Goal: Task Accomplishment & Management: Use online tool/utility

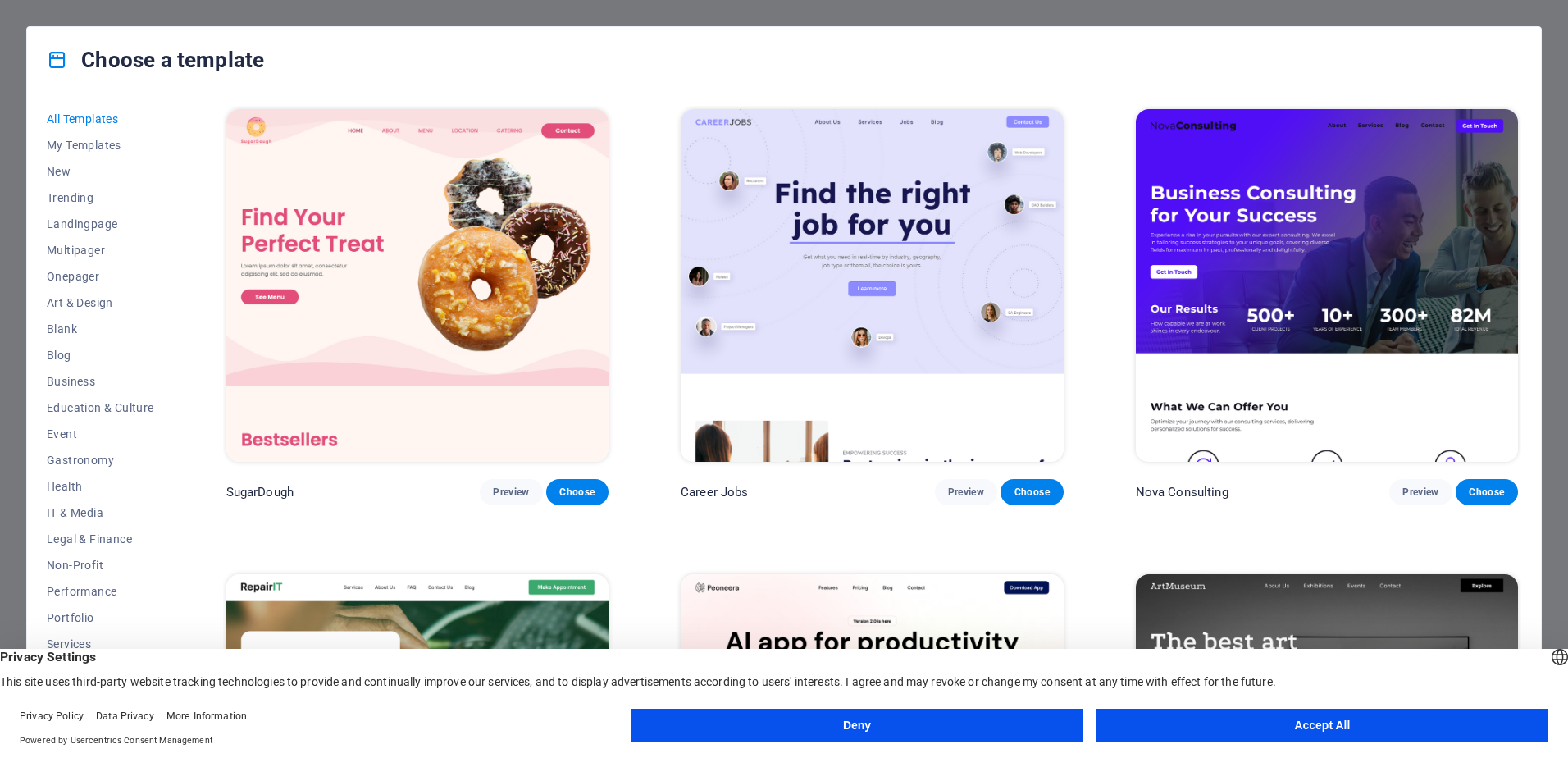
click at [1296, 726] on button "Accept All" at bounding box center [1322, 726] width 452 height 33
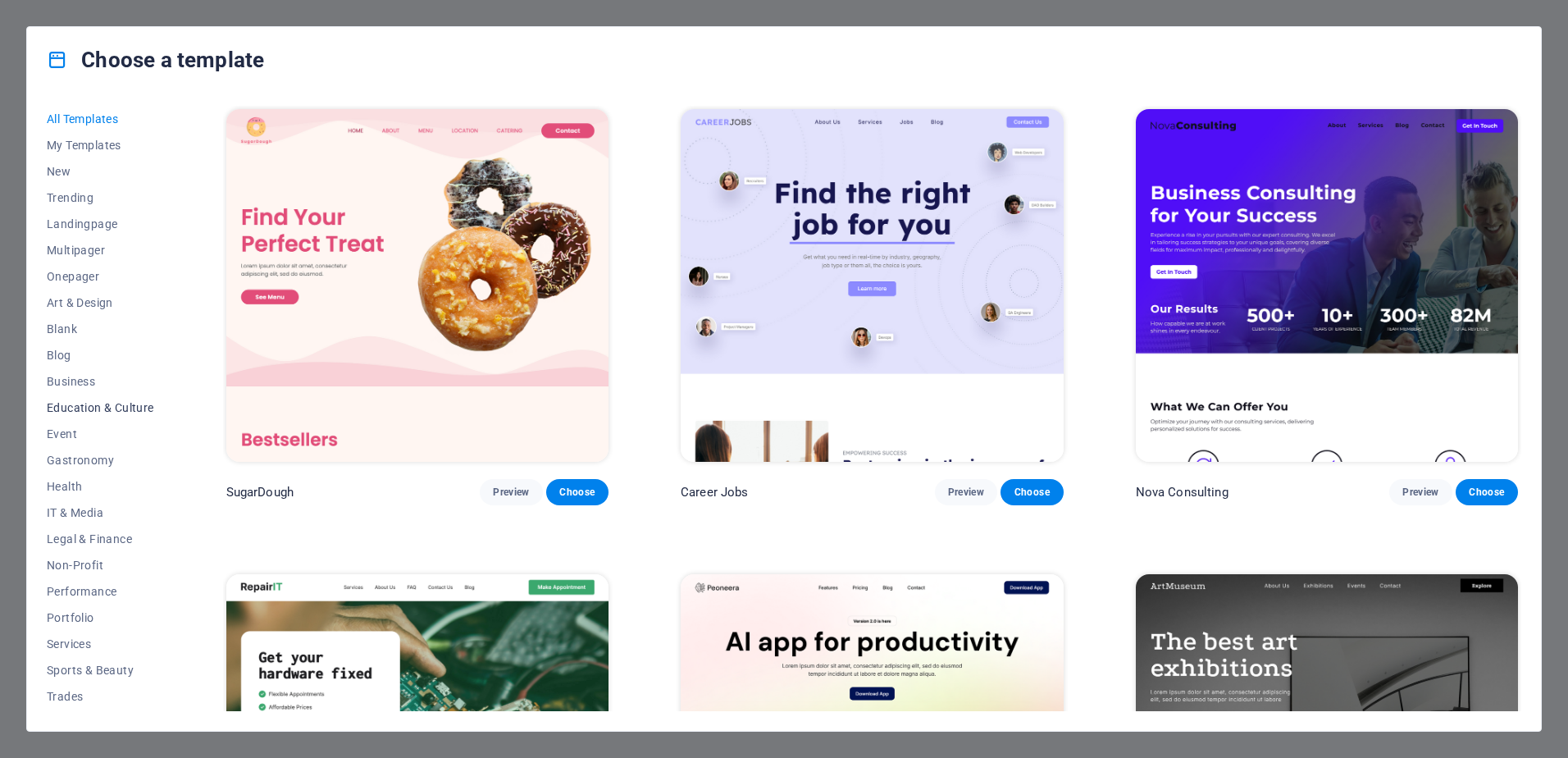
click at [75, 399] on button "Education & Culture" at bounding box center [100, 408] width 107 height 27
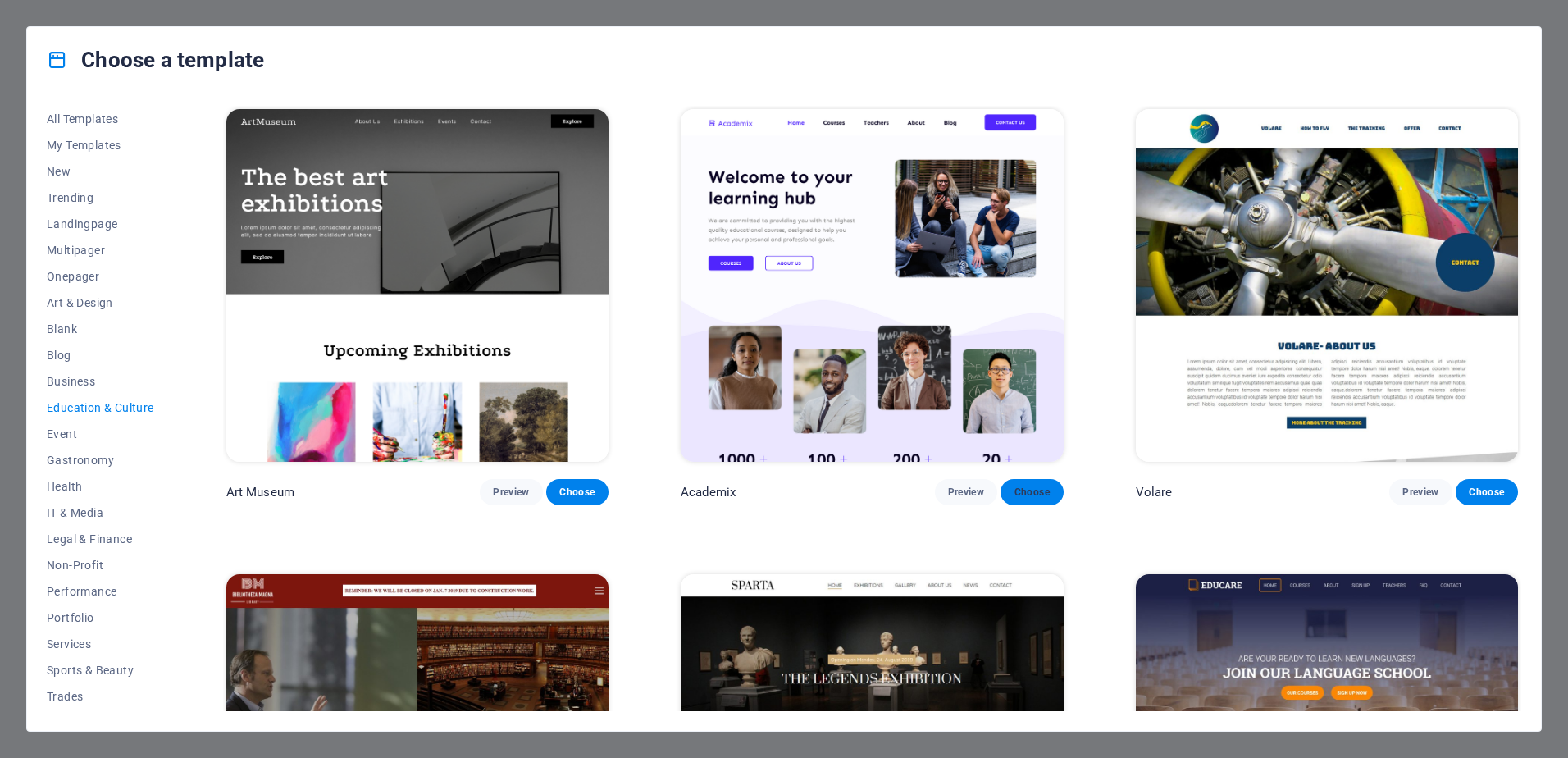
click at [1030, 489] on span "Choose" at bounding box center [1031, 492] width 36 height 13
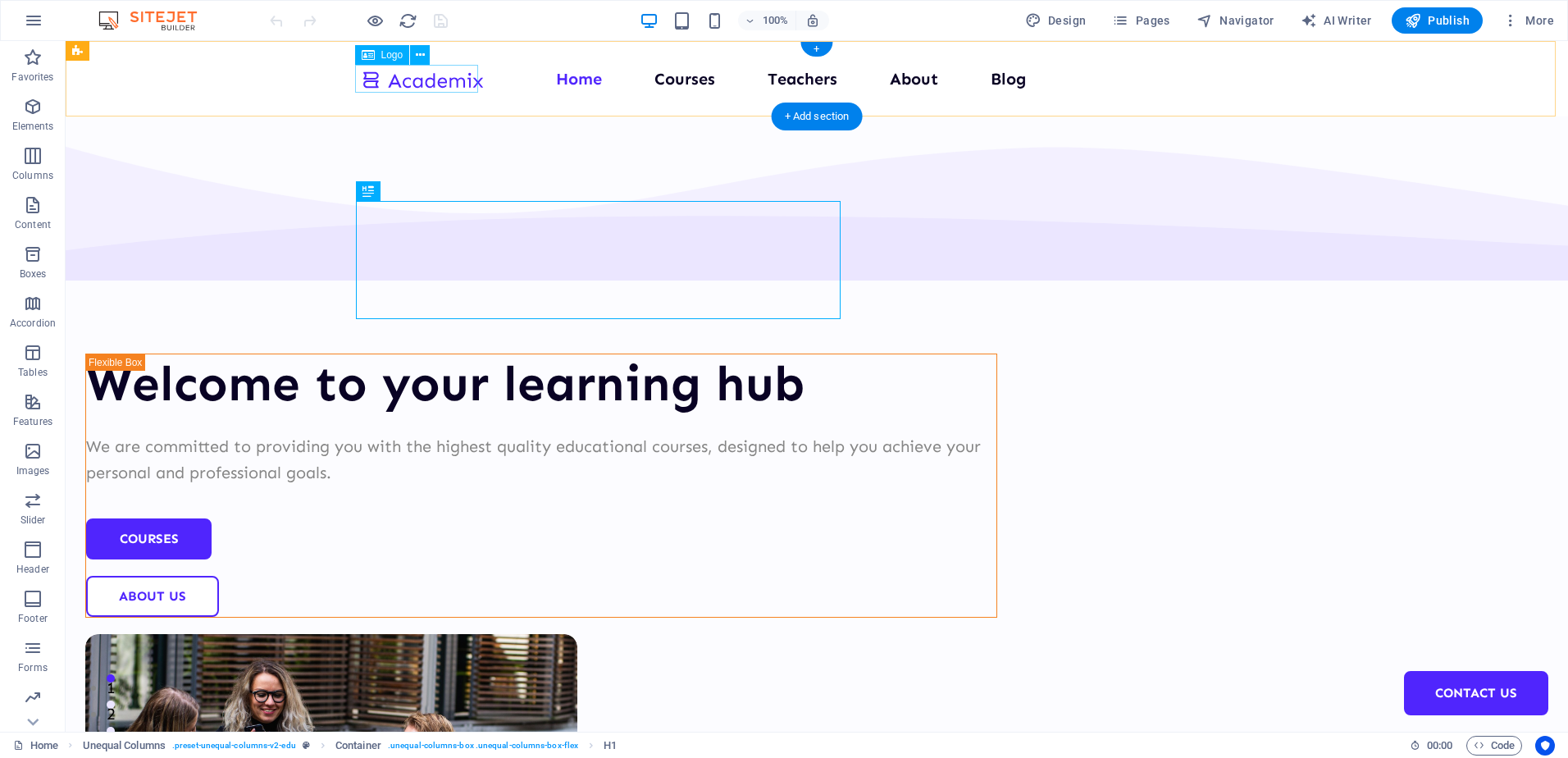
click at [445, 81] on div at bounding box center [423, 79] width 123 height 27
click at [676, 79] on nav "Home Courses Teachers About Blog Contact Us" at bounding box center [817, 79] width 912 height 27
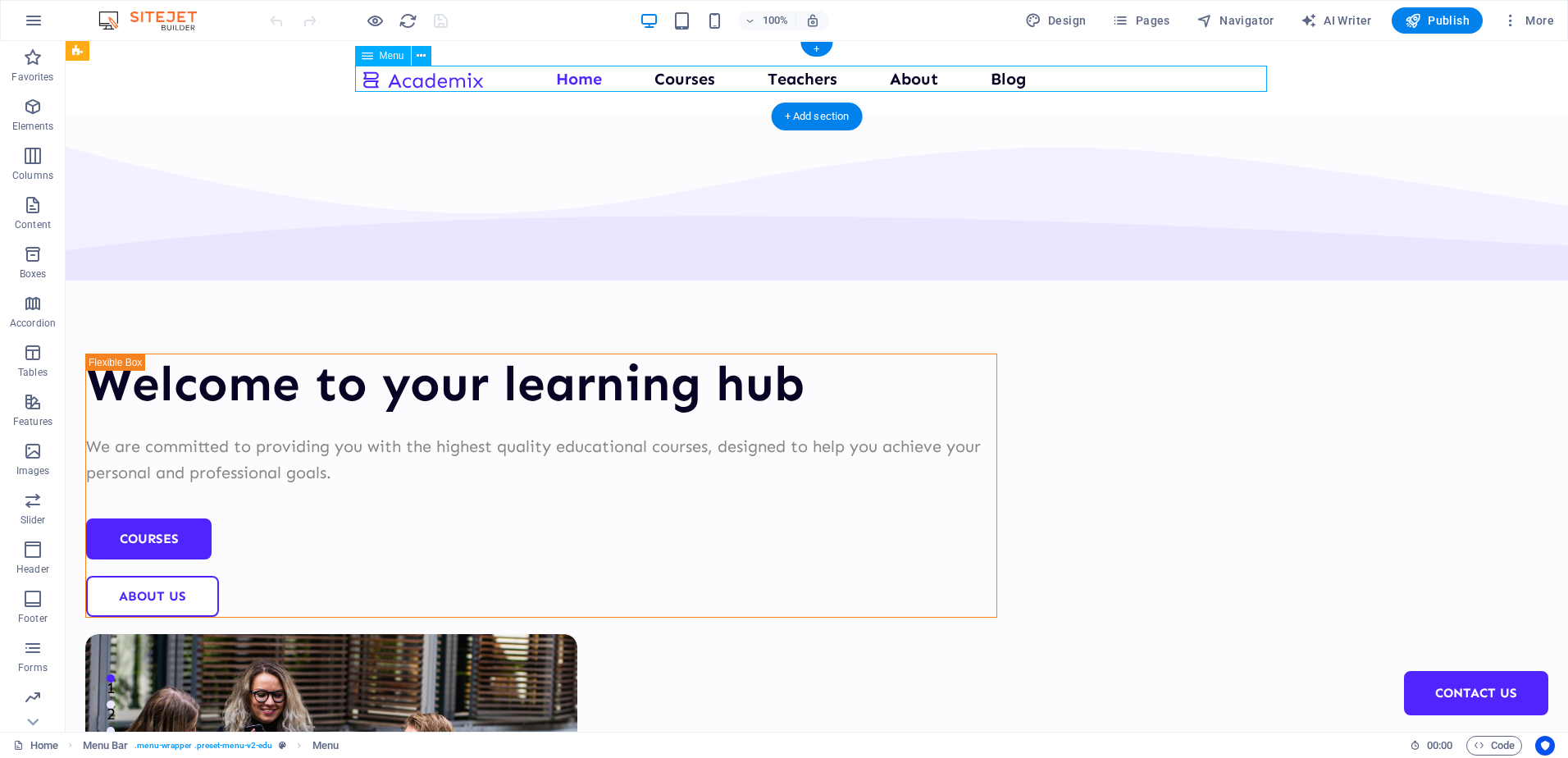
click at [795, 79] on nav "Home Courses Teachers About Blog Contact Us" at bounding box center [817, 79] width 912 height 27
click at [398, 56] on span "Menu" at bounding box center [393, 56] width 25 height 10
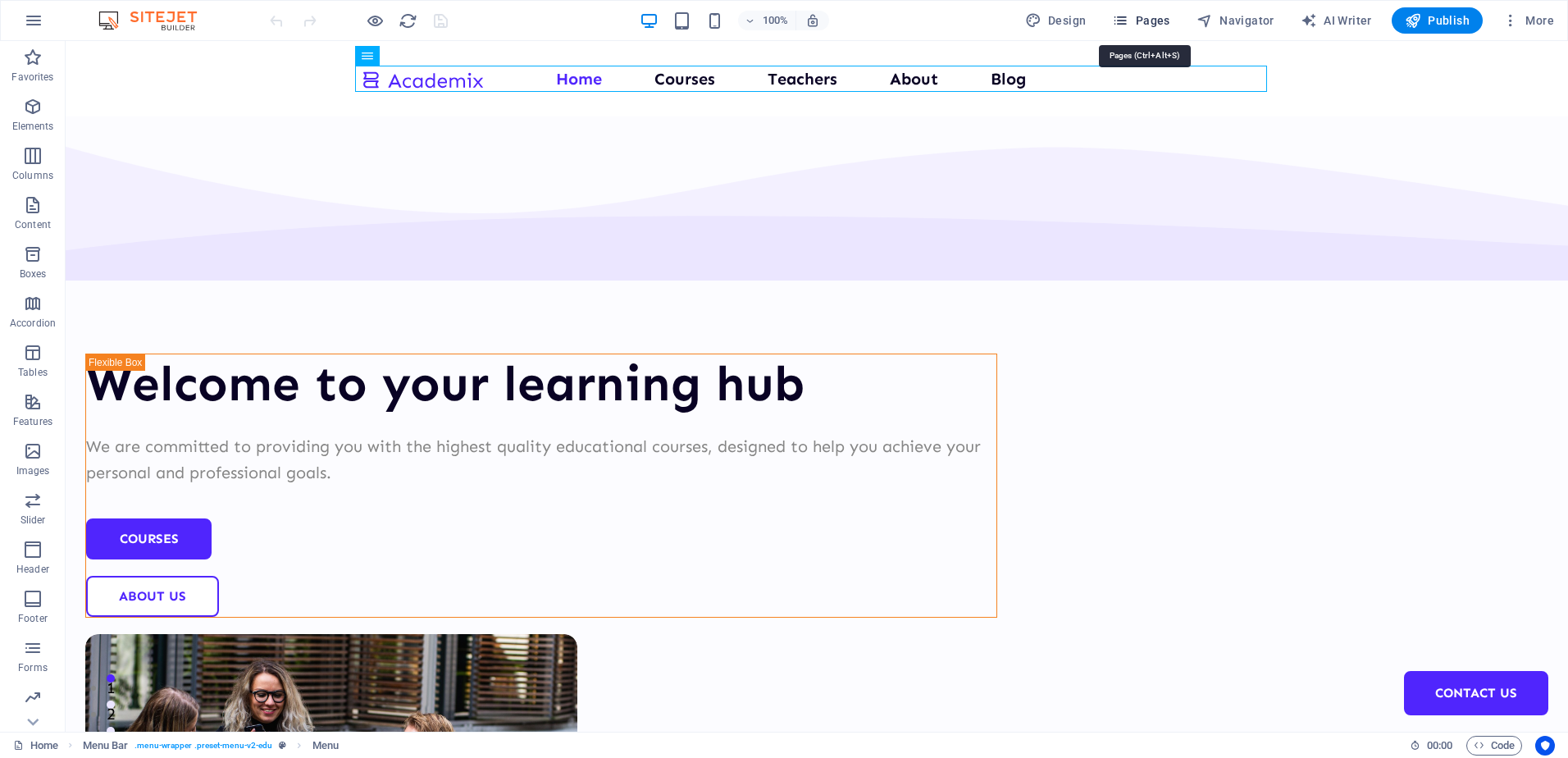
click at [1151, 20] on span "Pages" at bounding box center [1141, 21] width 57 height 17
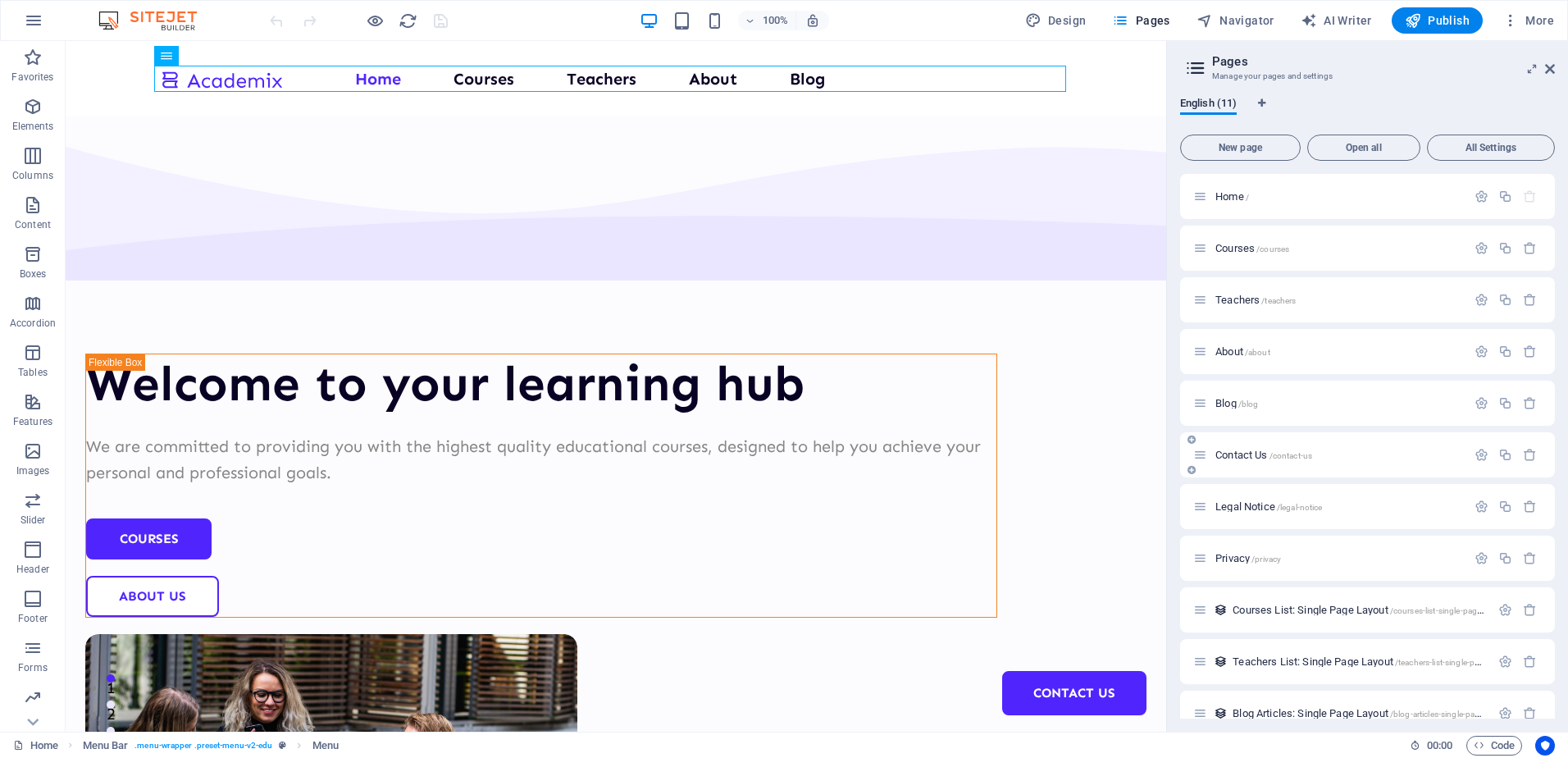
scroll to position [24, 0]
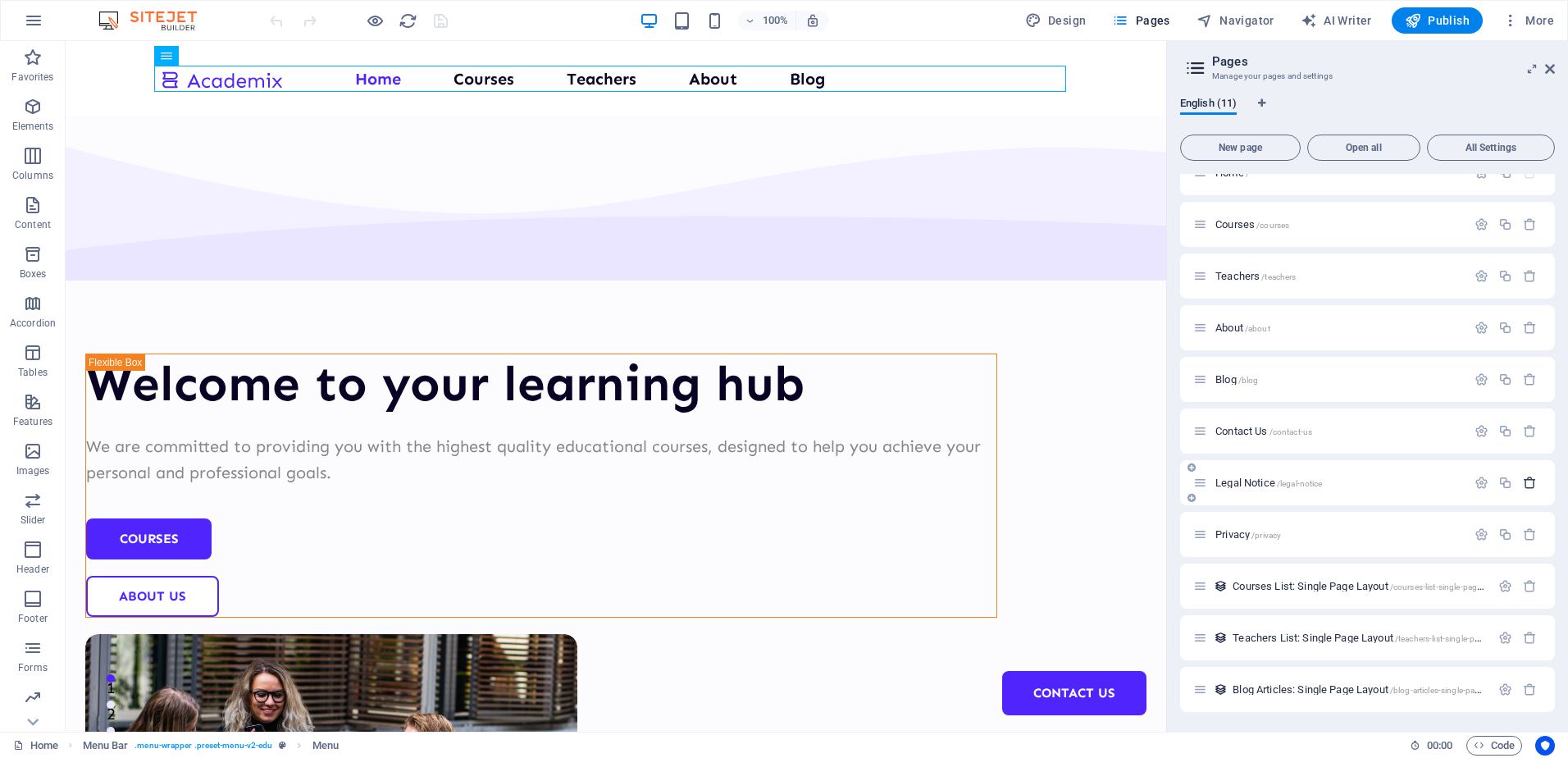
click at [1528, 481] on icon "button" at bounding box center [1530, 482] width 14 height 14
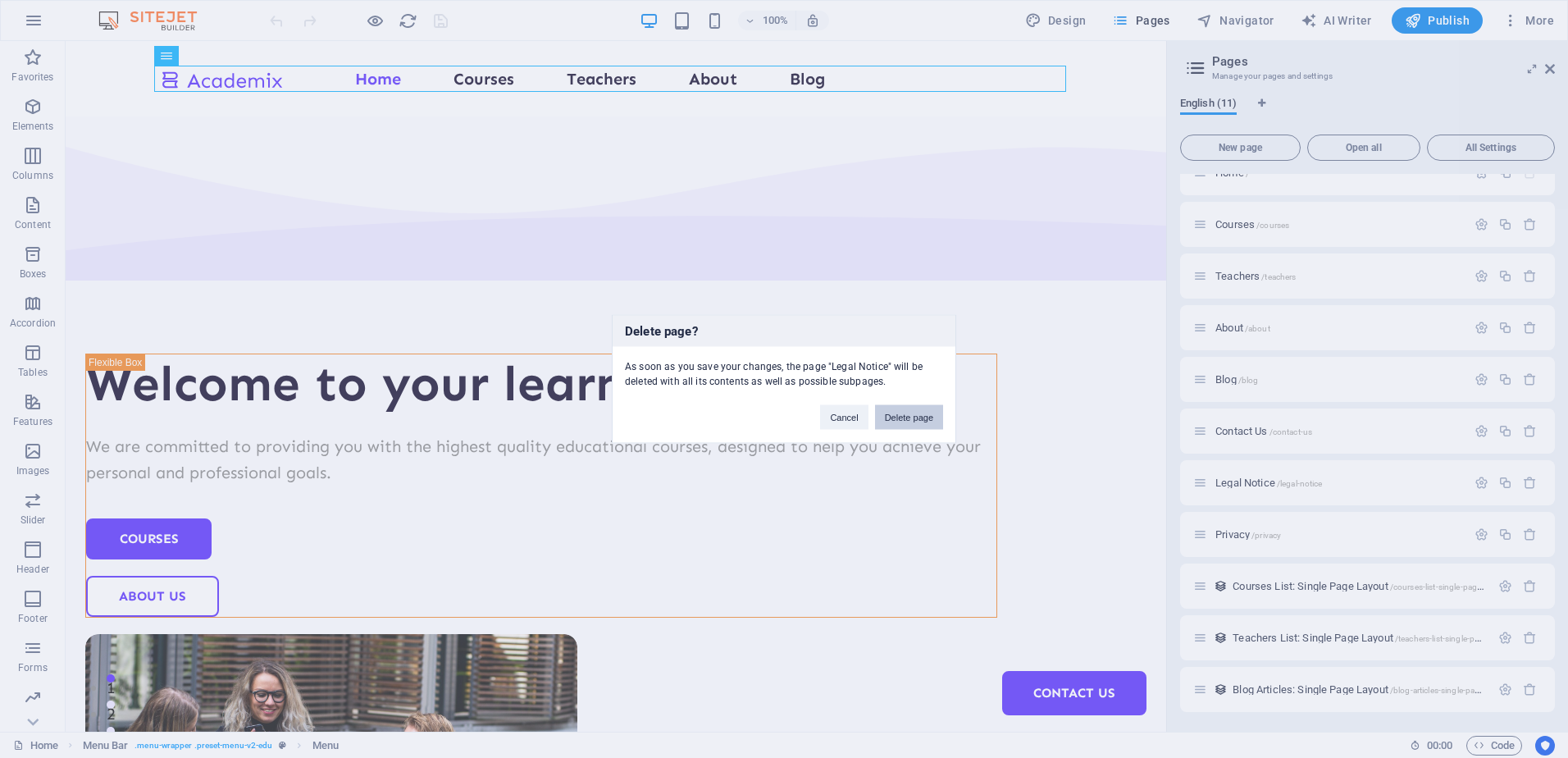
click at [924, 416] on button "Delete page" at bounding box center [909, 418] width 68 height 25
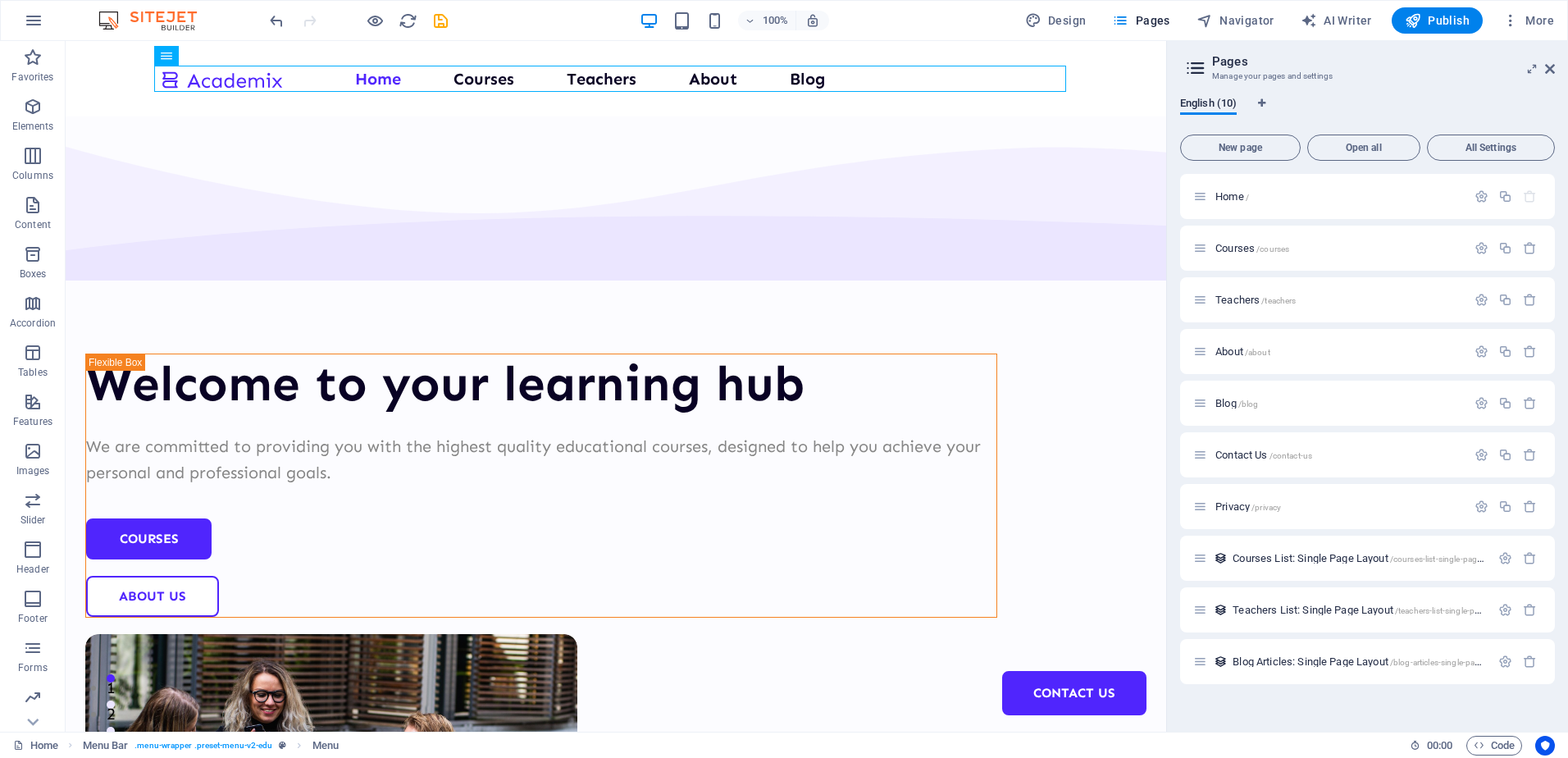
scroll to position [0, 0]
click at [1326, 17] on span "AI Writer" at bounding box center [1336, 21] width 71 height 17
select select "English"
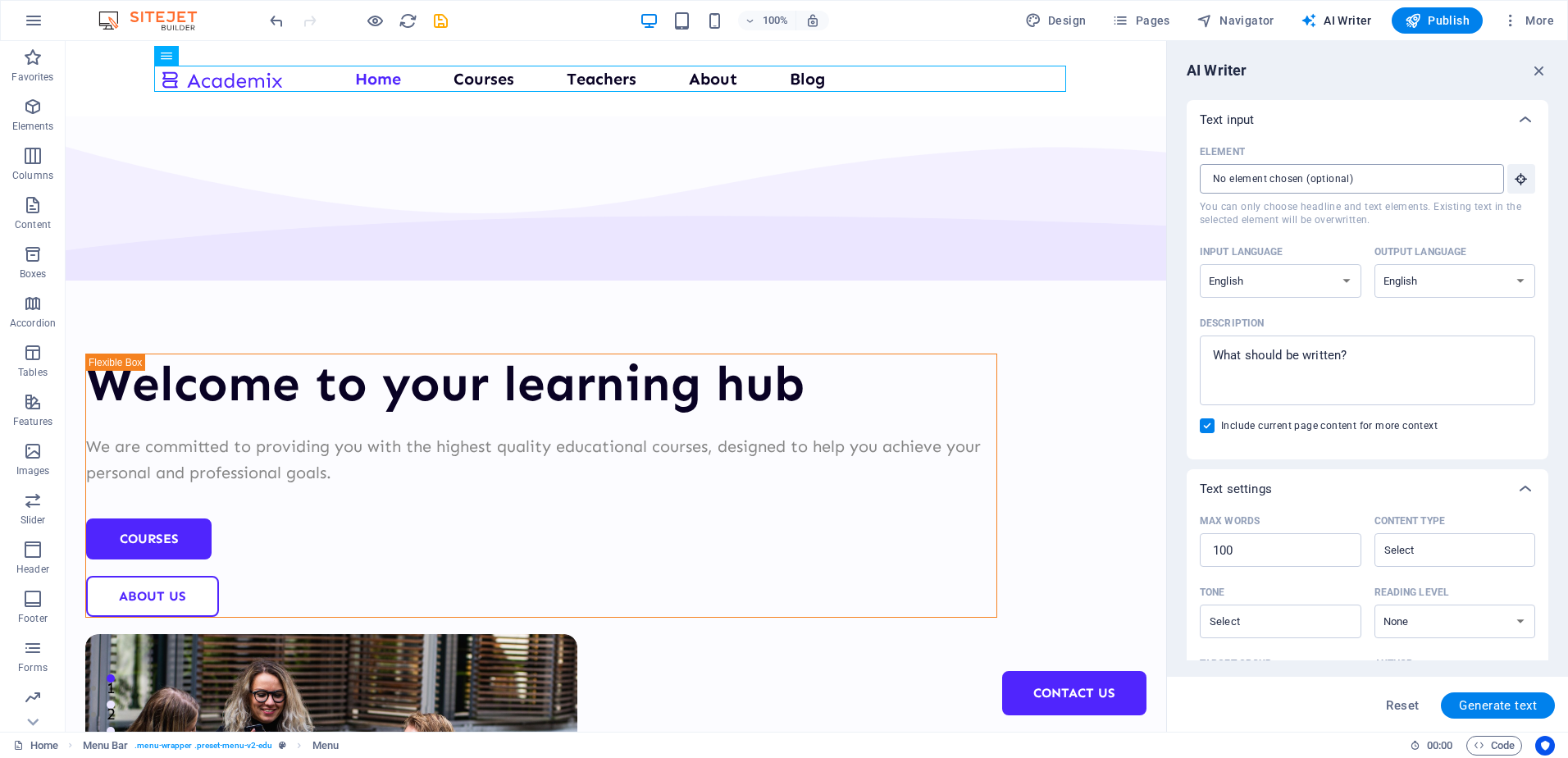
click at [1338, 181] on input "Element ​ You can only choose headline and text elements. Existing text in the …" at bounding box center [1346, 179] width 293 height 30
click at [1537, 75] on icon "button" at bounding box center [1540, 71] width 18 height 18
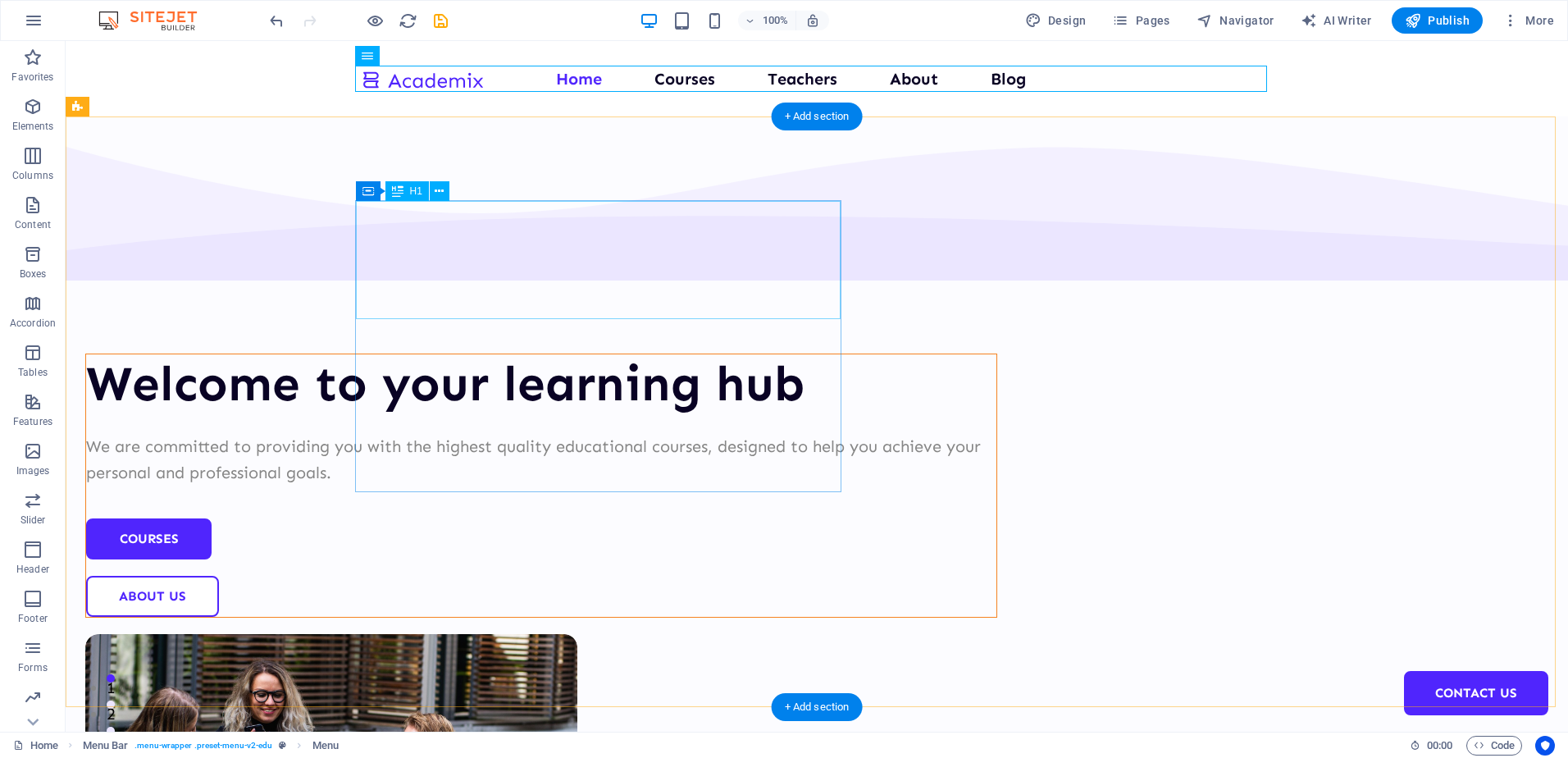
click at [429, 355] on div "Welcome to your learning hub" at bounding box center [541, 384] width 911 height 59
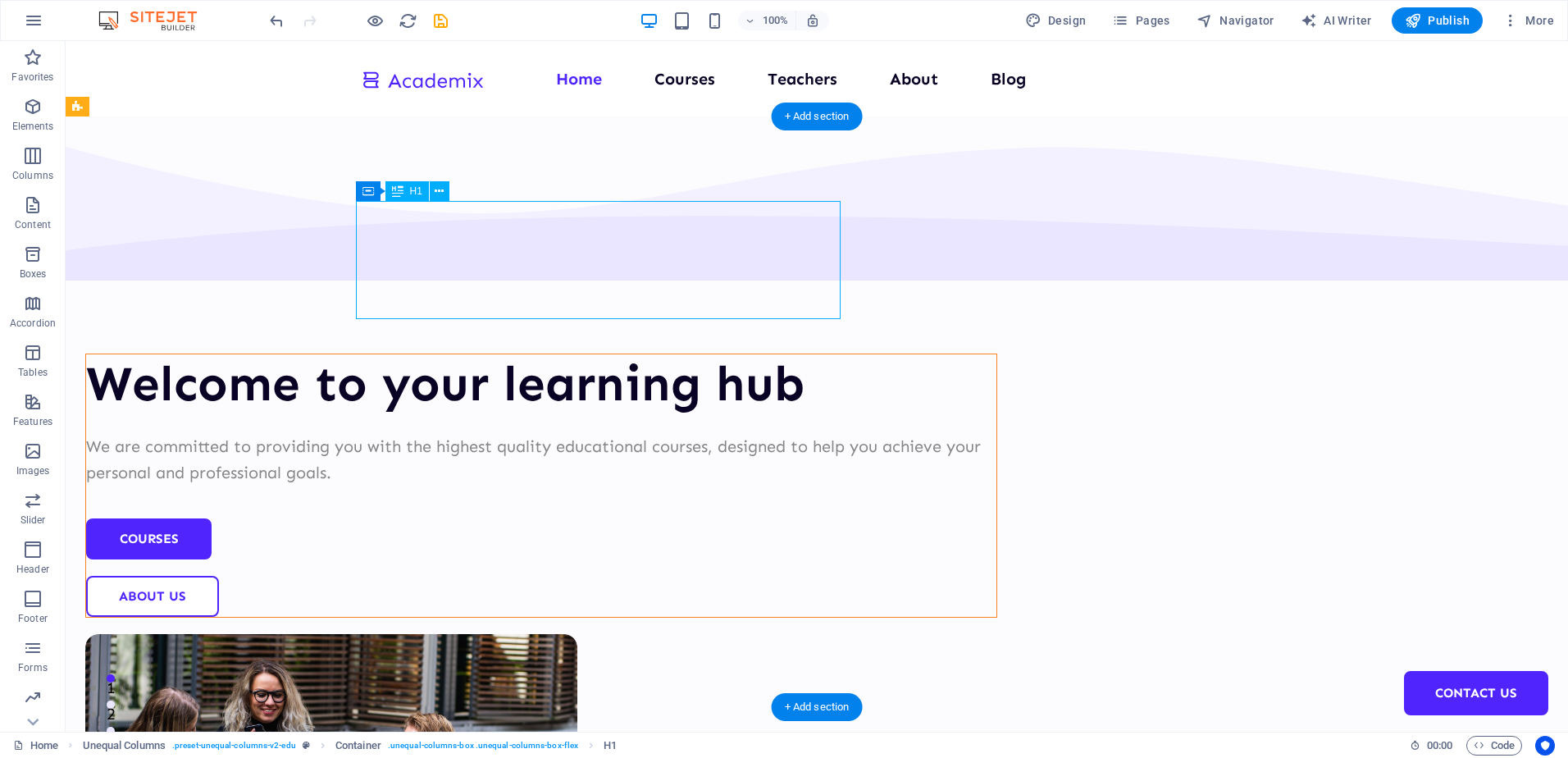
click at [523, 355] on div "Welcome to your learning hub" at bounding box center [541, 384] width 911 height 59
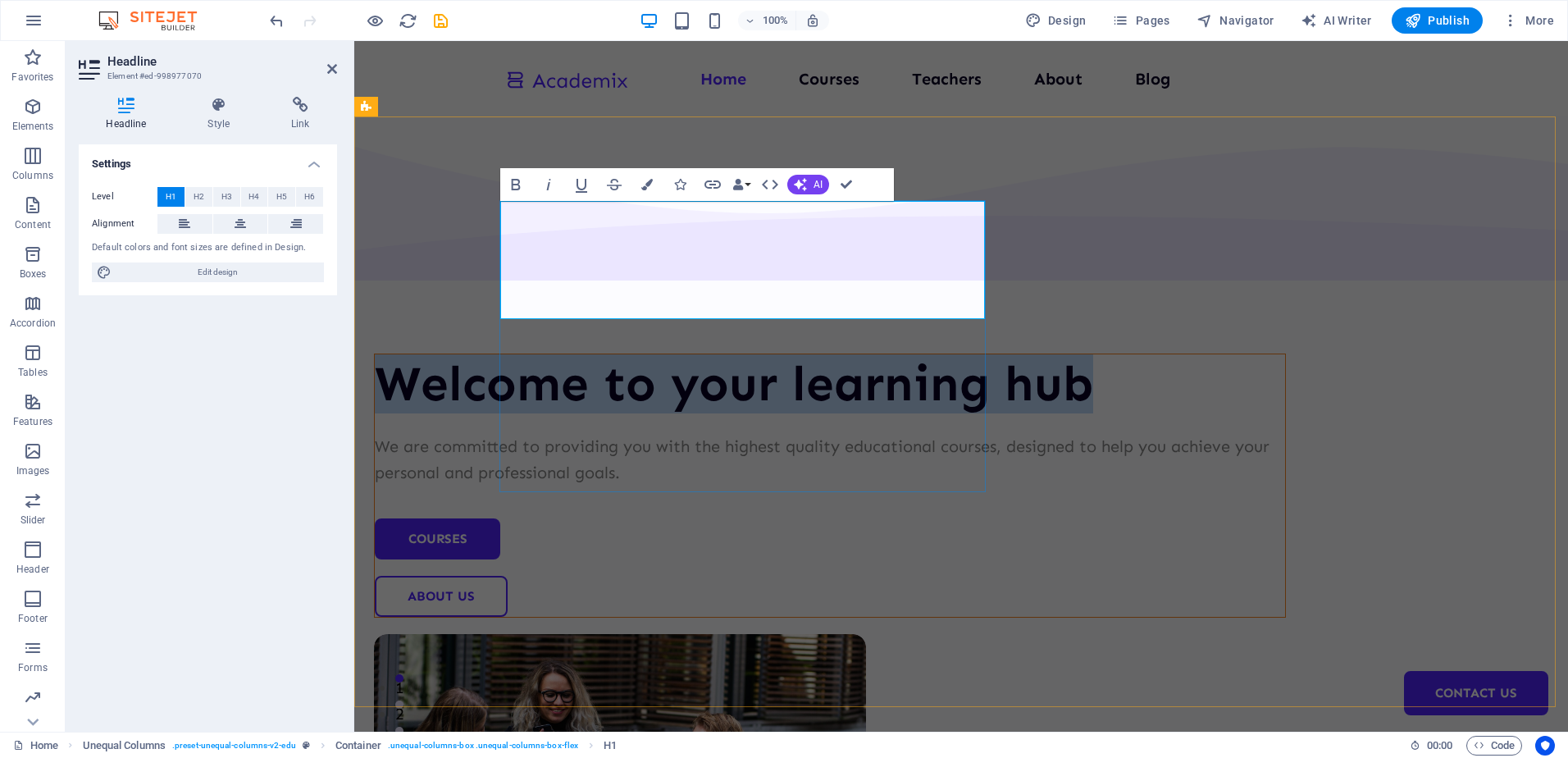
click at [842, 355] on h1 "Welcome to your learning hub" at bounding box center [830, 384] width 911 height 59
drag, startPoint x: 837, startPoint y: 307, endPoint x: 521, endPoint y: 240, distance: 323.0
click at [521, 355] on h1 "Welcome to your learning hub" at bounding box center [830, 384] width 911 height 59
click at [457, 293] on div "Welcome to your learning hub We are committed to providing you with the highest…" at bounding box center [961, 638] width 1214 height 1043
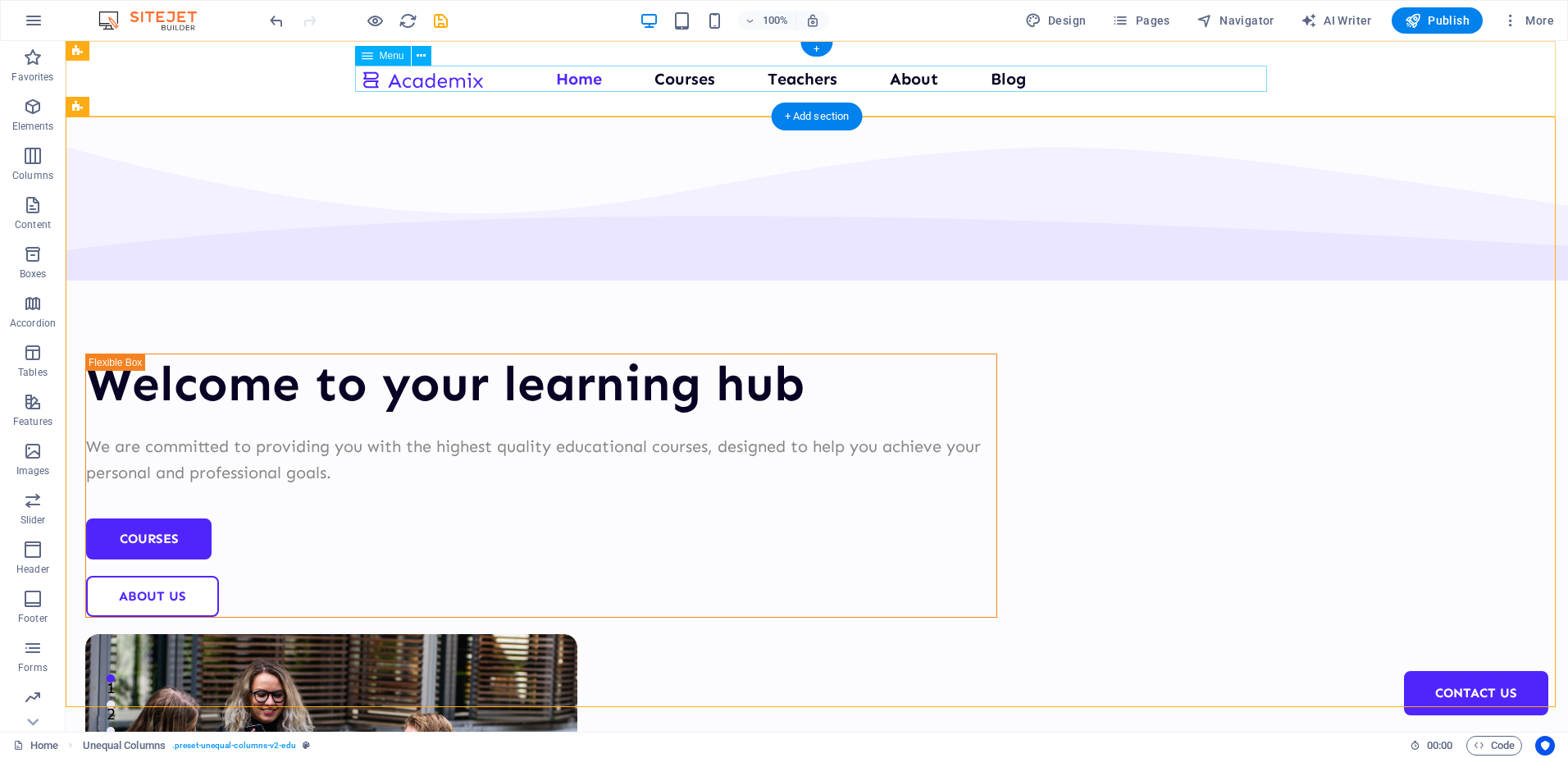
click at [579, 83] on nav "Home Courses Teachers About Blog Contact Us" at bounding box center [817, 79] width 912 height 27
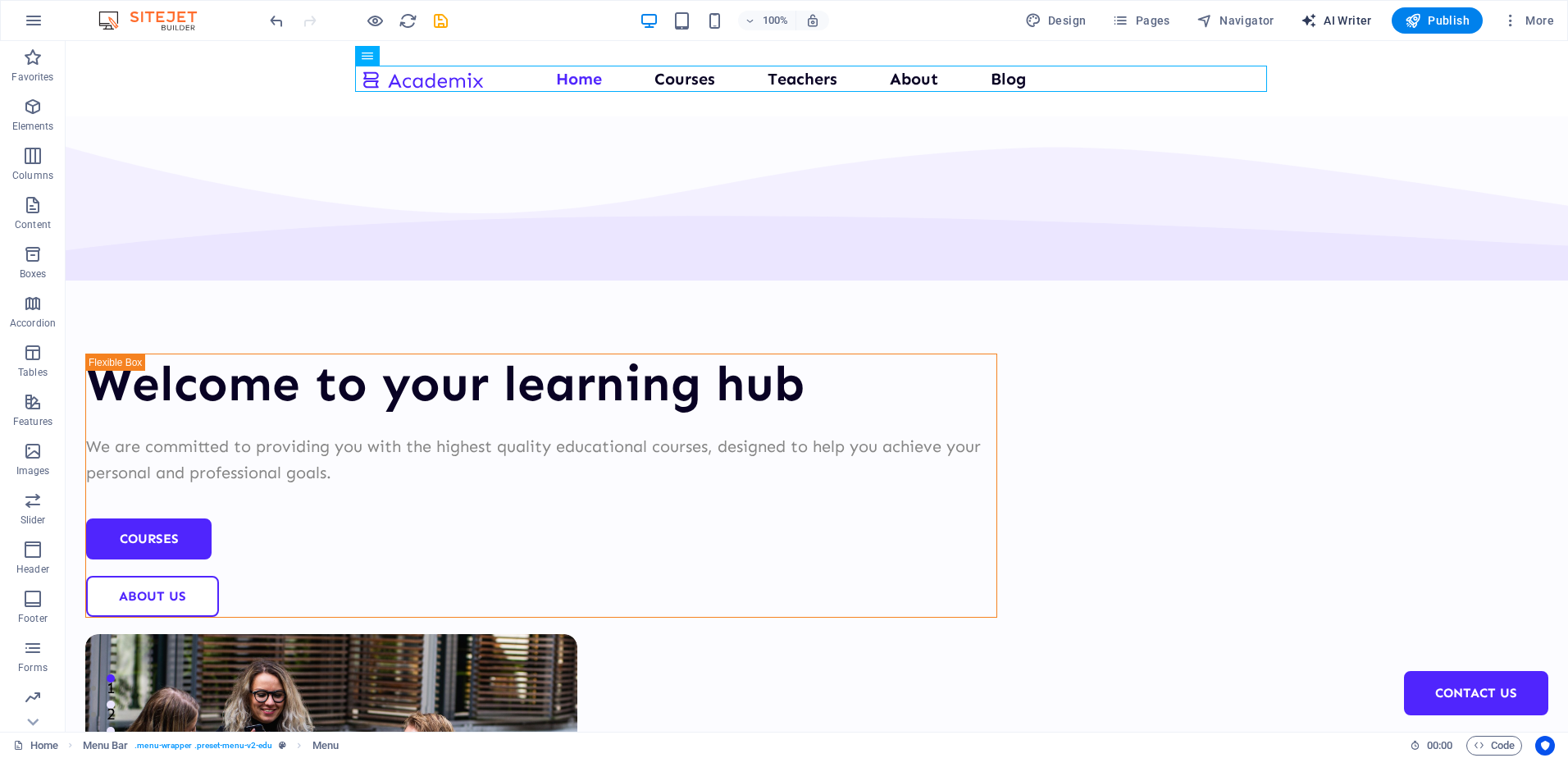
click at [1356, 22] on span "AI Writer" at bounding box center [1336, 21] width 71 height 17
select select "English"
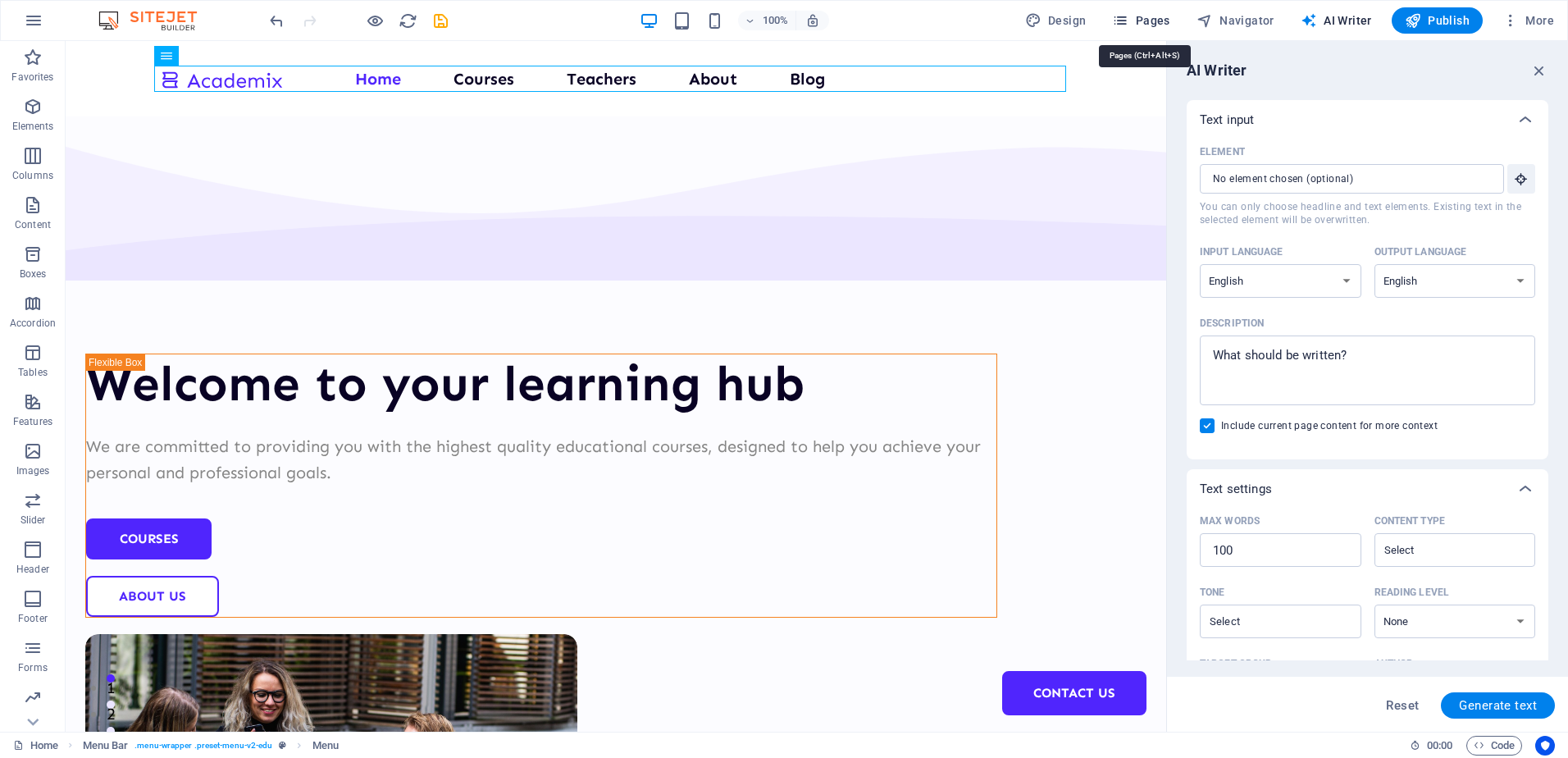
click at [1119, 22] on icon "button" at bounding box center [1121, 21] width 17 height 17
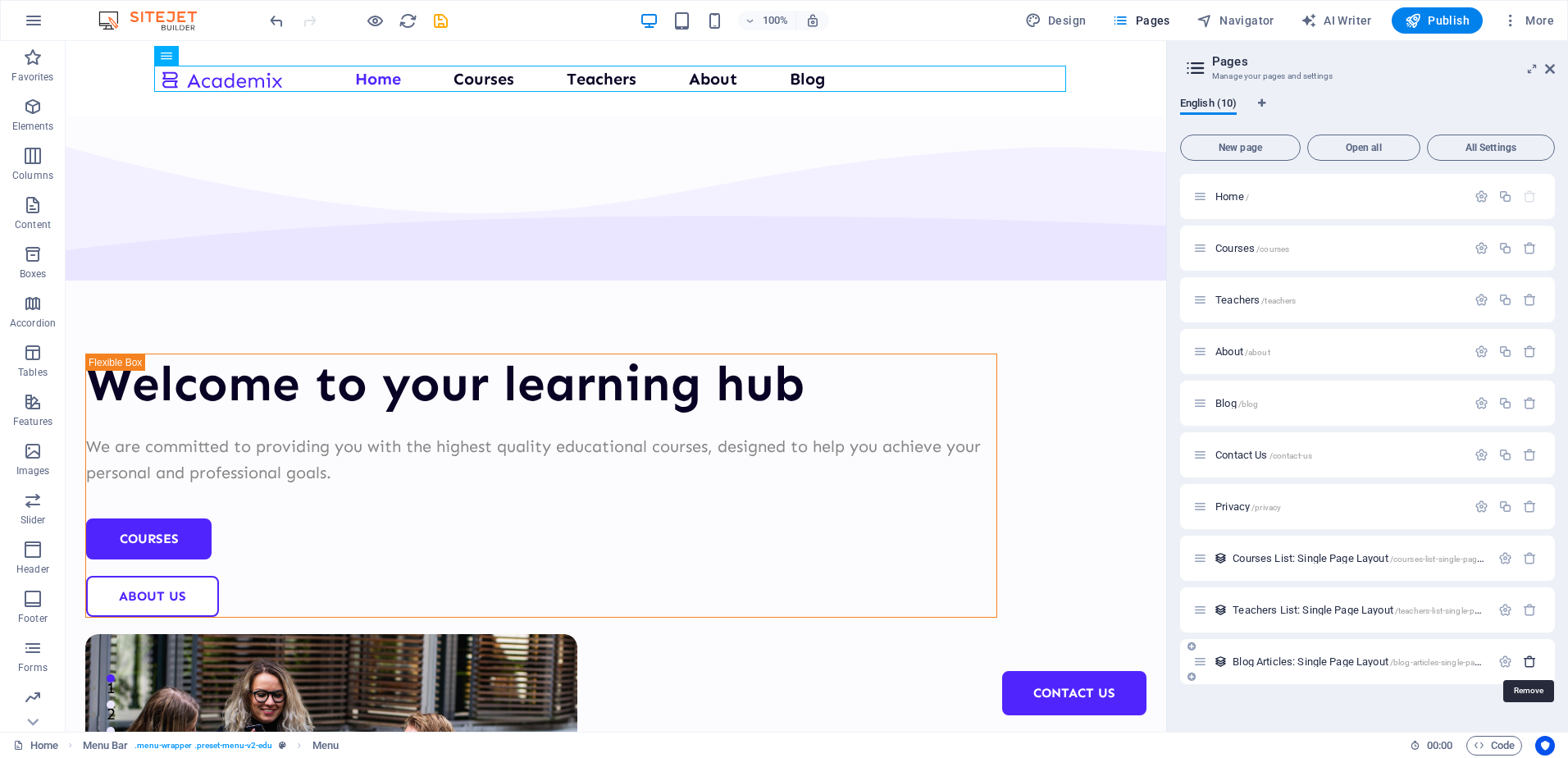
click at [1529, 660] on icon "button" at bounding box center [1530, 662] width 14 height 14
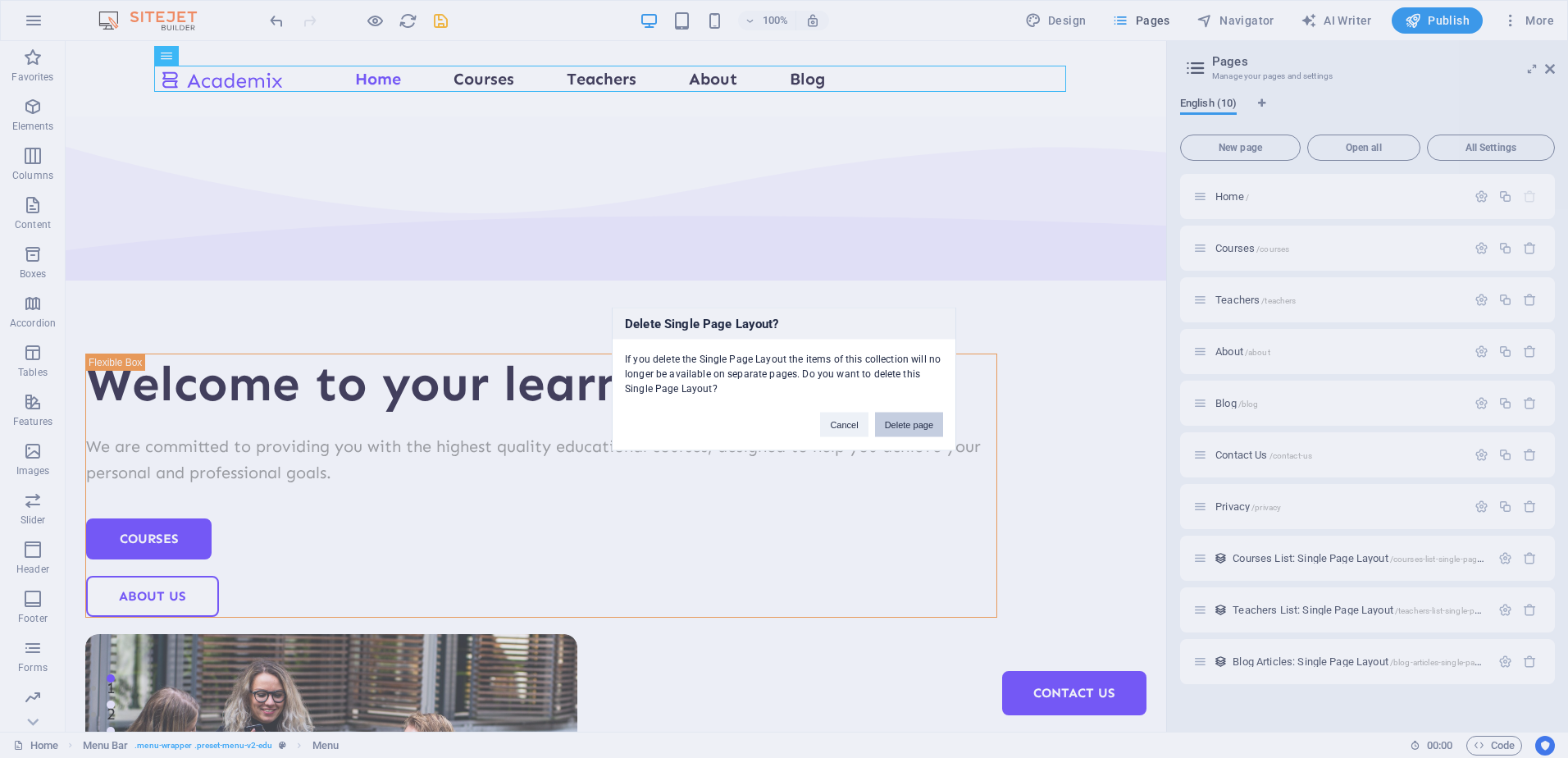
click at [887, 420] on button "Delete page" at bounding box center [909, 425] width 68 height 25
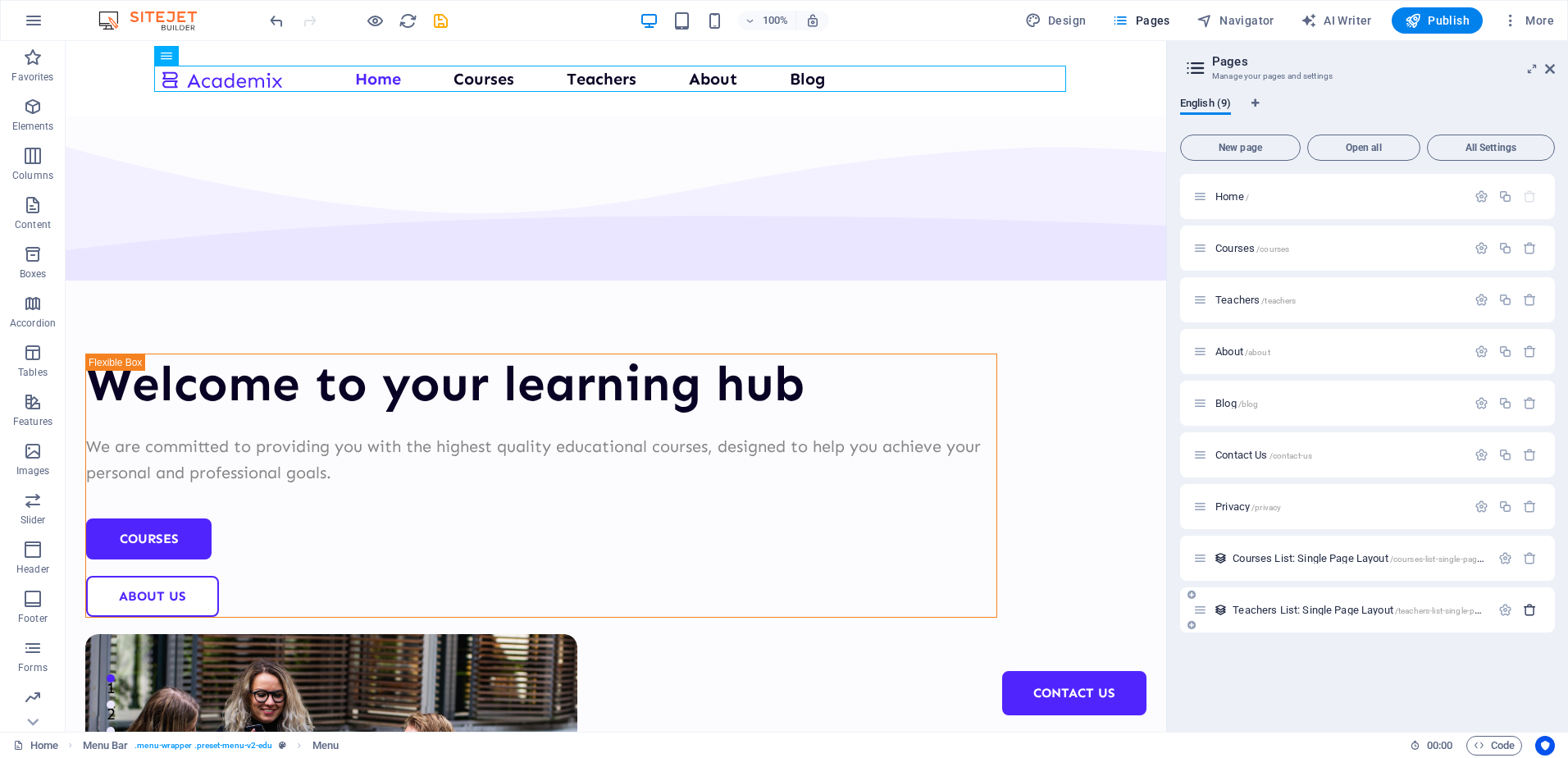
click at [1530, 614] on icon "button" at bounding box center [1530, 609] width 14 height 14
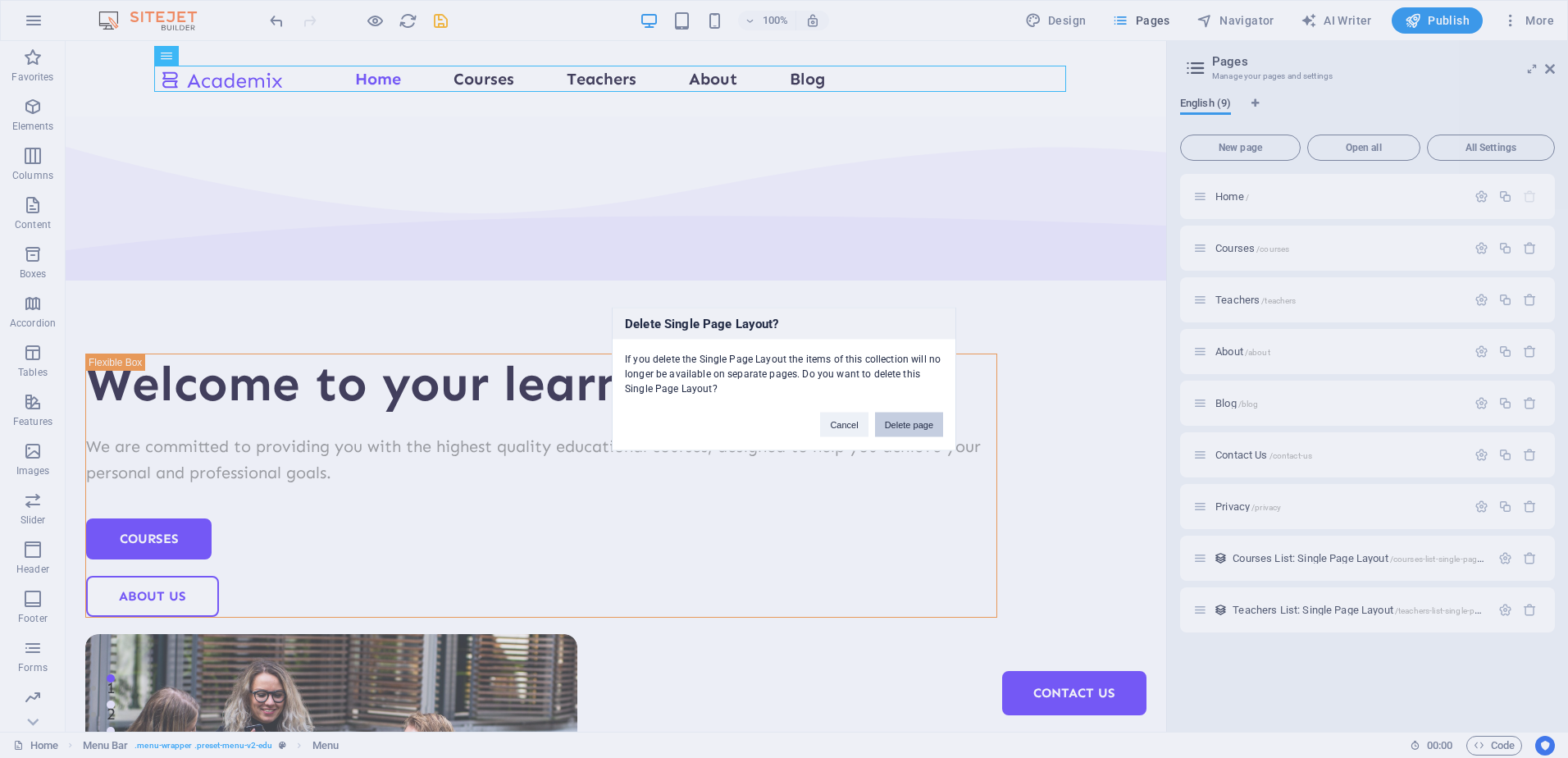
drag, startPoint x: 895, startPoint y: 418, endPoint x: 845, endPoint y: 378, distance: 64.0
click at [895, 418] on button "Delete page" at bounding box center [909, 425] width 68 height 25
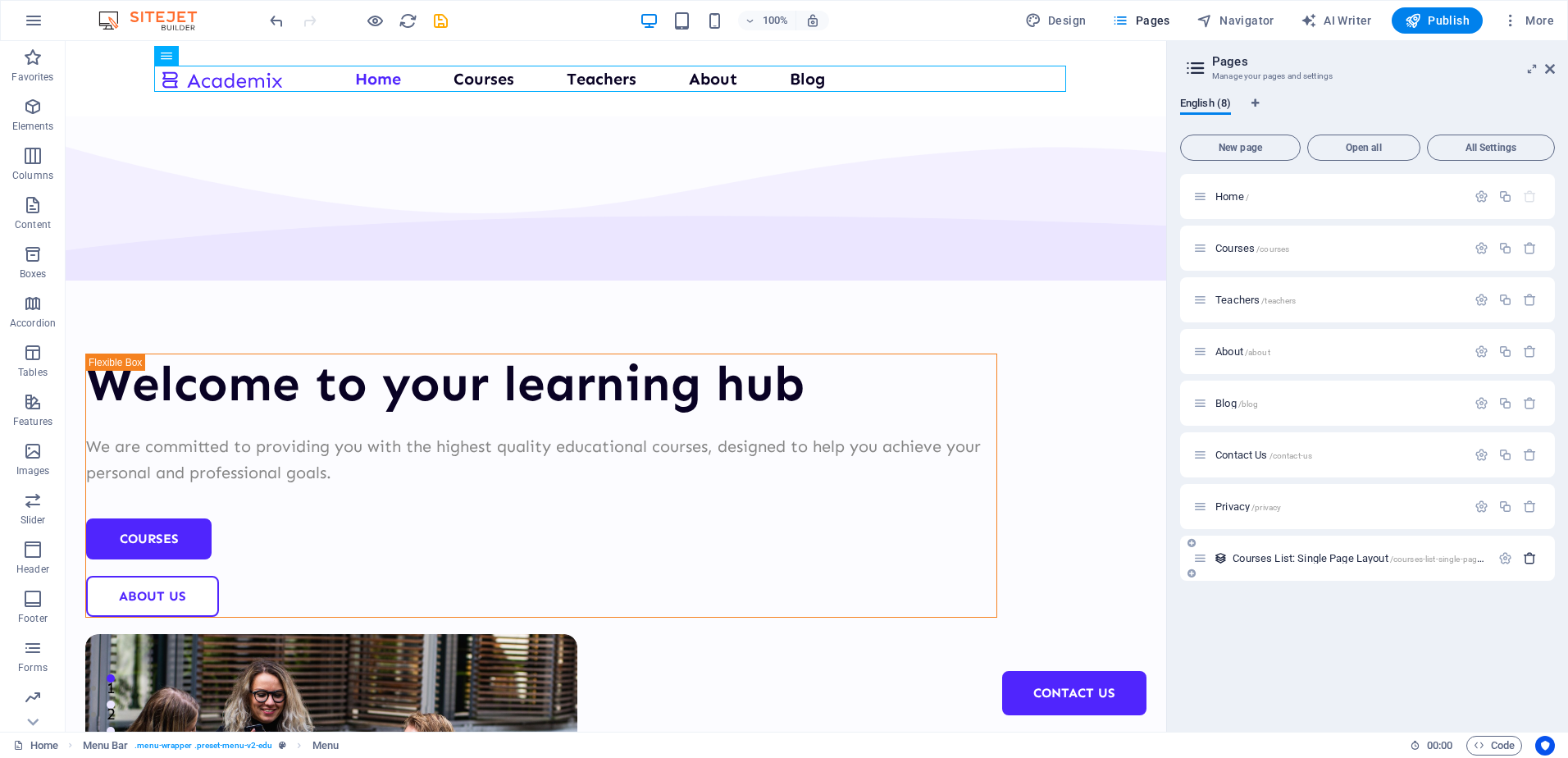
click at [1529, 557] on icon "button" at bounding box center [1530, 558] width 14 height 14
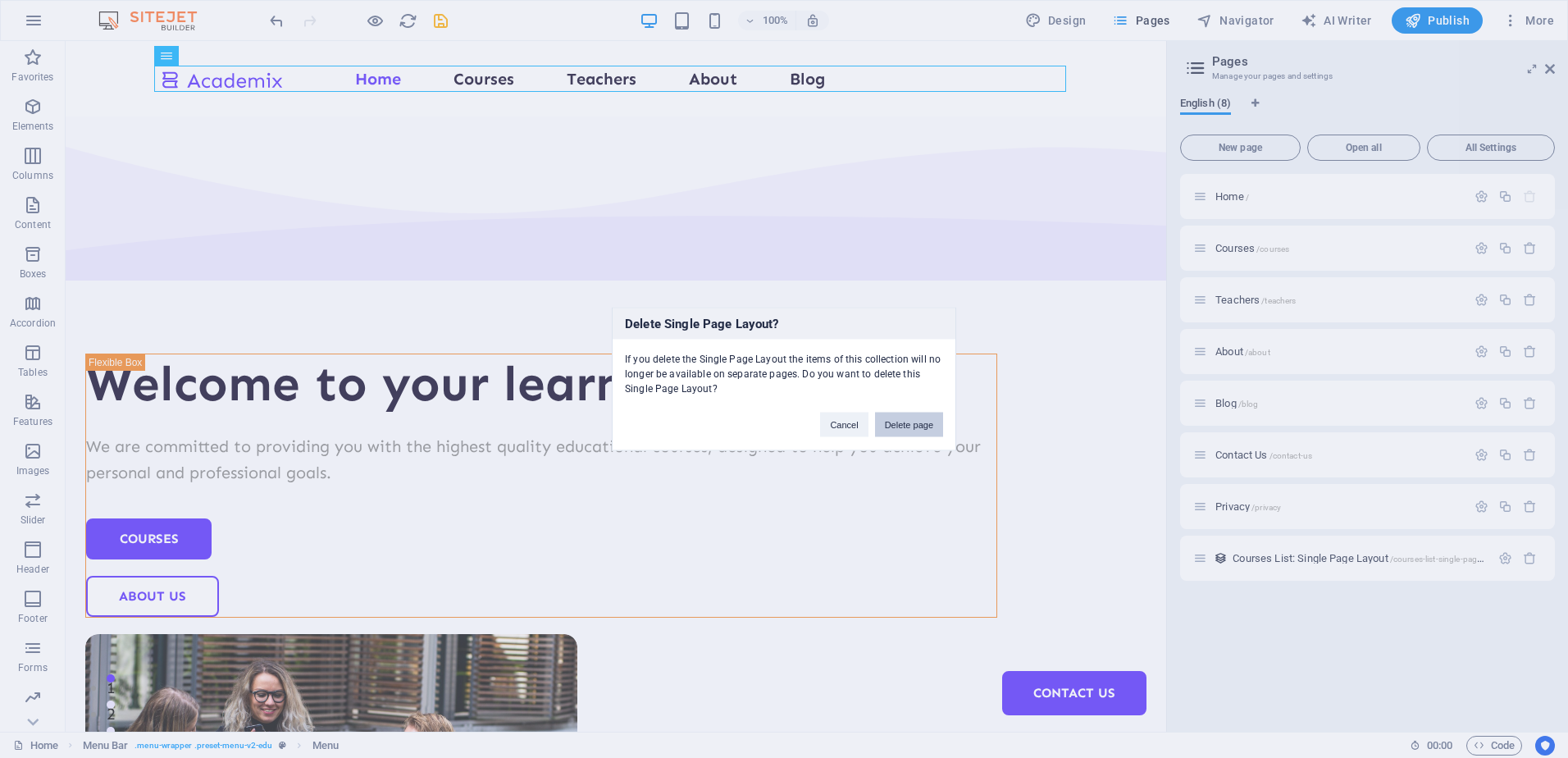
drag, startPoint x: 921, startPoint y: 417, endPoint x: 1069, endPoint y: 361, distance: 158.2
click at [921, 417] on button "Delete page" at bounding box center [909, 425] width 68 height 25
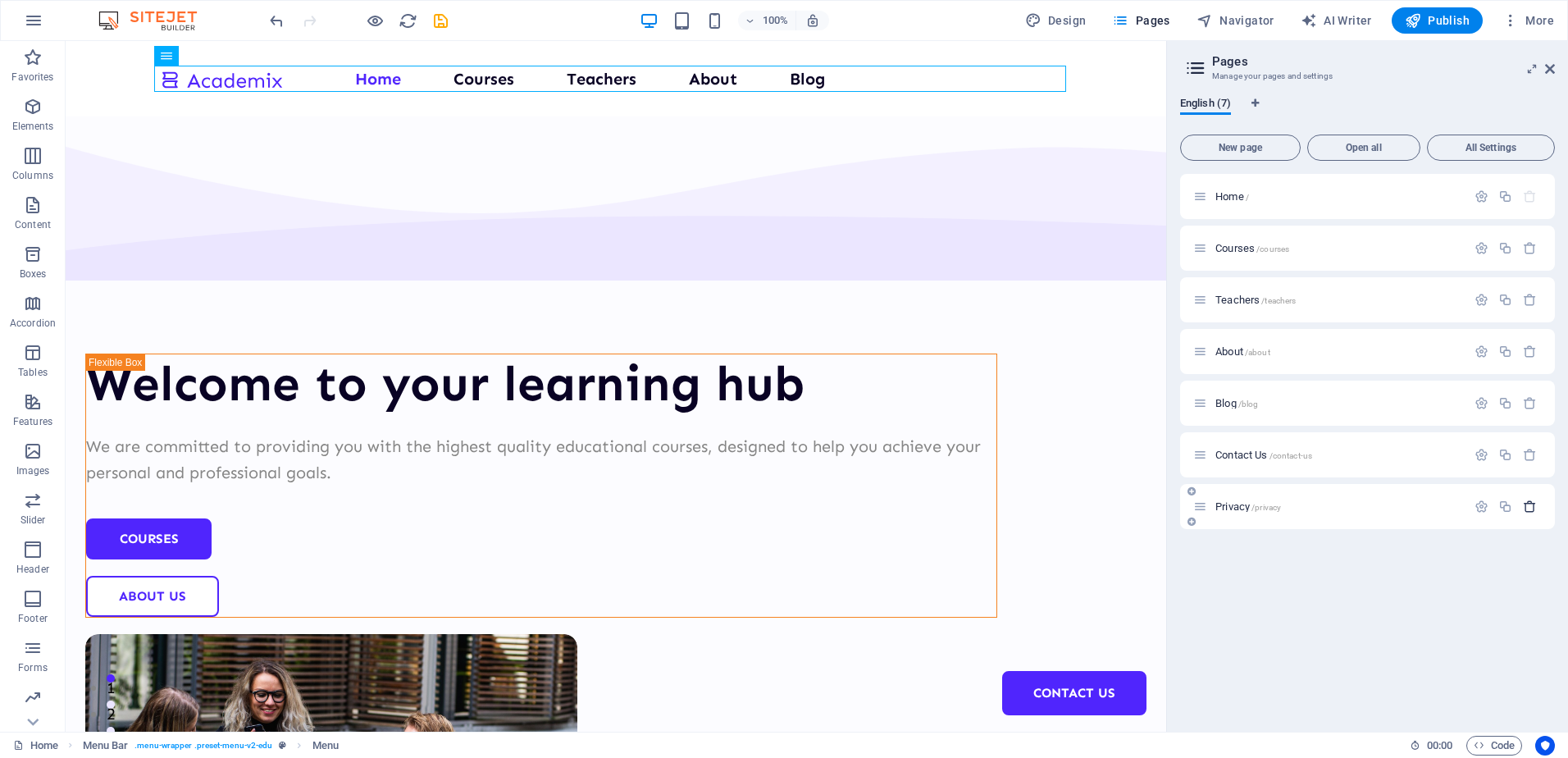
click at [1529, 508] on icon "button" at bounding box center [1530, 506] width 14 height 14
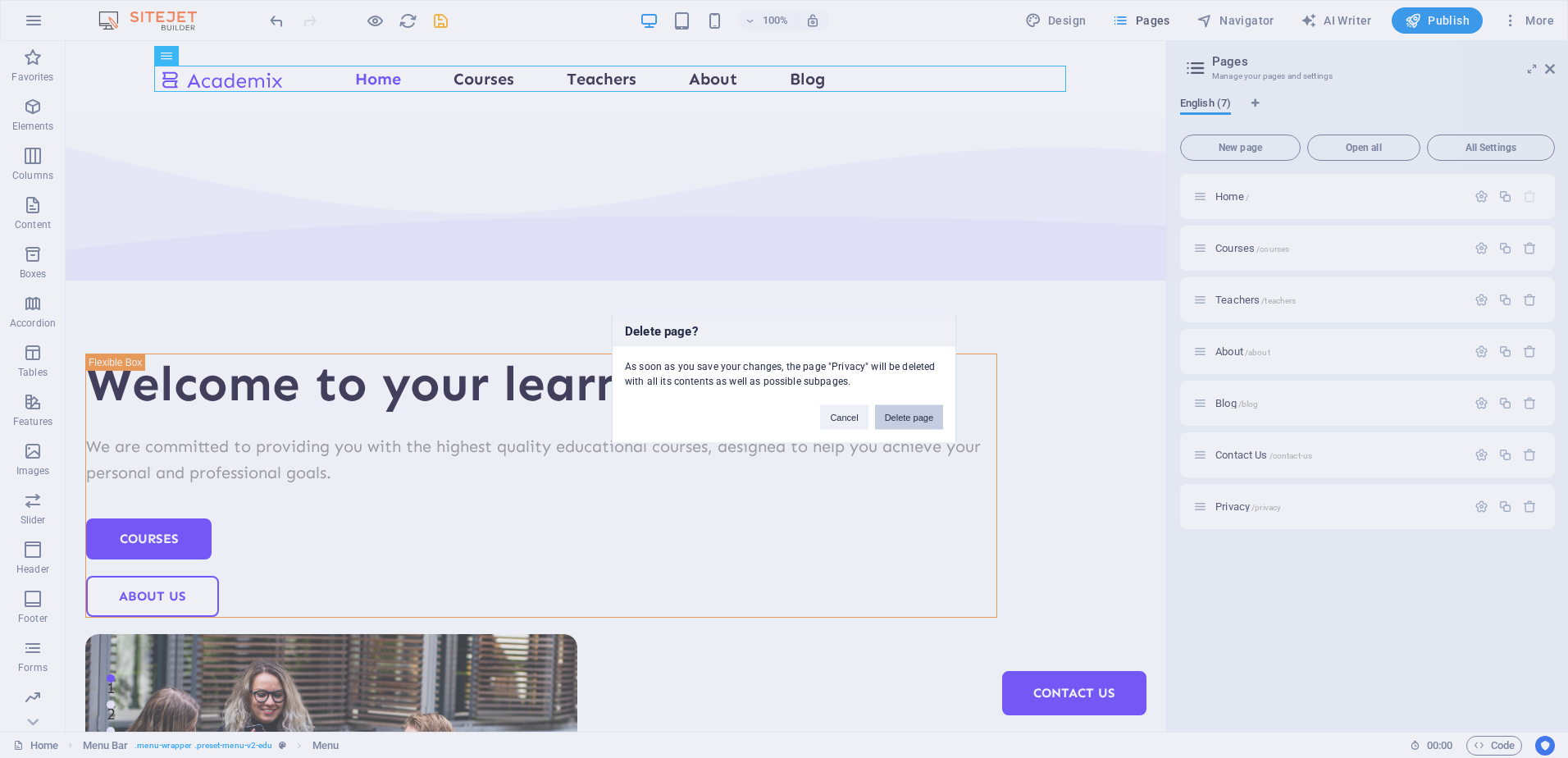
click at [888, 422] on button "Delete page" at bounding box center [909, 418] width 68 height 25
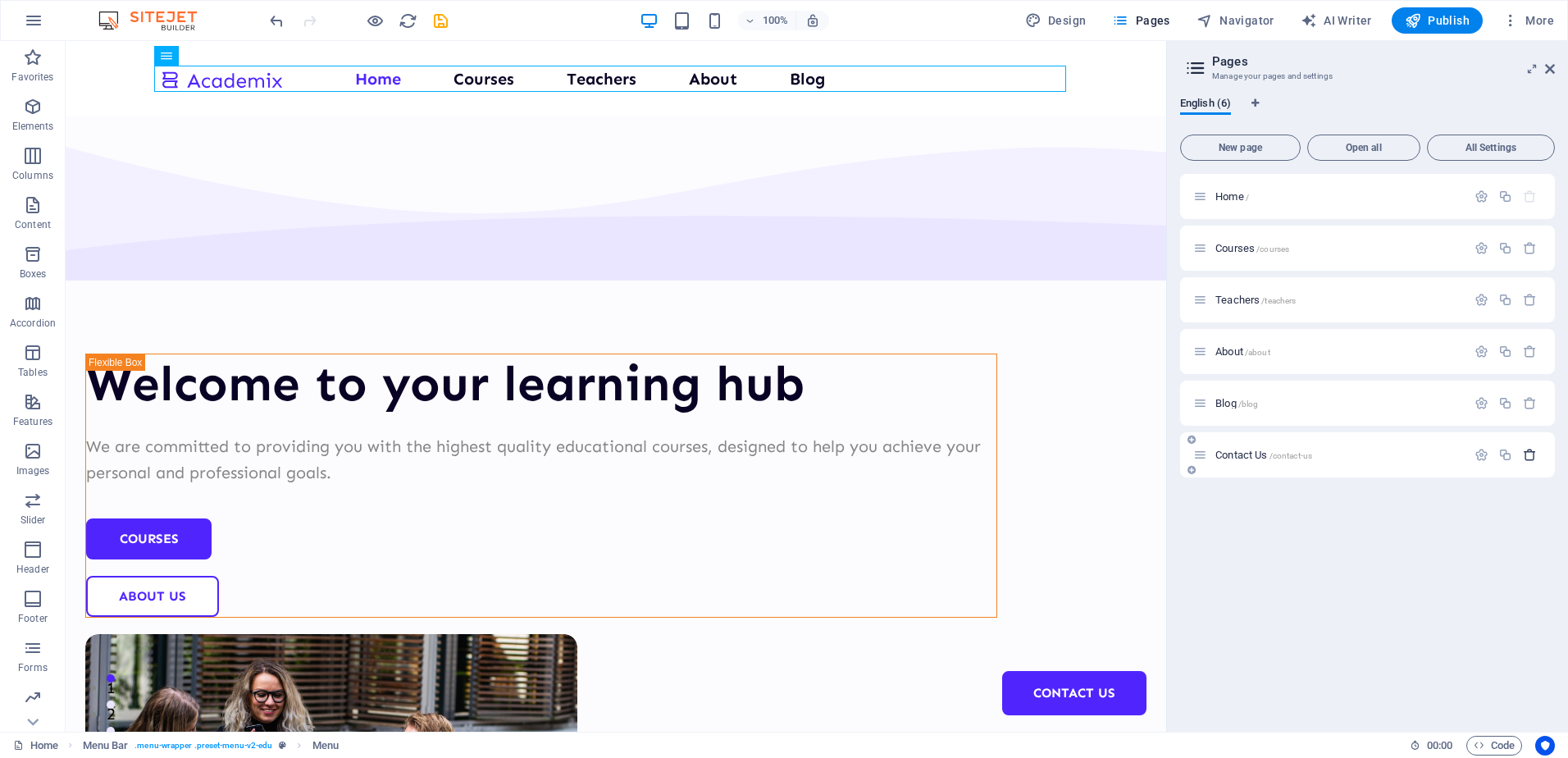
click at [1528, 460] on icon "button" at bounding box center [1530, 455] width 14 height 14
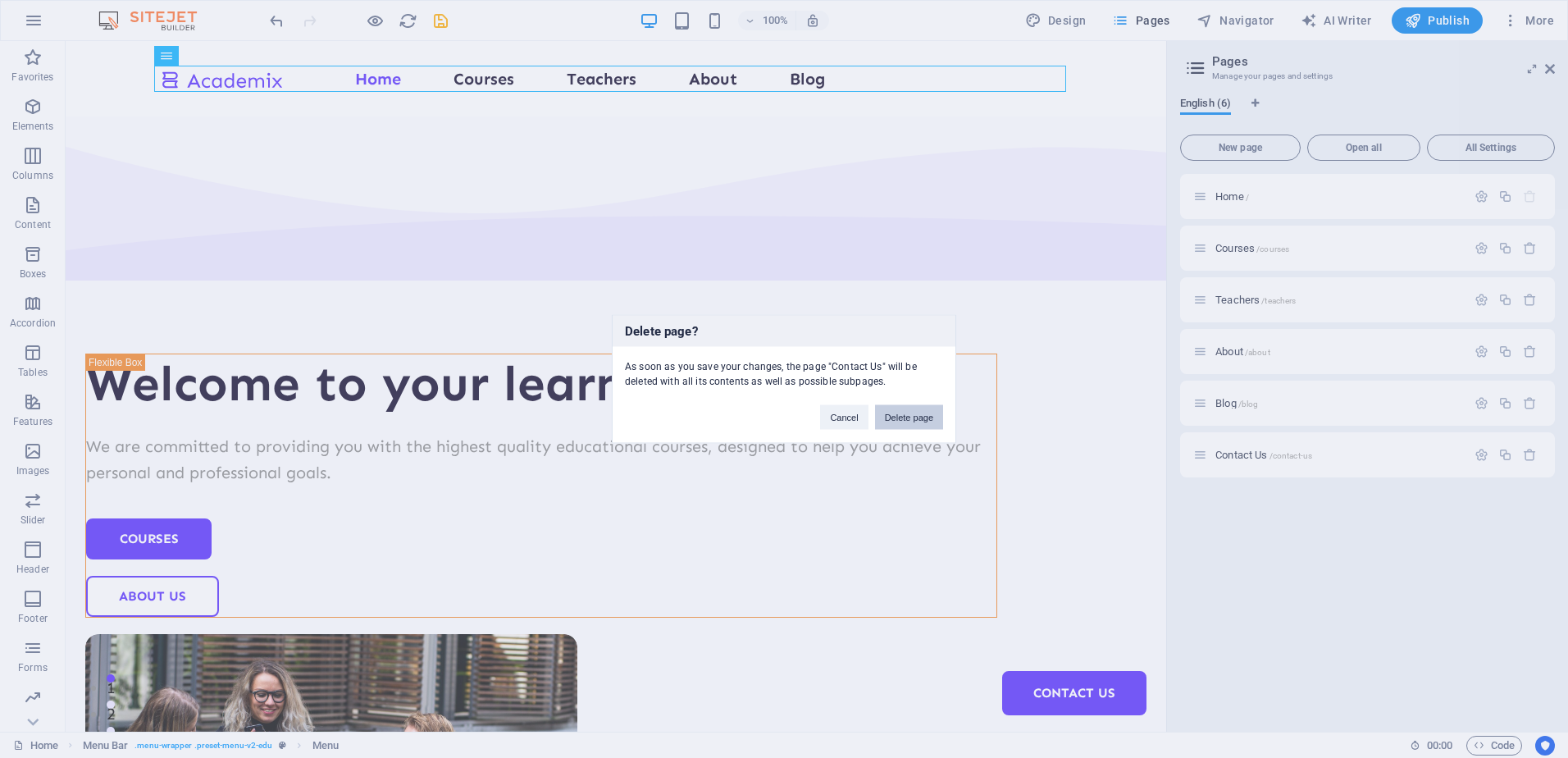
click at [891, 415] on button "Delete page" at bounding box center [909, 418] width 68 height 25
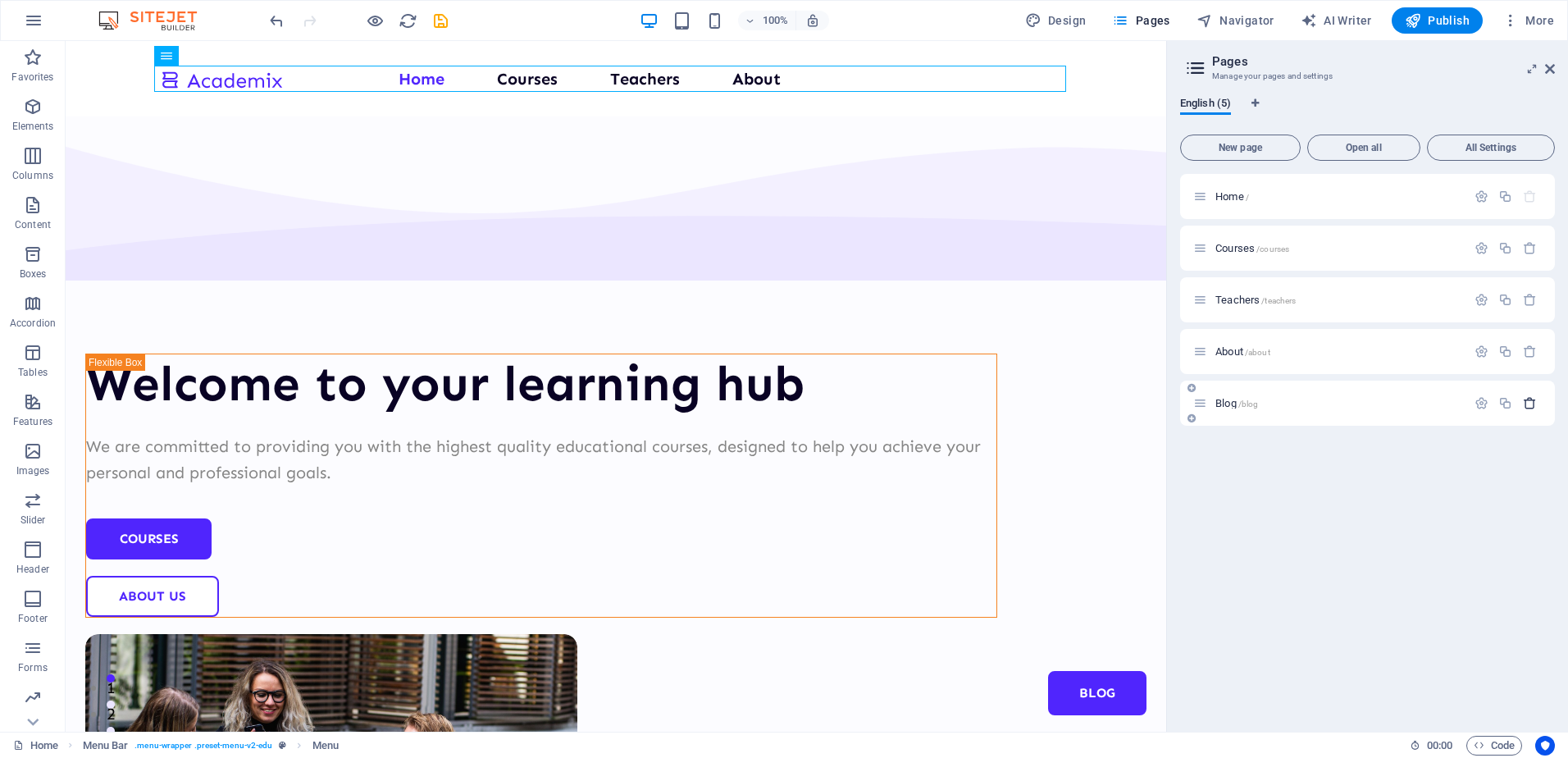
click at [1523, 402] on icon "button" at bounding box center [1530, 403] width 14 height 14
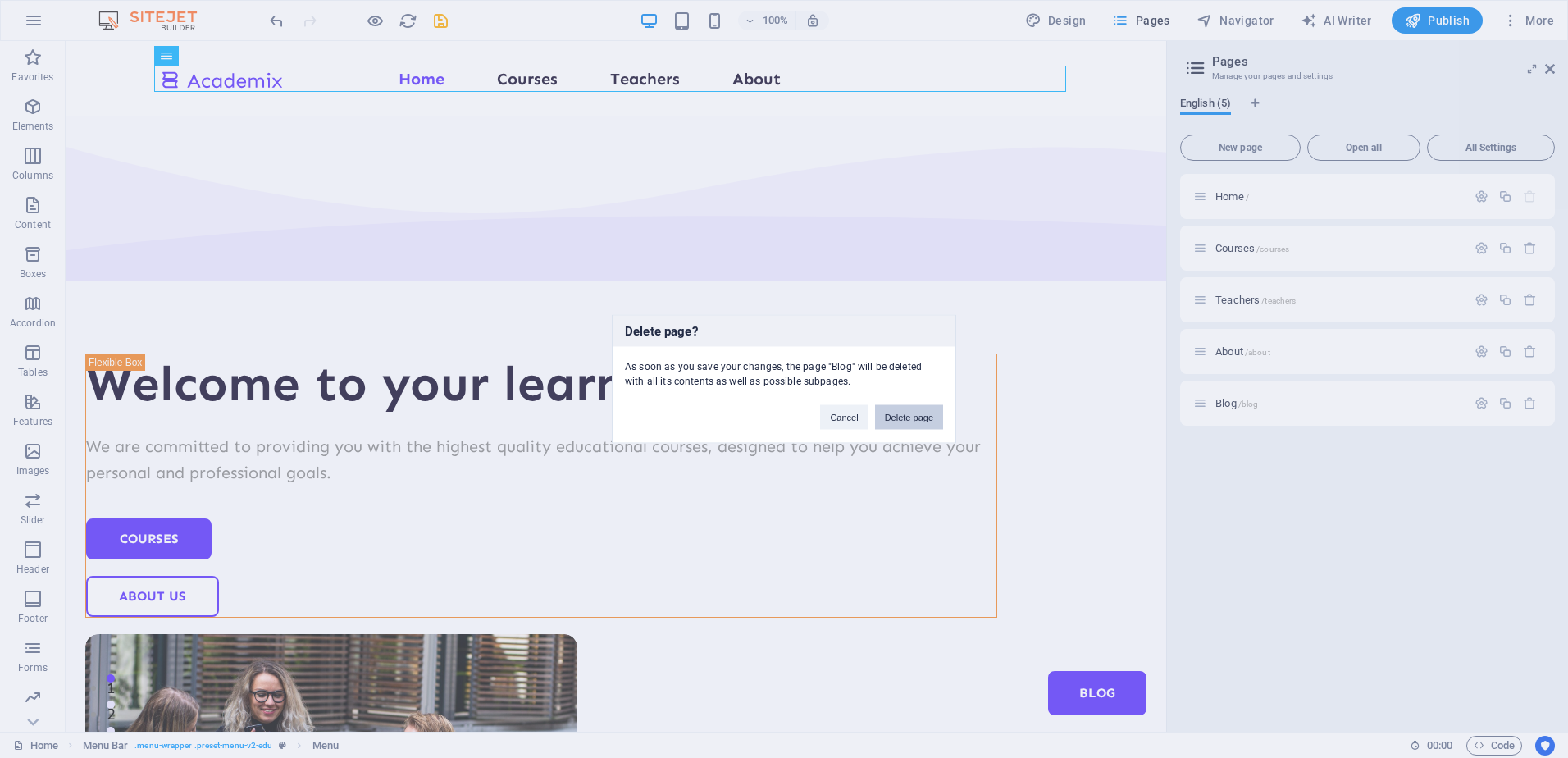
drag, startPoint x: 912, startPoint y: 414, endPoint x: 1033, endPoint y: 349, distance: 137.4
click at [912, 414] on button "Delete page" at bounding box center [909, 418] width 68 height 25
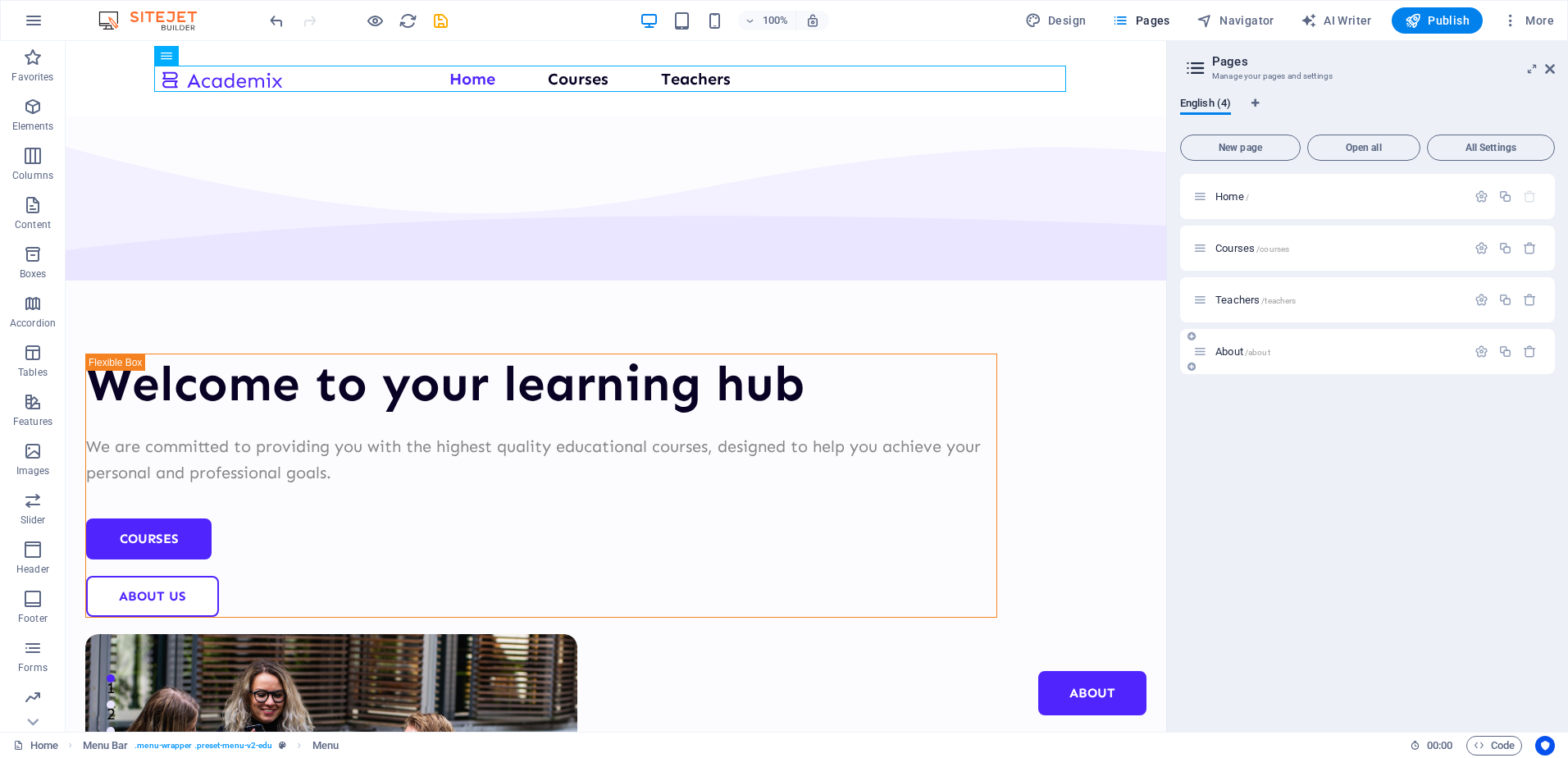
click at [1526, 359] on div at bounding box center [1506, 352] width 72 height 18
click at [1529, 355] on icon "button" at bounding box center [1530, 351] width 14 height 14
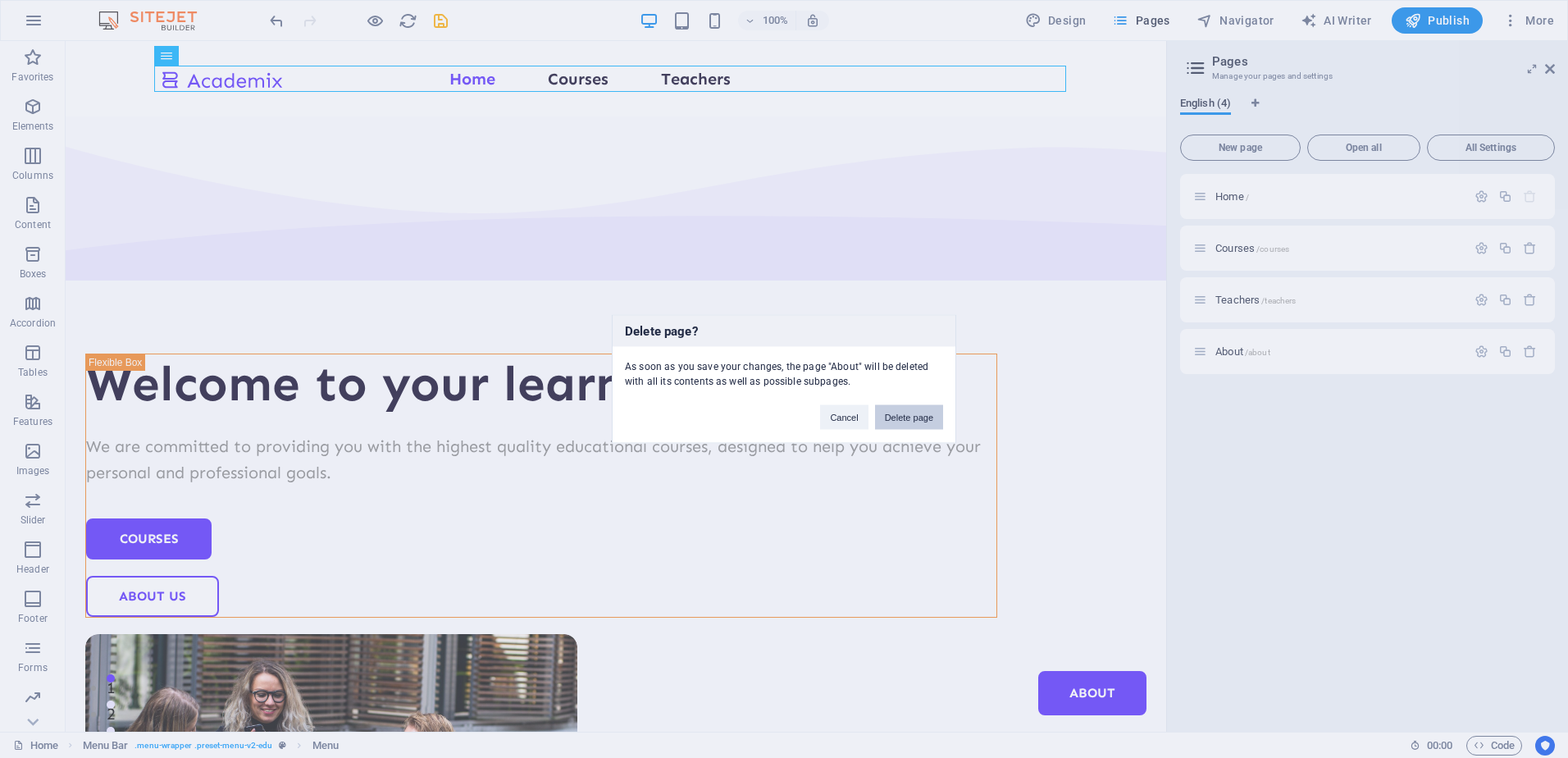
drag, startPoint x: 919, startPoint y: 428, endPoint x: 868, endPoint y: 381, distance: 69.4
click at [919, 428] on button "Delete page" at bounding box center [909, 418] width 68 height 25
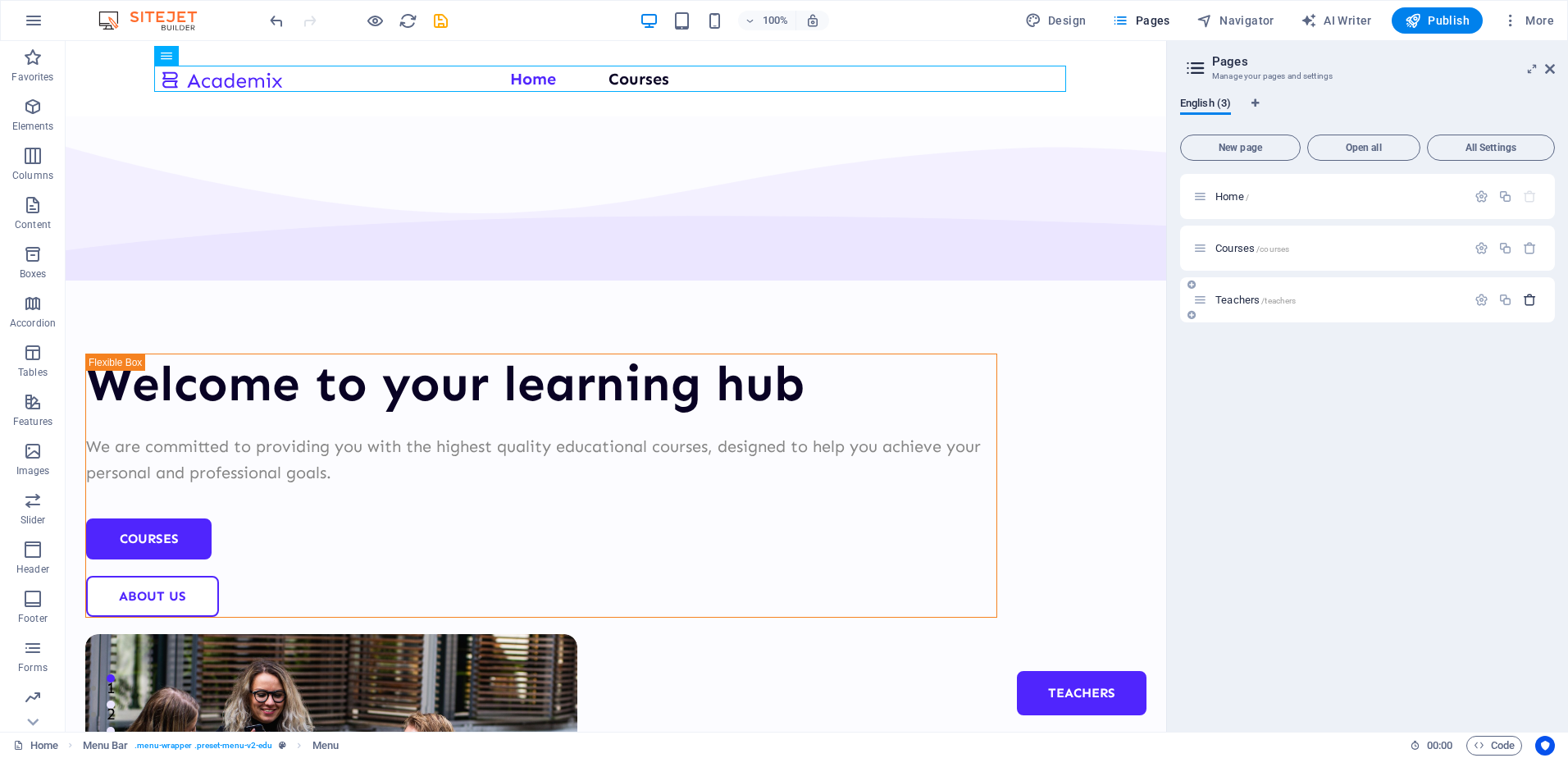
click at [1532, 301] on icon "button" at bounding box center [1530, 300] width 14 height 14
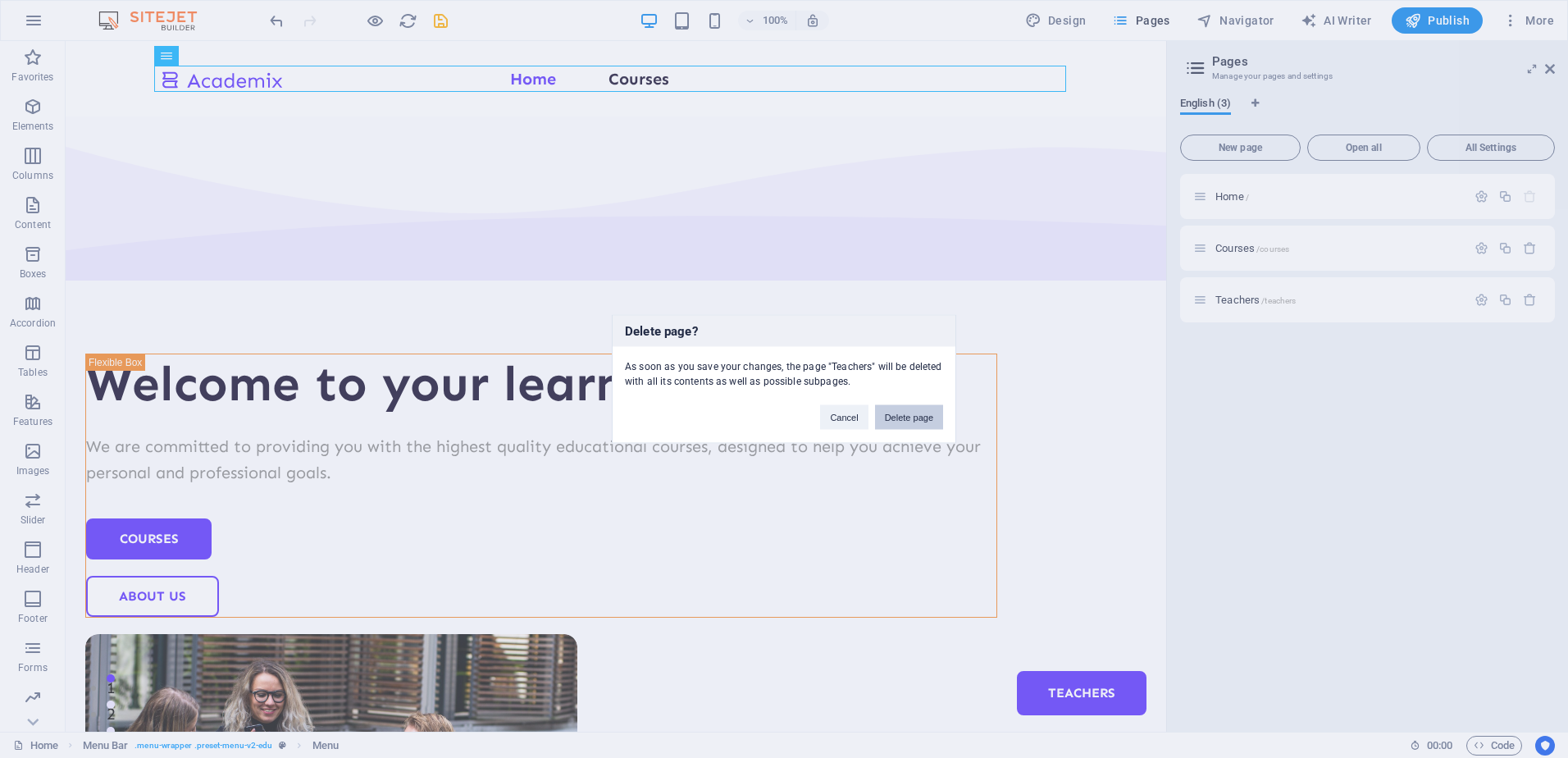
click at [913, 411] on button "Delete page" at bounding box center [909, 418] width 68 height 25
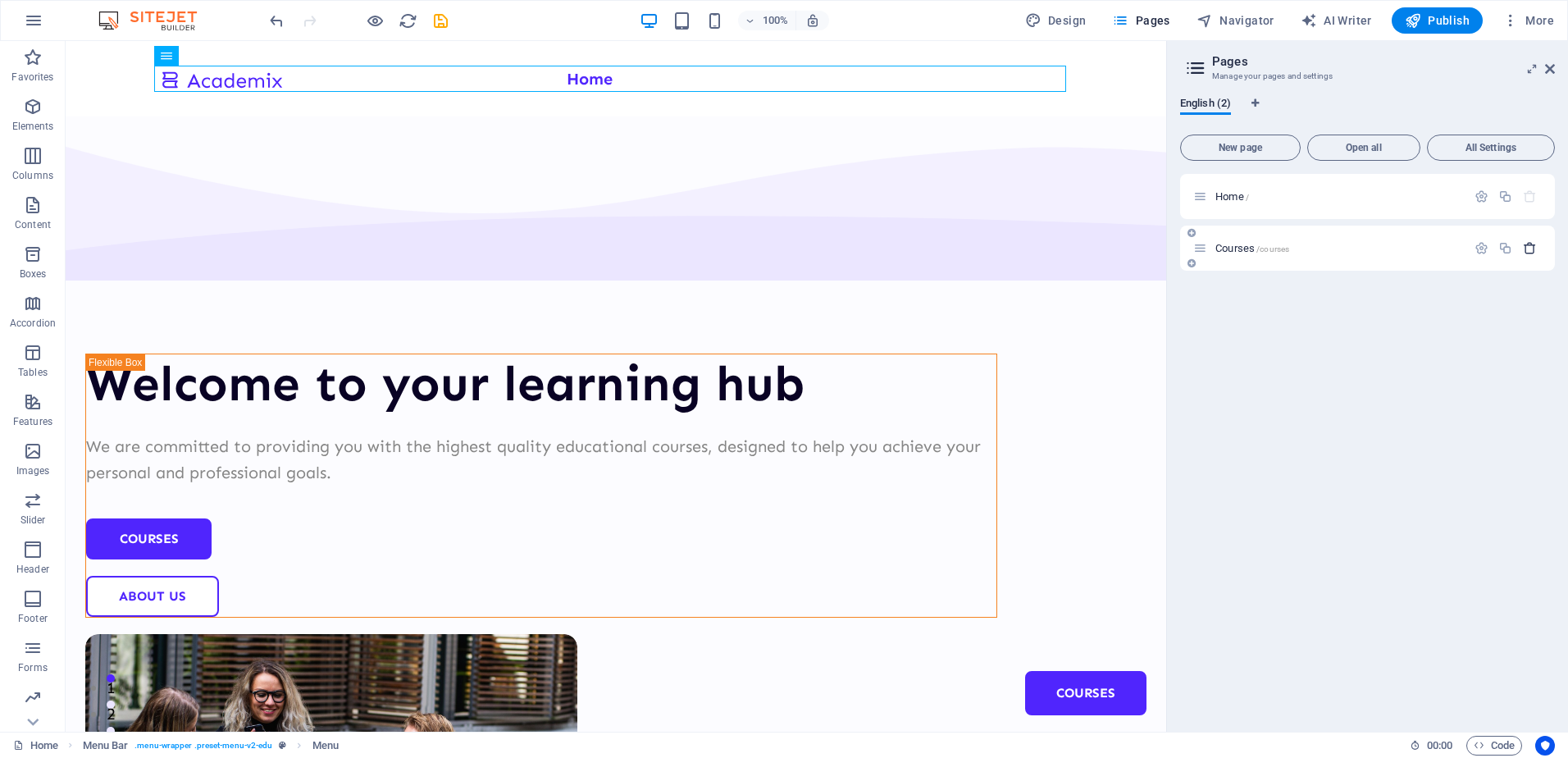
click at [1533, 248] on icon "button" at bounding box center [1530, 248] width 14 height 14
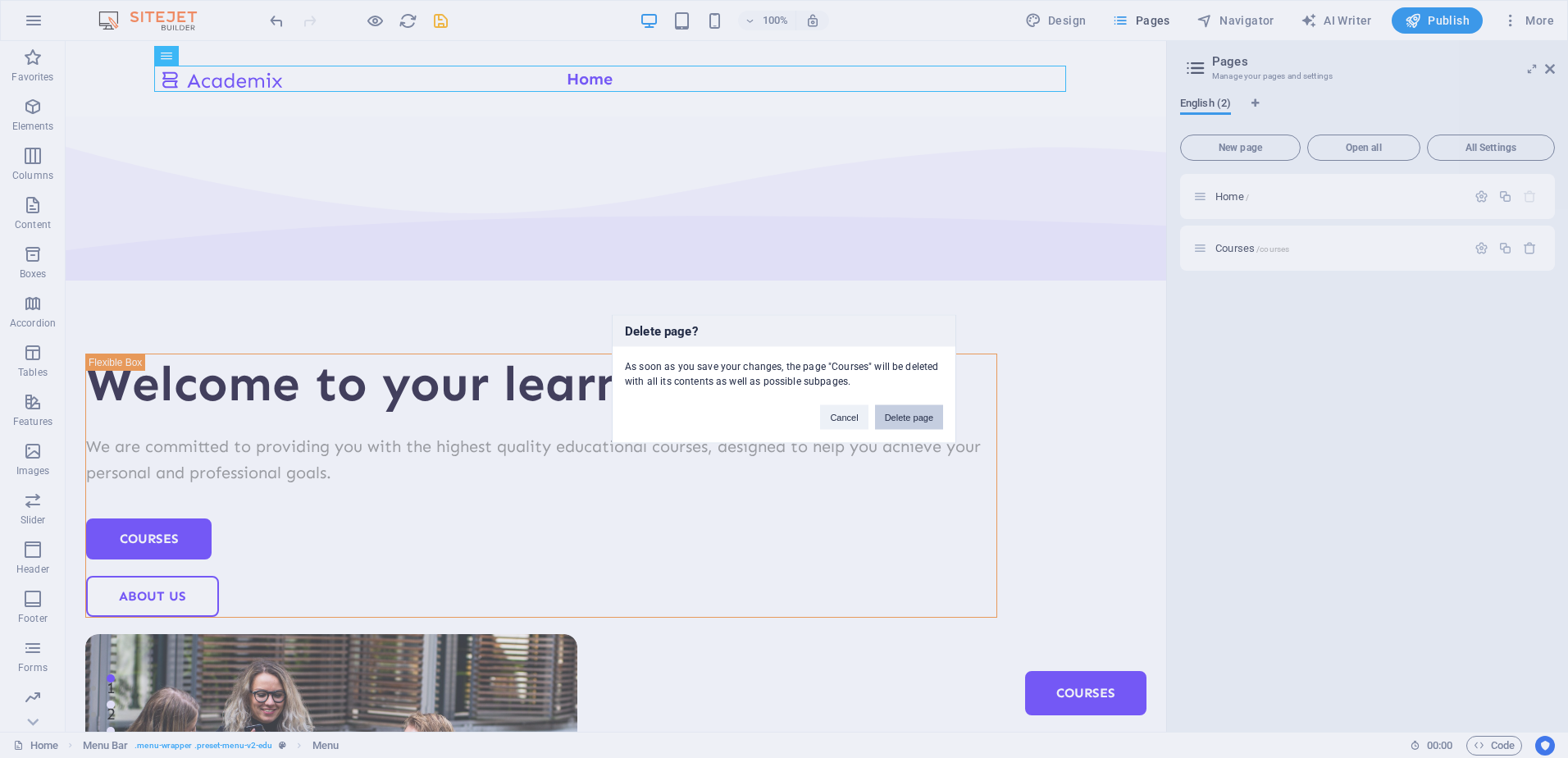
click at [911, 405] on button "Delete page" at bounding box center [909, 418] width 68 height 25
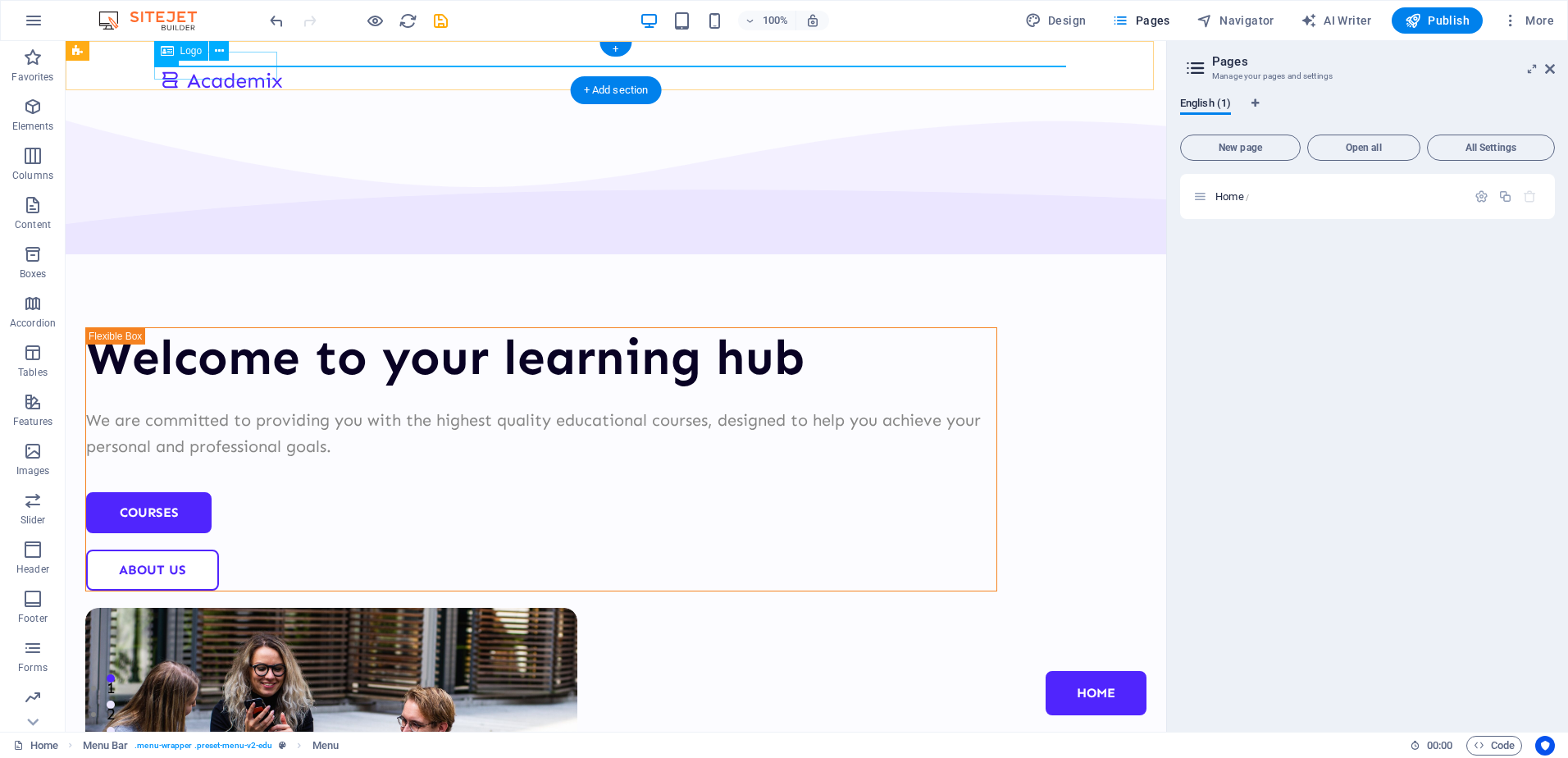
click at [232, 71] on div at bounding box center [222, 79] width 123 height 27
click at [227, 71] on div at bounding box center [222, 79] width 123 height 27
select select "px"
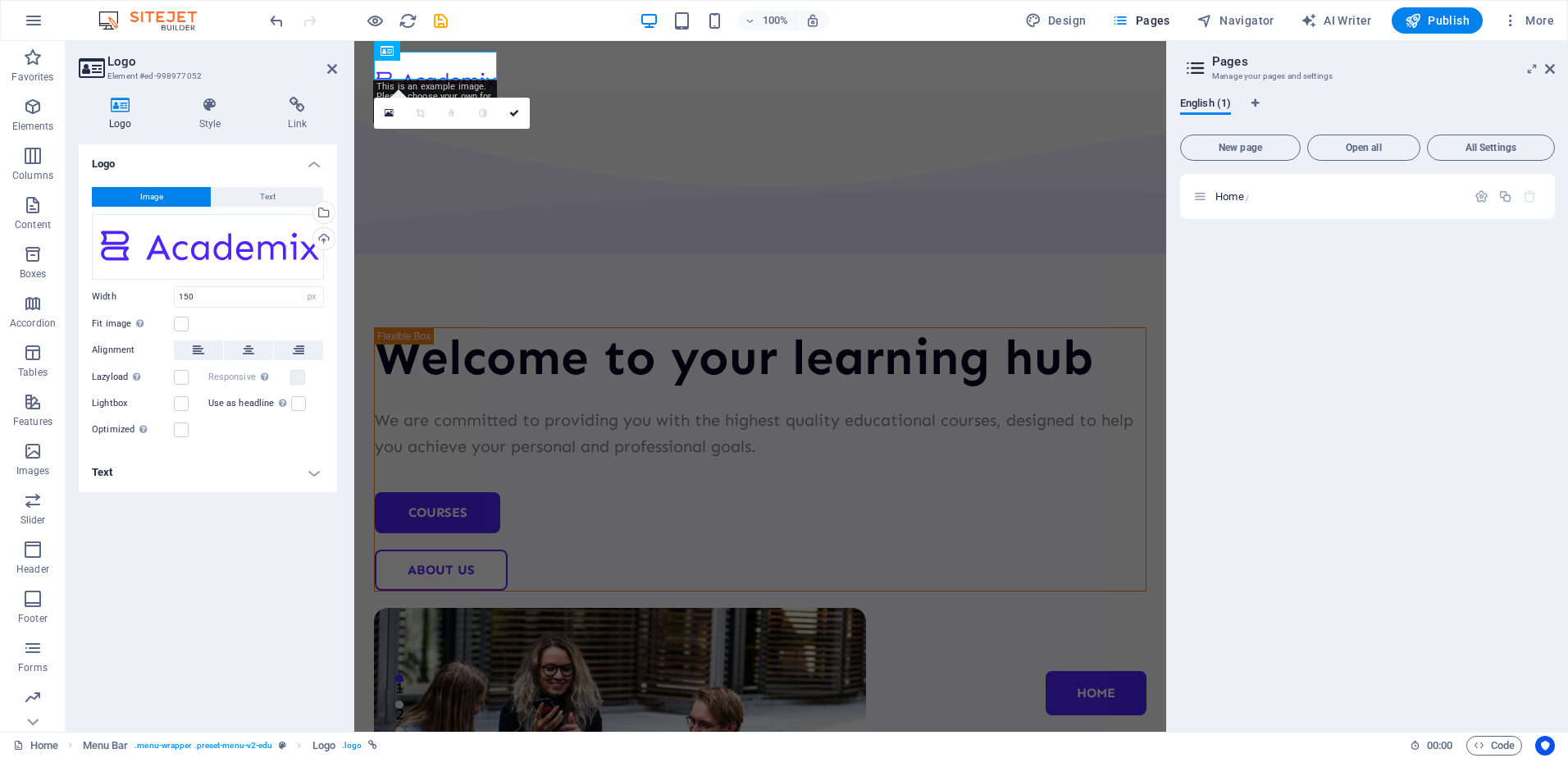
drag, startPoint x: 516, startPoint y: 71, endPoint x: 457, endPoint y: 61, distance: 59.8
click at [457, 66] on div at bounding box center [436, 79] width 123 height 27
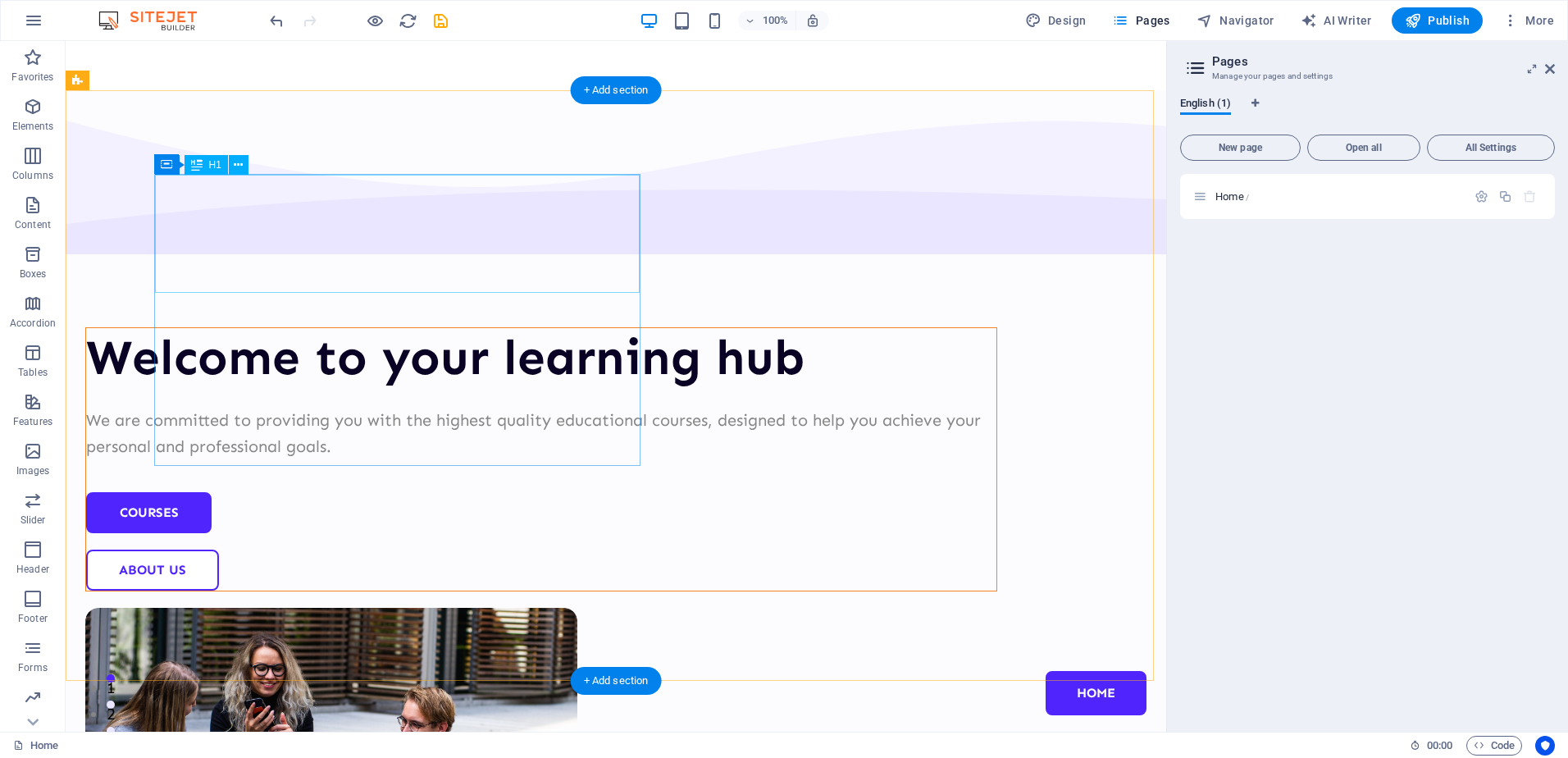
click at [457, 328] on div "Welcome to your learning hub" at bounding box center [541, 357] width 911 height 59
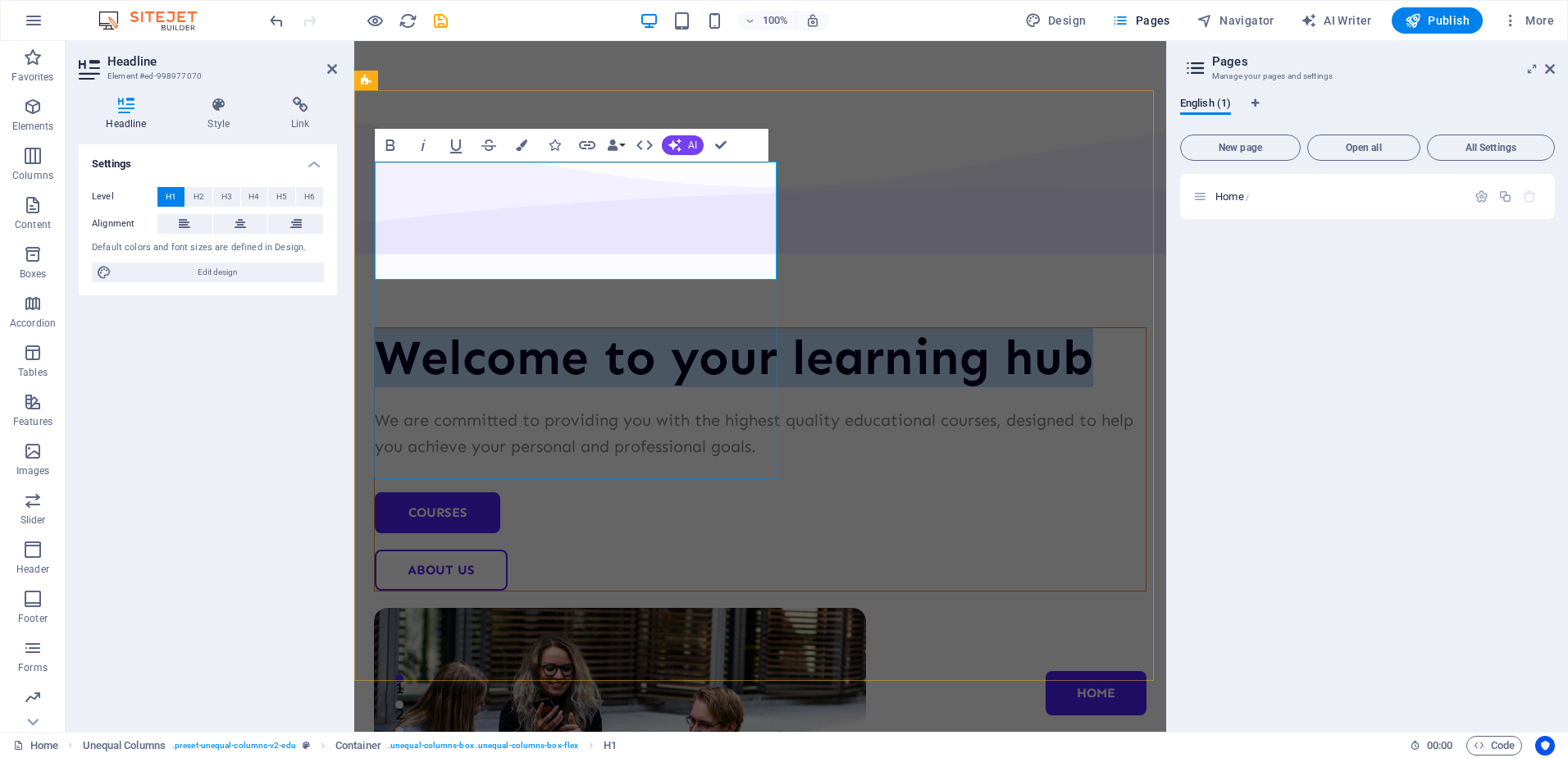
click at [693, 328] on h1 "Welcome to your learning hub" at bounding box center [760, 357] width 771 height 59
drag, startPoint x: 693, startPoint y: 252, endPoint x: 397, endPoint y: 216, distance: 298.2
click at [397, 328] on h1 "Welcome to your learning hub" at bounding box center [760, 357] width 771 height 59
click at [724, 328] on h1 "Welcome to your learning hub" at bounding box center [760, 357] width 771 height 59
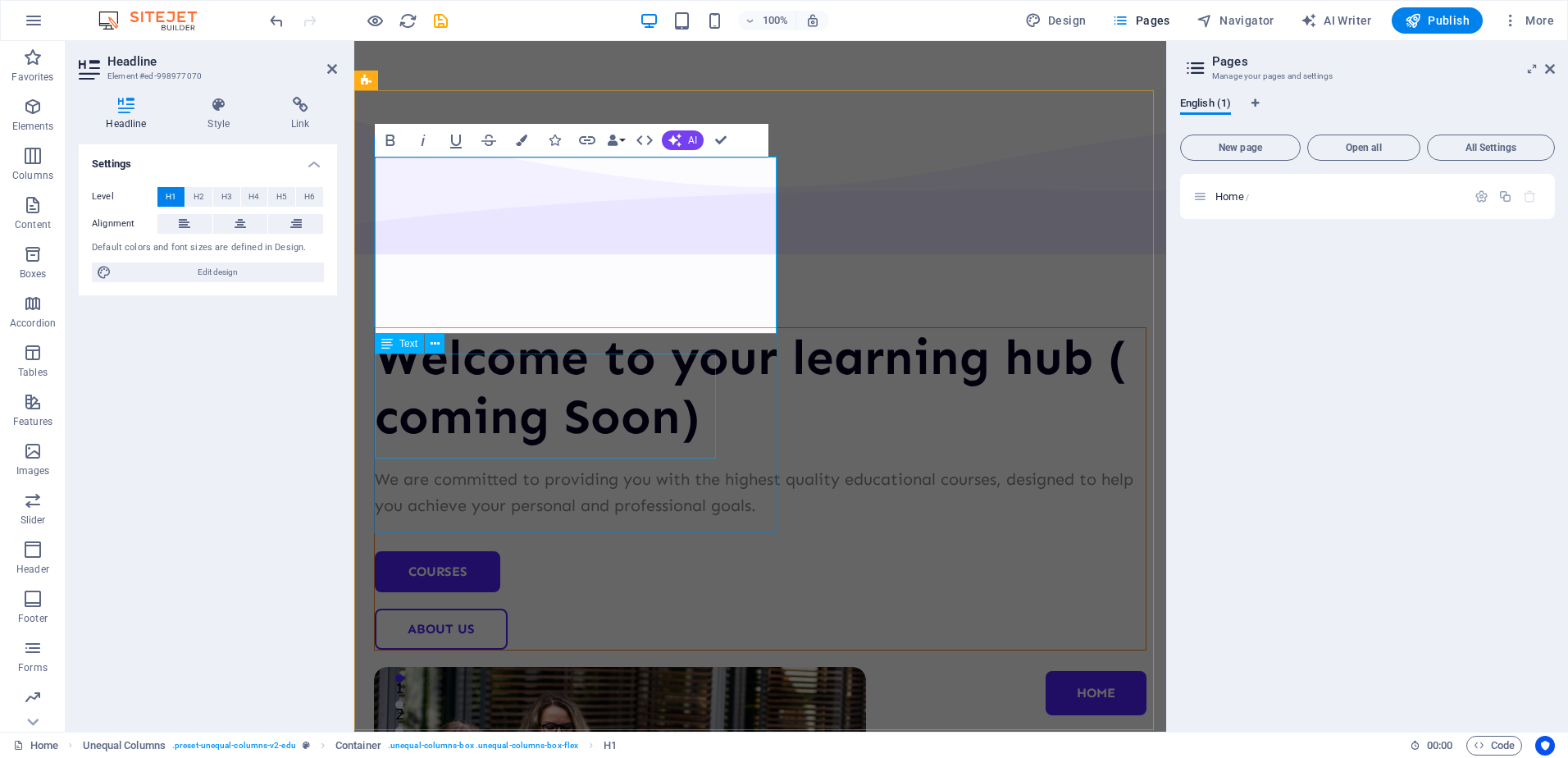
click at [563, 466] on div "We are committed to providing you with the highest quality educational courses,…" at bounding box center [760, 491] width 771 height 52
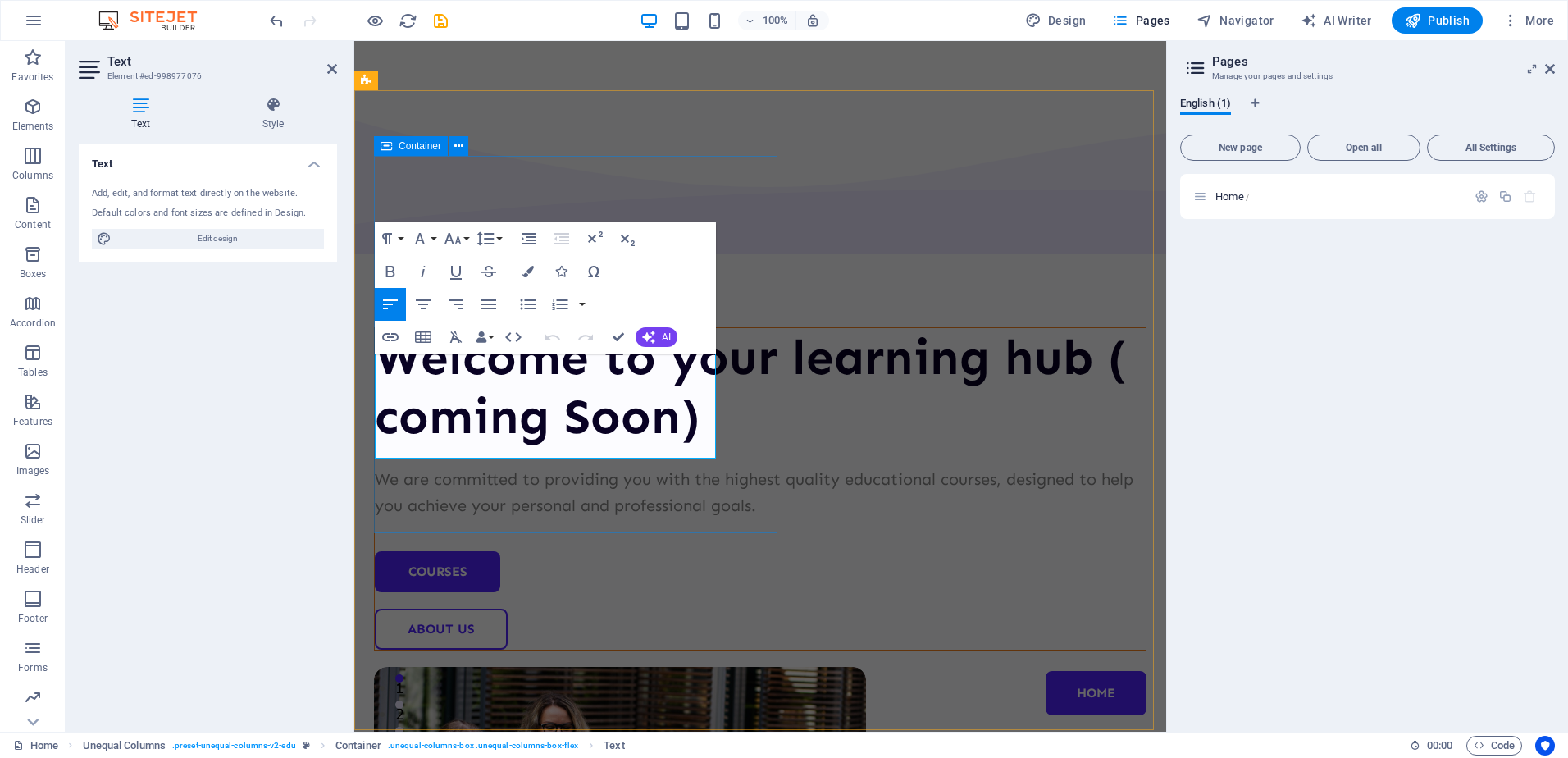
click at [758, 421] on div "Welcome to your learning hub ( coming Soon) We are committed to providing you w…" at bounding box center [760, 488] width 773 height 323
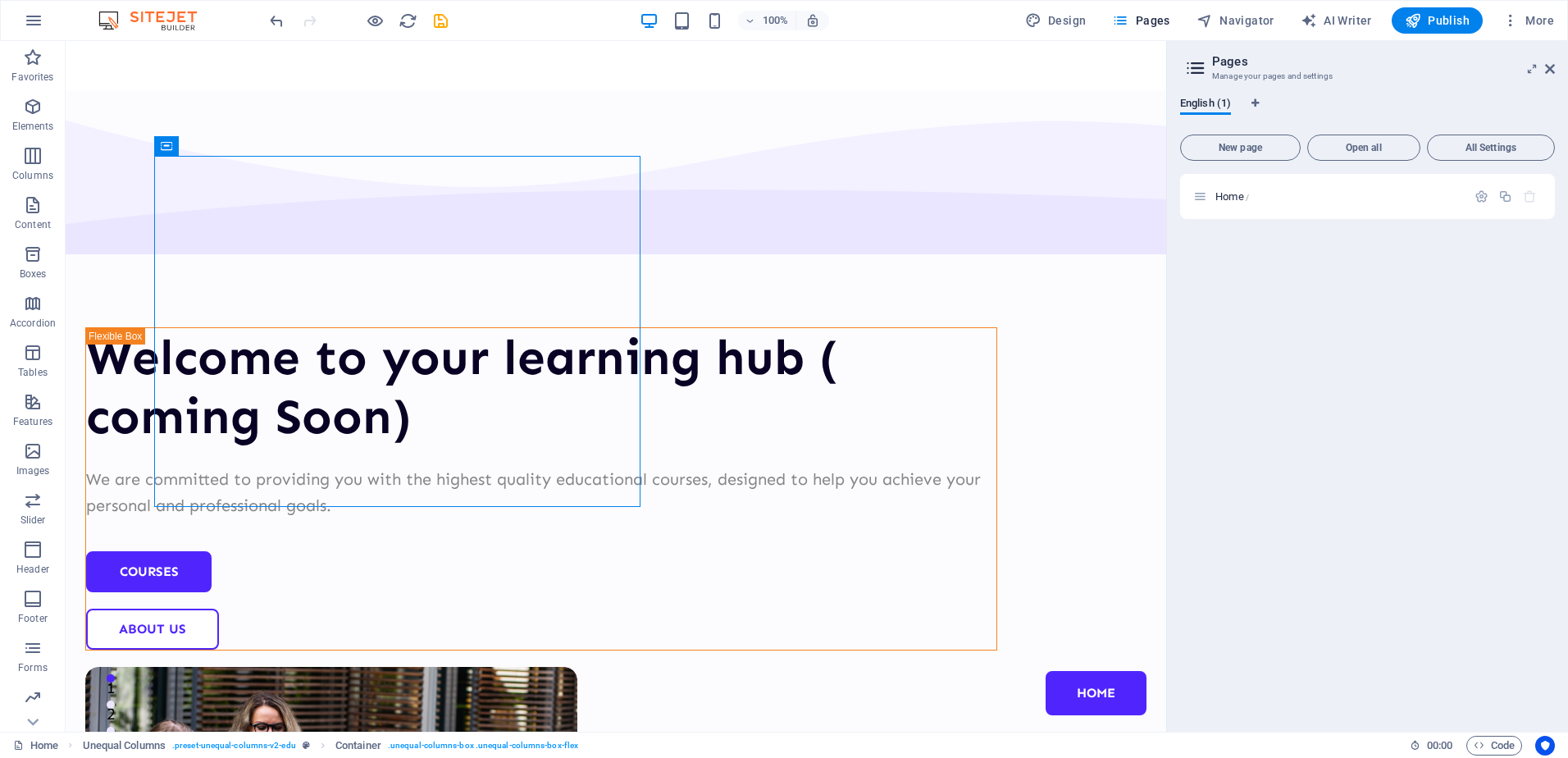
click at [1312, 374] on div "Home /" at bounding box center [1368, 446] width 375 height 545
click at [1302, 201] on p "Home /" at bounding box center [1338, 196] width 246 height 11
click at [1522, 148] on span "All Settings" at bounding box center [1491, 148] width 113 height 10
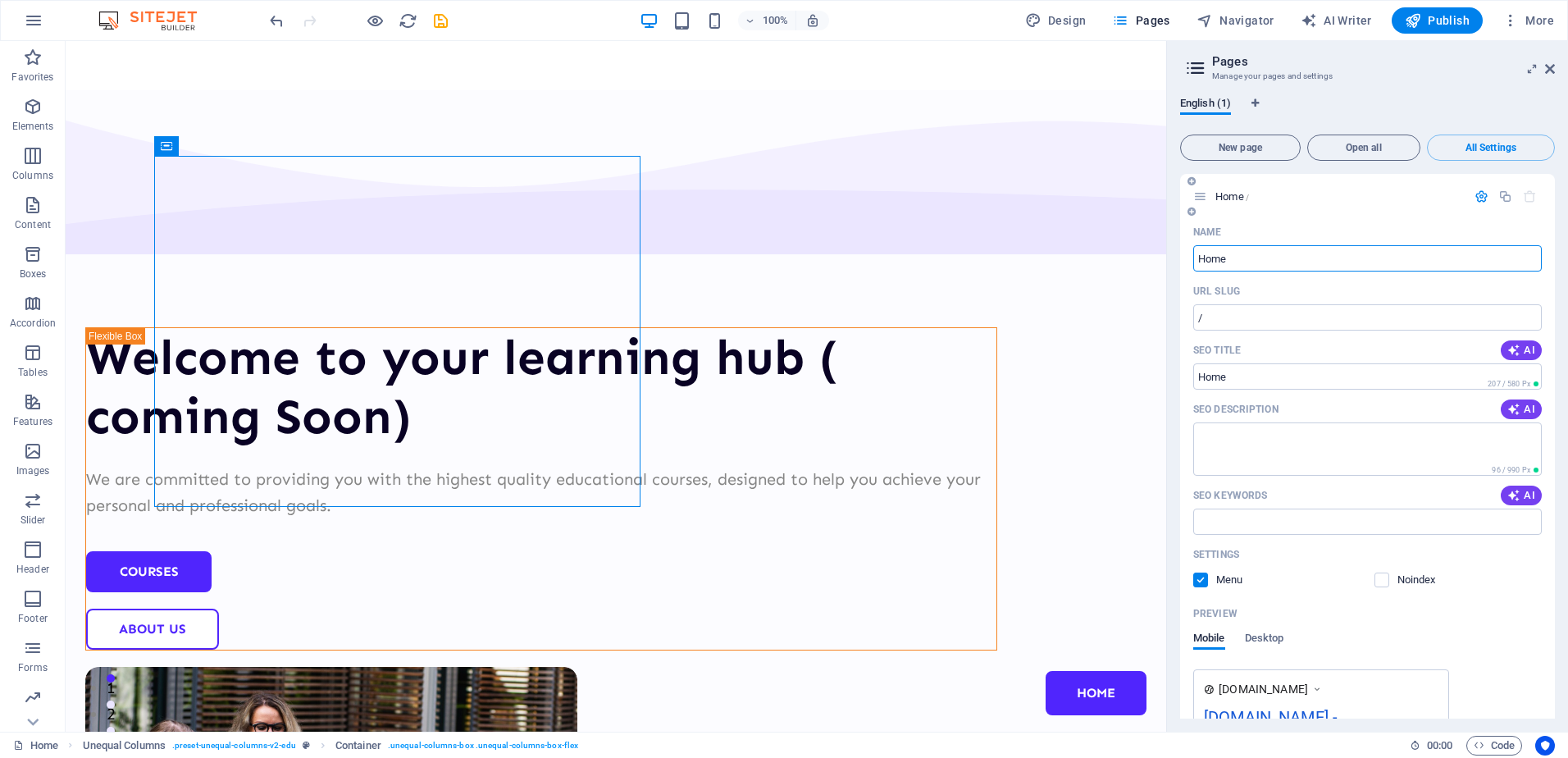
scroll to position [118, 0]
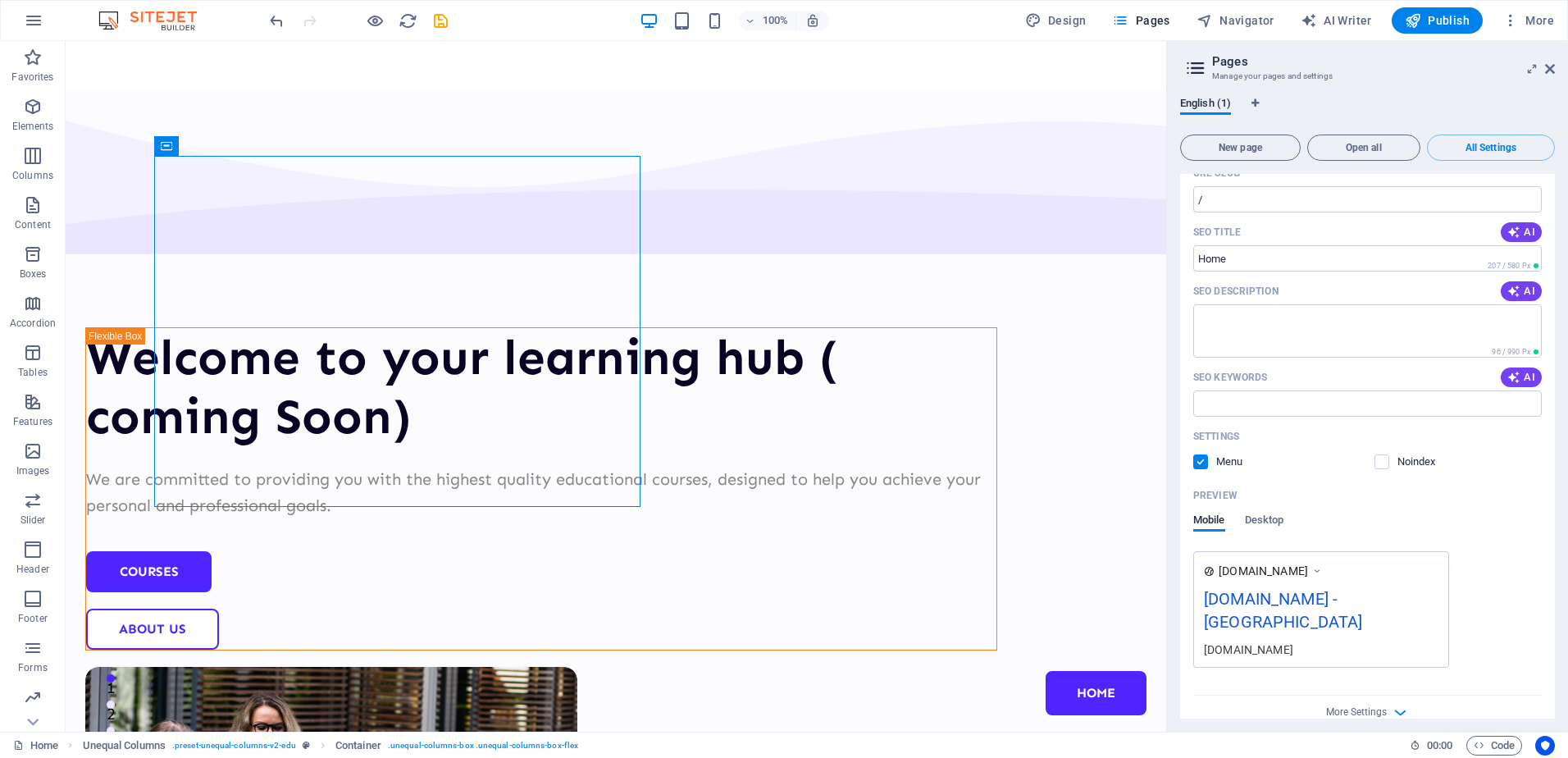
click at [1392, 608] on div "[DOMAIN_NAME] - [GEOGRAPHIC_DATA]" at bounding box center [1321, 614] width 235 height 55
click at [1371, 595] on div "[DOMAIN_NAME] - [GEOGRAPHIC_DATA]" at bounding box center [1321, 614] width 235 height 55
click at [1316, 612] on div "[DOMAIN_NAME] - [GEOGRAPHIC_DATA]" at bounding box center [1321, 614] width 235 height 55
drag, startPoint x: 1322, startPoint y: 605, endPoint x: 1360, endPoint y: 595, distance: 39.3
click at [1360, 595] on div "[DOMAIN_NAME] - [GEOGRAPHIC_DATA]" at bounding box center [1321, 614] width 235 height 55
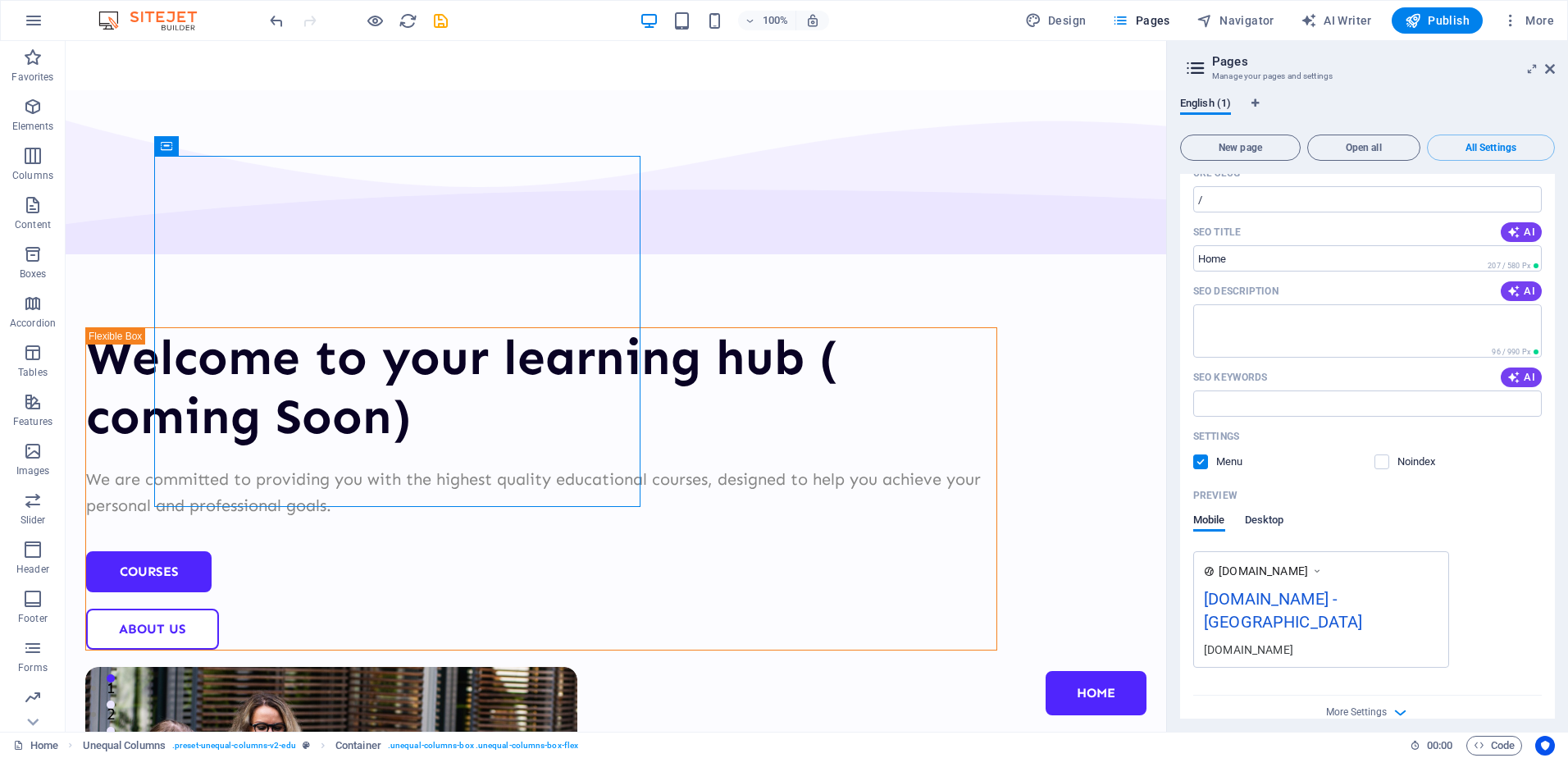
click at [1275, 521] on span "Desktop" at bounding box center [1264, 522] width 39 height 23
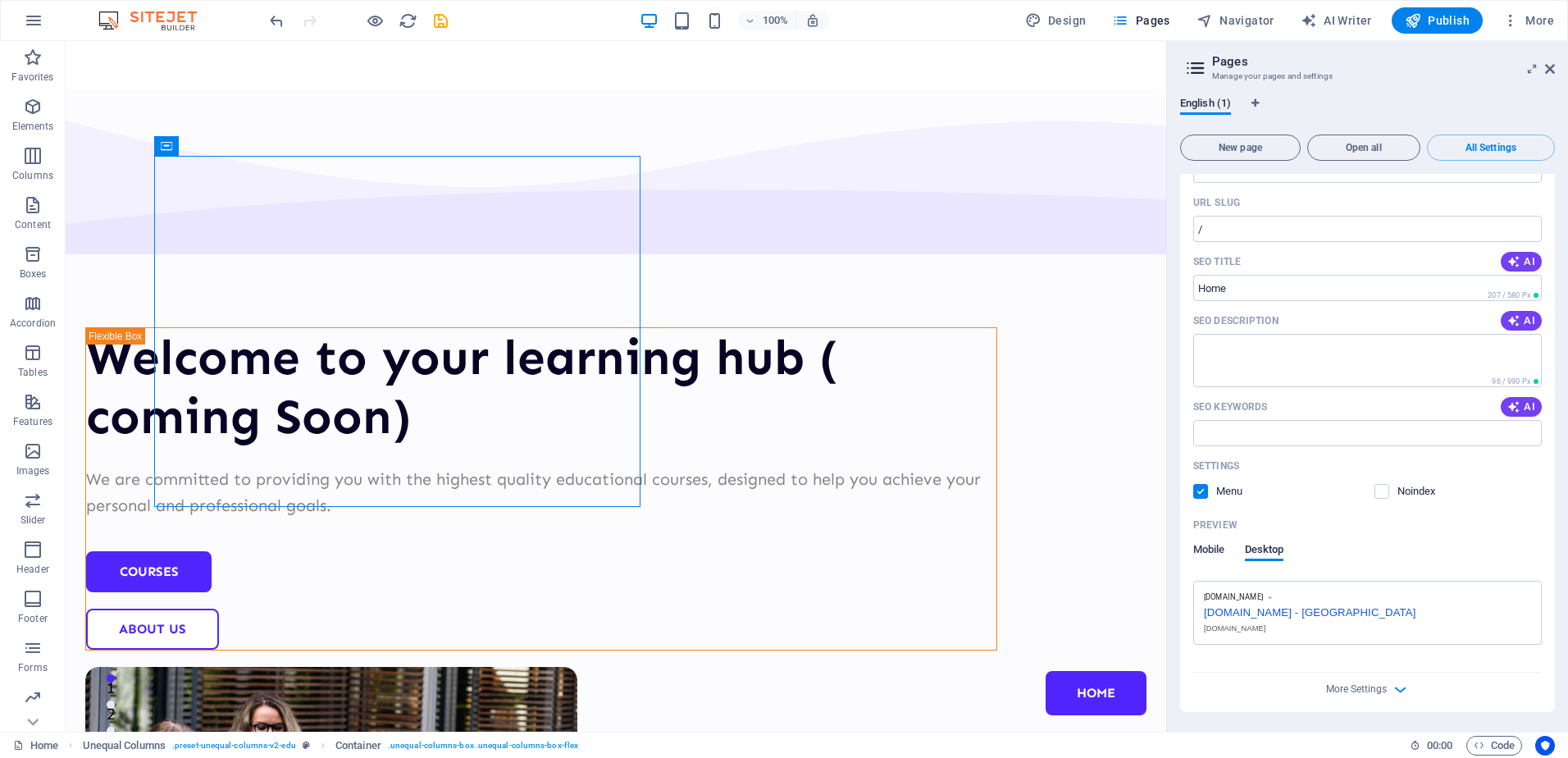
click at [1208, 555] on span "Mobile" at bounding box center [1209, 551] width 32 height 23
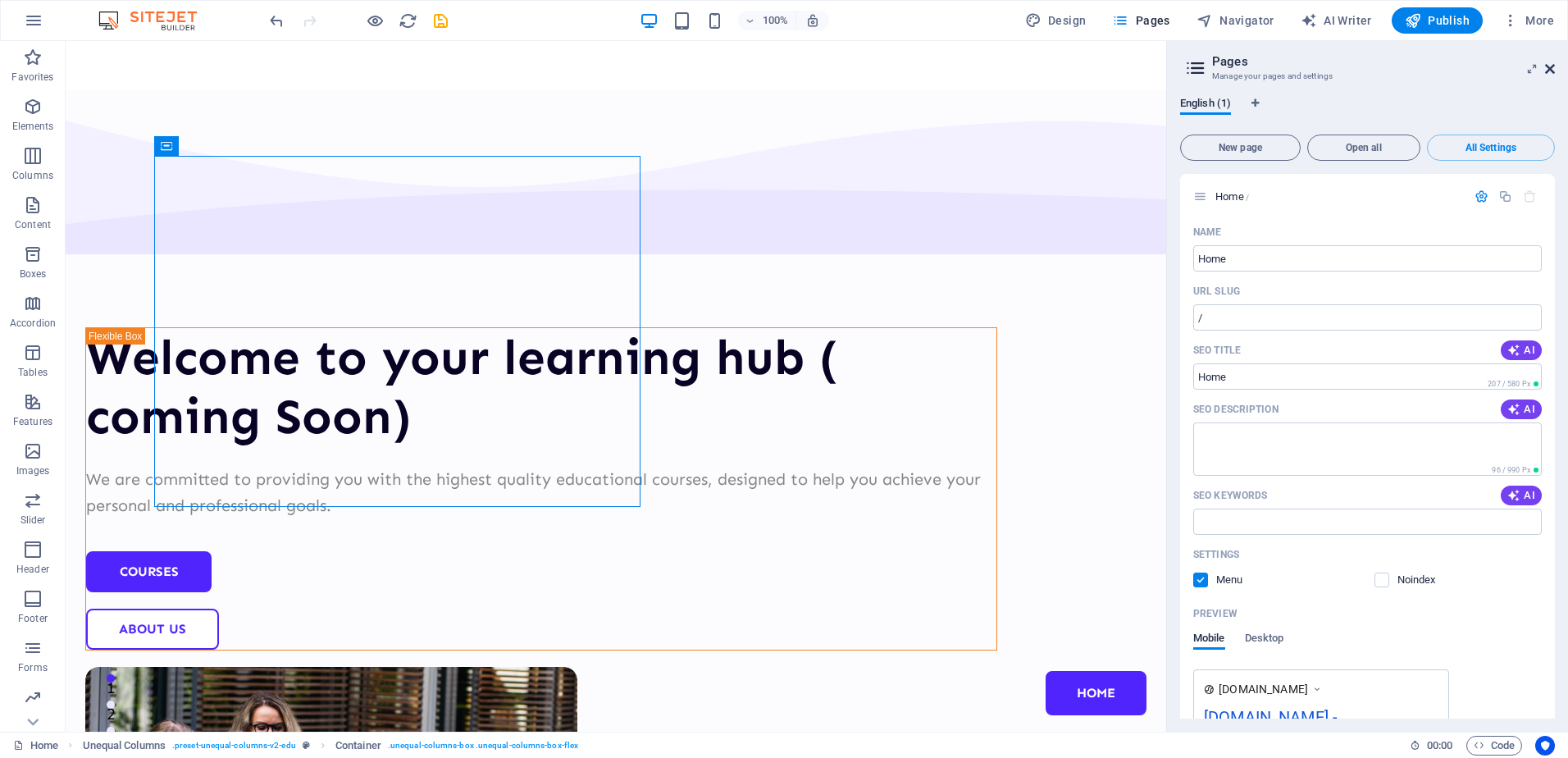
click at [1548, 71] on icon at bounding box center [1551, 69] width 10 height 13
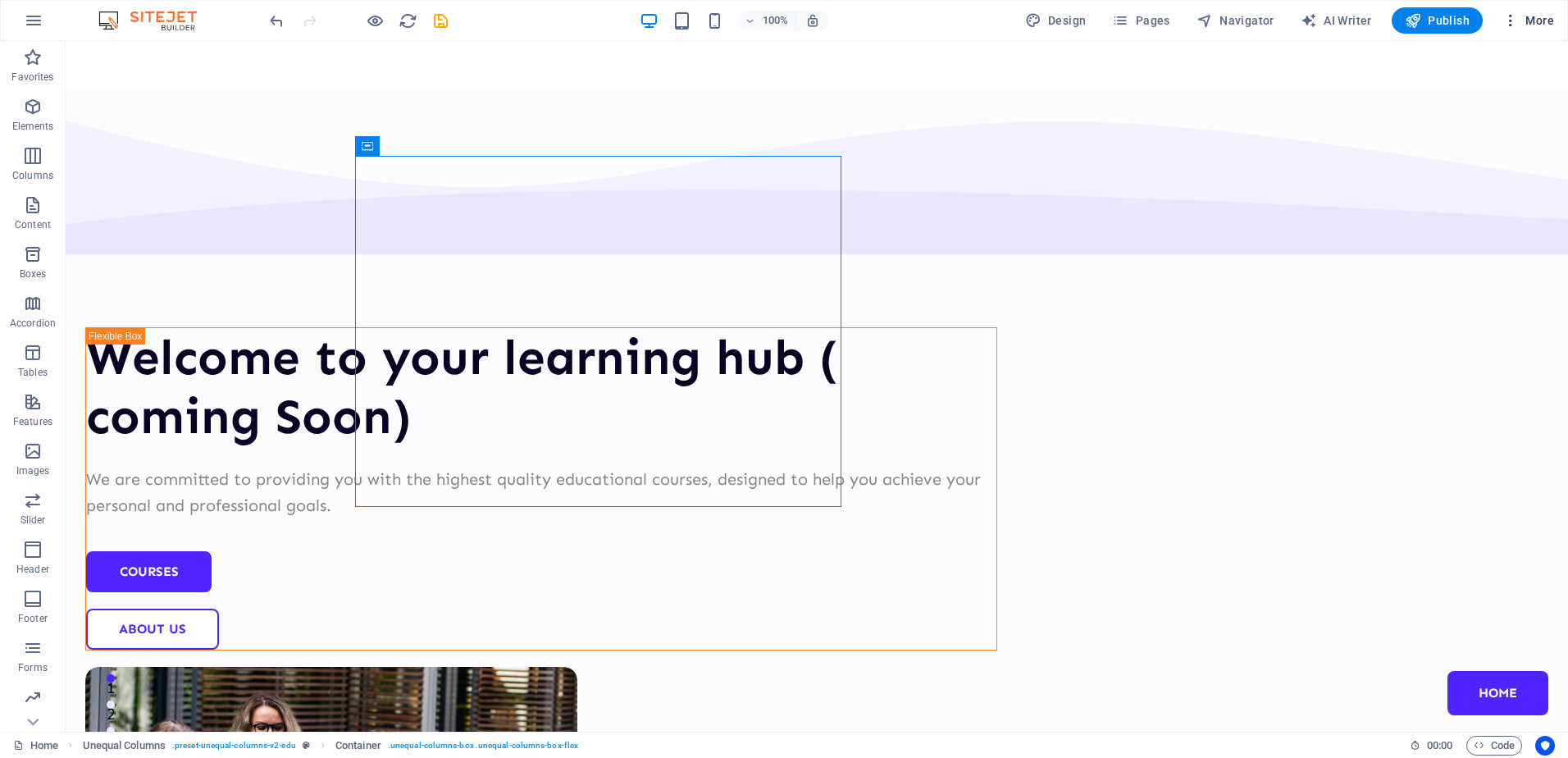
click at [1531, 18] on span "More" at bounding box center [1528, 21] width 51 height 17
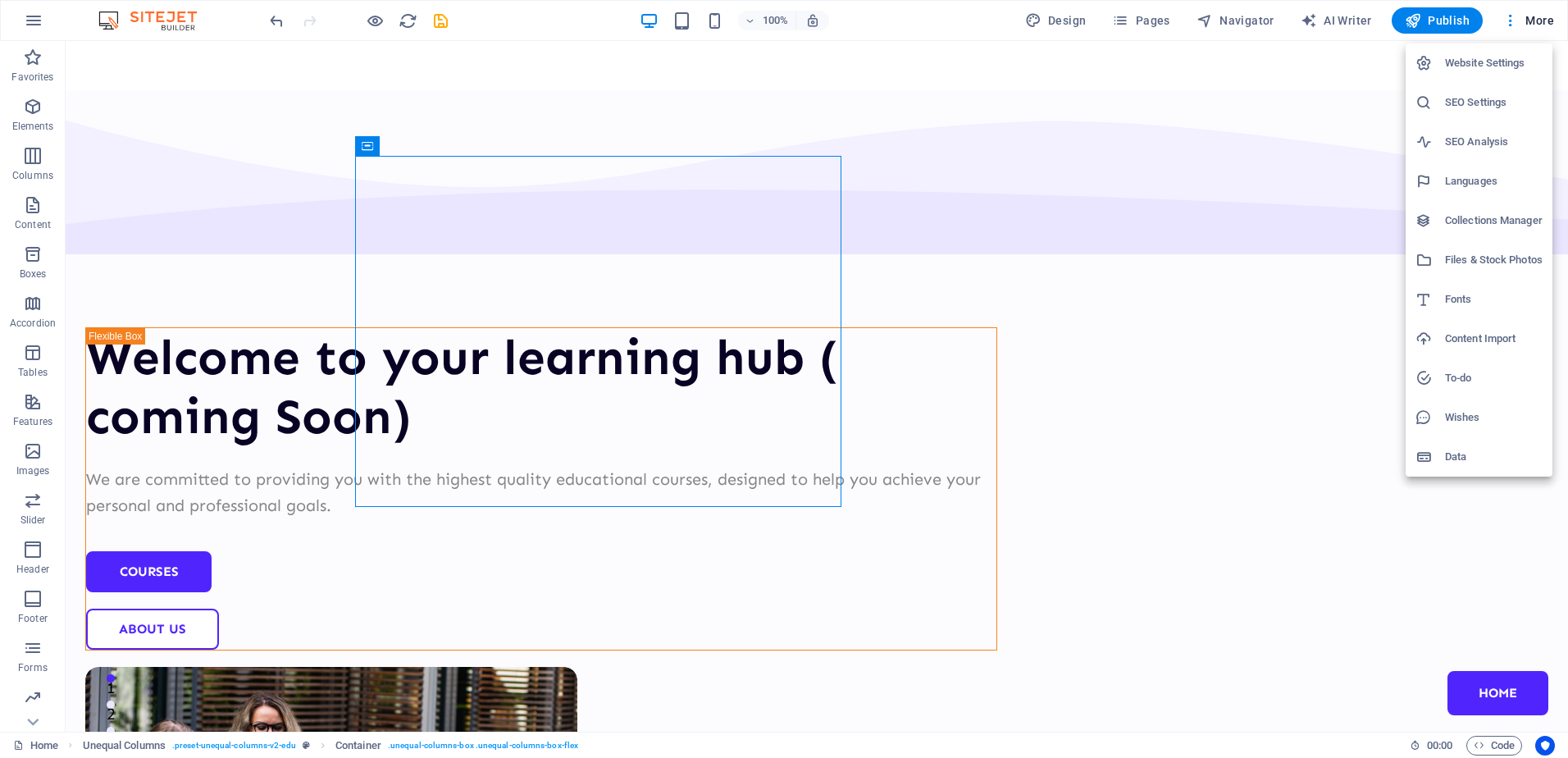
click at [1308, 154] on div at bounding box center [784, 379] width 1568 height 758
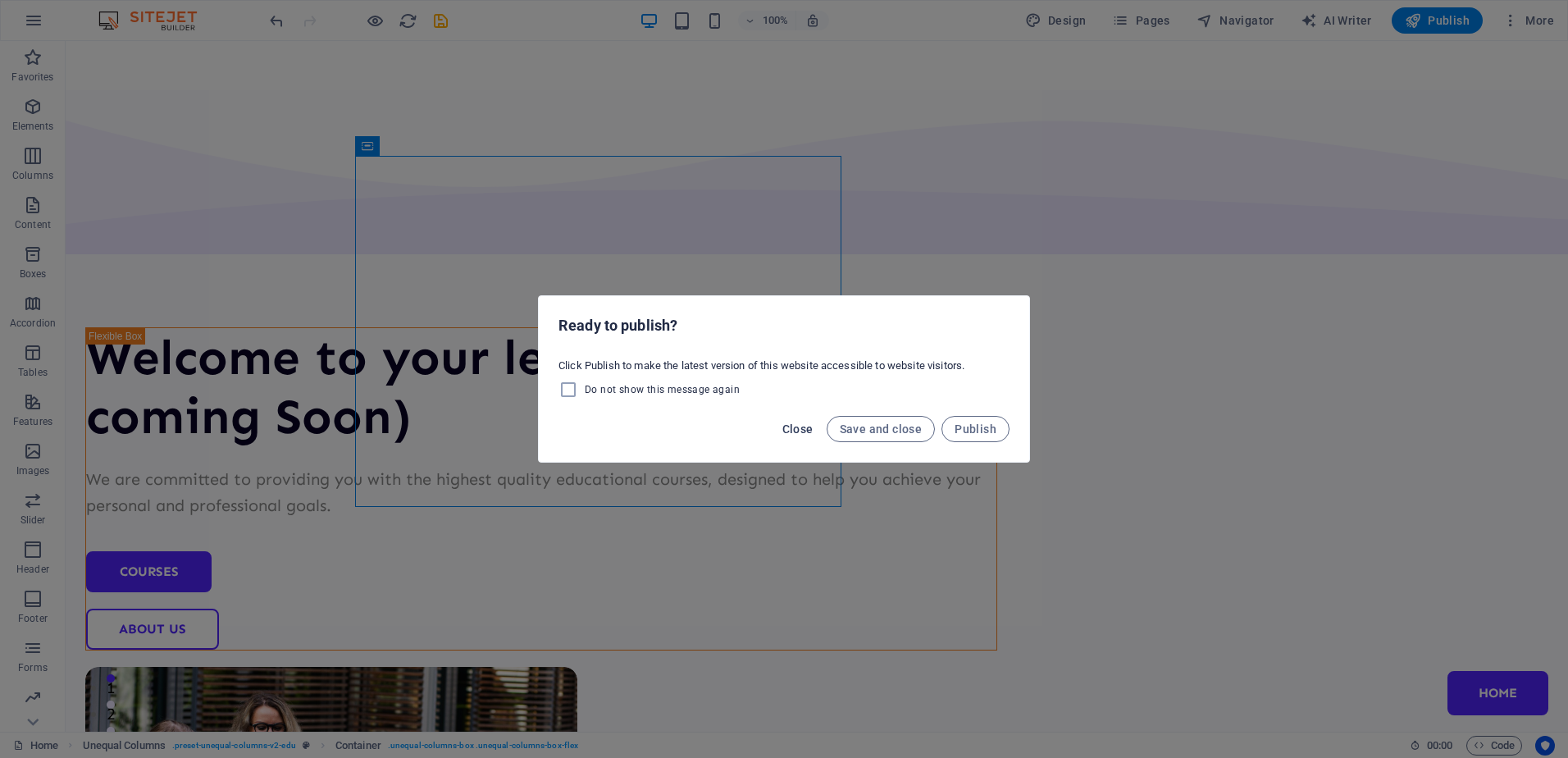
click at [787, 425] on span "Close" at bounding box center [799, 429] width 32 height 13
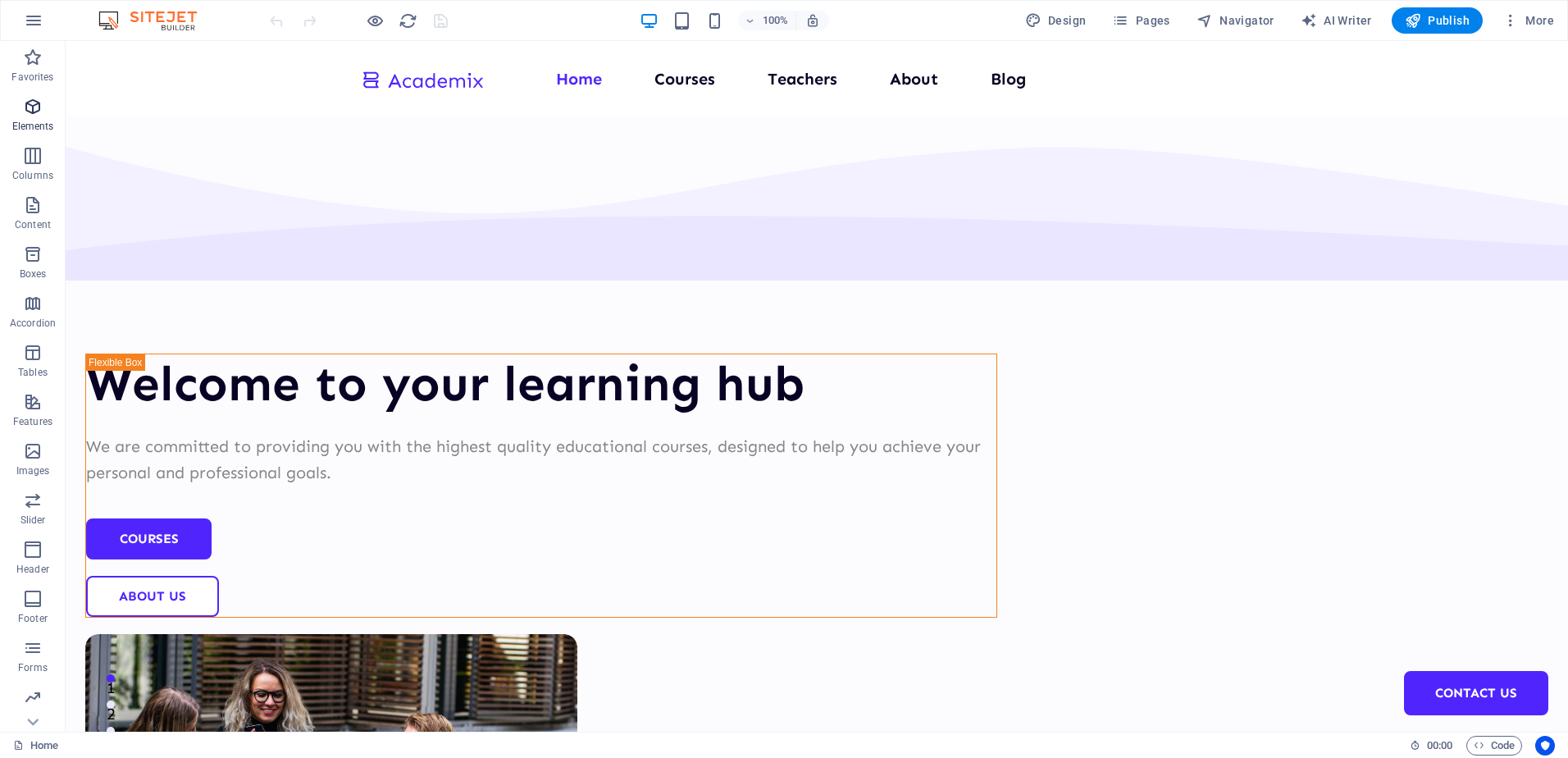
click at [45, 125] on p "Elements" at bounding box center [33, 126] width 42 height 13
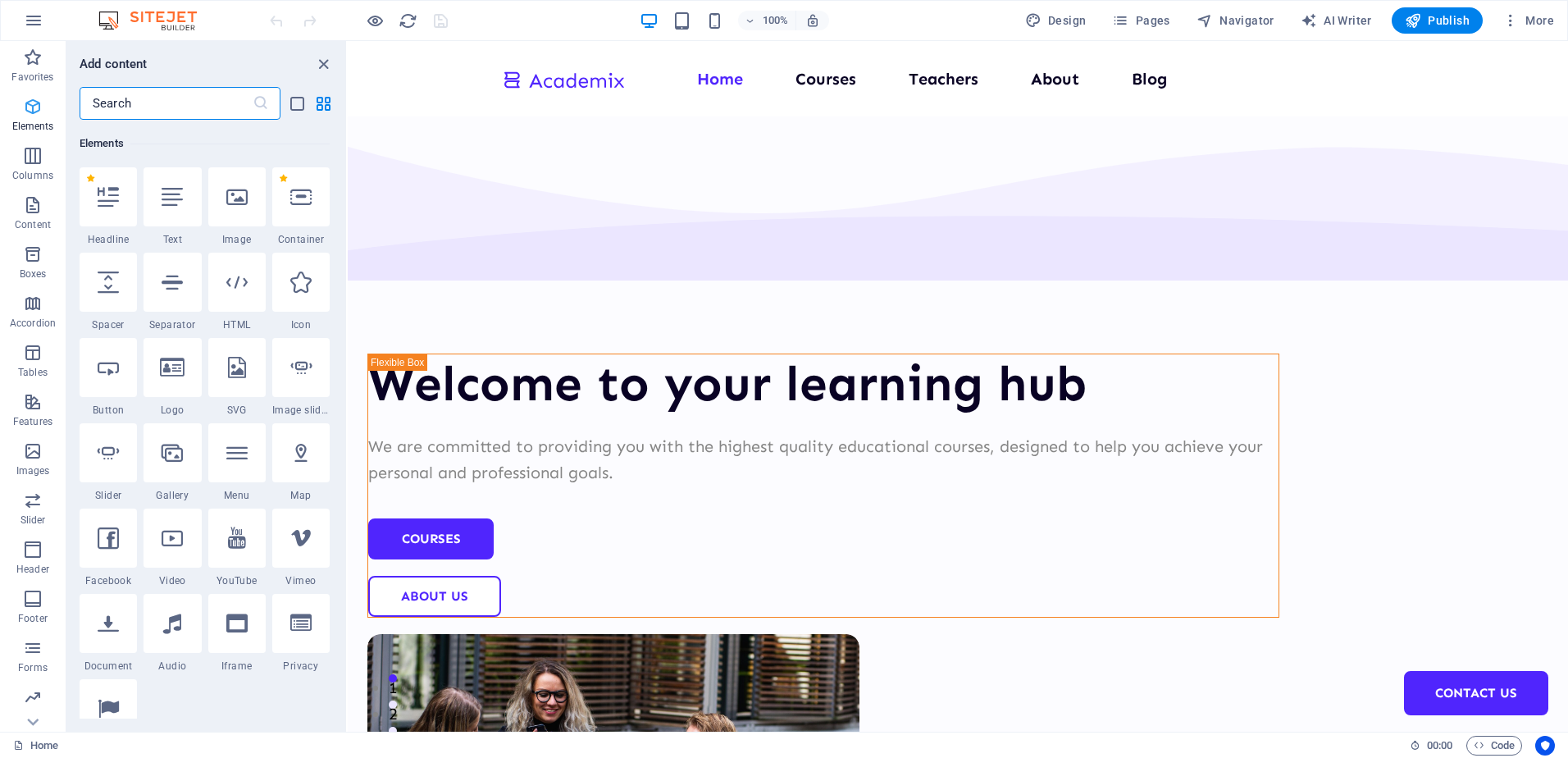
scroll to position [174, 0]
click at [28, 169] on span "Columns" at bounding box center [32, 165] width 66 height 39
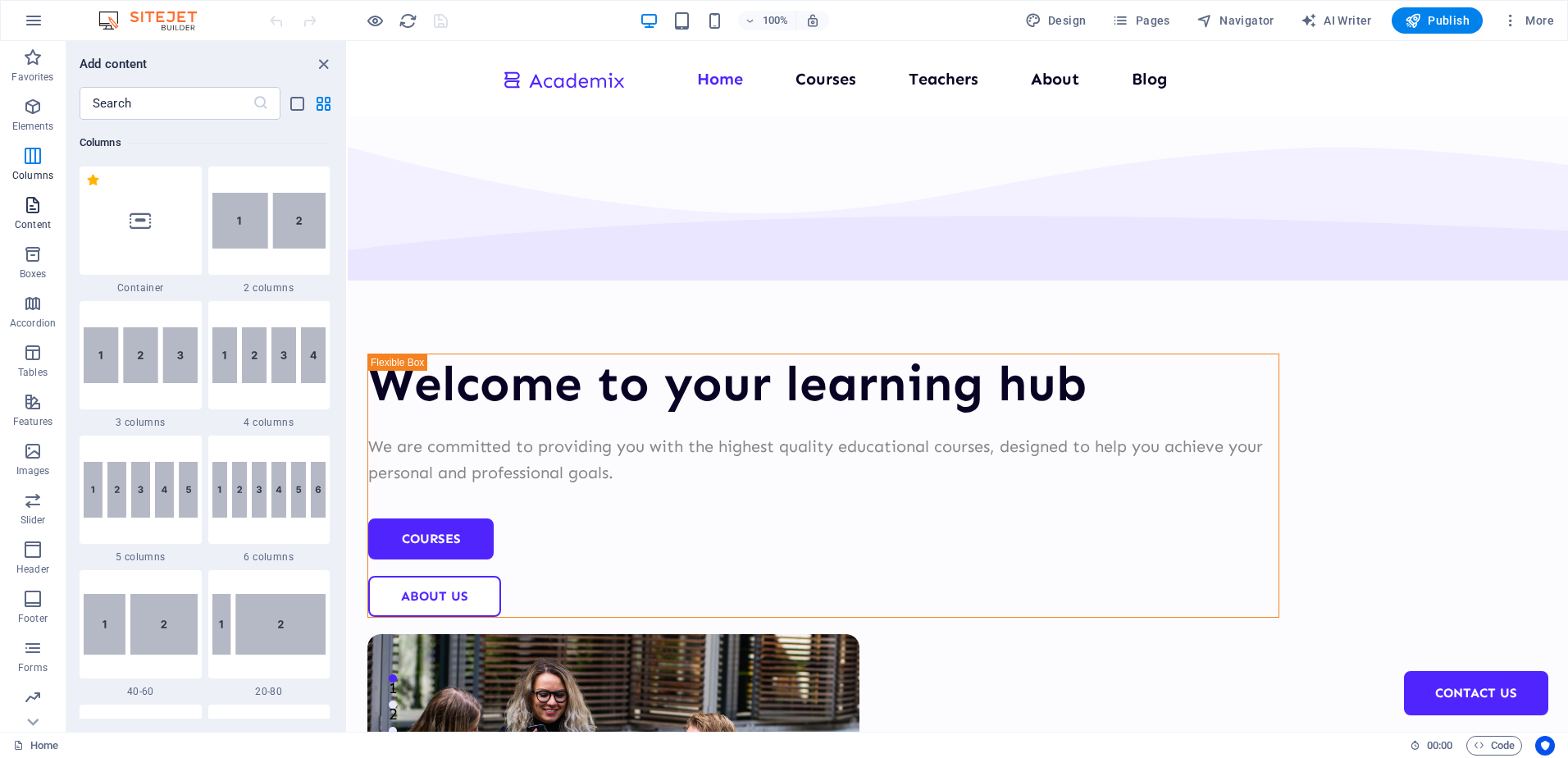
click at [27, 201] on icon "button" at bounding box center [33, 205] width 20 height 20
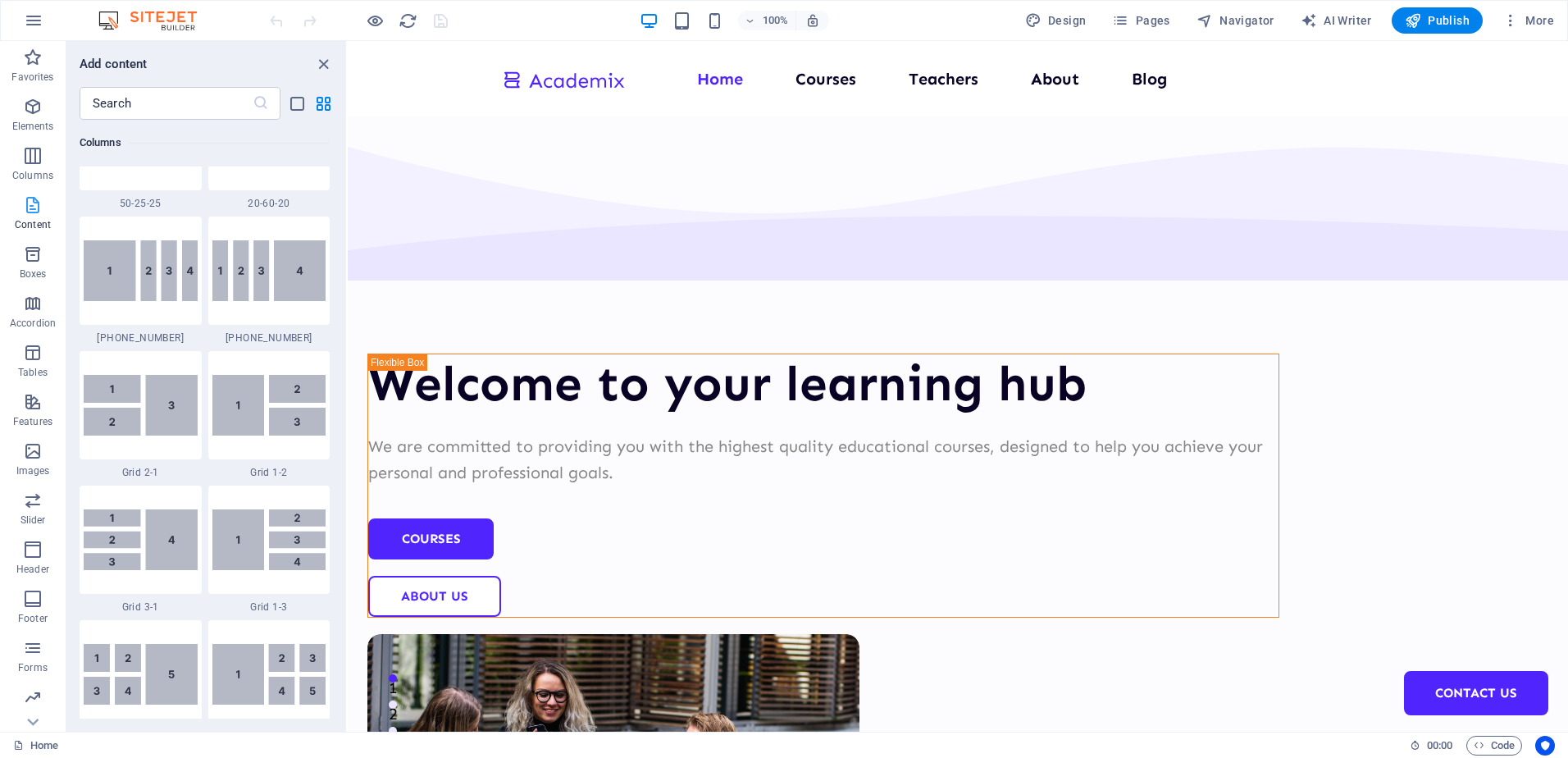
scroll to position [2871, 0]
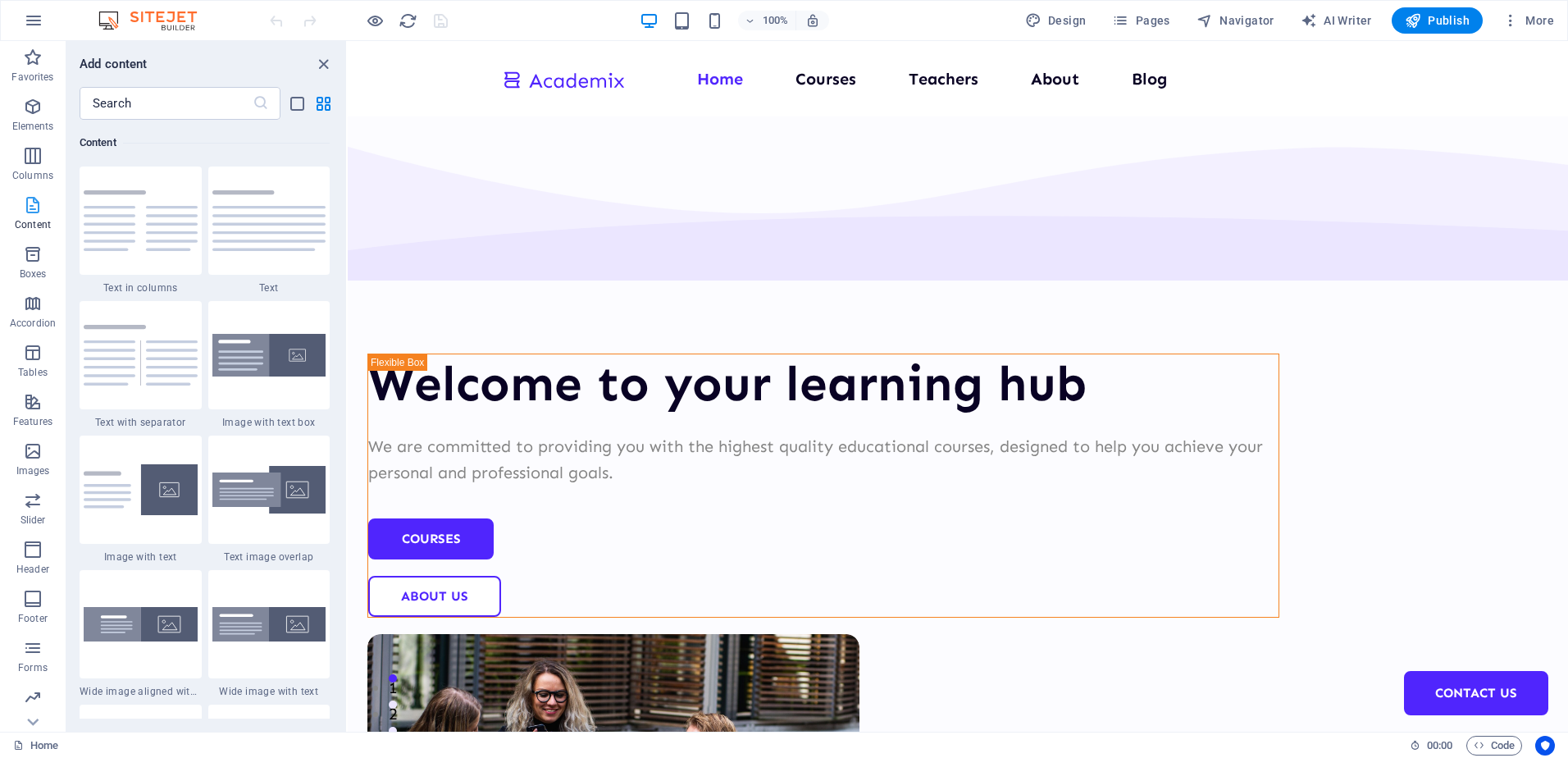
click at [27, 232] on span "Content" at bounding box center [32, 214] width 66 height 39
click at [26, 251] on icon "button" at bounding box center [33, 254] width 20 height 20
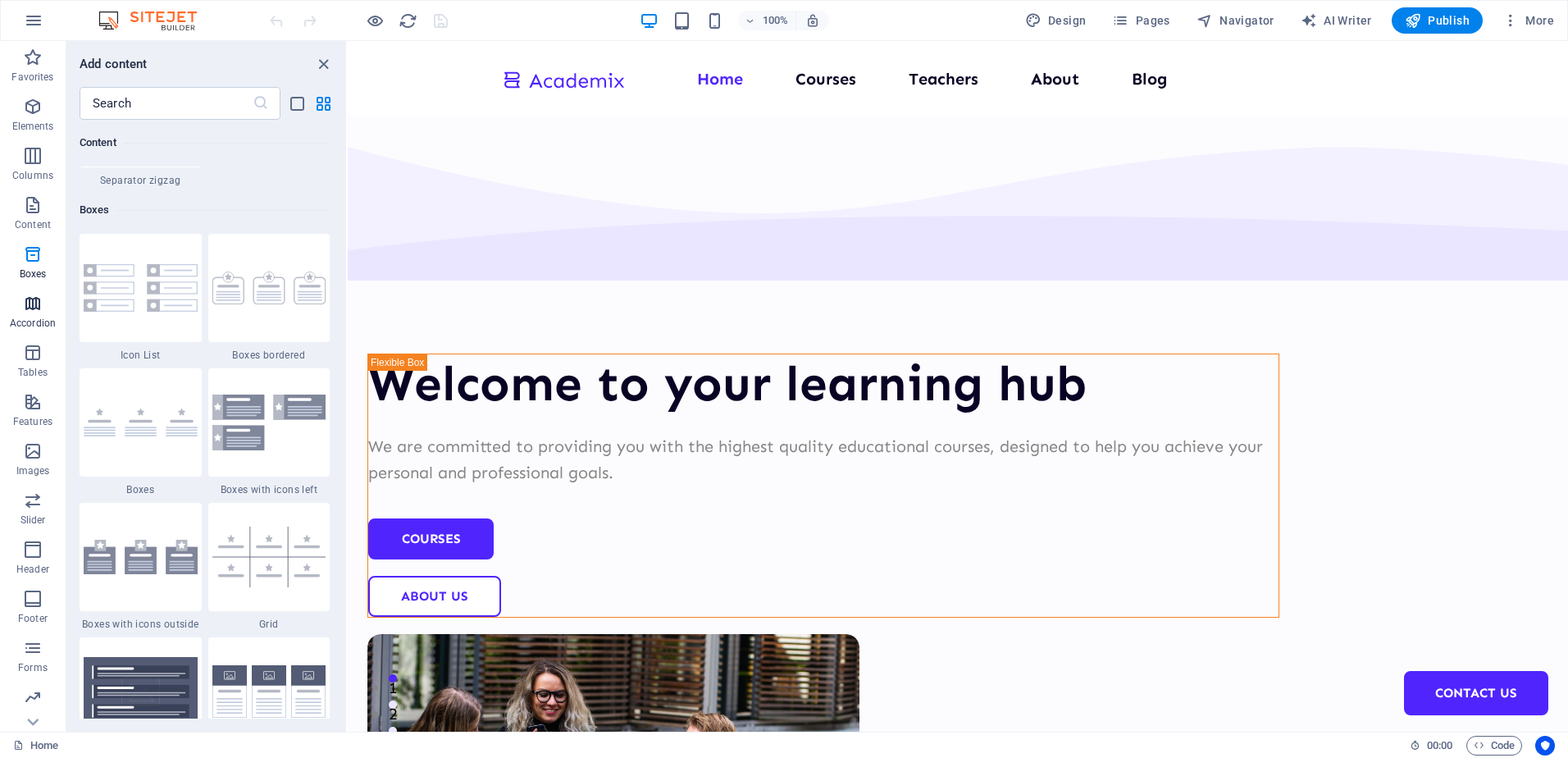
scroll to position [4526, 0]
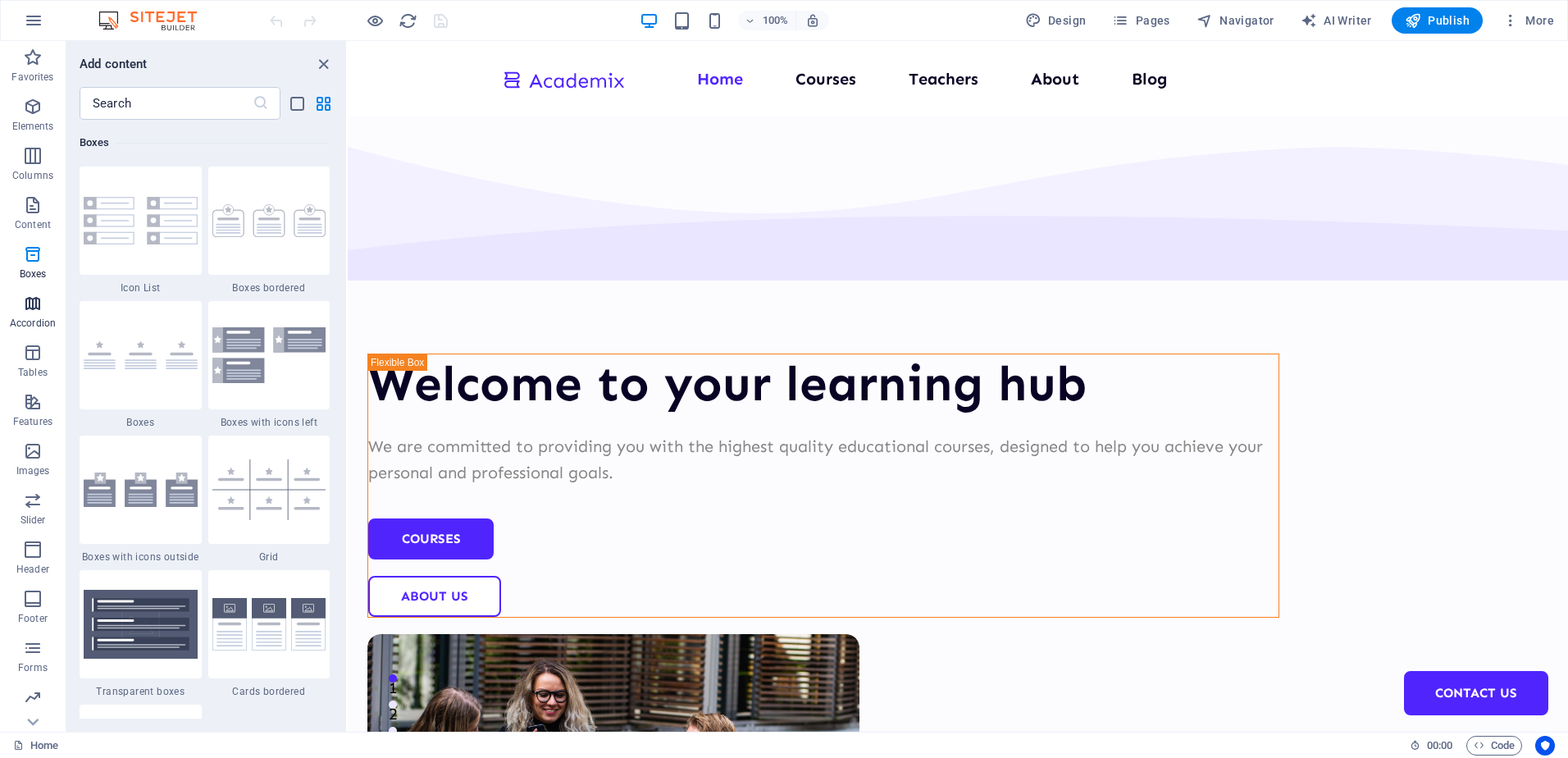
click at [26, 303] on icon "button" at bounding box center [33, 304] width 20 height 20
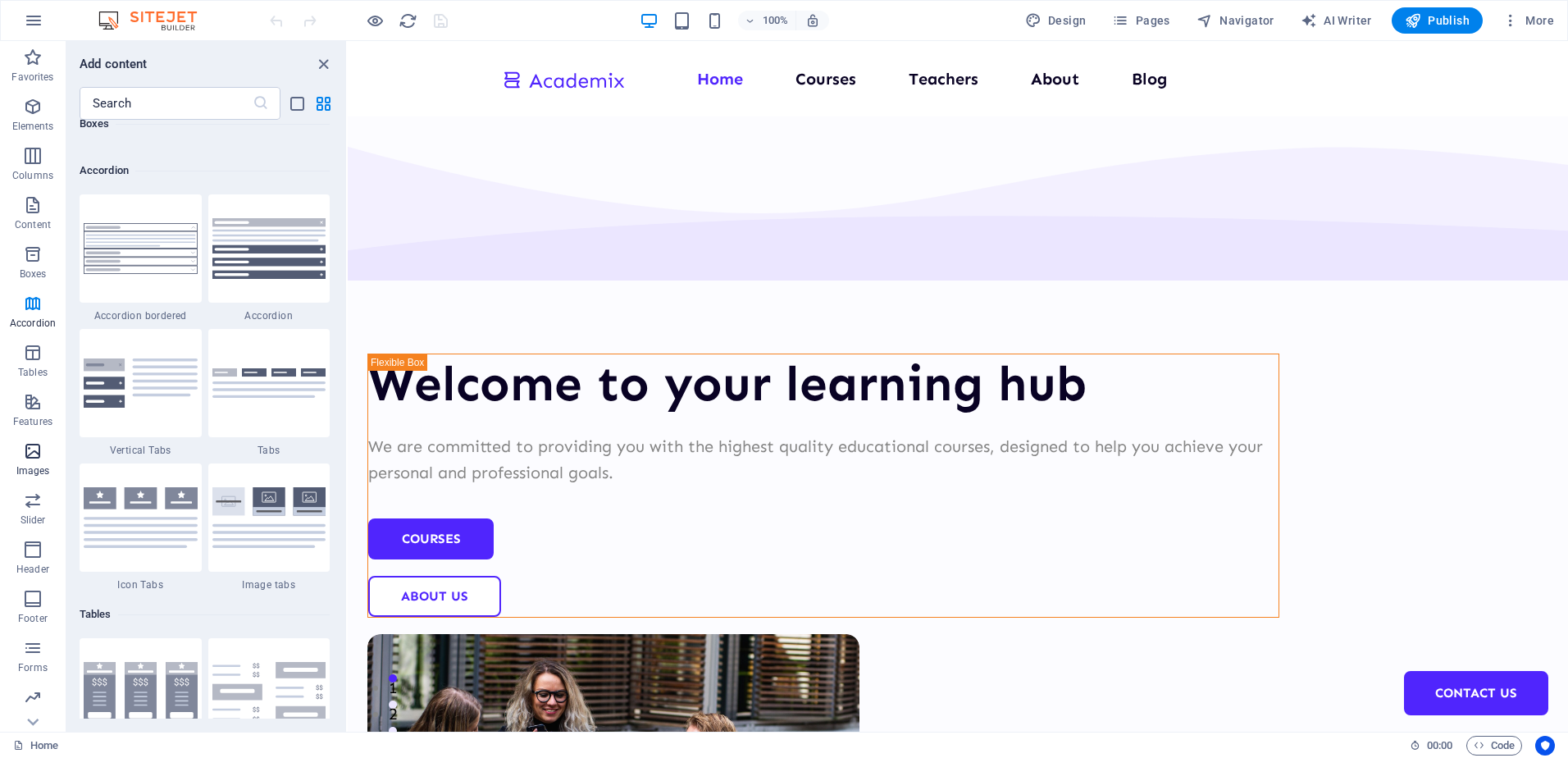
scroll to position [5239, 0]
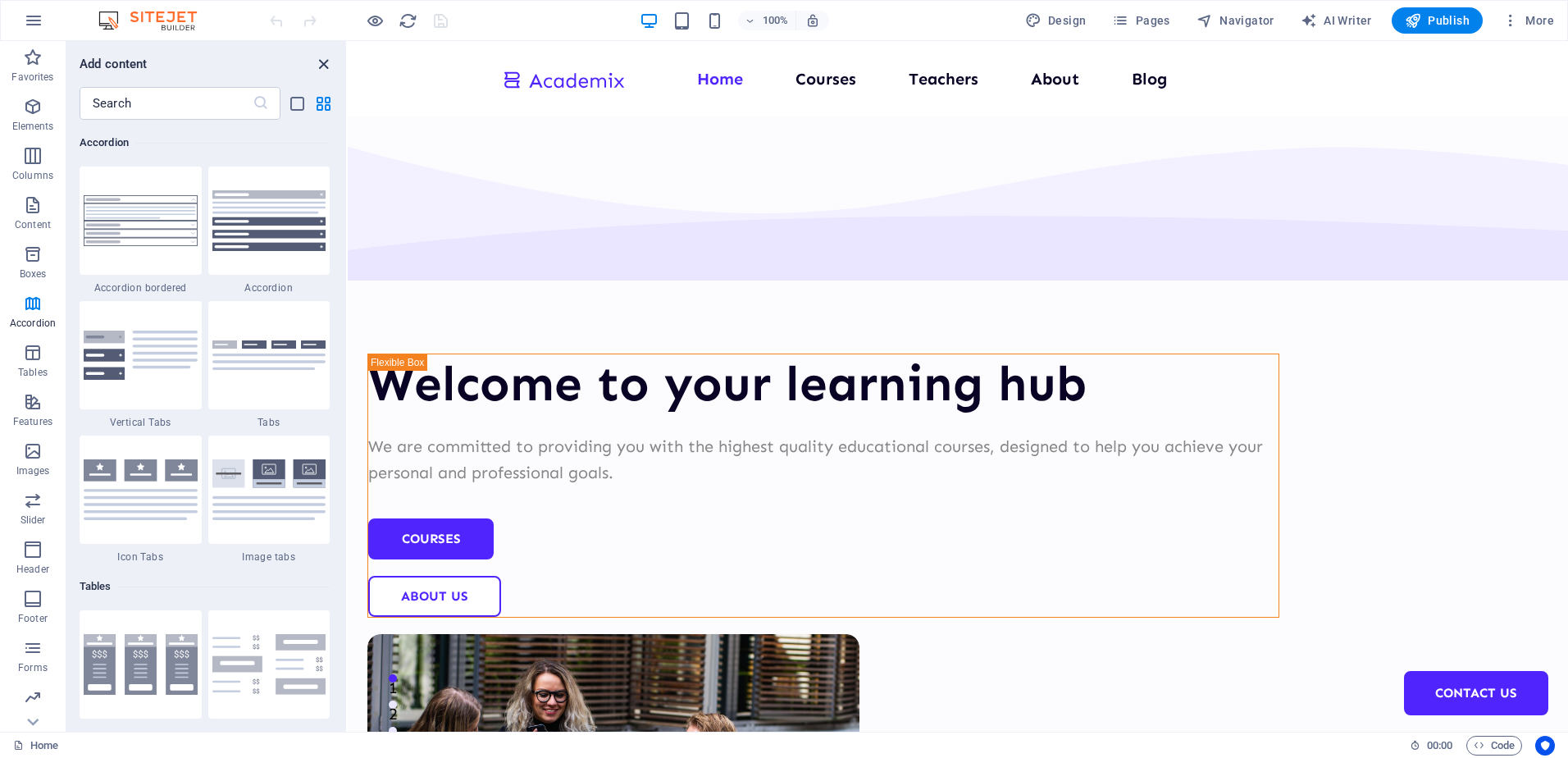
click at [324, 66] on icon "close panel" at bounding box center [323, 64] width 19 height 19
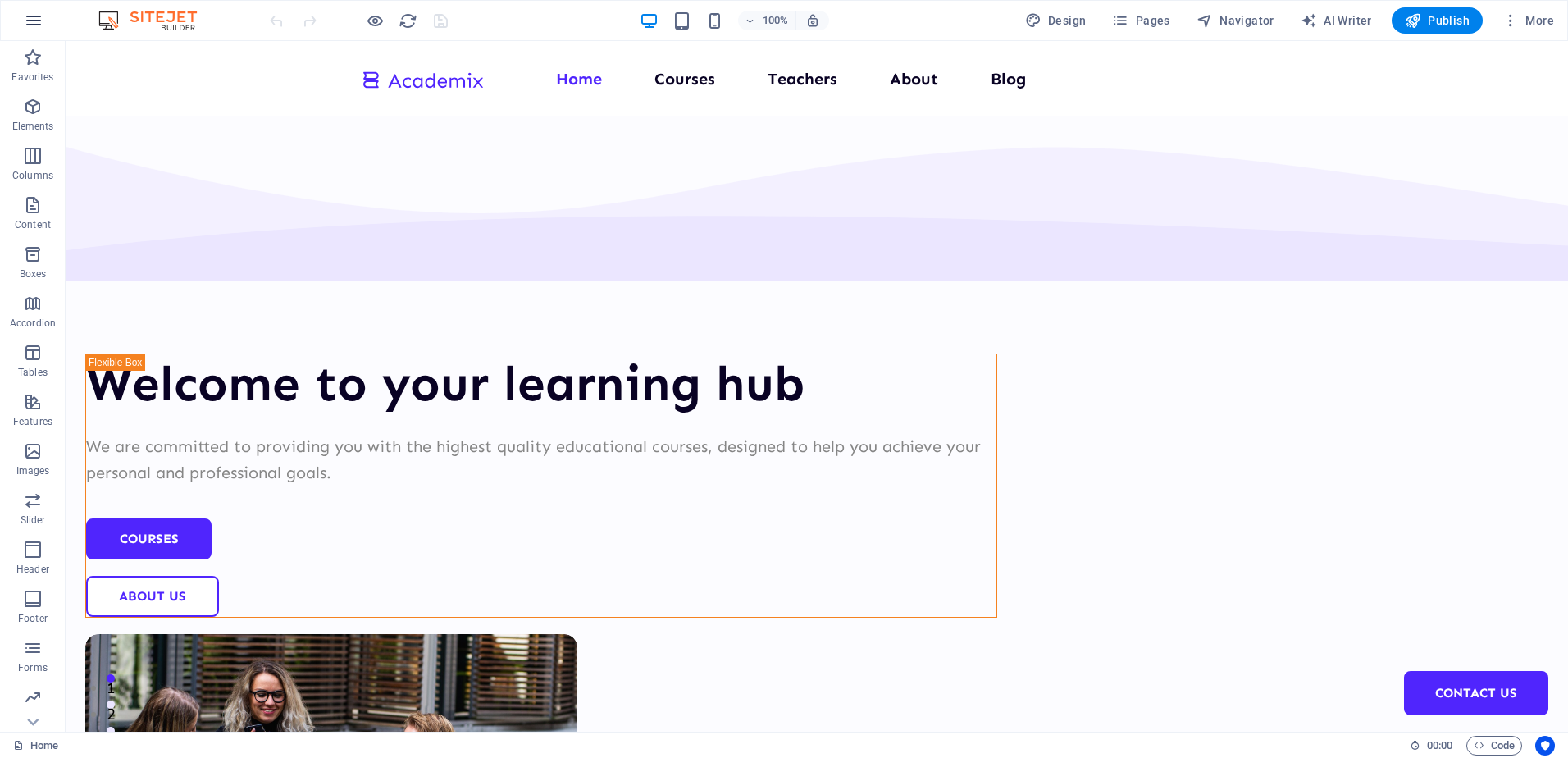
click at [17, 20] on button "button" at bounding box center [33, 20] width 39 height 39
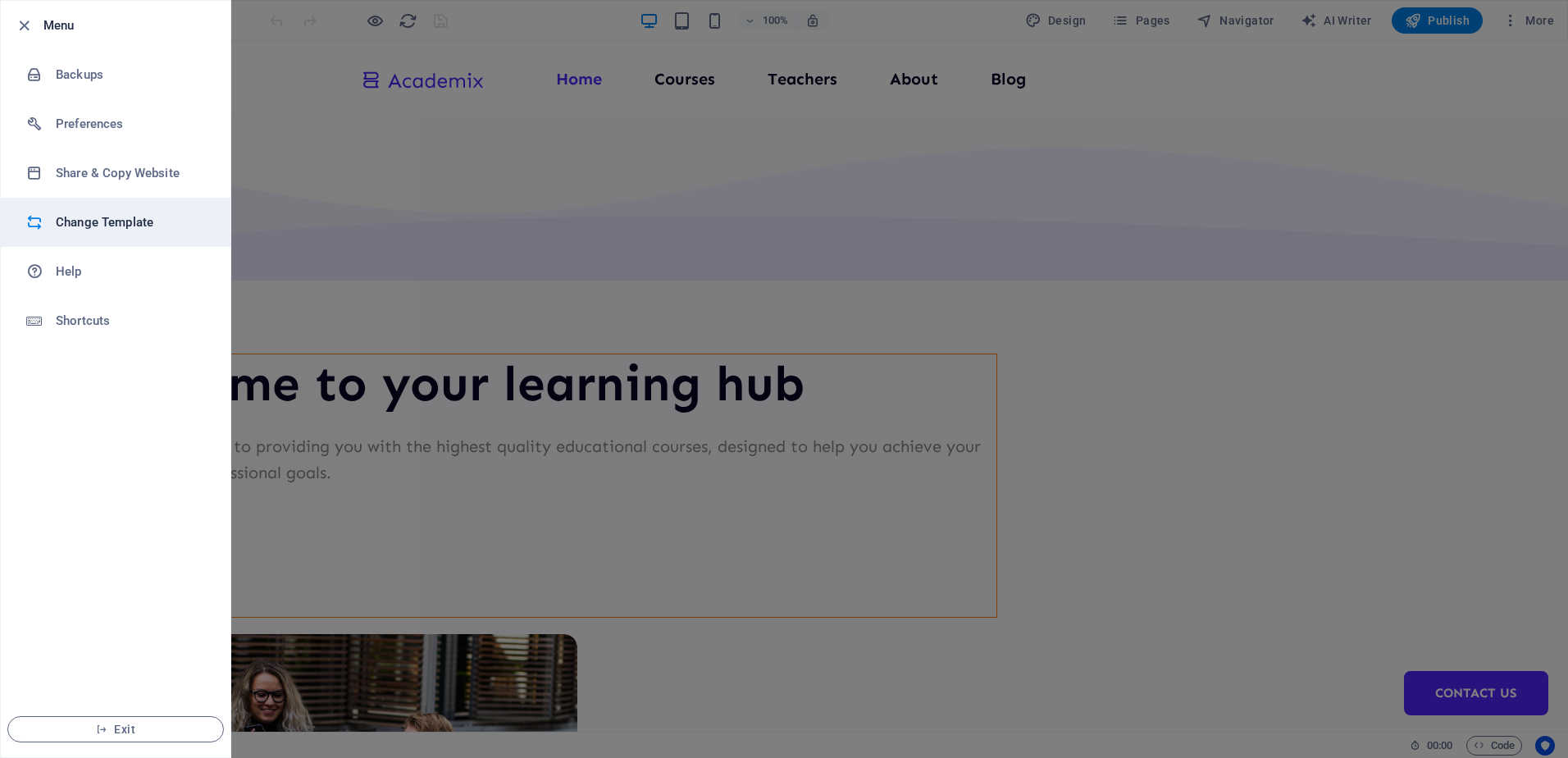
click at [99, 227] on h6 "Change Template" at bounding box center [131, 223] width 152 height 20
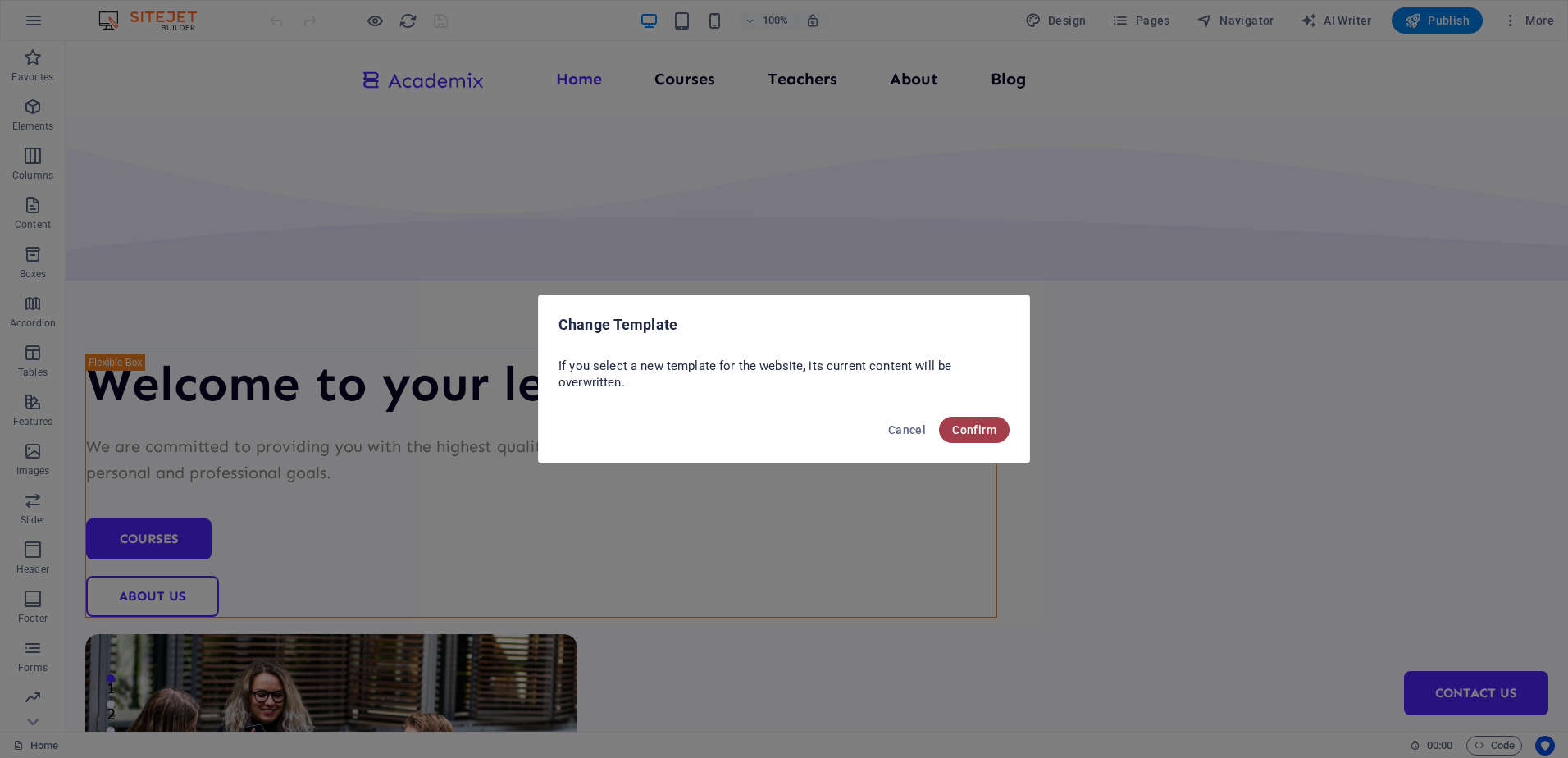
click at [955, 435] on span "Confirm" at bounding box center [974, 430] width 44 height 13
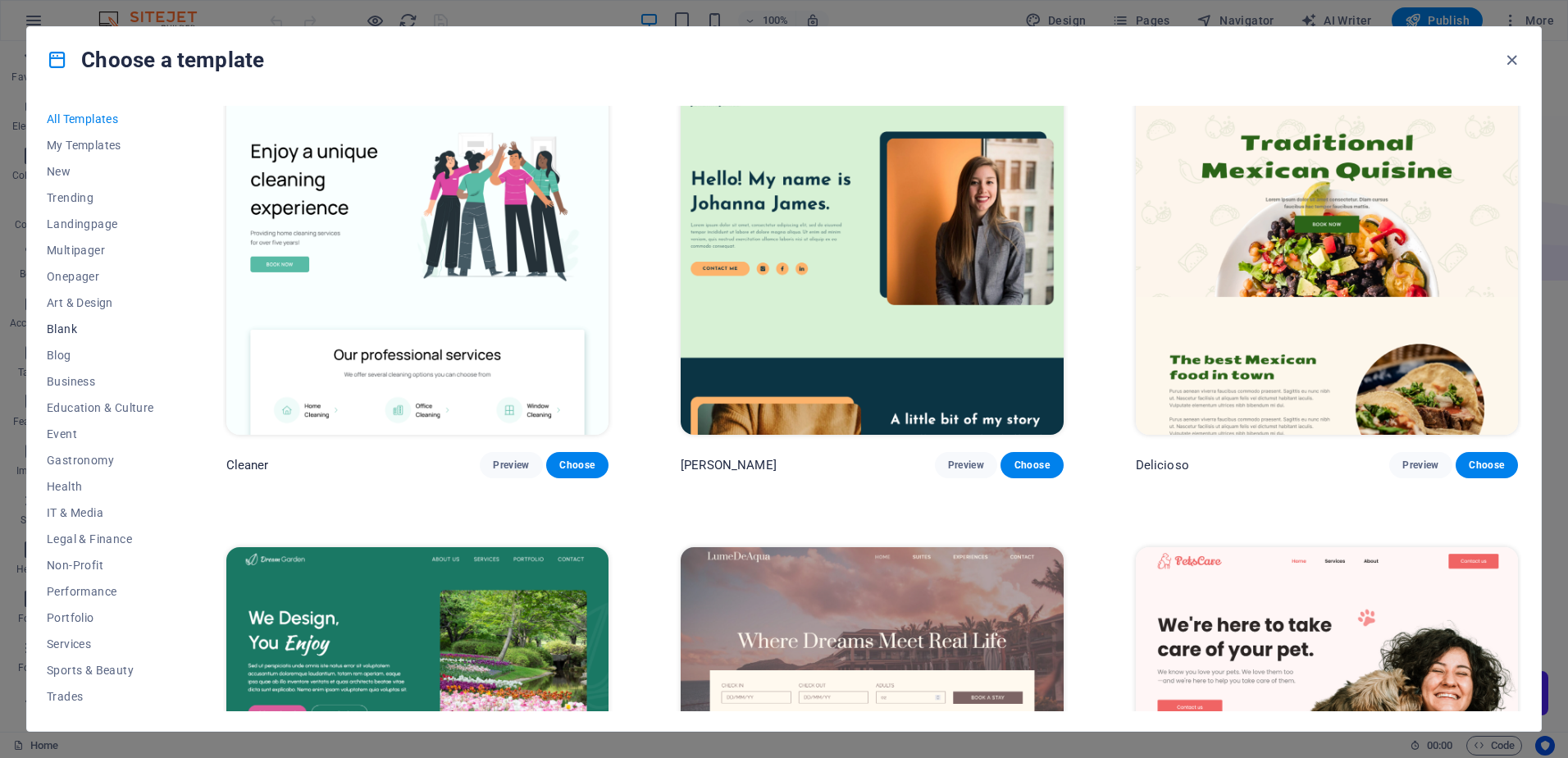
scroll to position [51, 0]
click at [58, 382] on span "Event" at bounding box center [100, 384] width 107 height 13
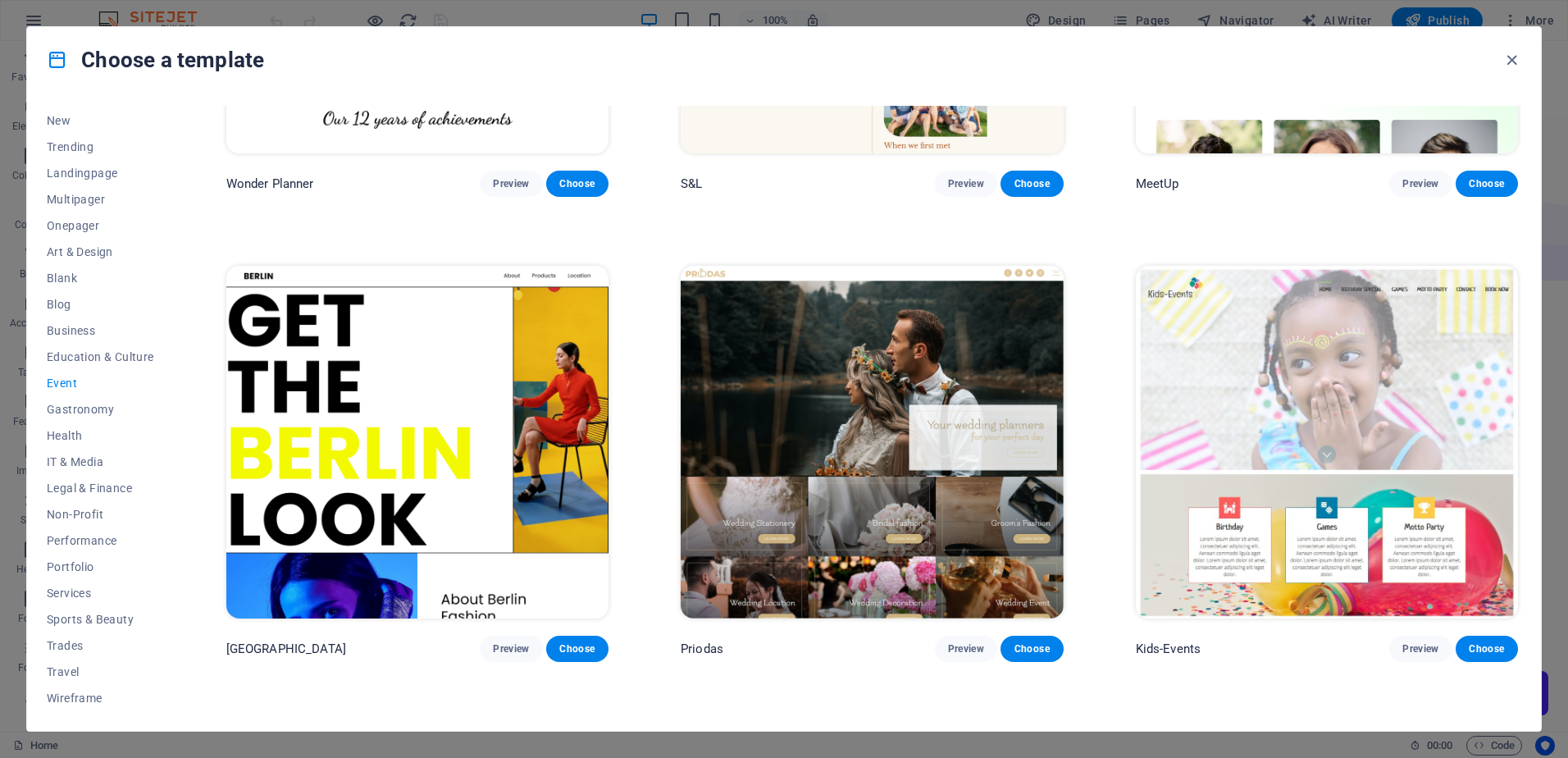
scroll to position [0, 0]
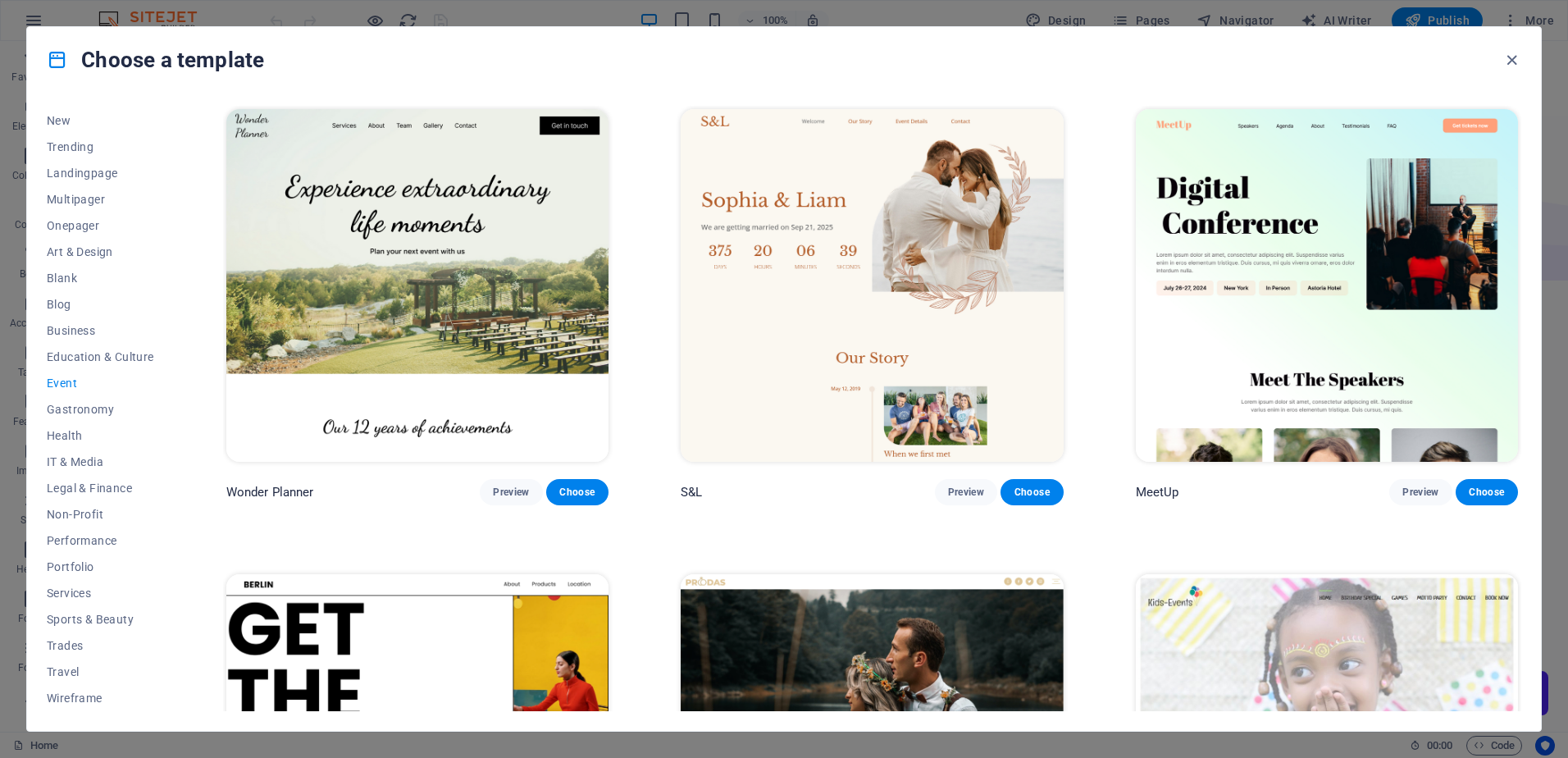
click at [1360, 260] on img at bounding box center [1327, 285] width 382 height 353
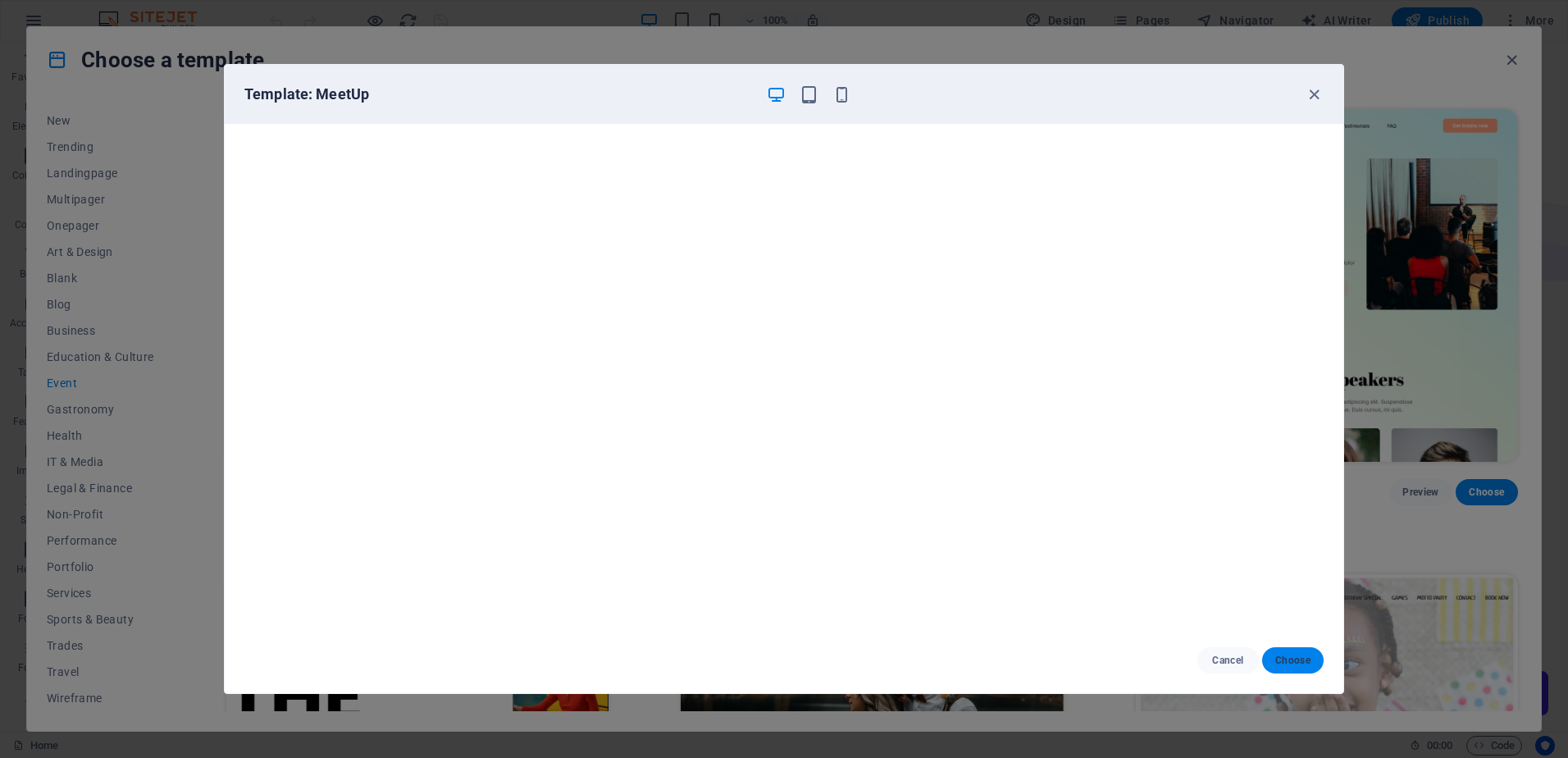
click at [1284, 652] on button "Choose" at bounding box center [1293, 661] width 61 height 27
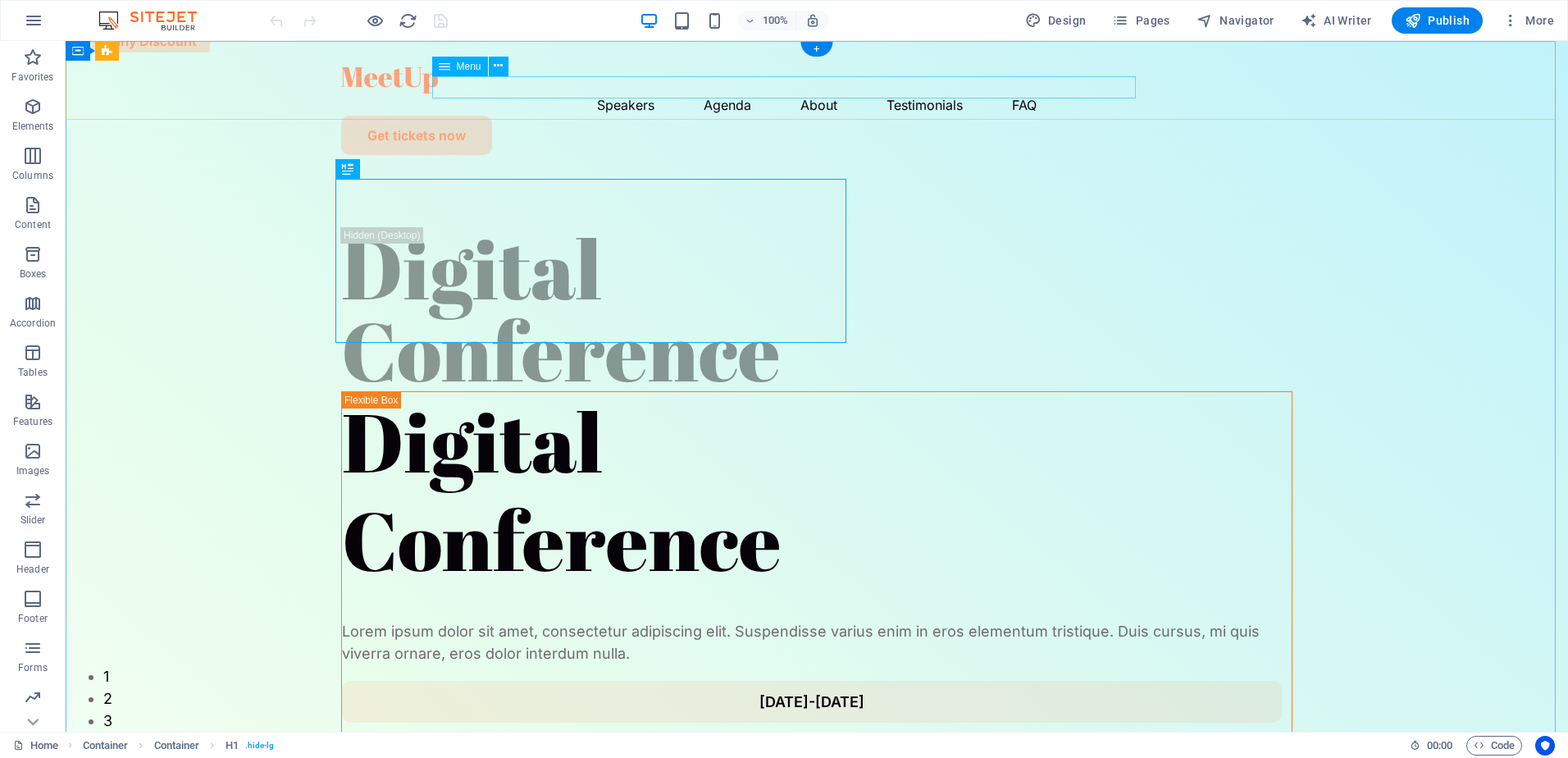
click at [709, 94] on nav "Speakers Agenda About Testimonials FAQ" at bounding box center [817, 105] width 951 height 22
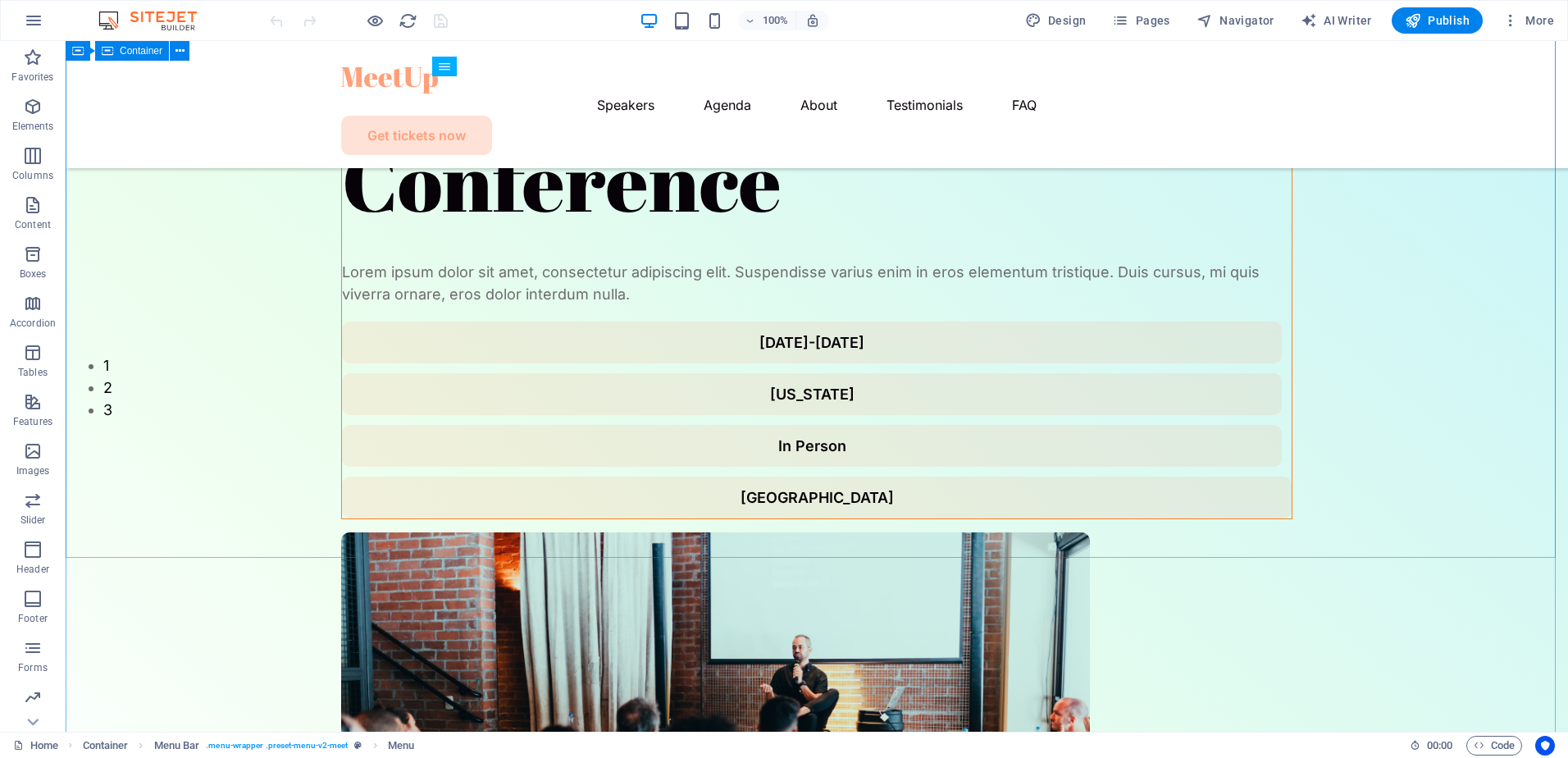
scroll to position [328, 0]
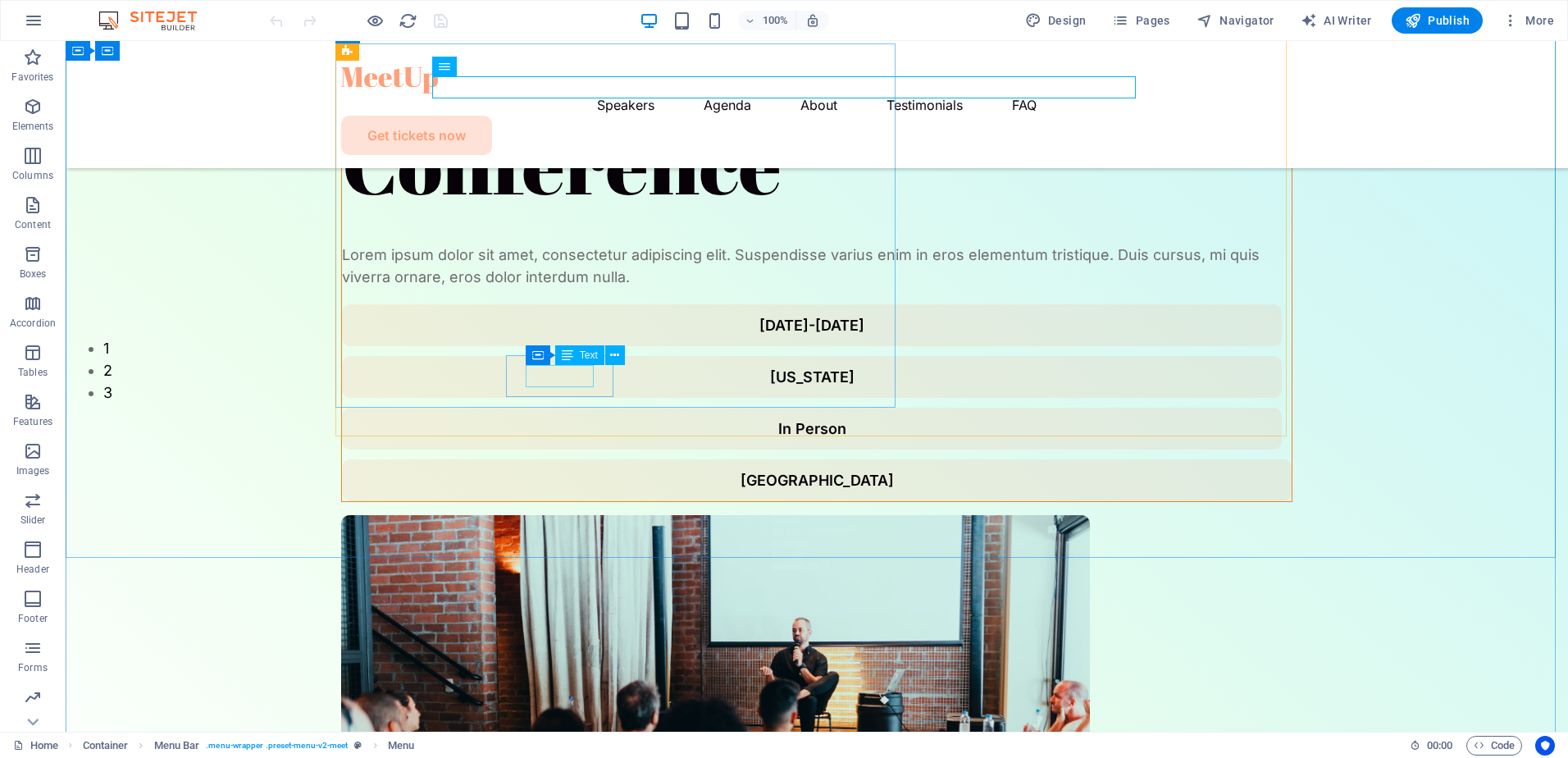
click at [560, 374] on div "[US_STATE]" at bounding box center [812, 377] width 901 height 22
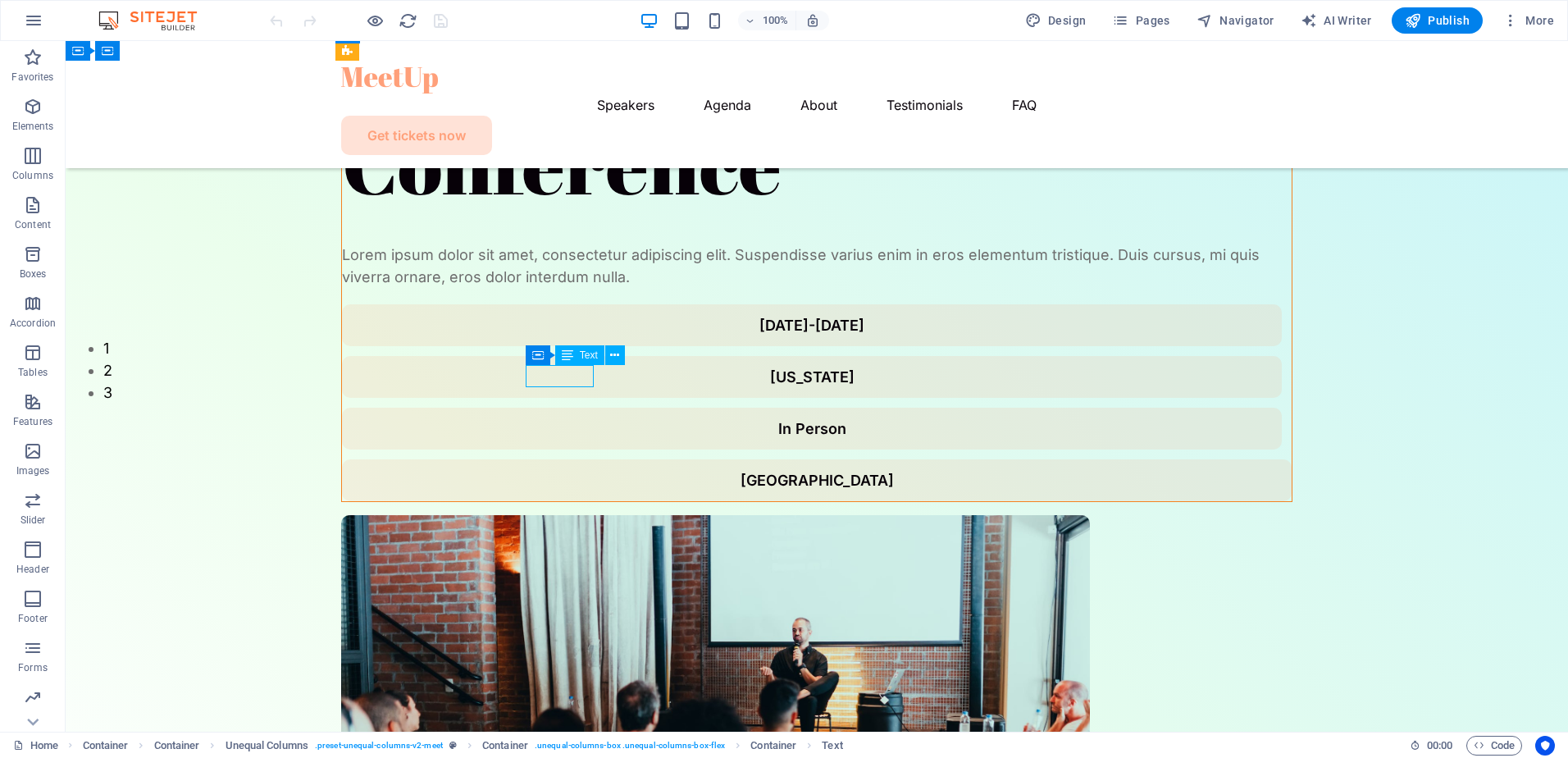
click at [584, 378] on div "[US_STATE]" at bounding box center [812, 377] width 901 height 22
click at [584, 378] on div "New York" at bounding box center [812, 377] width 901 height 22
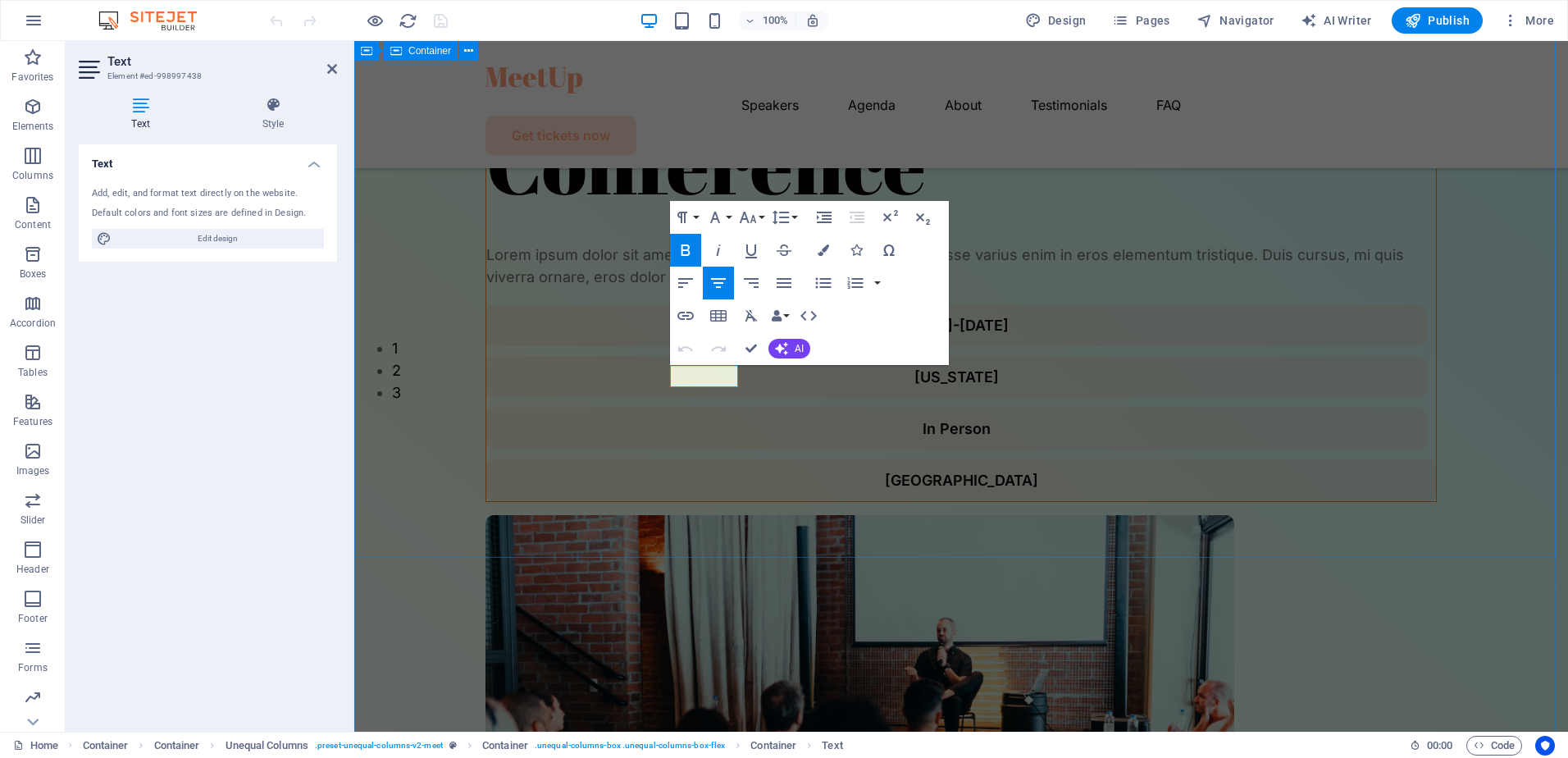
click at [466, 541] on div "Digital Conference Digital Conference Lorem ipsum dolor sit amet, consectetur a…" at bounding box center [961, 385] width 1214 height 1346
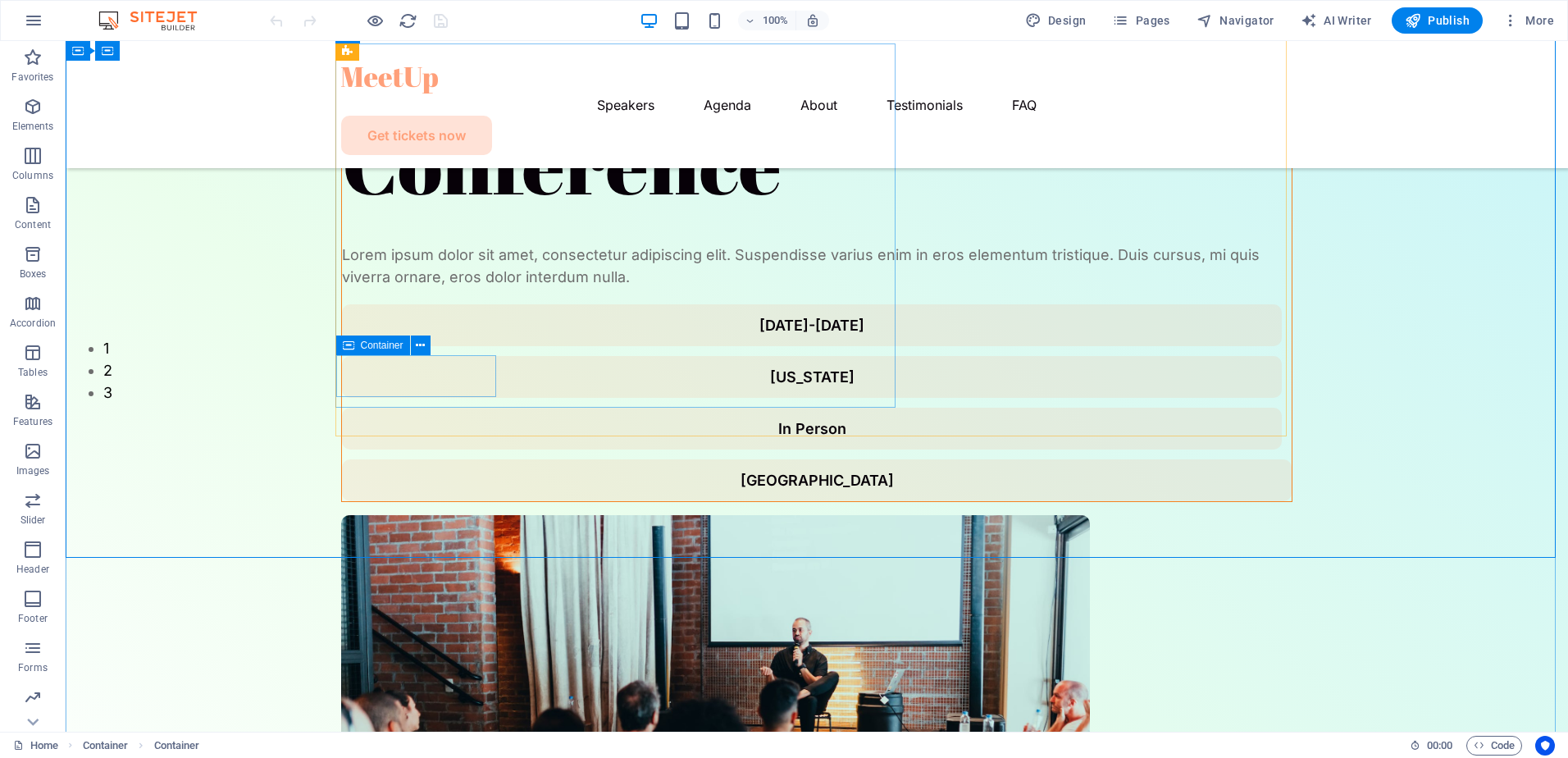
click at [487, 346] on div "July 26-27, 2024" at bounding box center [812, 325] width 940 height 42
click at [378, 345] on span "Container" at bounding box center [382, 345] width 42 height 10
click at [429, 345] on button at bounding box center [421, 345] width 20 height 20
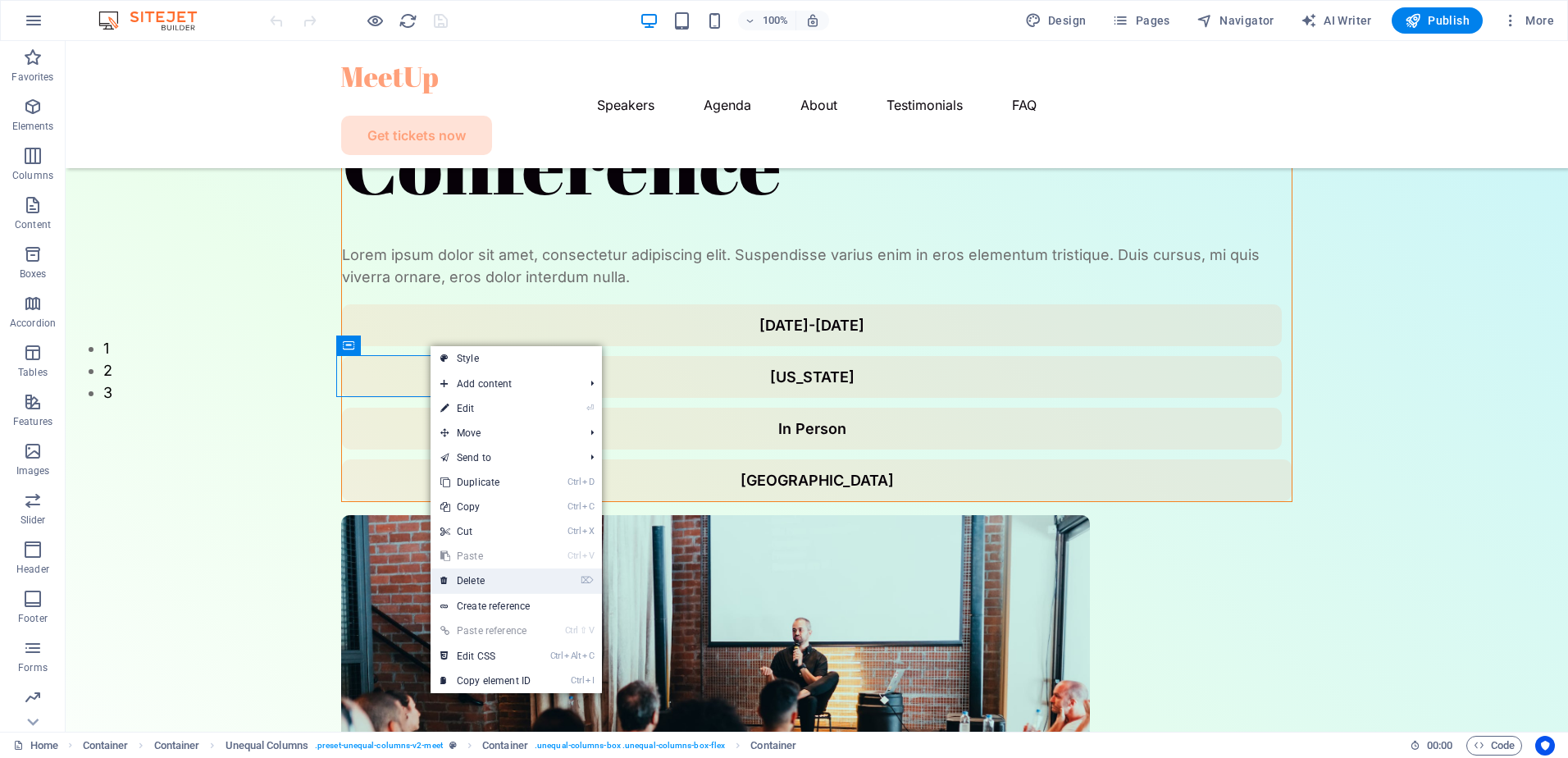
click at [489, 577] on link "⌦ Delete" at bounding box center [486, 581] width 110 height 25
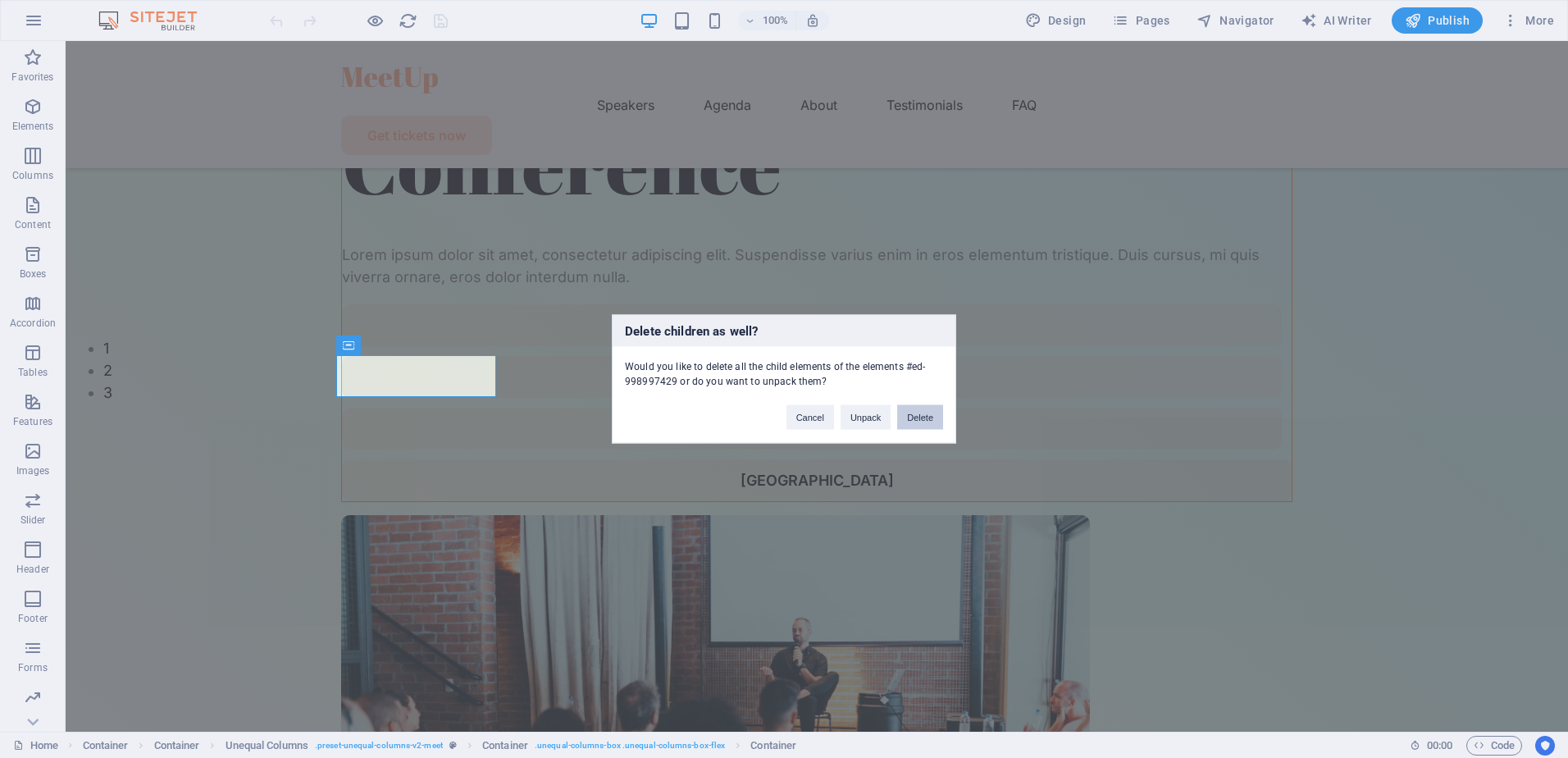
click at [916, 420] on button "Delete" at bounding box center [920, 418] width 46 height 25
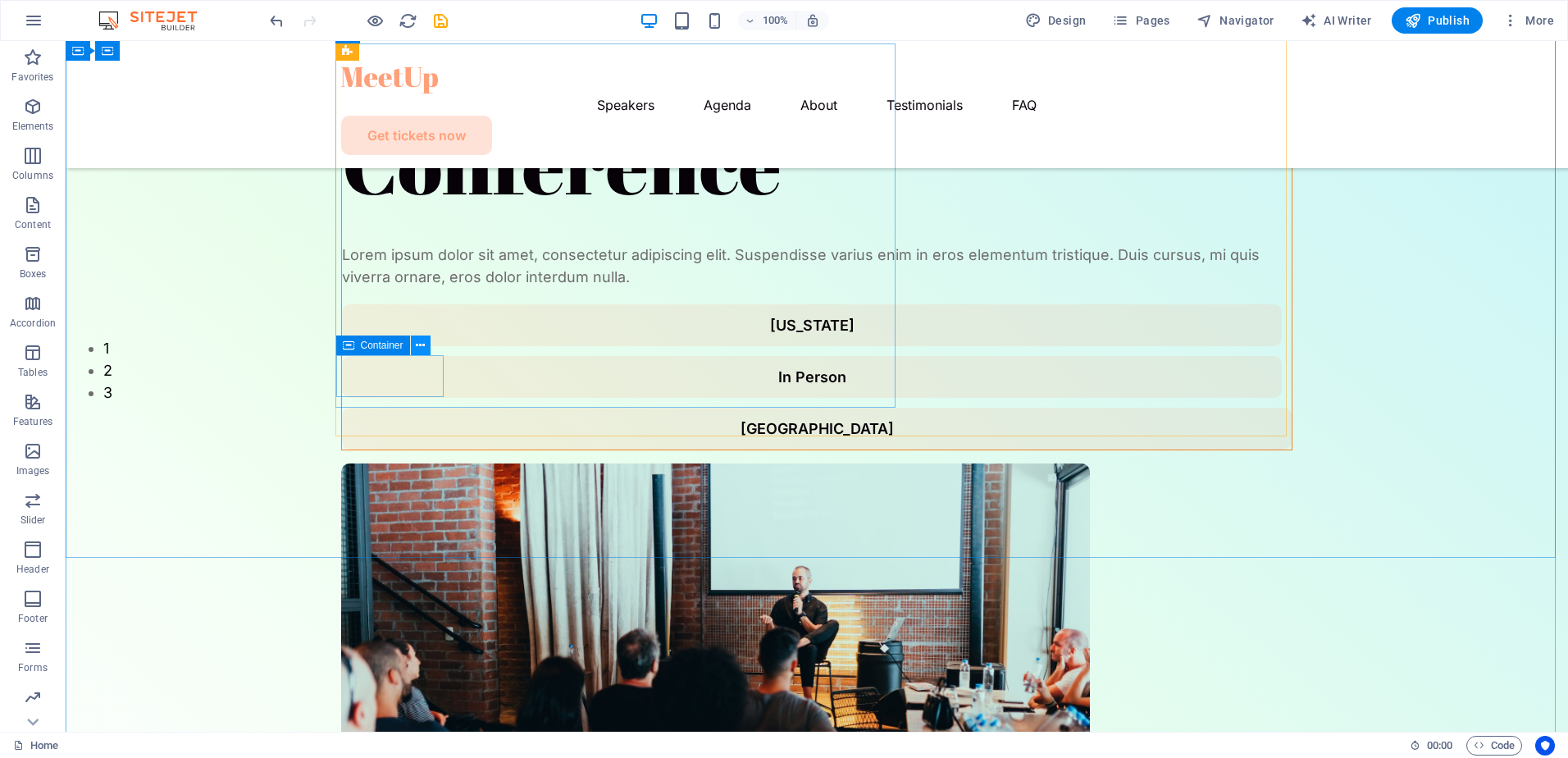
click at [423, 346] on icon at bounding box center [420, 345] width 9 height 17
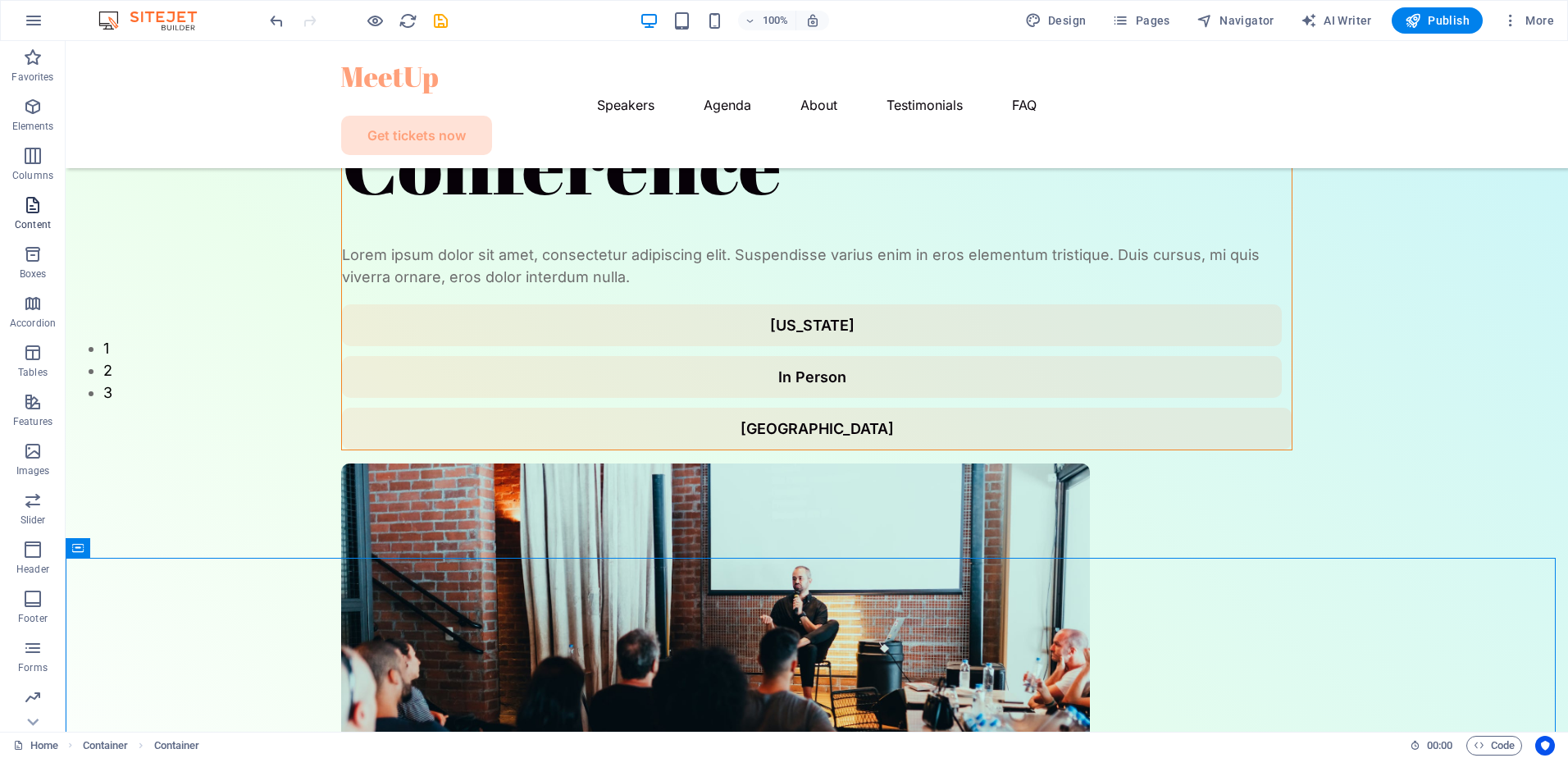
click at [29, 200] on icon "button" at bounding box center [33, 205] width 20 height 20
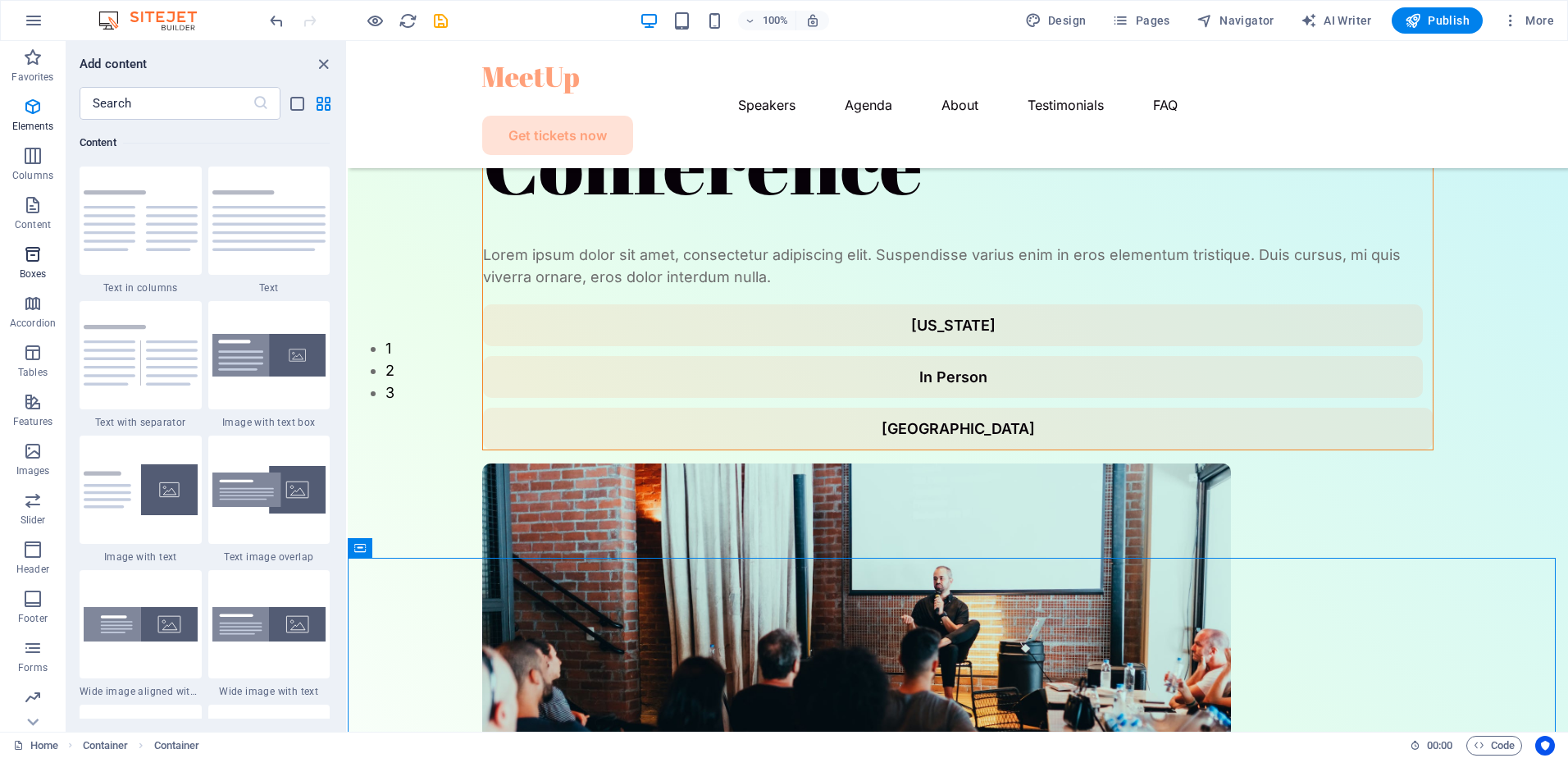
click at [30, 251] on icon "button" at bounding box center [33, 254] width 20 height 20
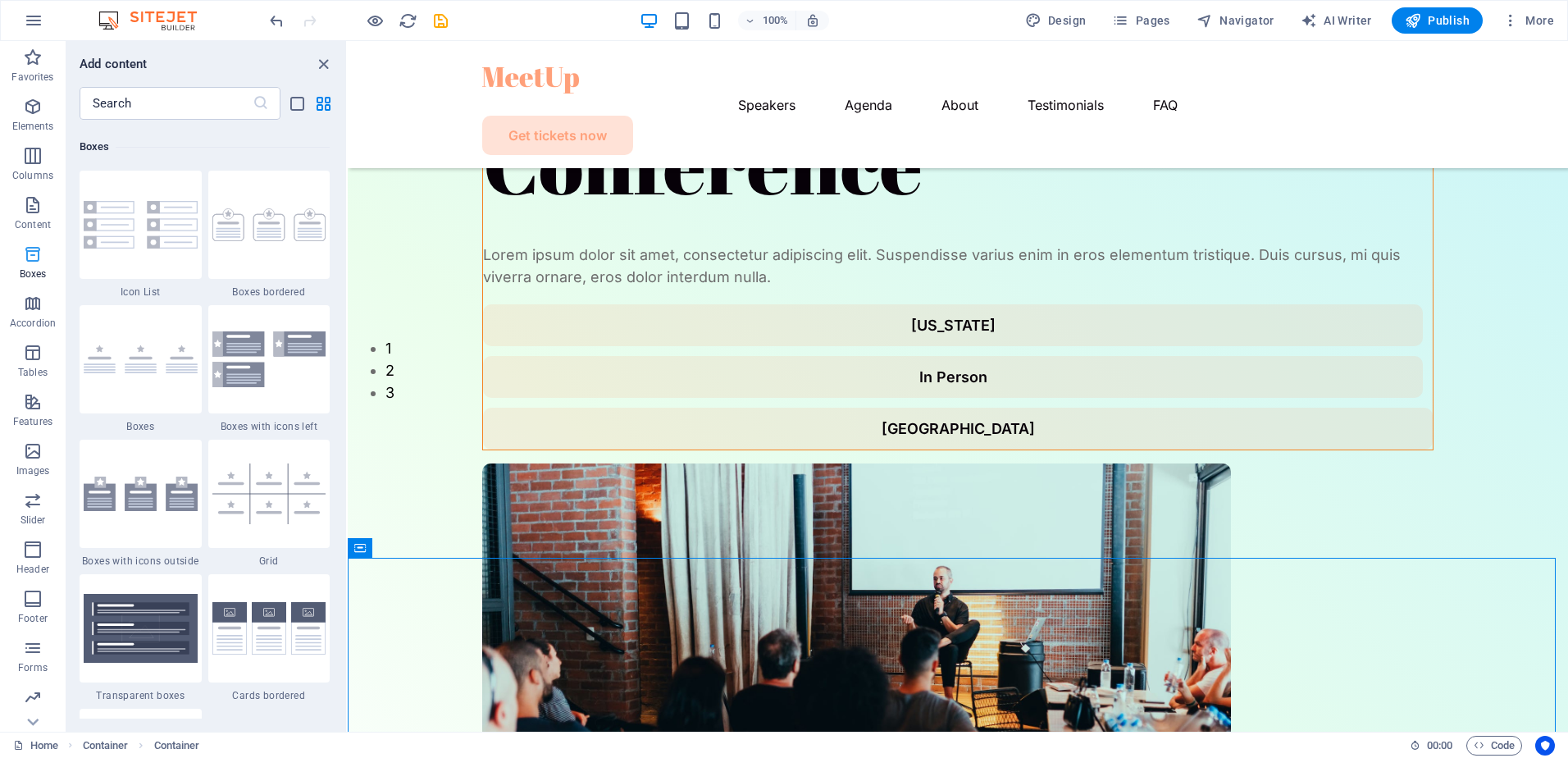
scroll to position [4526, 0]
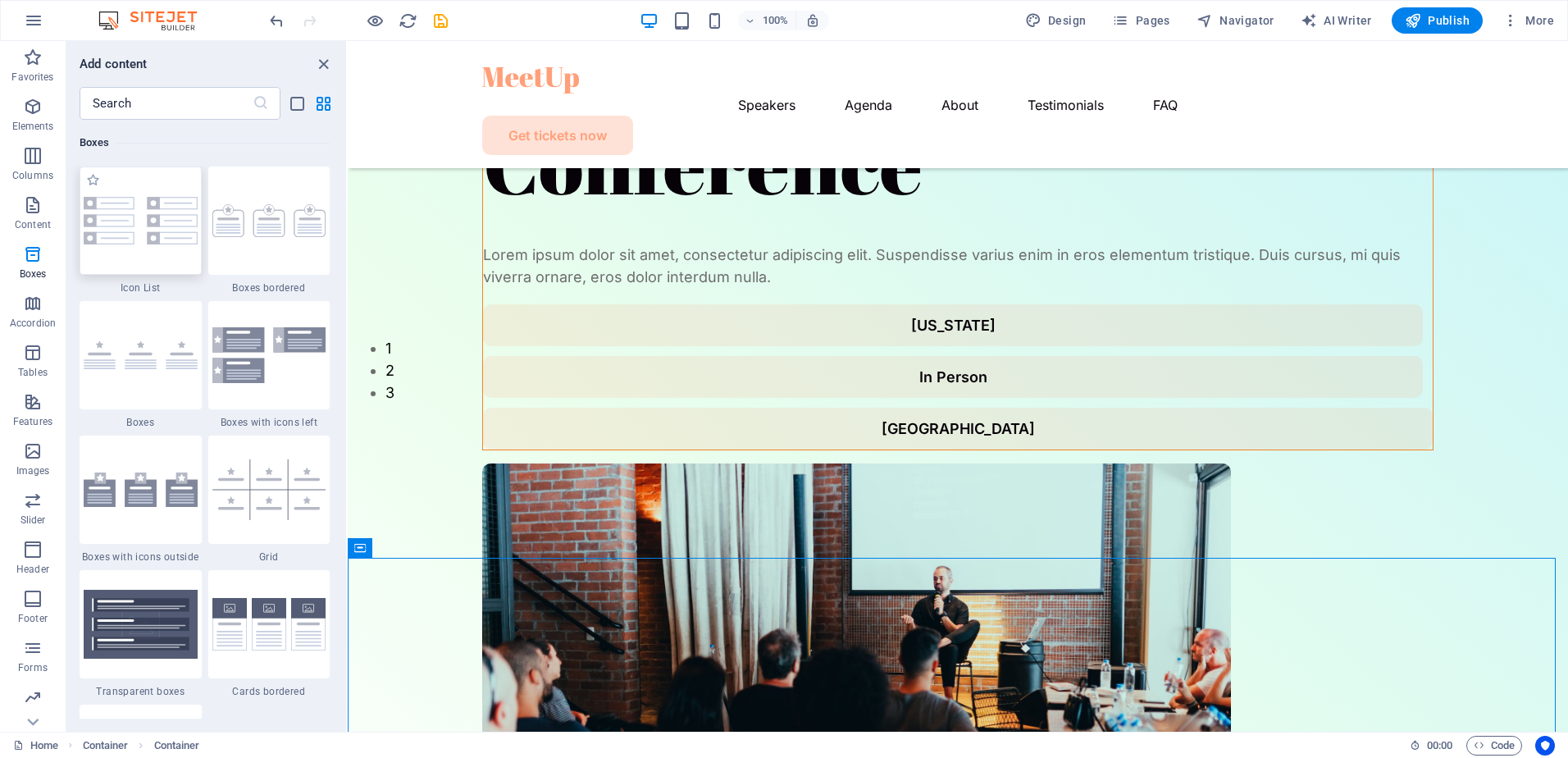
click at [115, 241] on img at bounding box center [140, 220] width 114 height 47
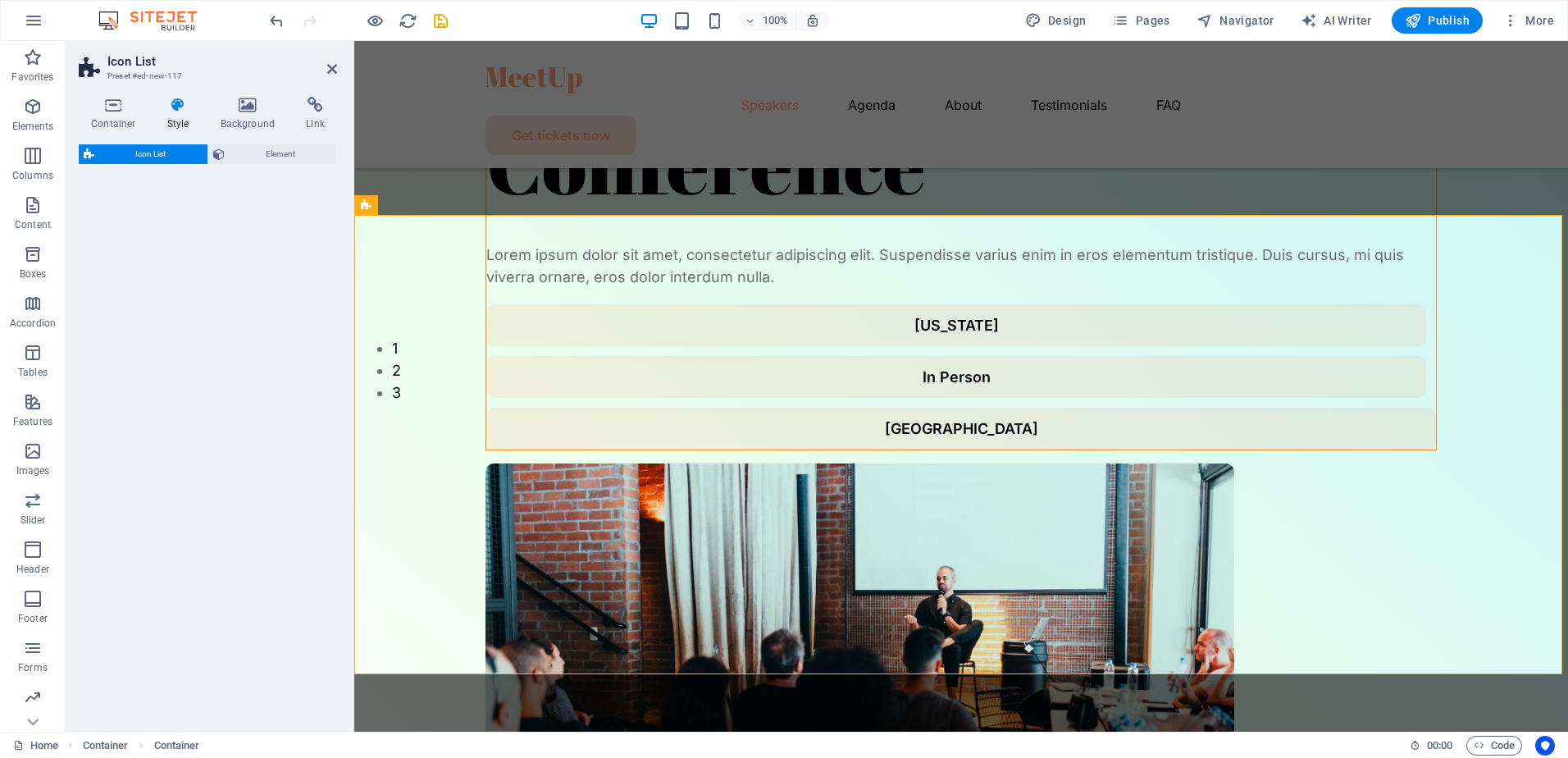
select select "rem"
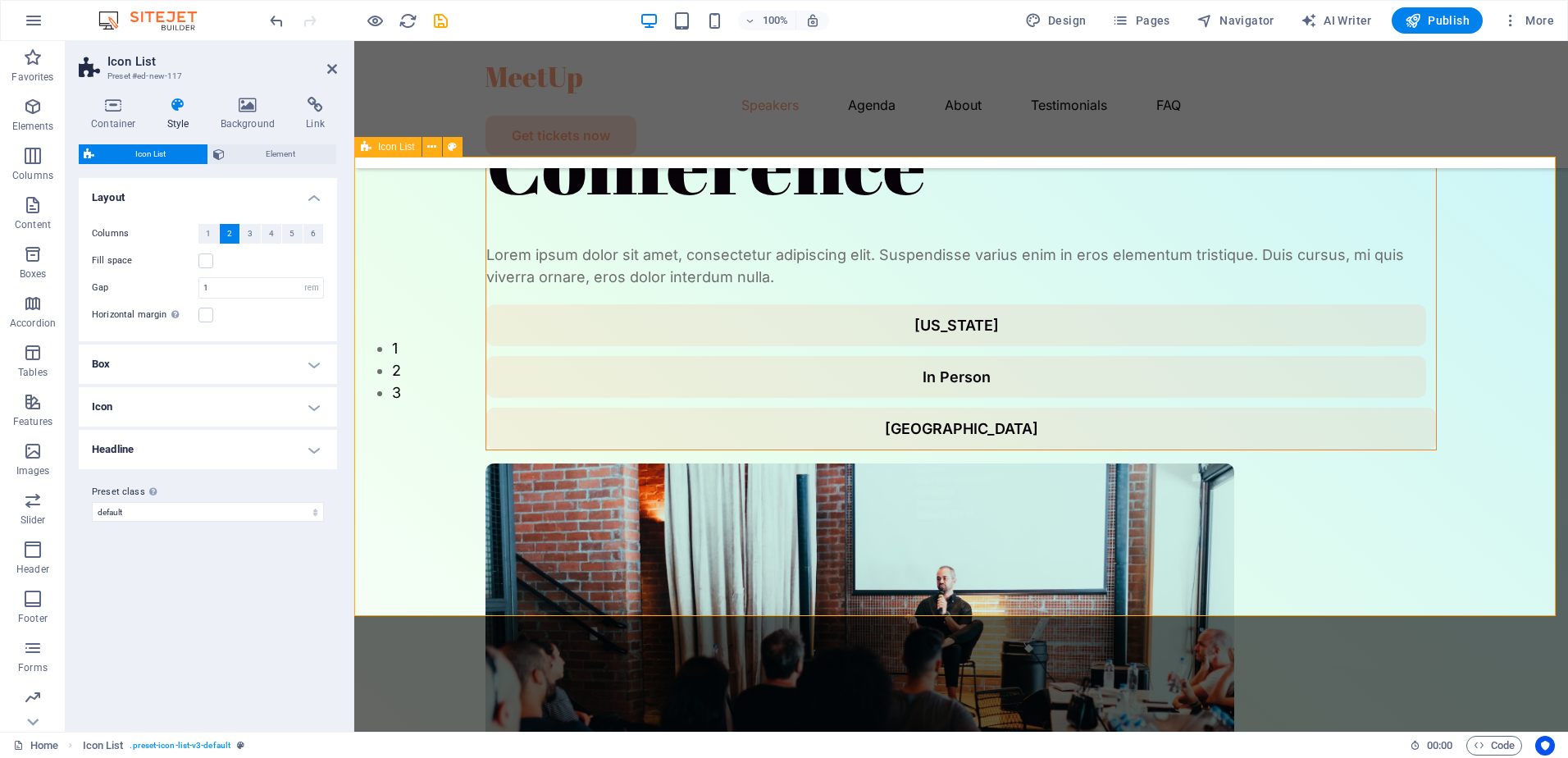
scroll to position [1451, 0]
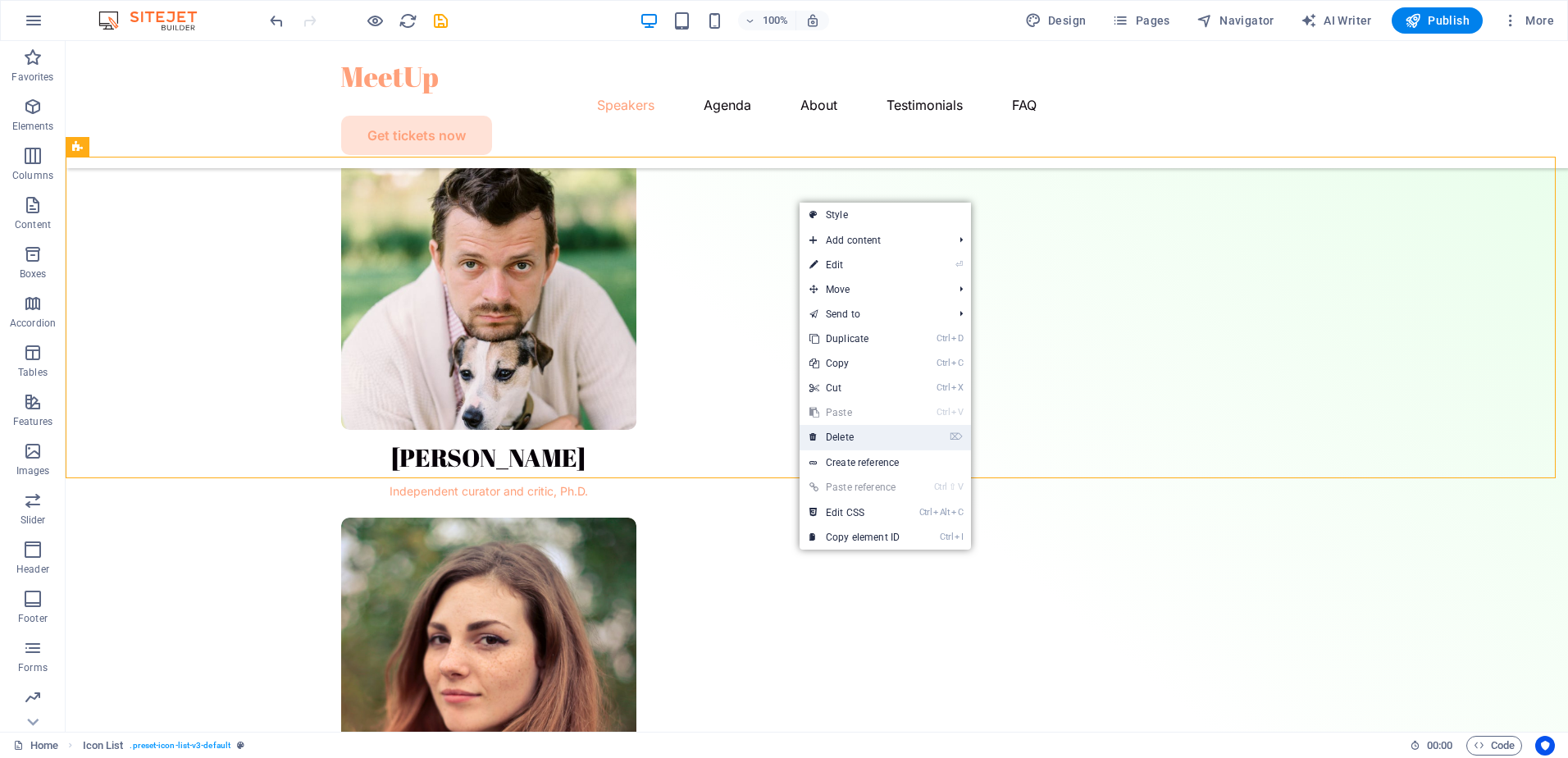
click at [862, 441] on link "⌦ Delete" at bounding box center [854, 438] width 110 height 25
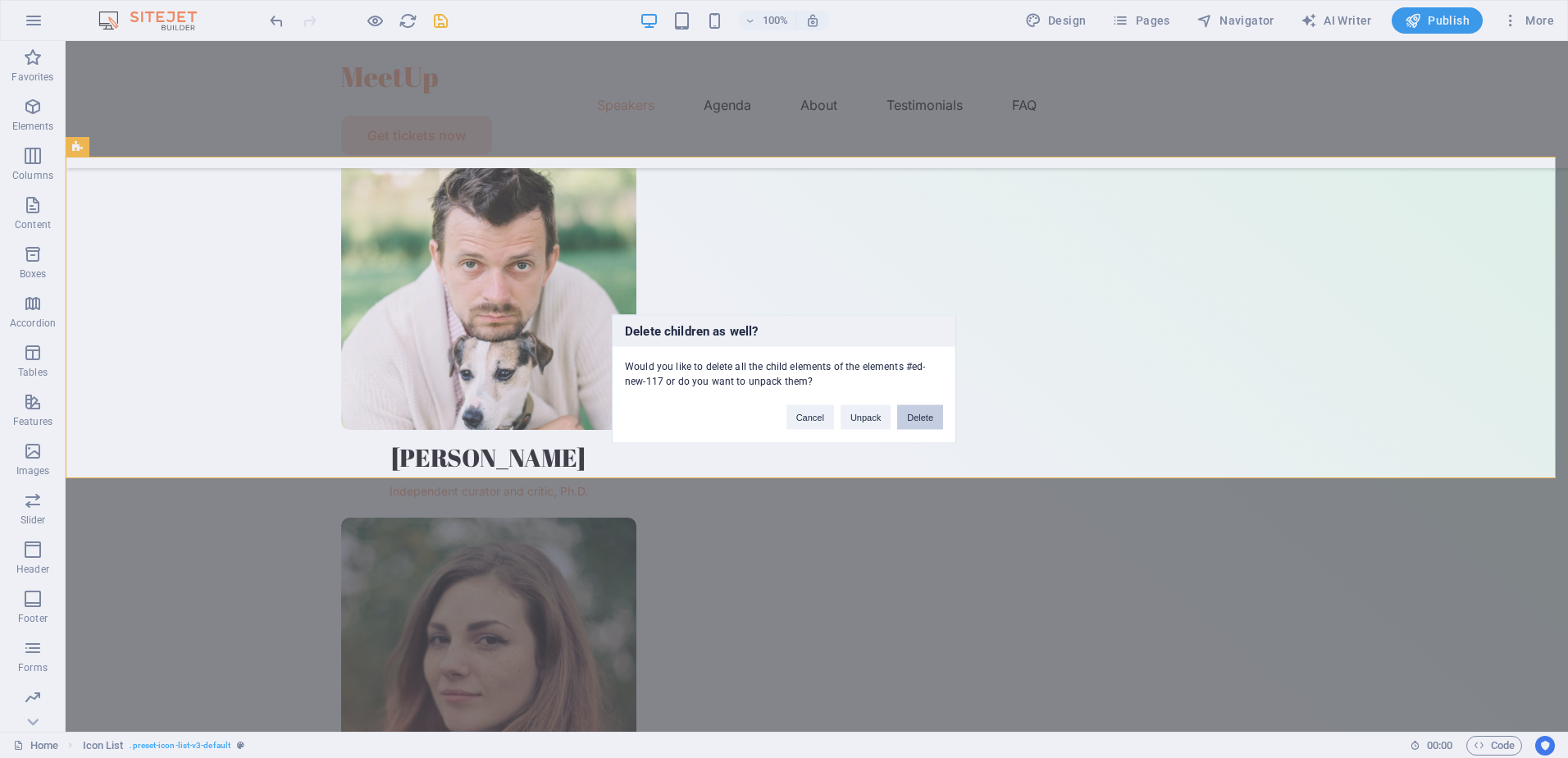
click at [914, 418] on button "Delete" at bounding box center [920, 418] width 46 height 25
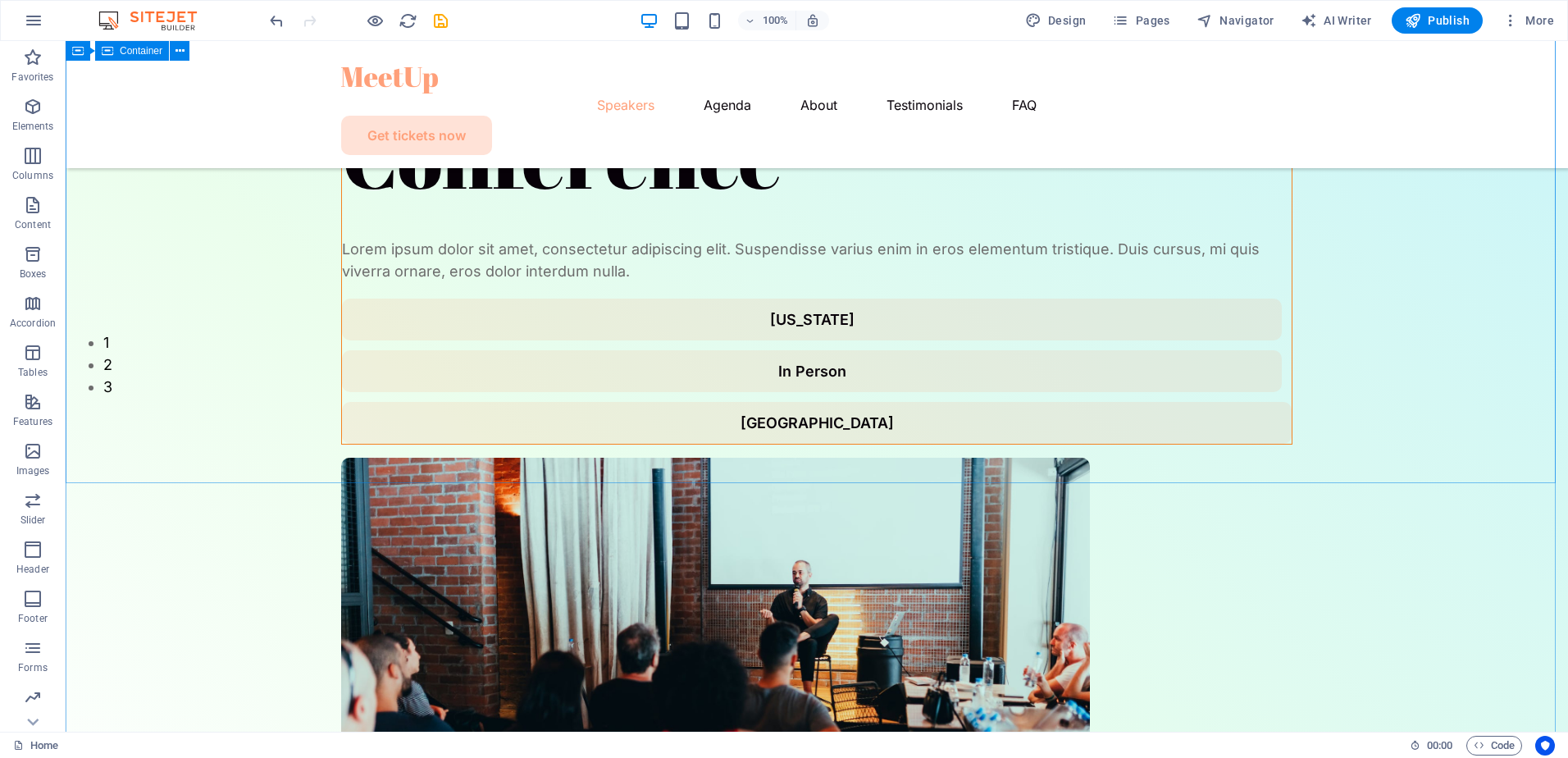
scroll to position [738, 0]
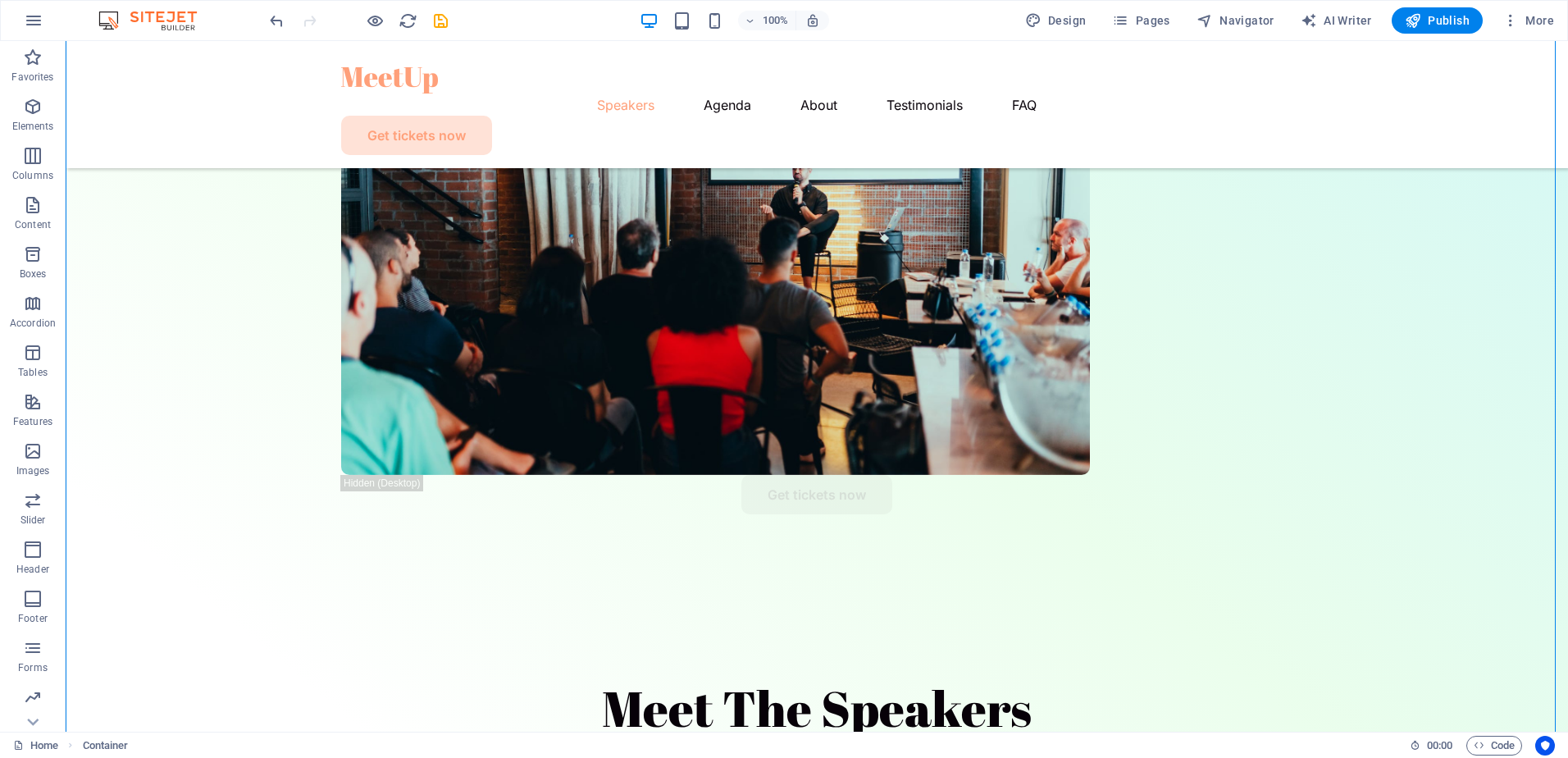
drag, startPoint x: 557, startPoint y: 252, endPoint x: 695, endPoint y: 412, distance: 211.3
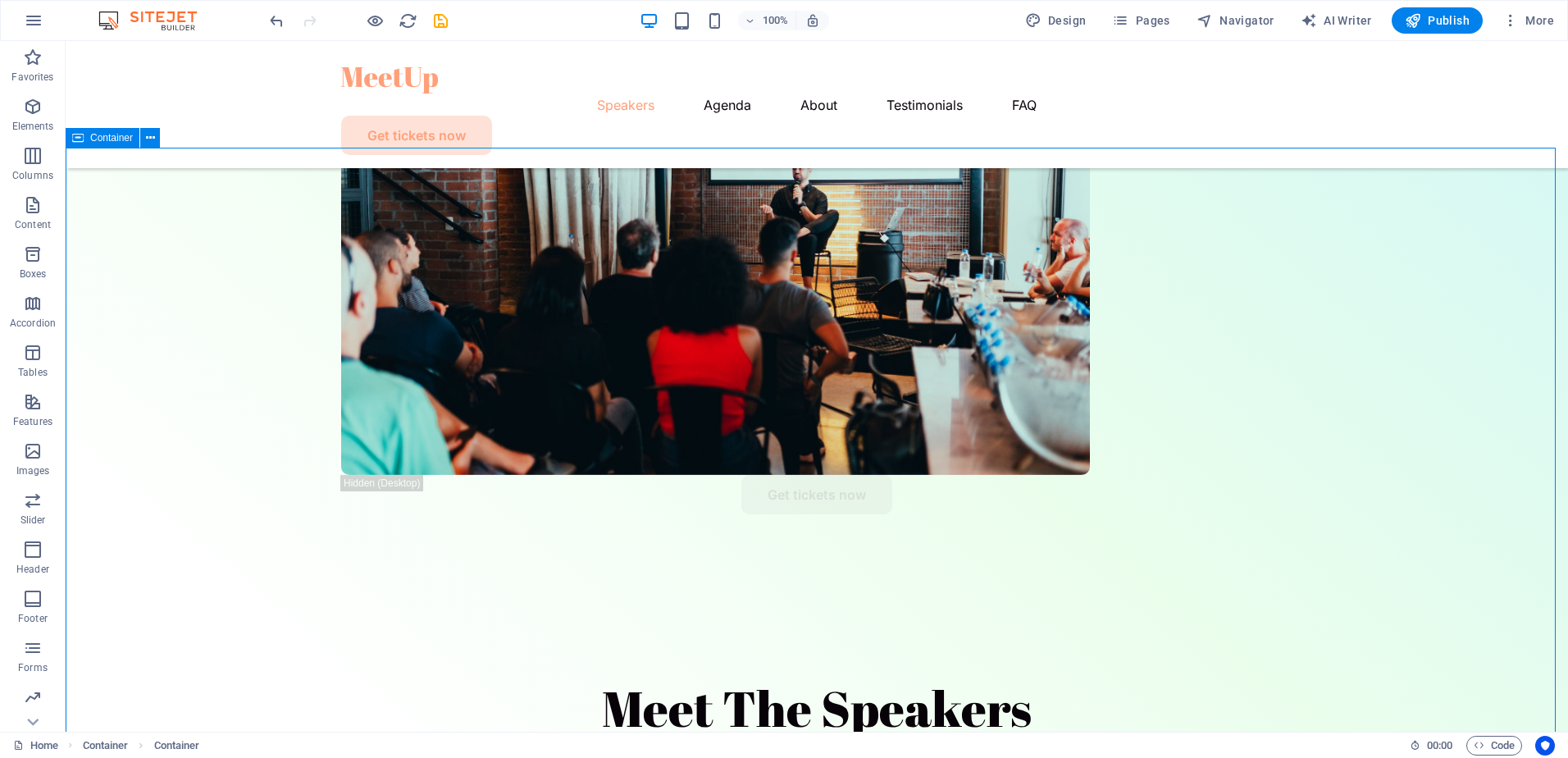
drag, startPoint x: 666, startPoint y: 179, endPoint x: 214, endPoint y: 176, distance: 452.0
click at [153, 136] on icon at bounding box center [150, 138] width 9 height 17
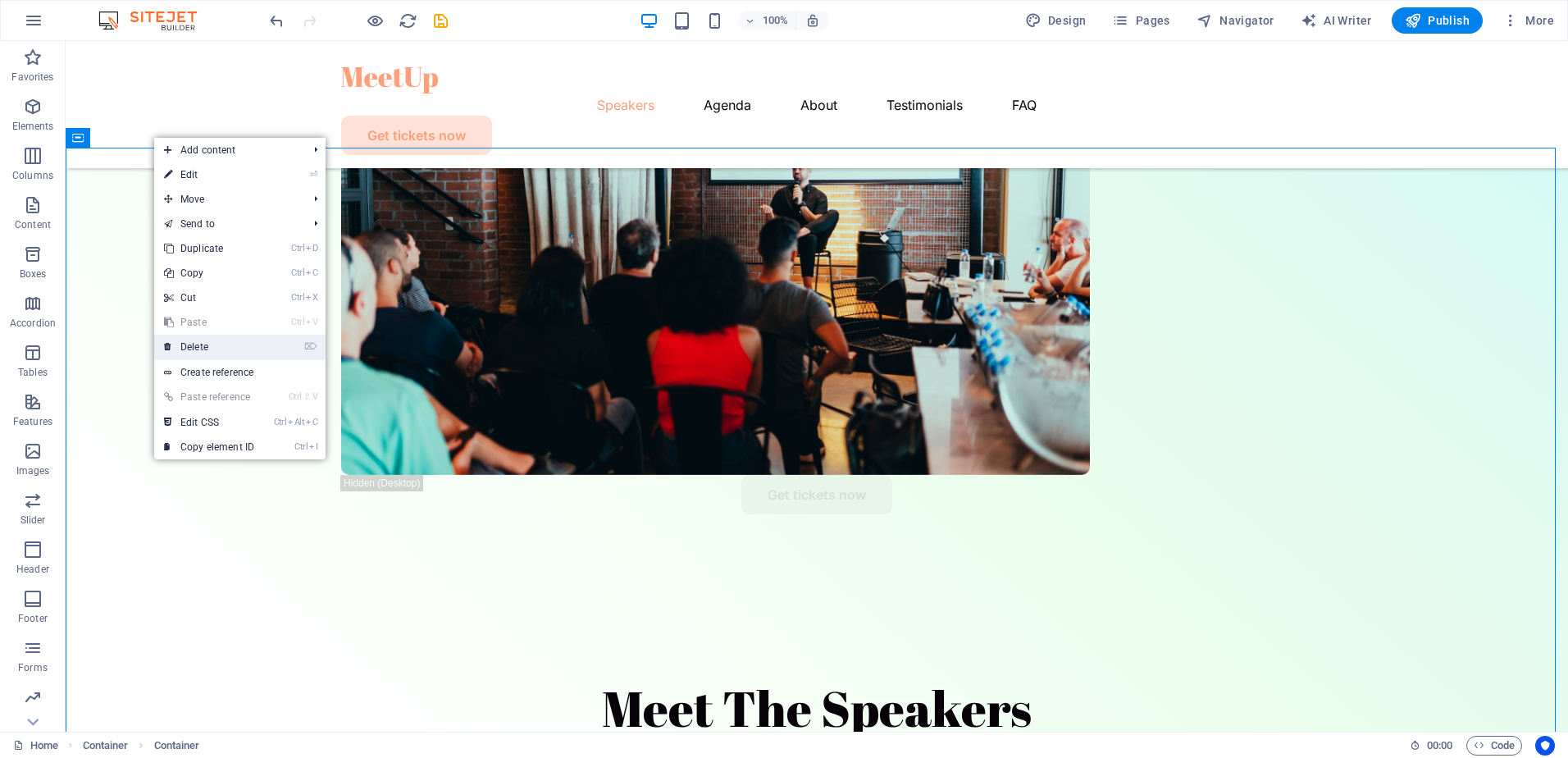
click at [221, 349] on link "⌦ Delete" at bounding box center [209, 347] width 110 height 25
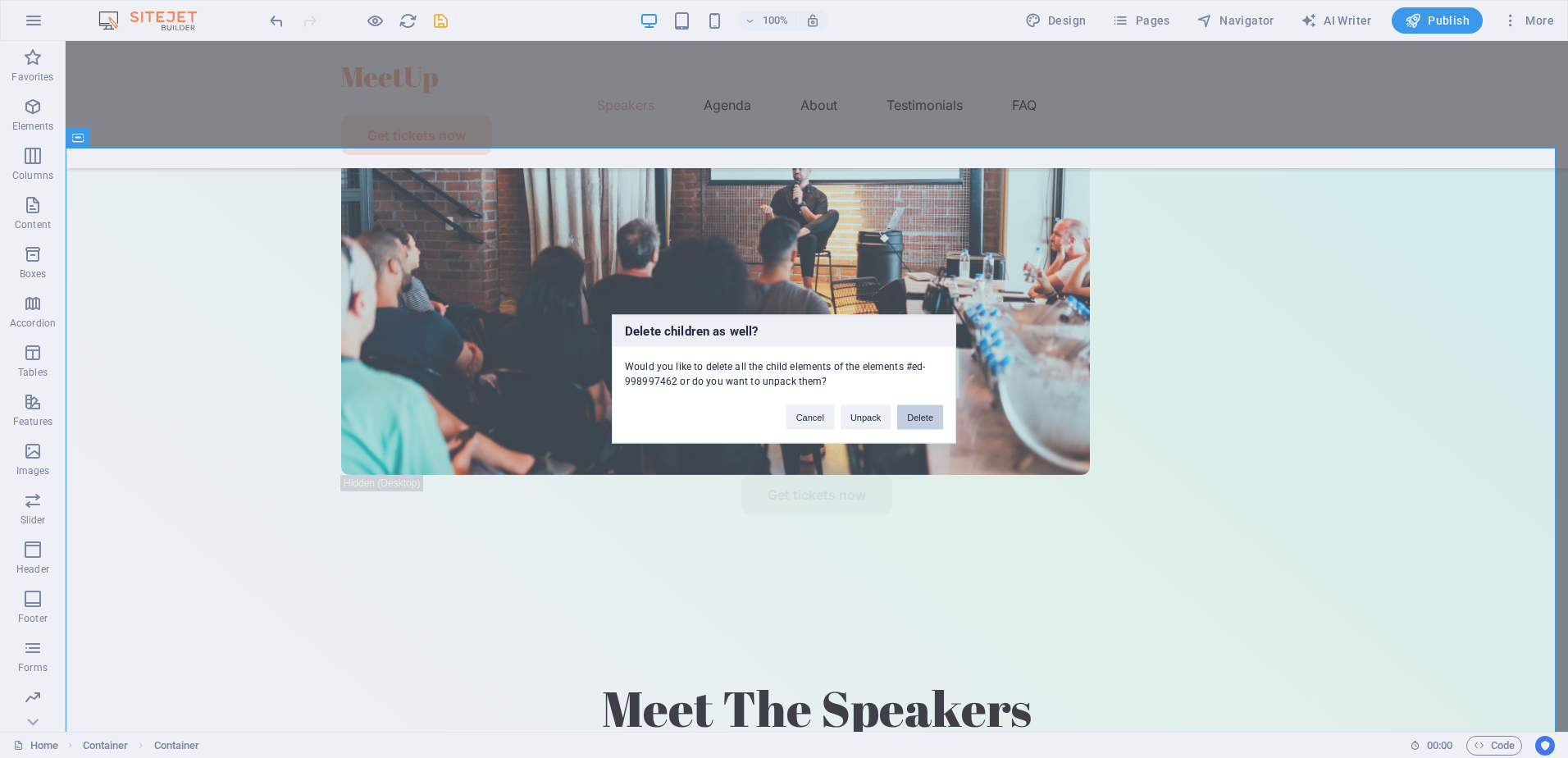
click at [921, 420] on button "Delete" at bounding box center [920, 418] width 46 height 25
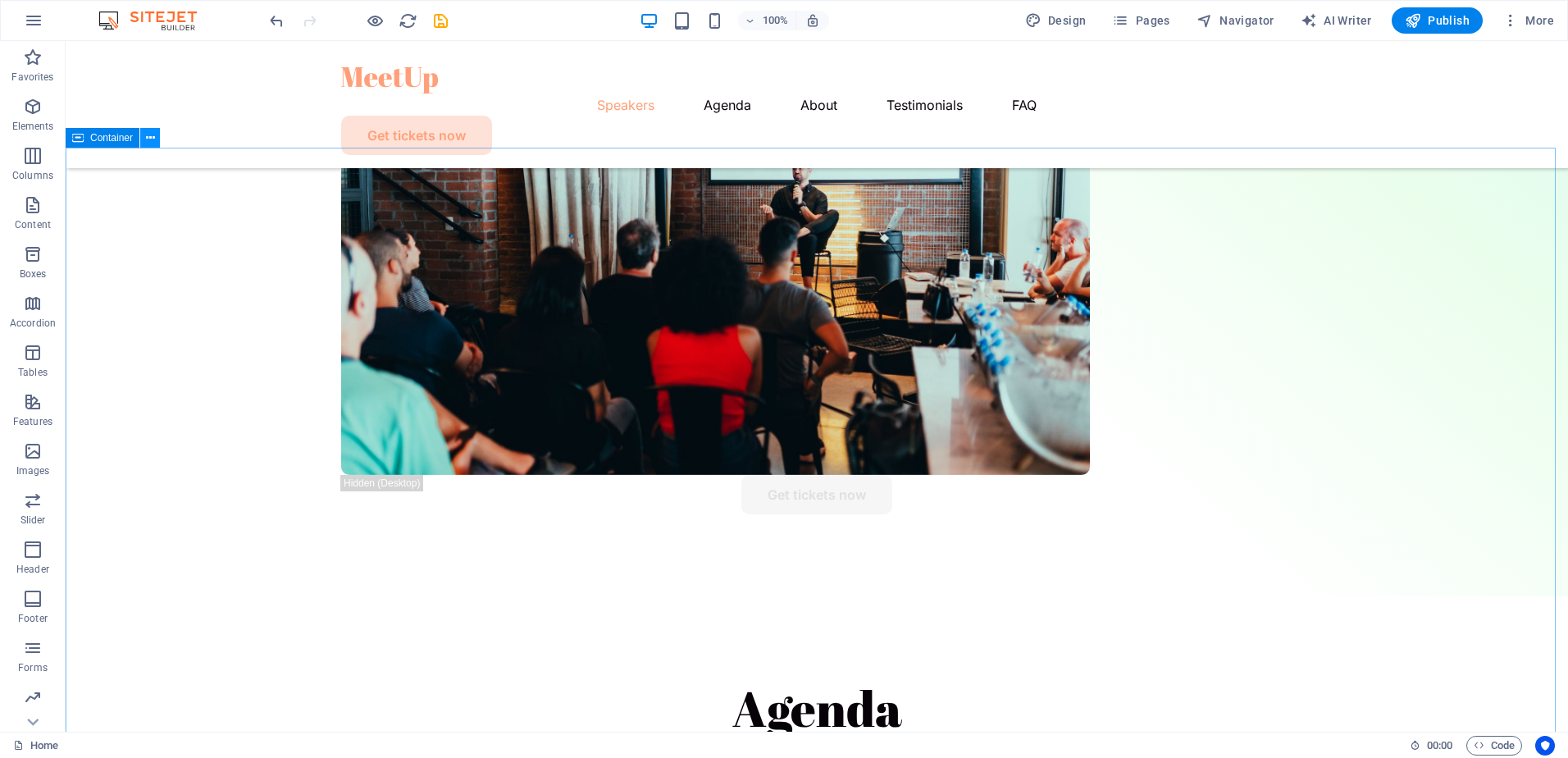
click at [148, 143] on icon at bounding box center [150, 138] width 9 height 17
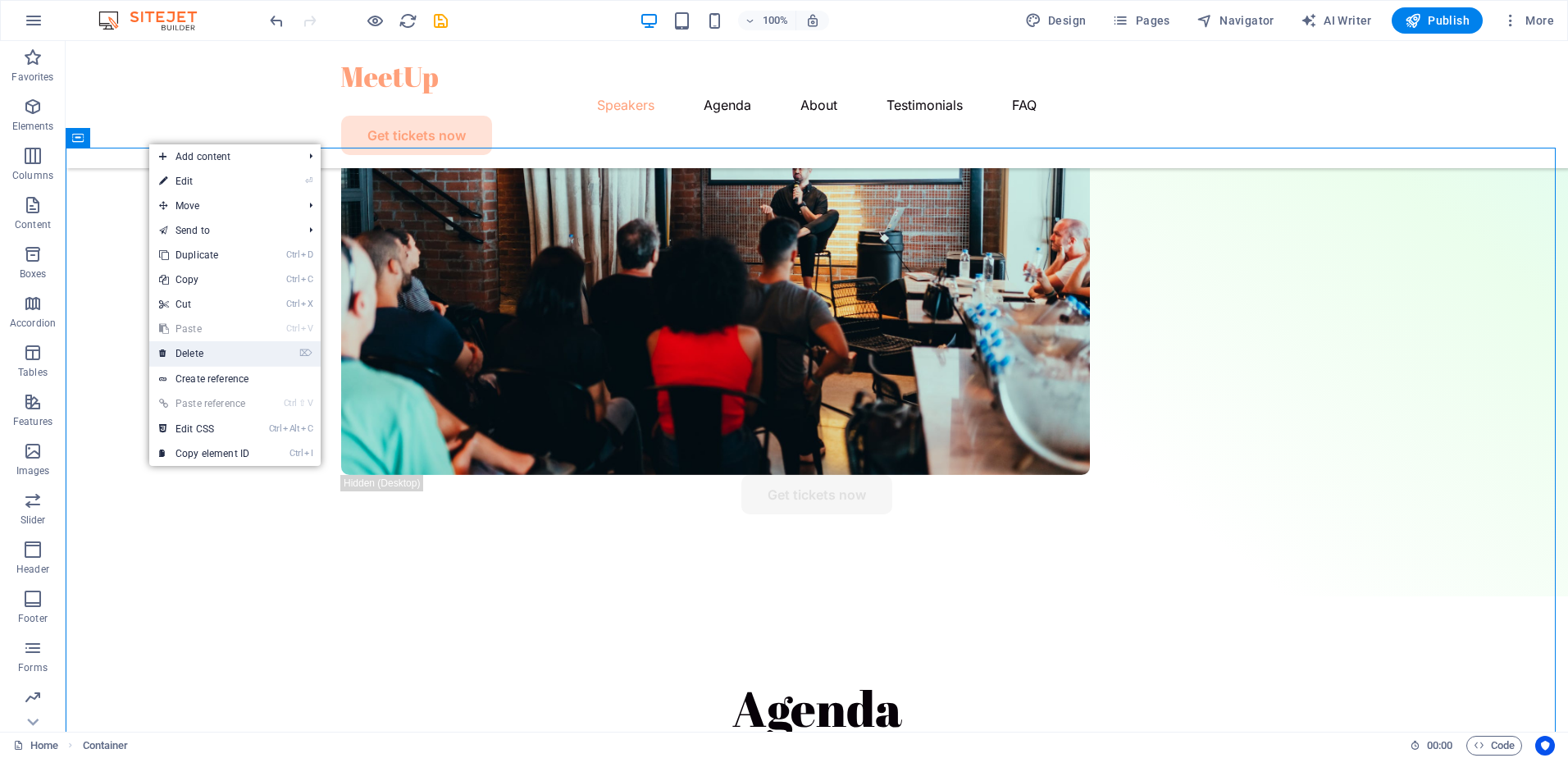
click at [203, 350] on link "⌦ Delete" at bounding box center [204, 354] width 110 height 25
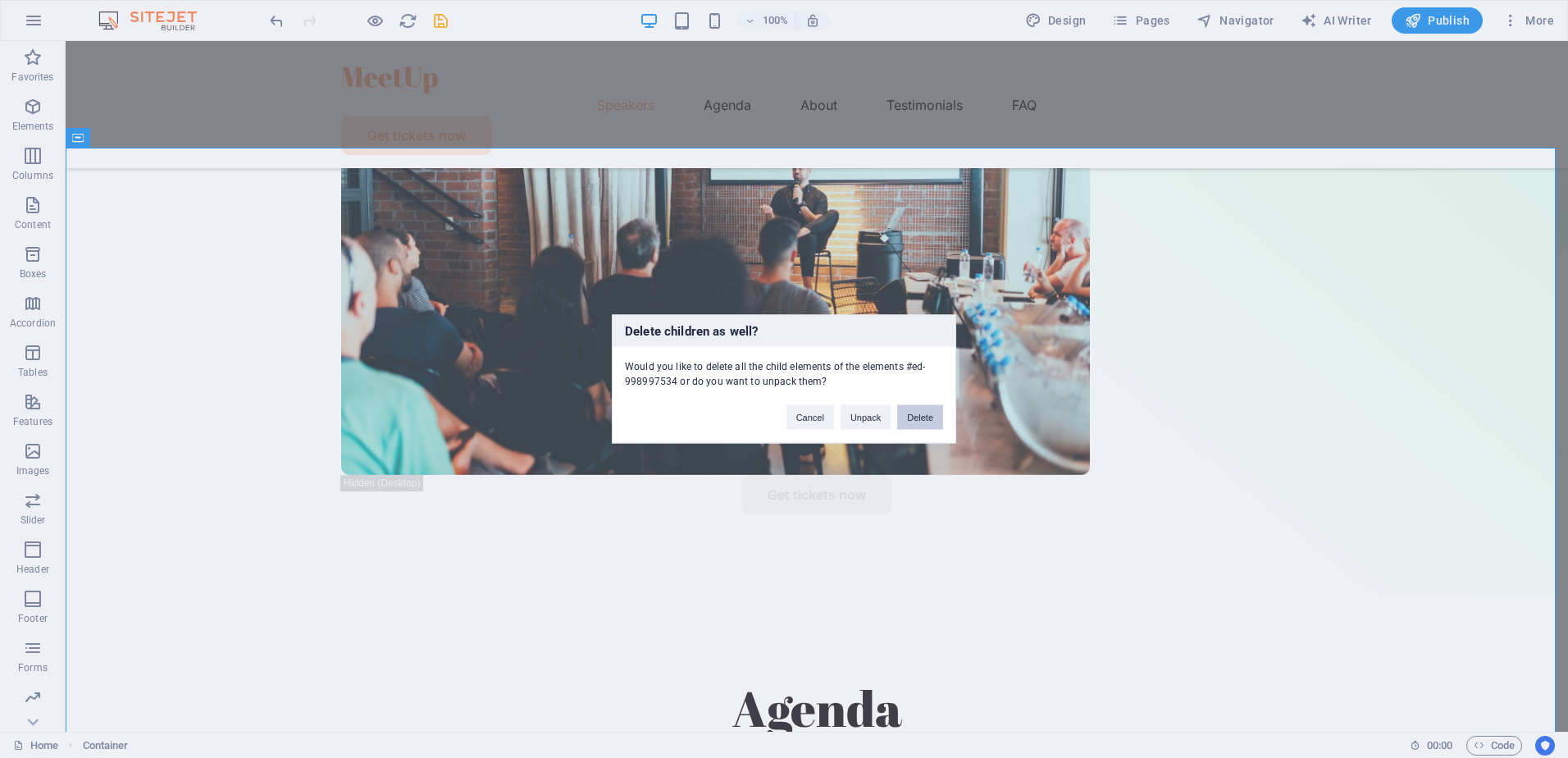
click at [927, 418] on button "Delete" at bounding box center [920, 418] width 46 height 25
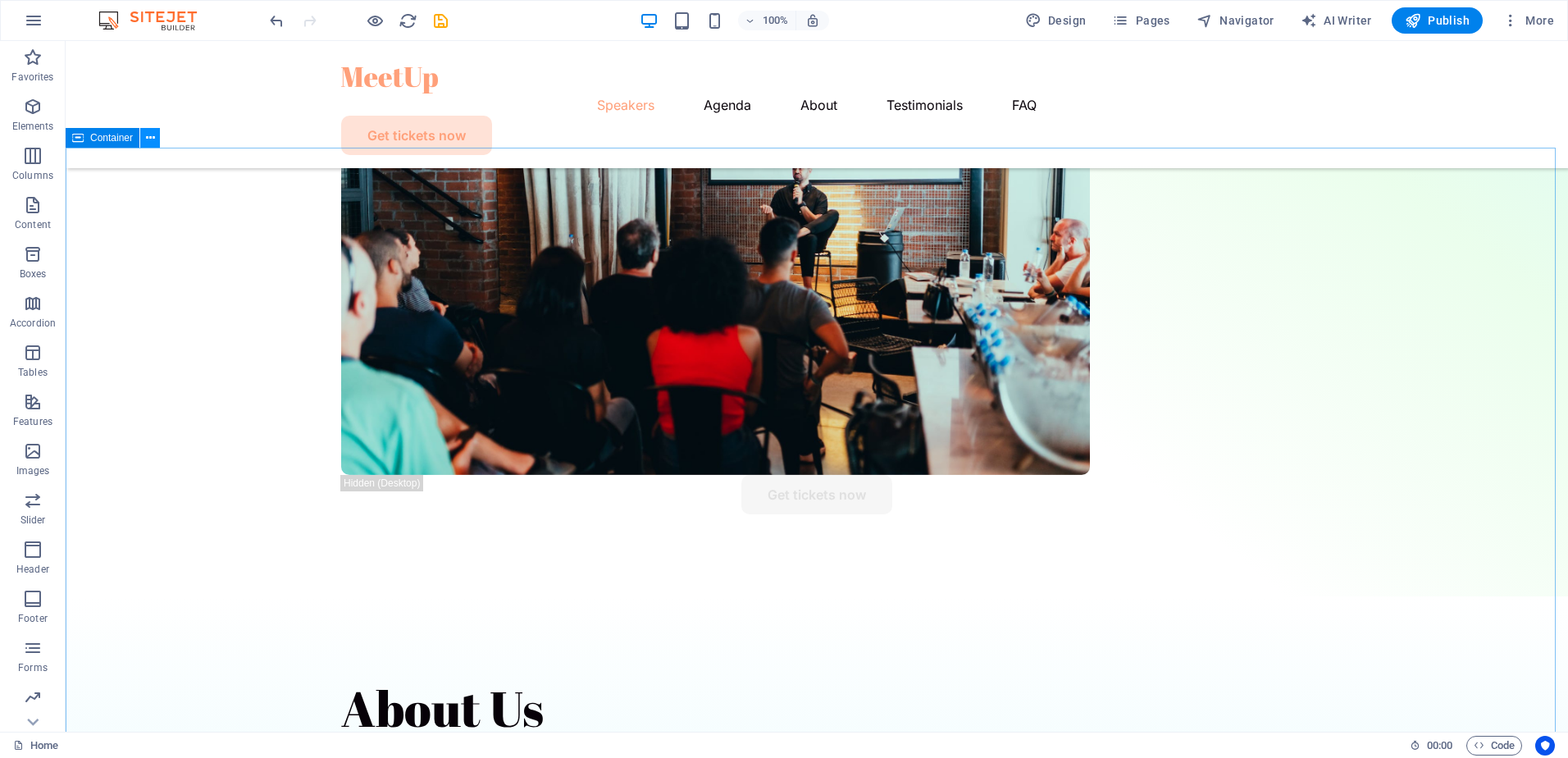
click at [156, 138] on button at bounding box center [150, 138] width 20 height 20
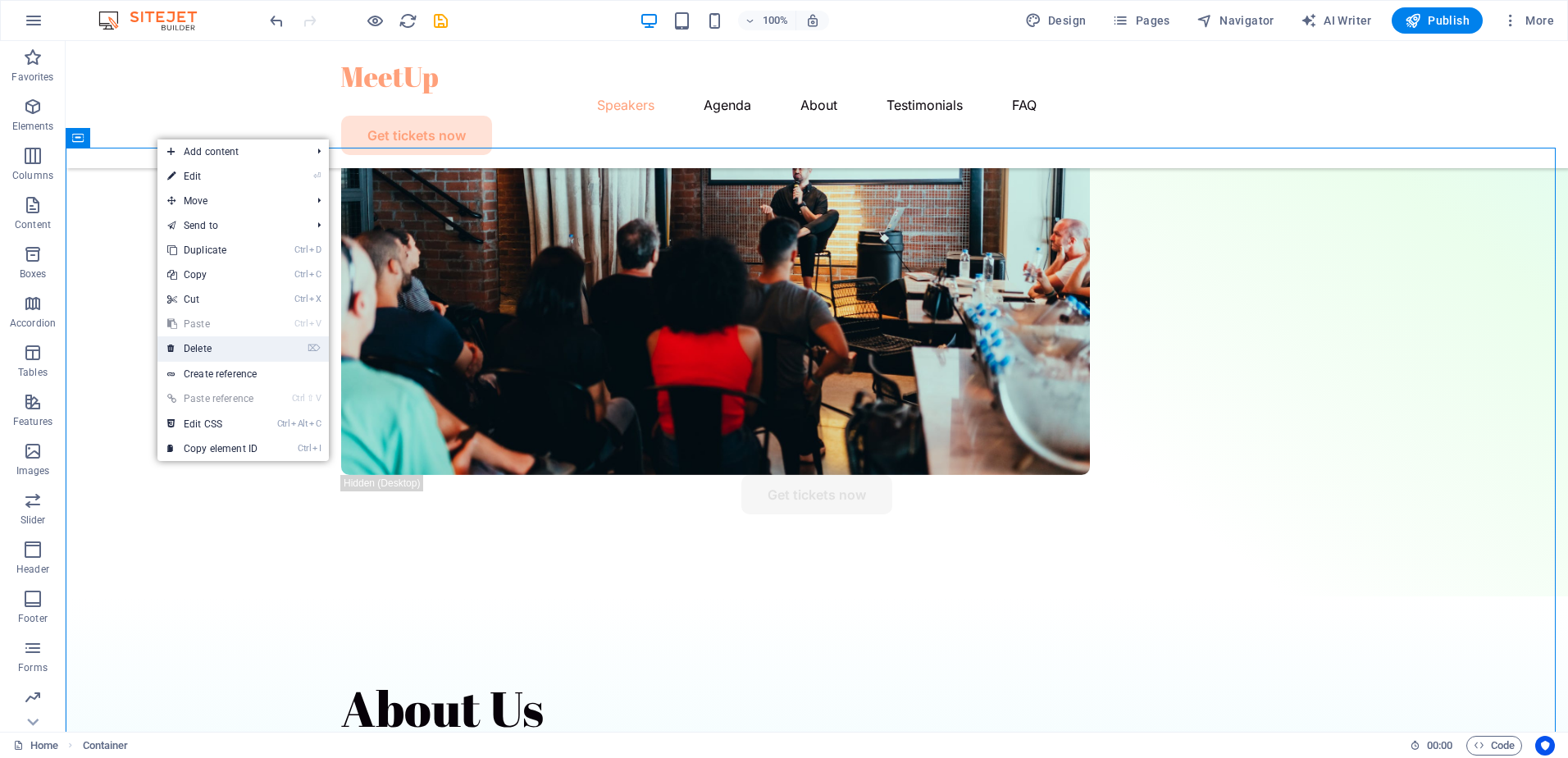
click at [225, 348] on link "⌦ Delete" at bounding box center [212, 349] width 110 height 25
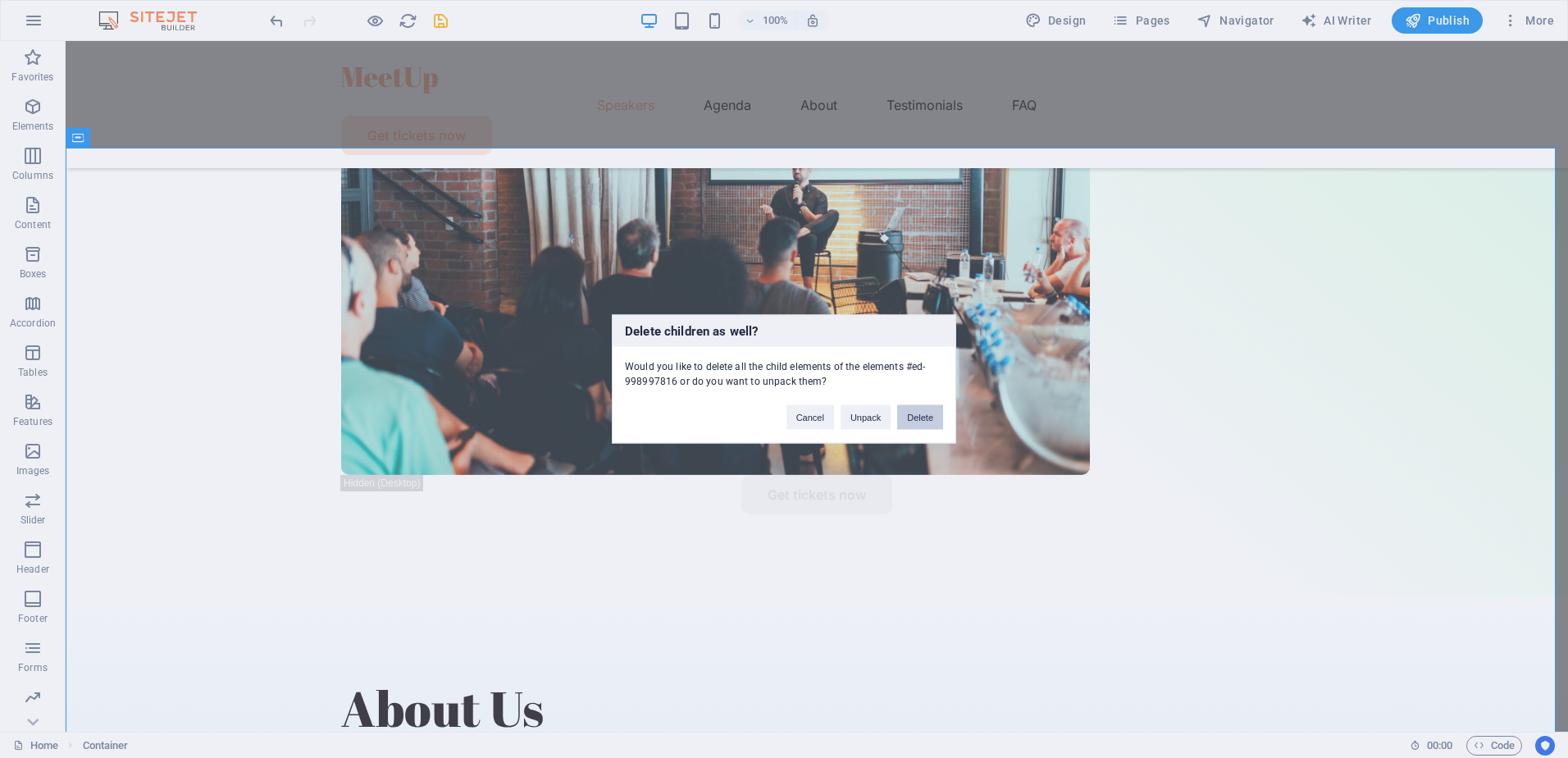
drag, startPoint x: 935, startPoint y: 418, endPoint x: 867, endPoint y: 378, distance: 78.9
click at [935, 418] on button "Delete" at bounding box center [920, 418] width 46 height 25
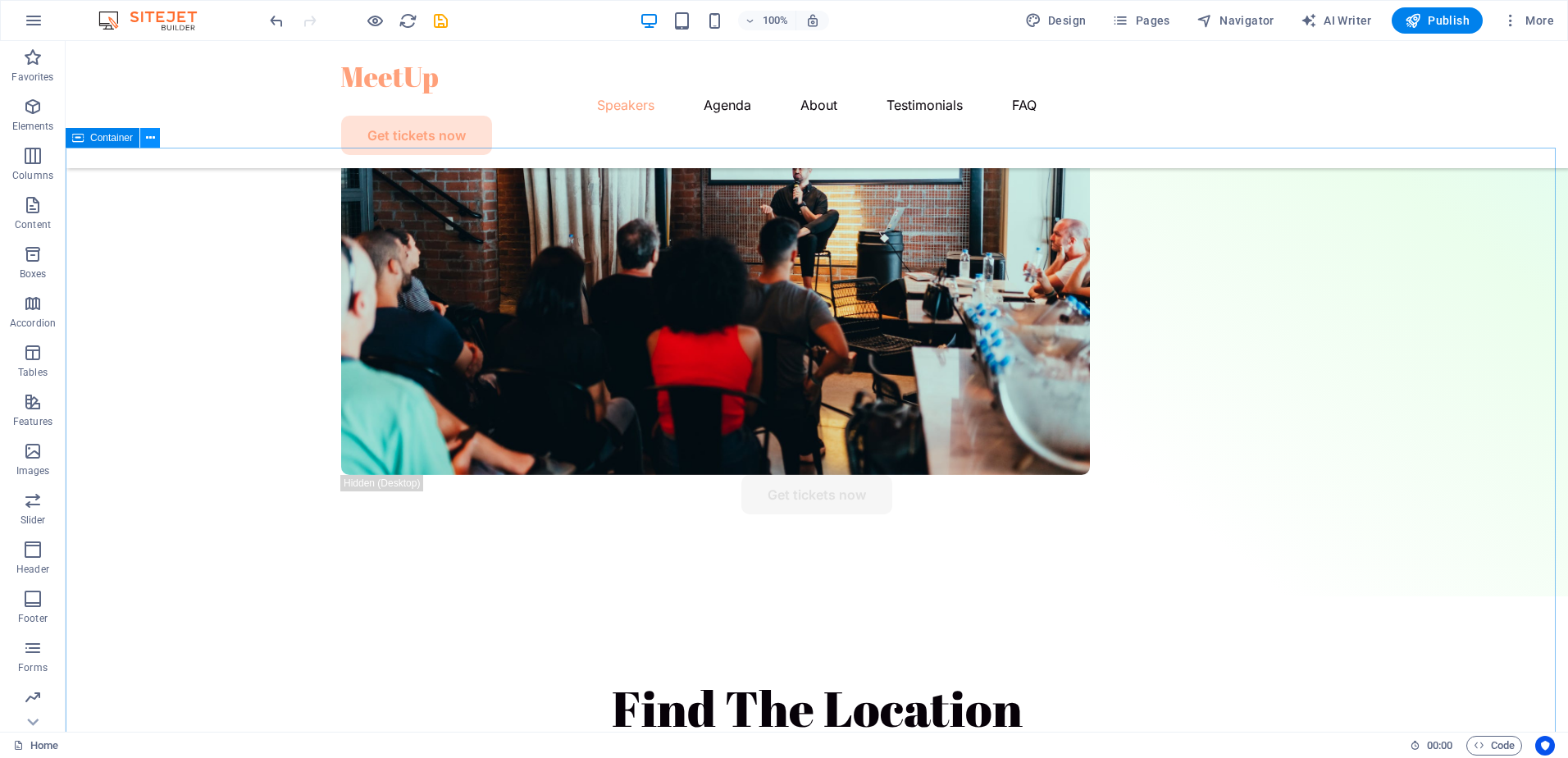
click at [149, 138] on icon at bounding box center [150, 138] width 9 height 17
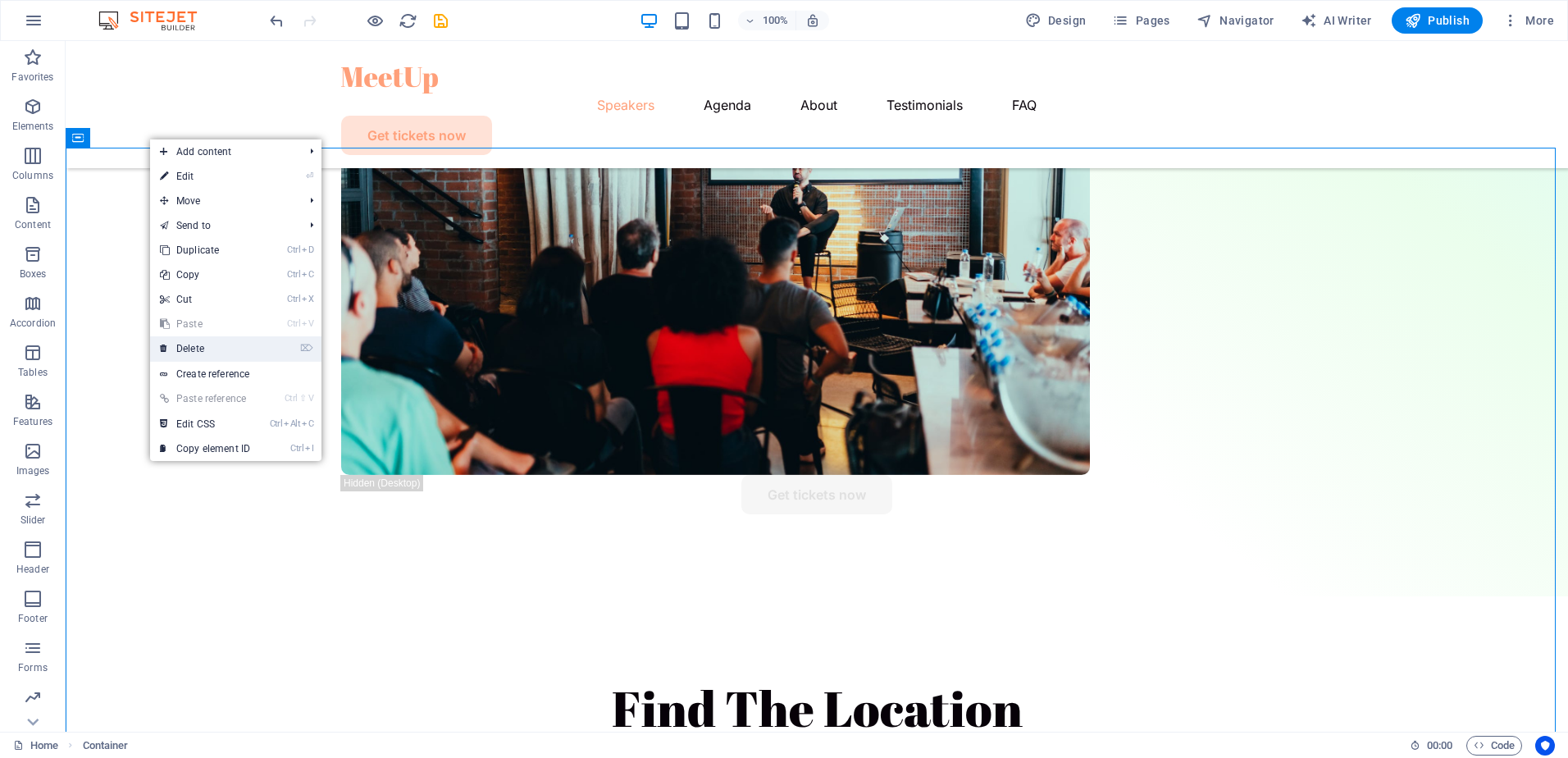
click at [216, 344] on link "⌦ Delete" at bounding box center [205, 349] width 110 height 25
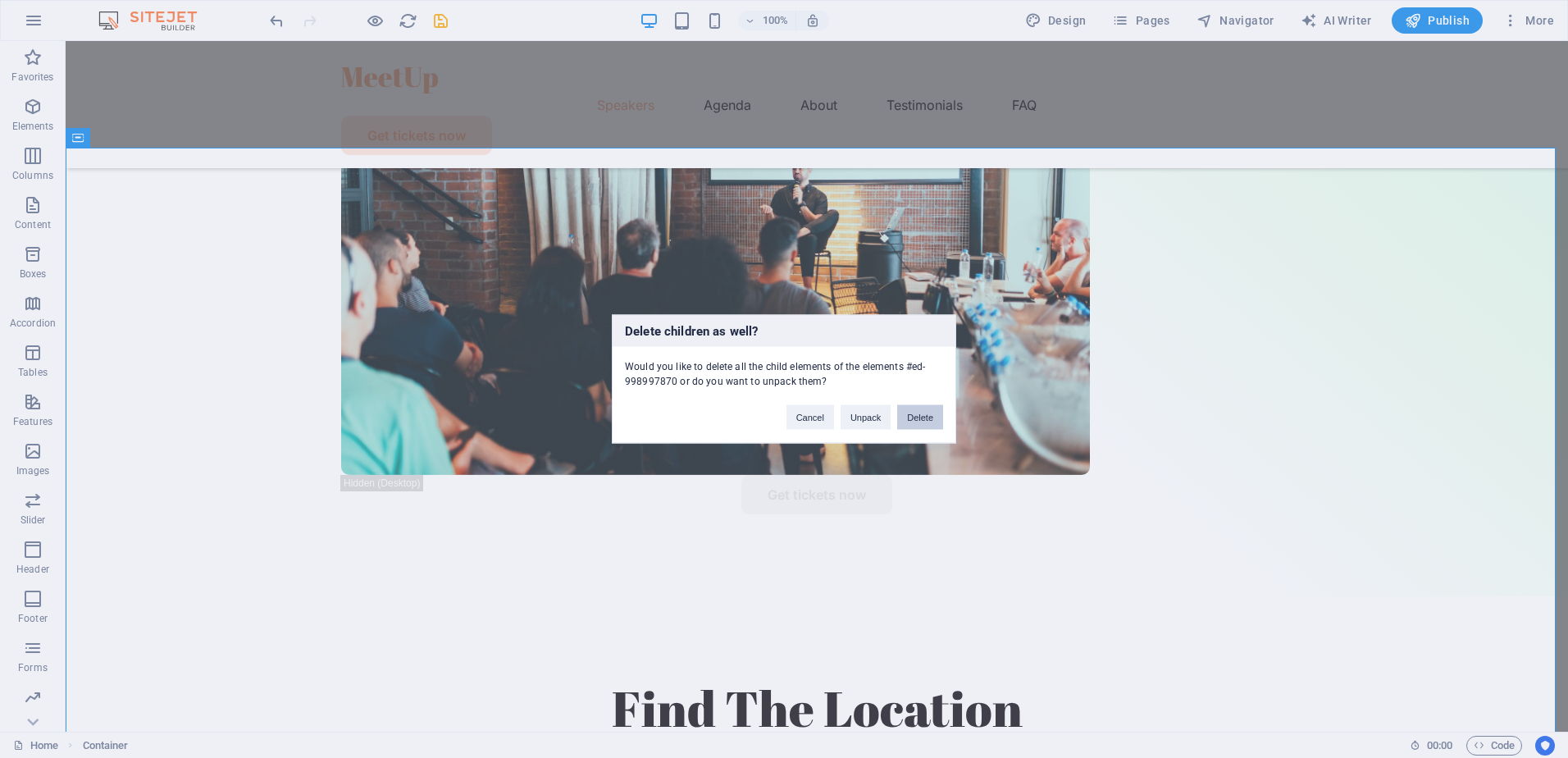
click at [914, 420] on button "Delete" at bounding box center [920, 418] width 46 height 25
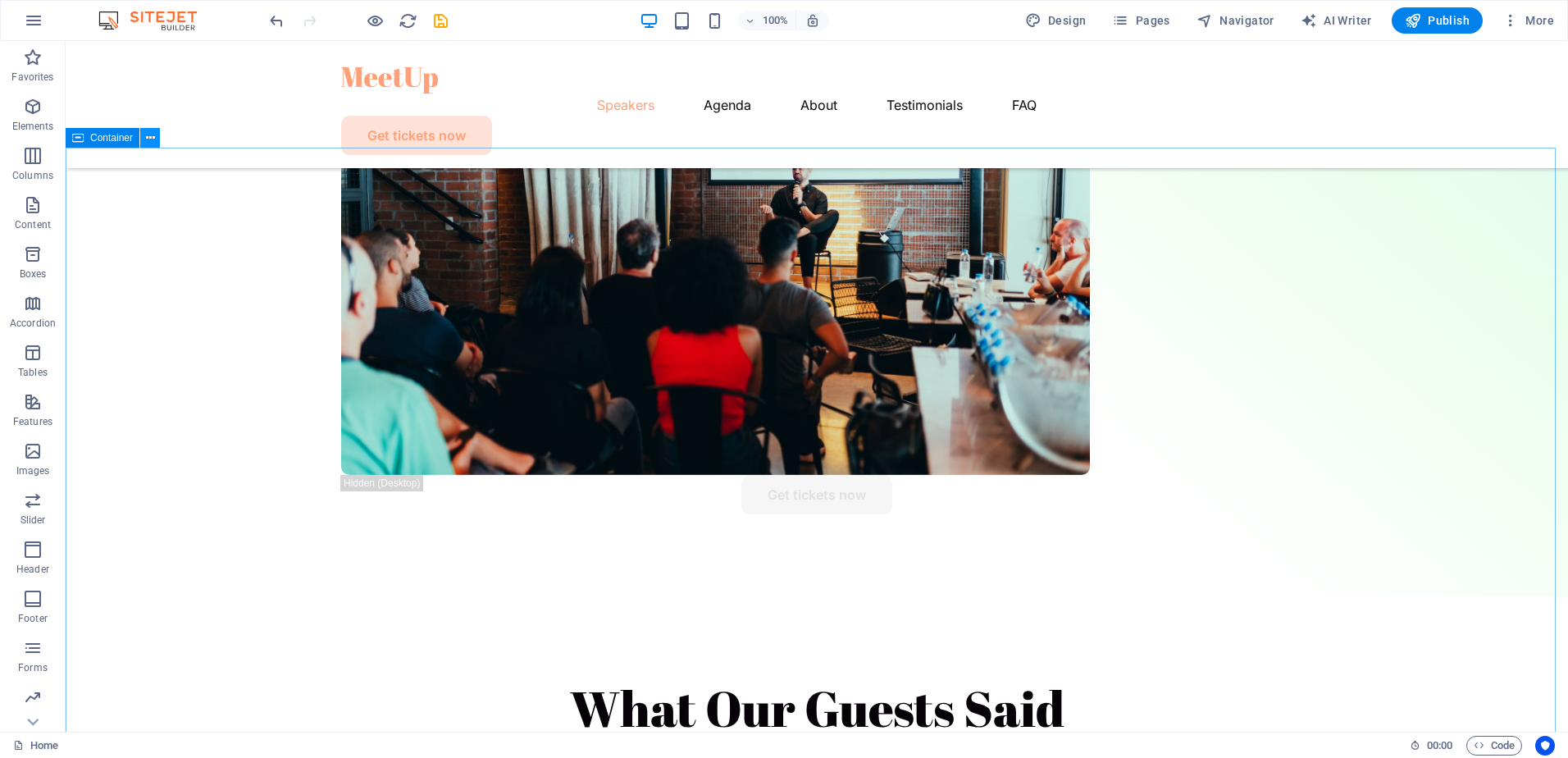
click at [149, 141] on icon at bounding box center [150, 138] width 9 height 17
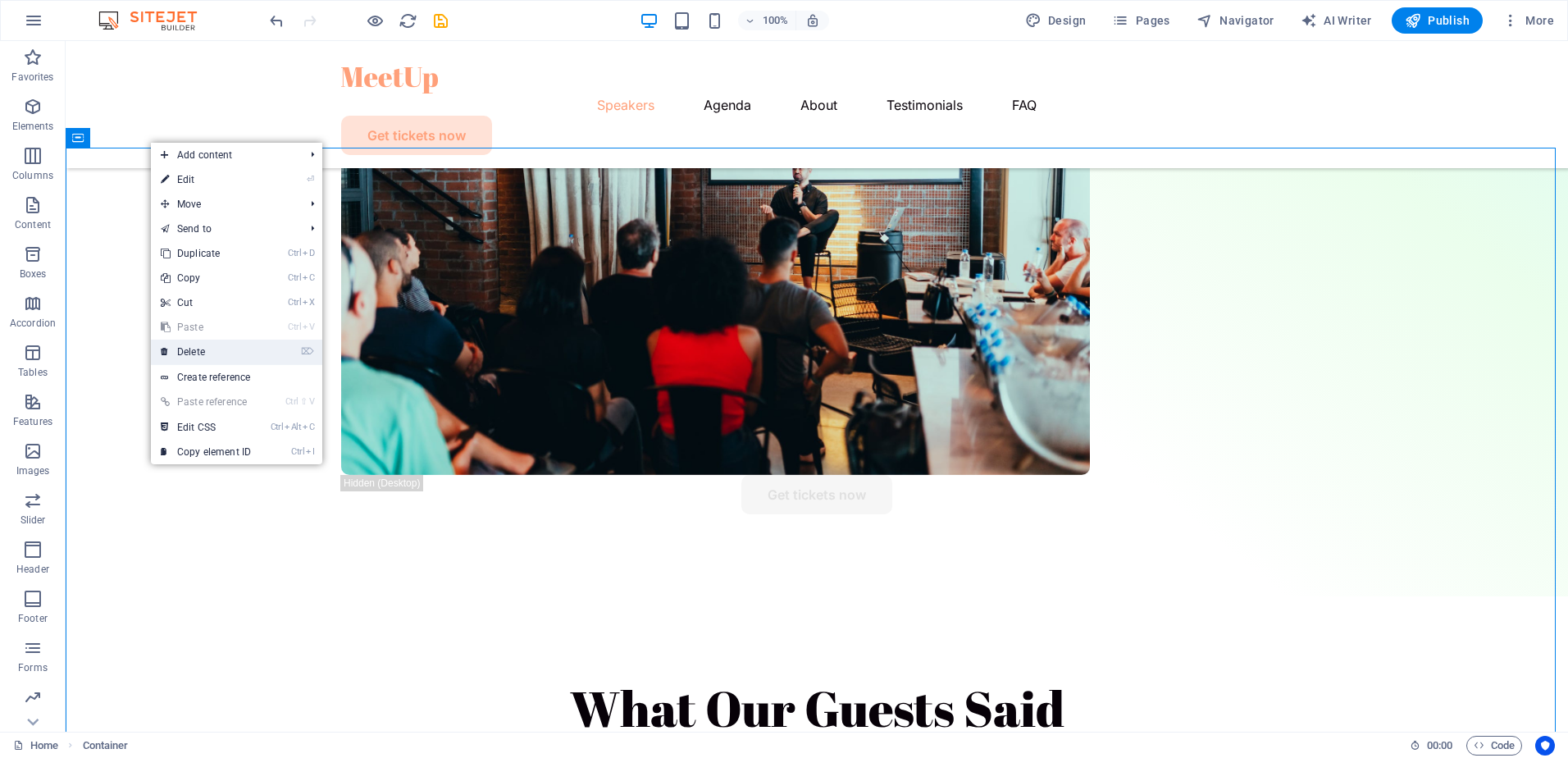
click at [208, 345] on link "⌦ Delete" at bounding box center [206, 352] width 110 height 25
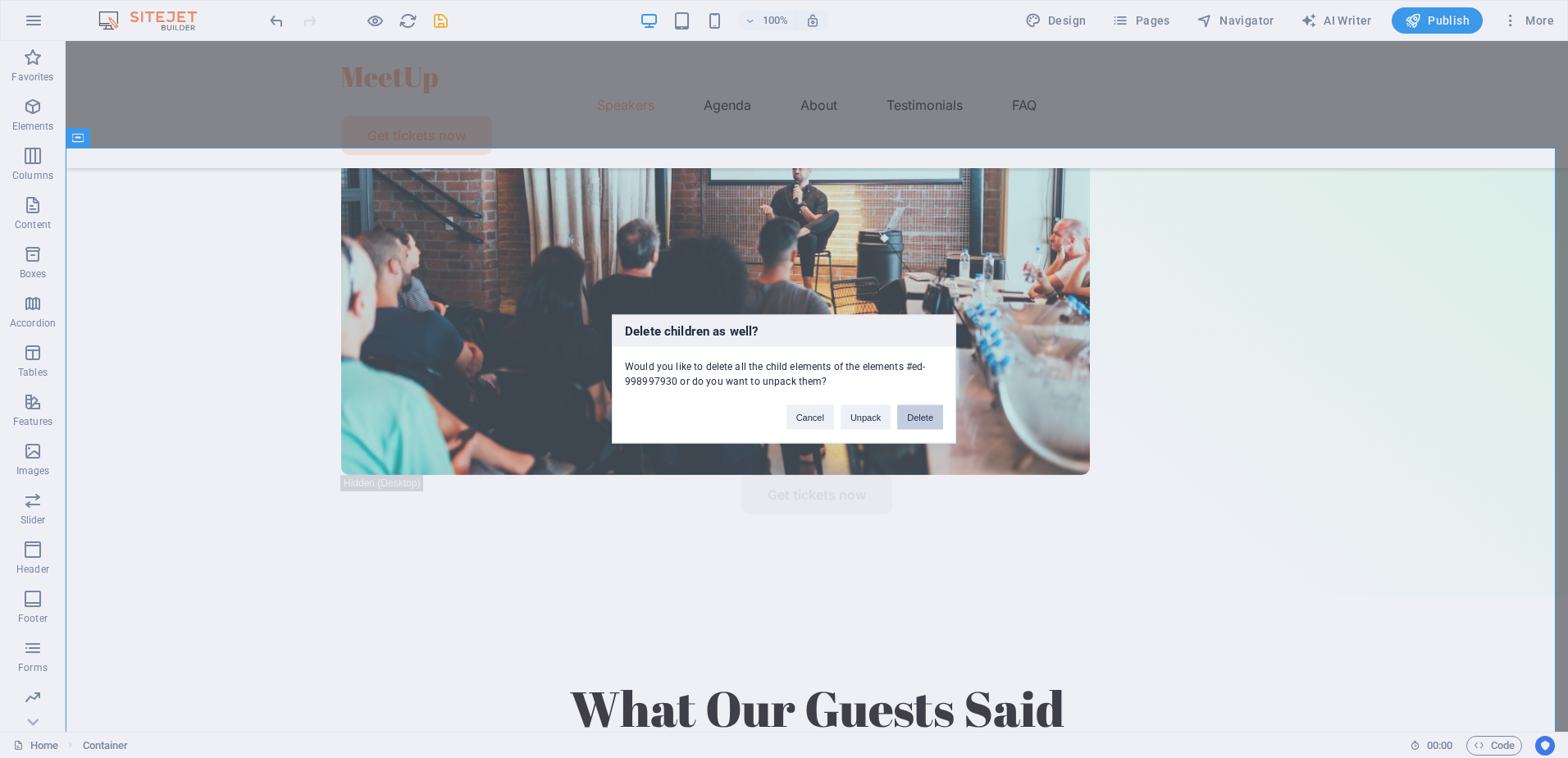
click at [916, 416] on button "Delete" at bounding box center [920, 418] width 46 height 25
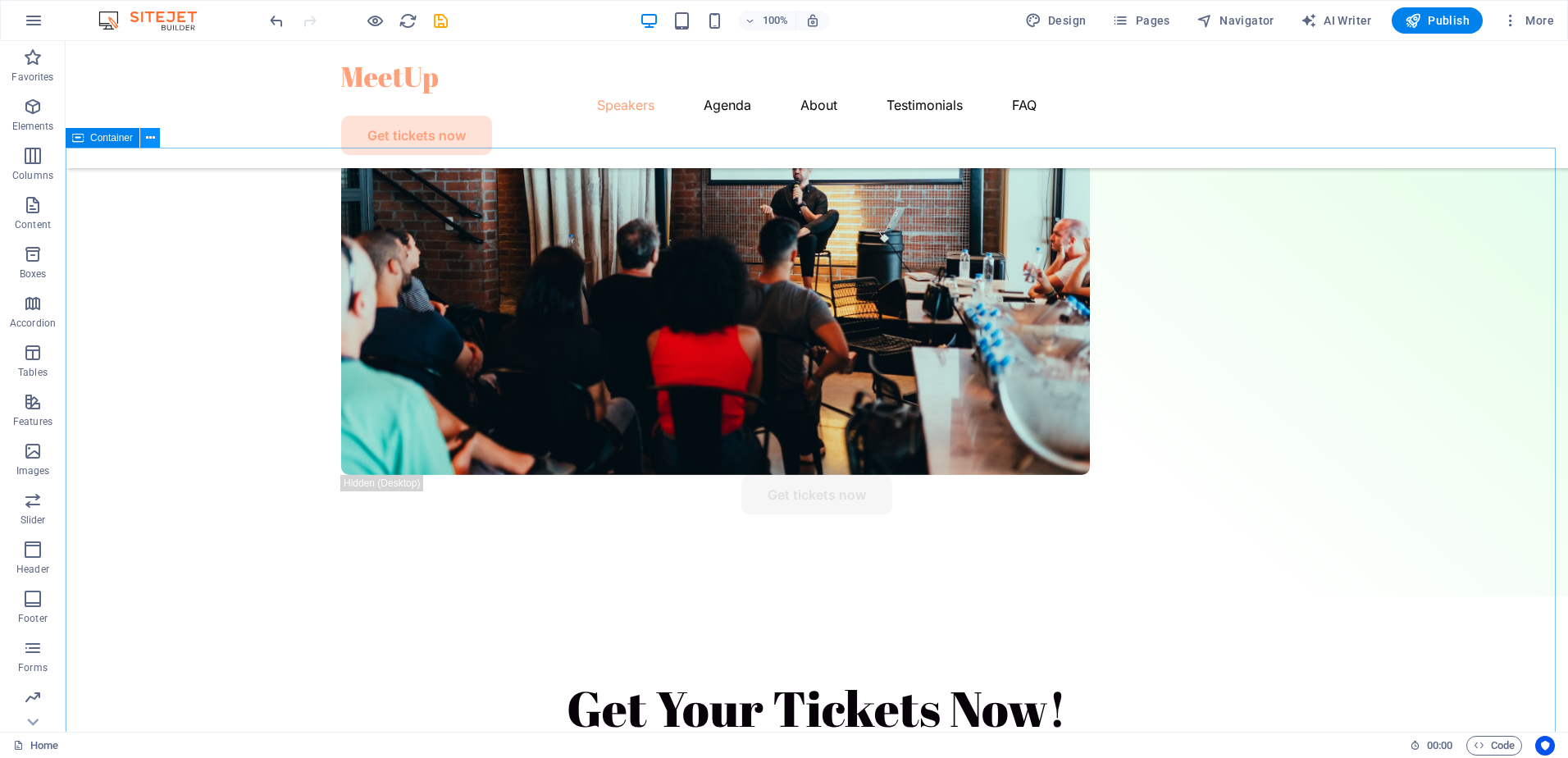
click at [146, 137] on icon at bounding box center [150, 138] width 9 height 17
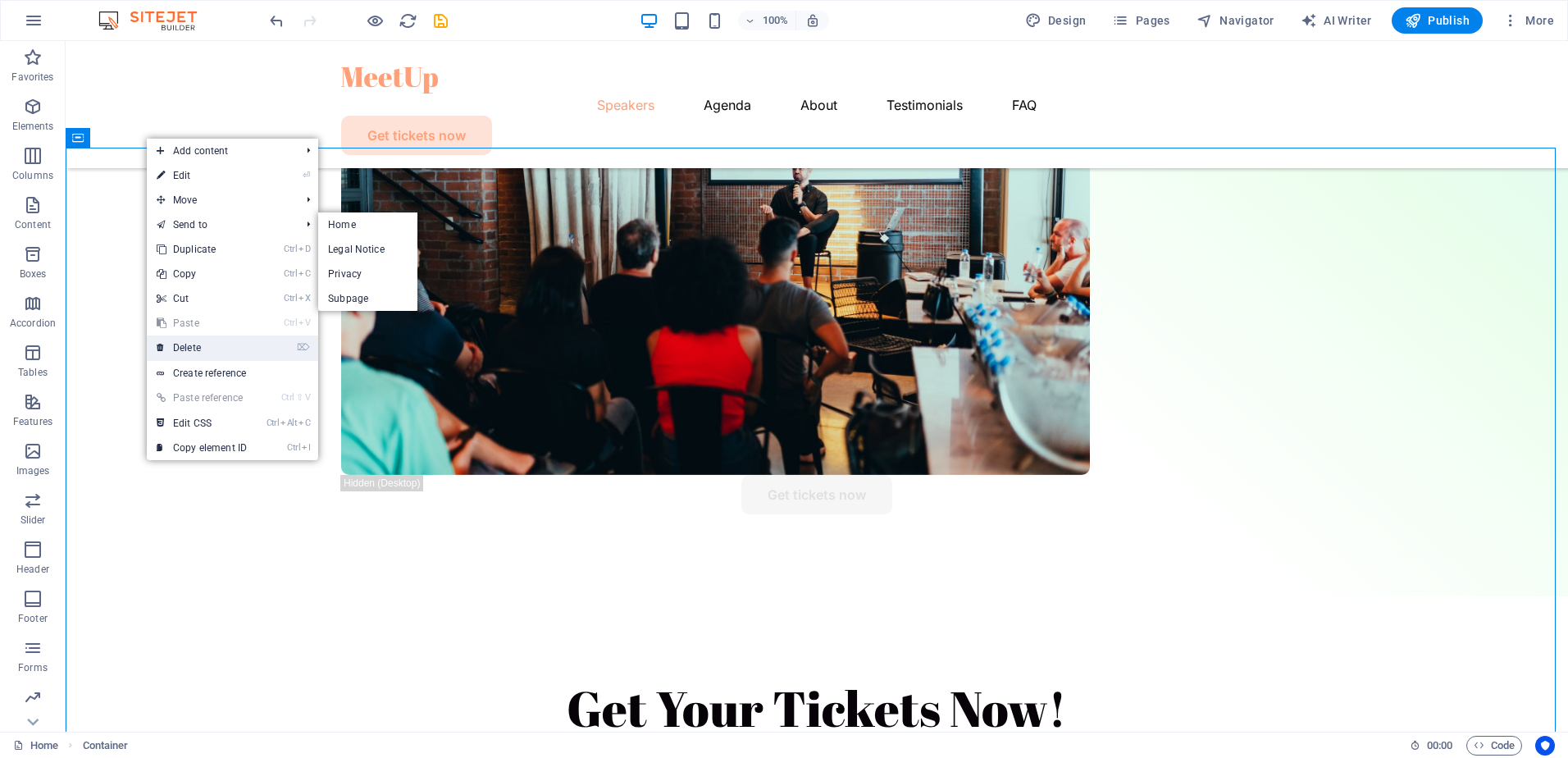
click at [198, 349] on link "⌦ Delete" at bounding box center [202, 348] width 110 height 25
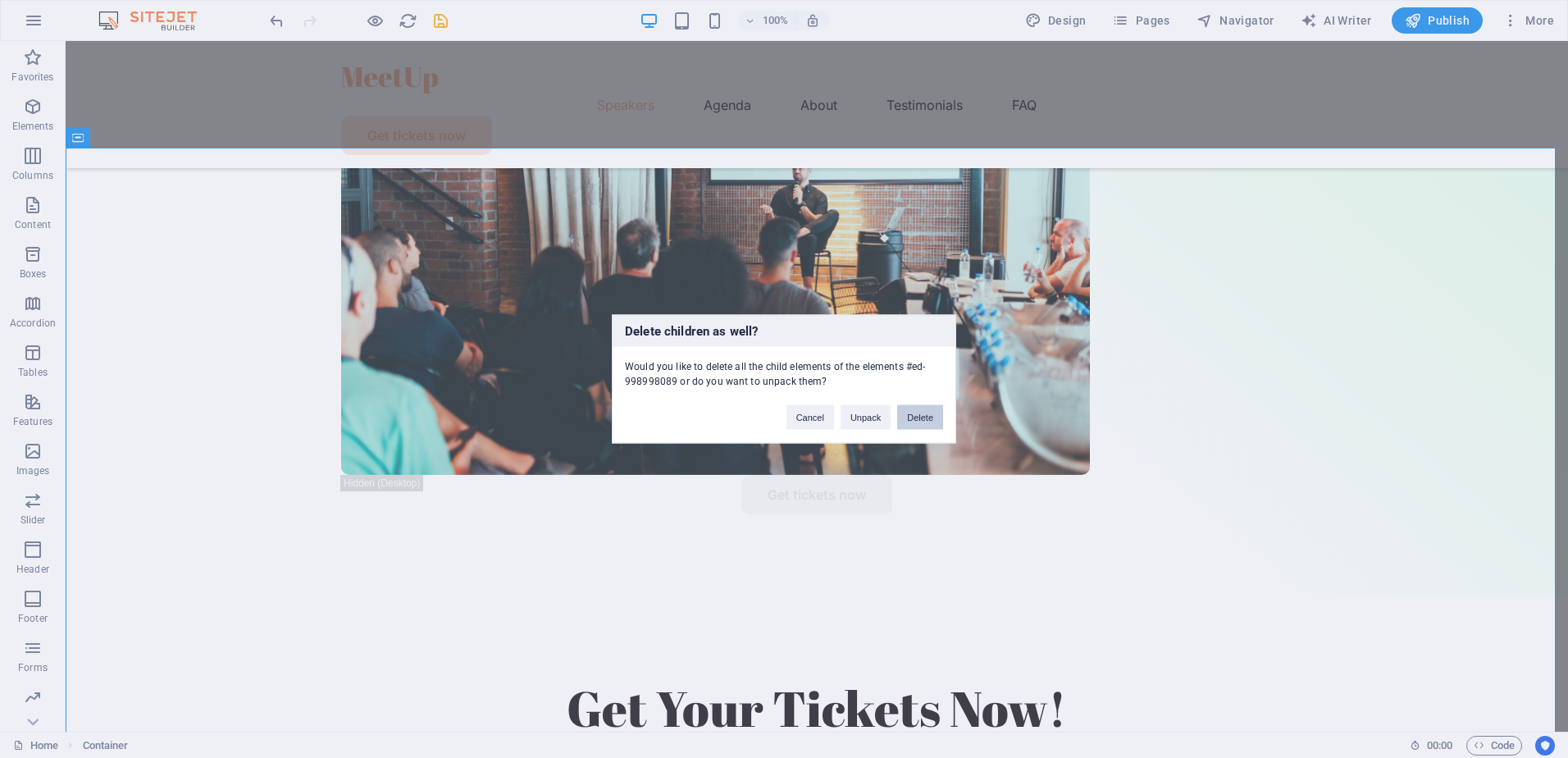
click at [916, 423] on button "Delete" at bounding box center [920, 418] width 46 height 25
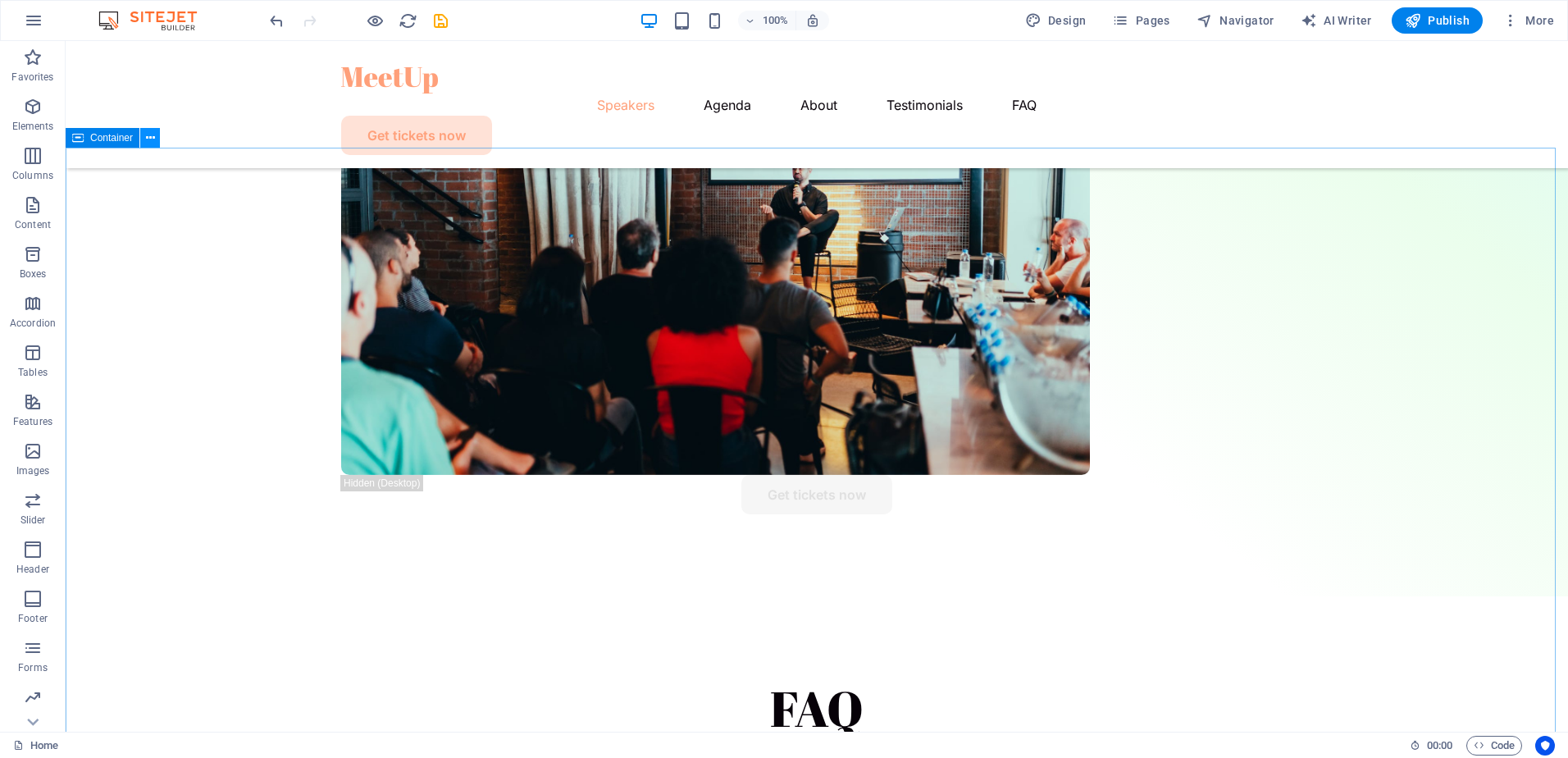
click at [146, 130] on icon at bounding box center [150, 138] width 9 height 17
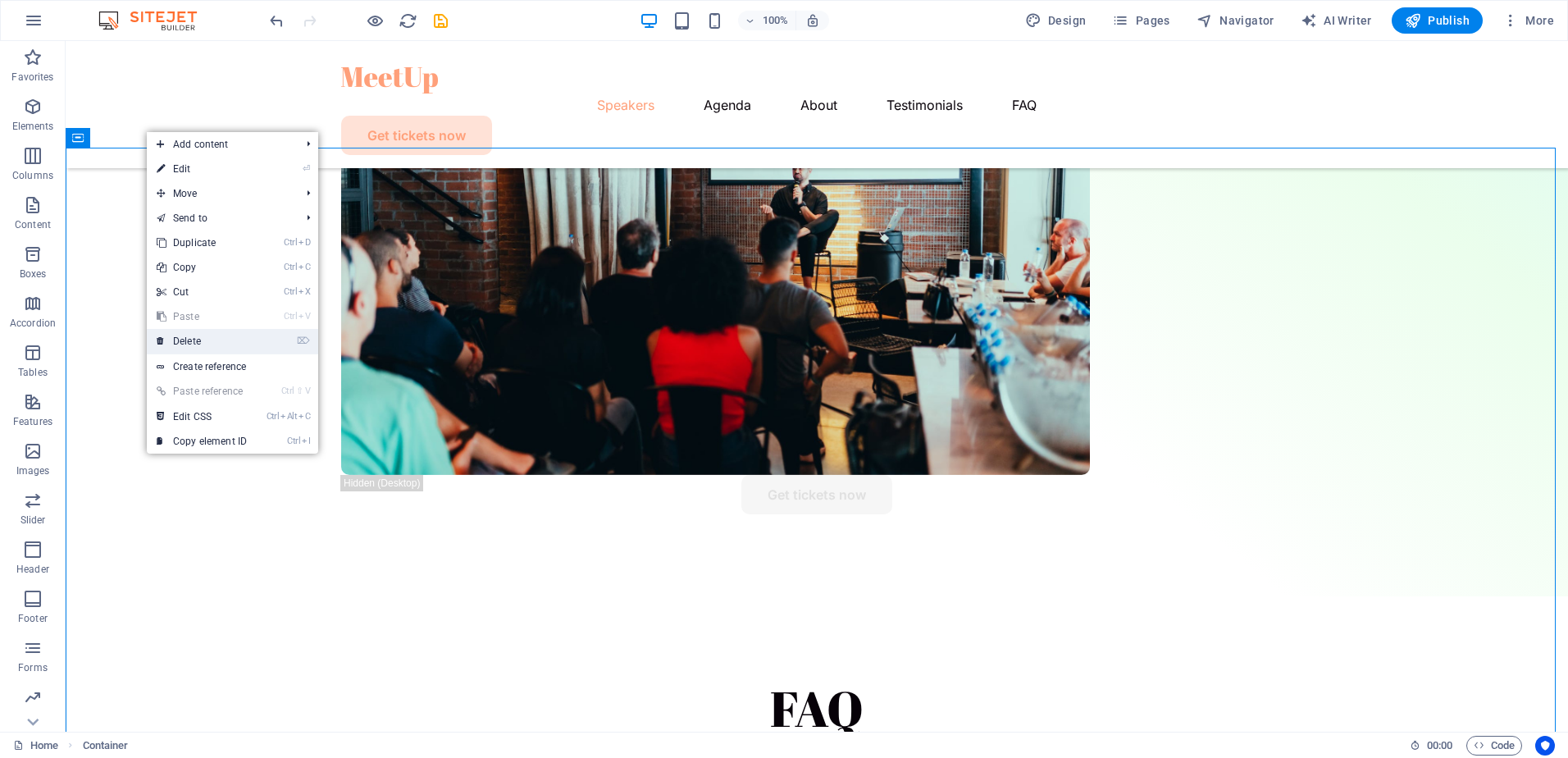
click at [211, 336] on link "⌦ Delete" at bounding box center [202, 341] width 110 height 25
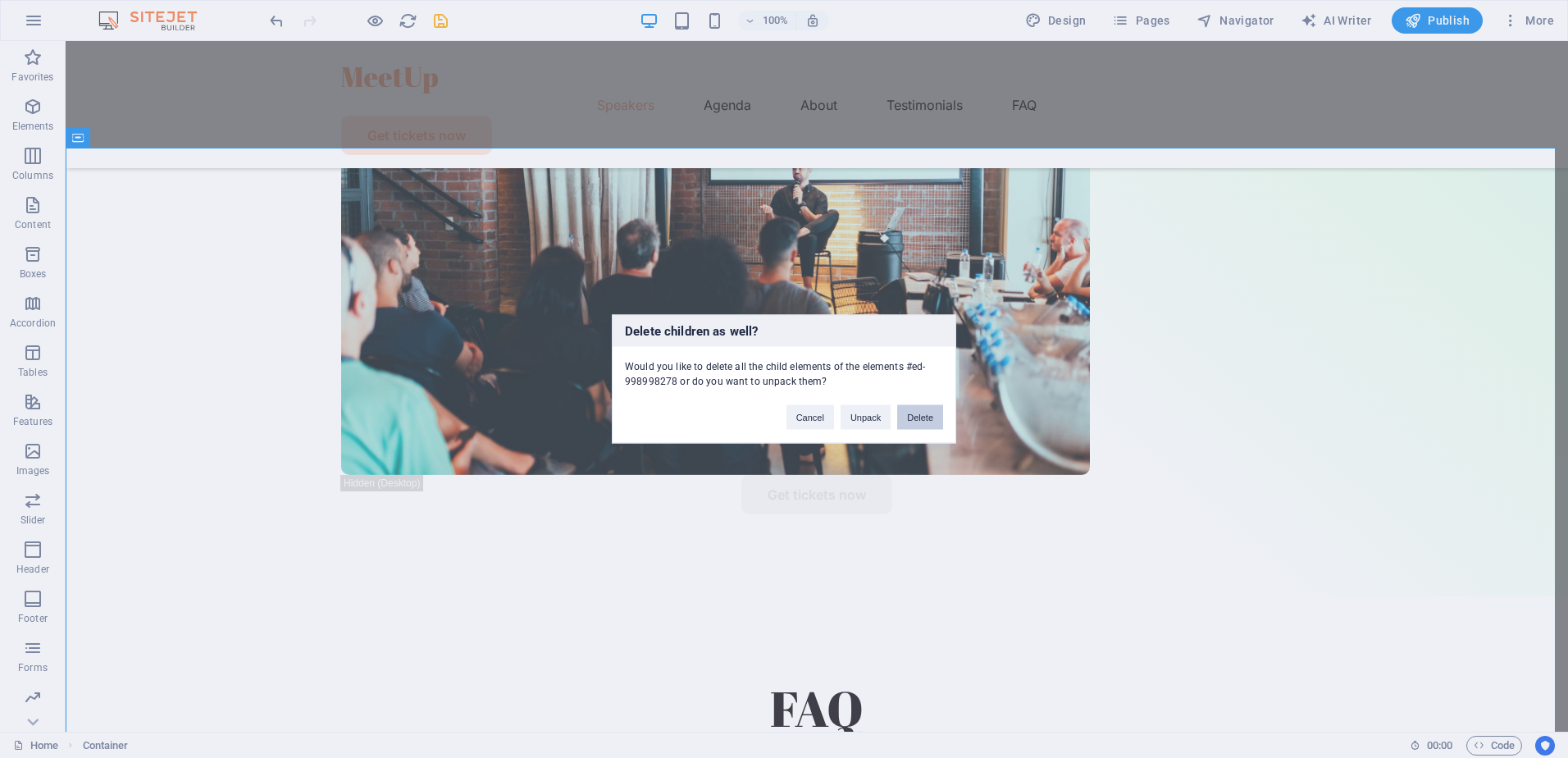
click at [934, 421] on button "Delete" at bounding box center [920, 418] width 46 height 25
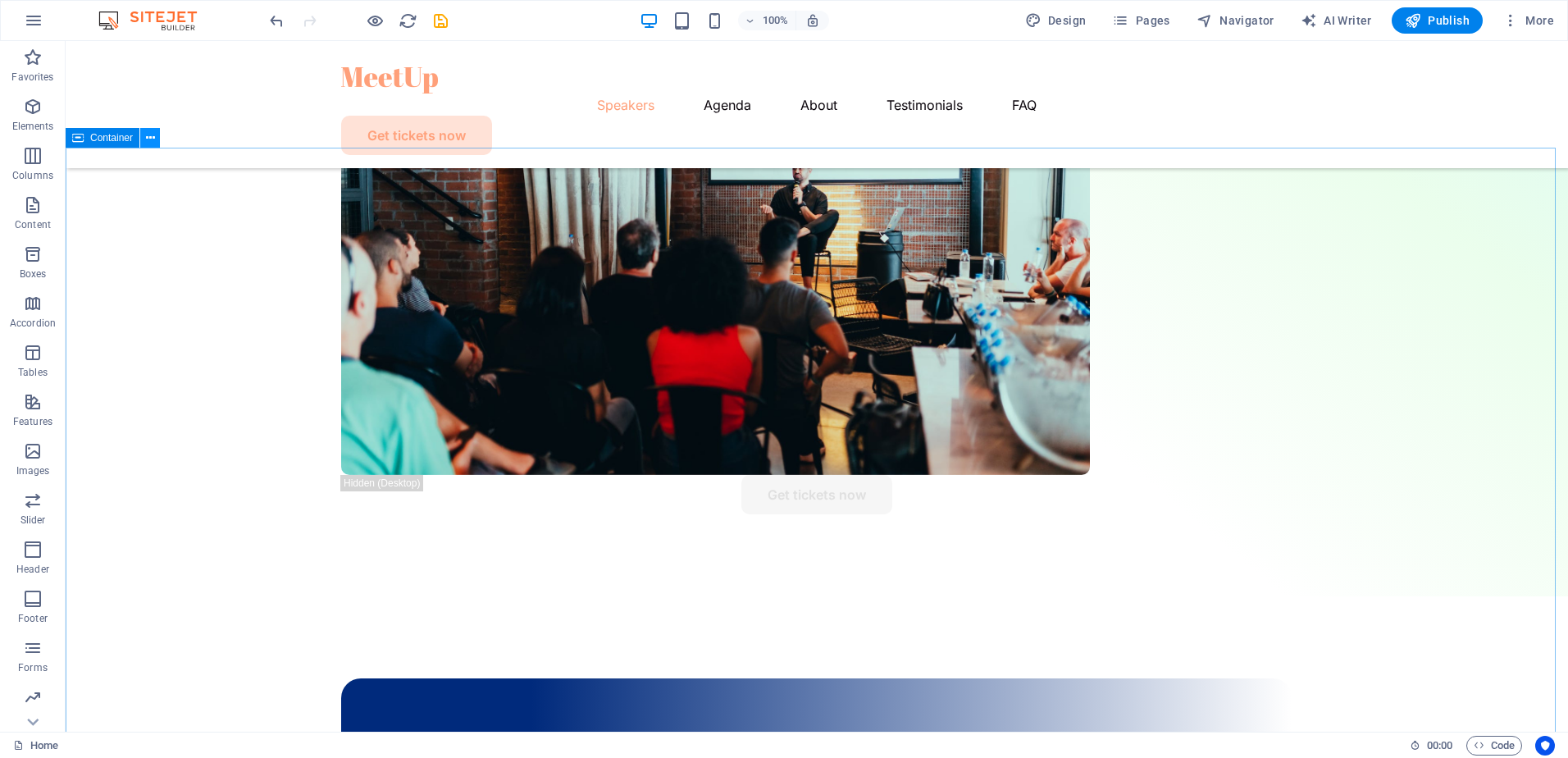
click at [158, 134] on button at bounding box center [150, 138] width 20 height 20
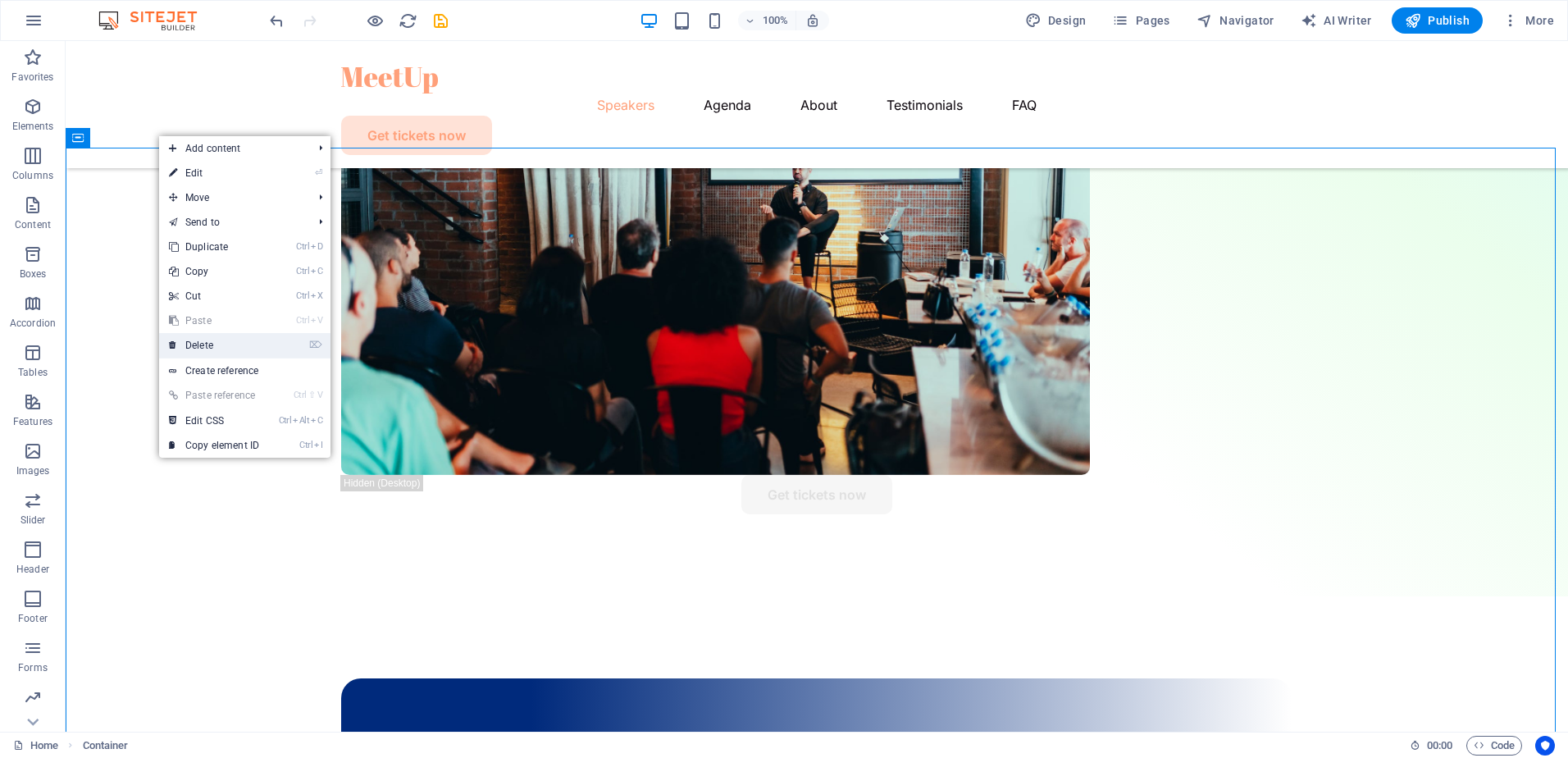
click at [196, 345] on link "⌦ Delete" at bounding box center [214, 345] width 110 height 25
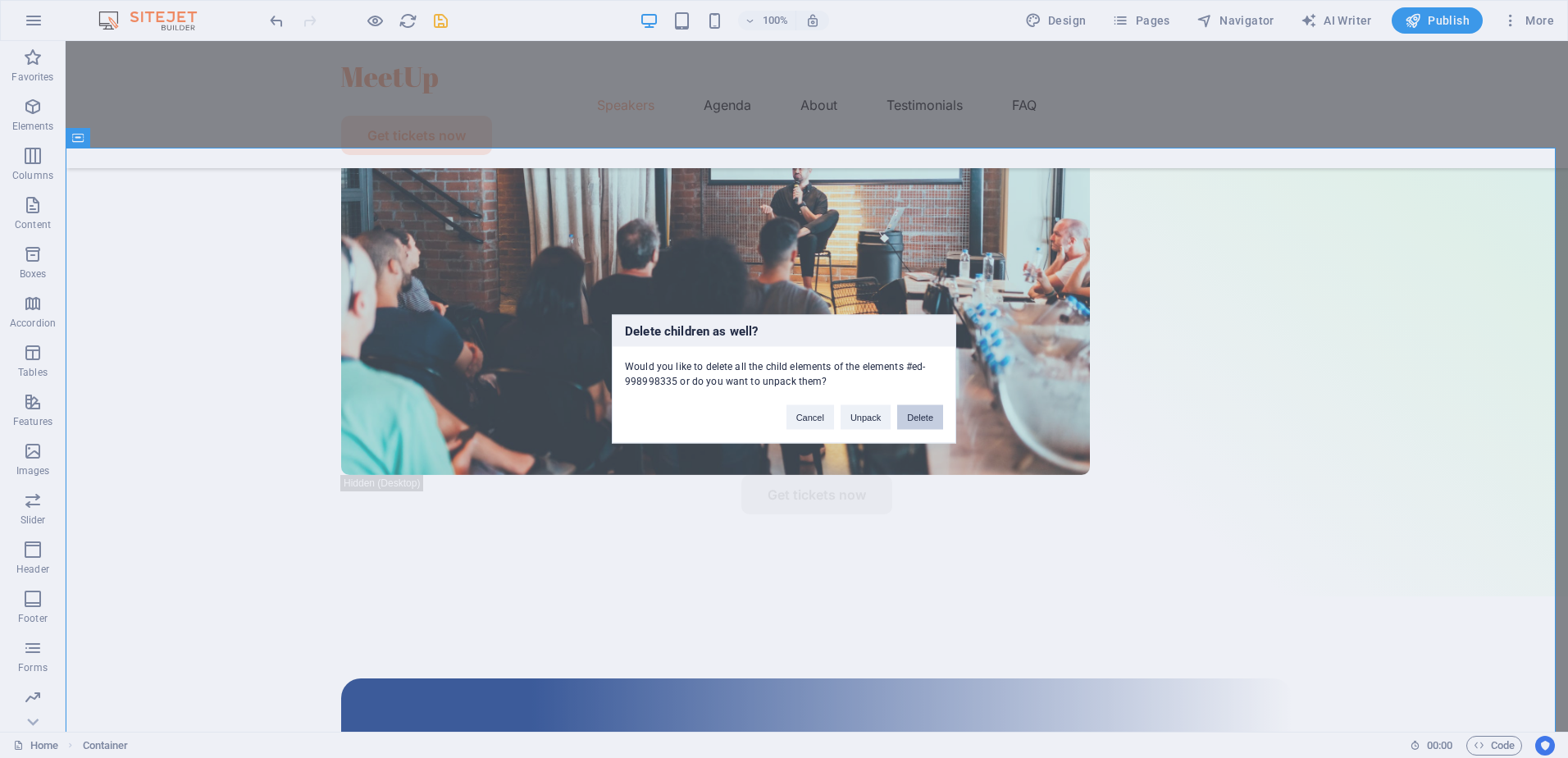
click at [922, 419] on button "Delete" at bounding box center [920, 418] width 46 height 25
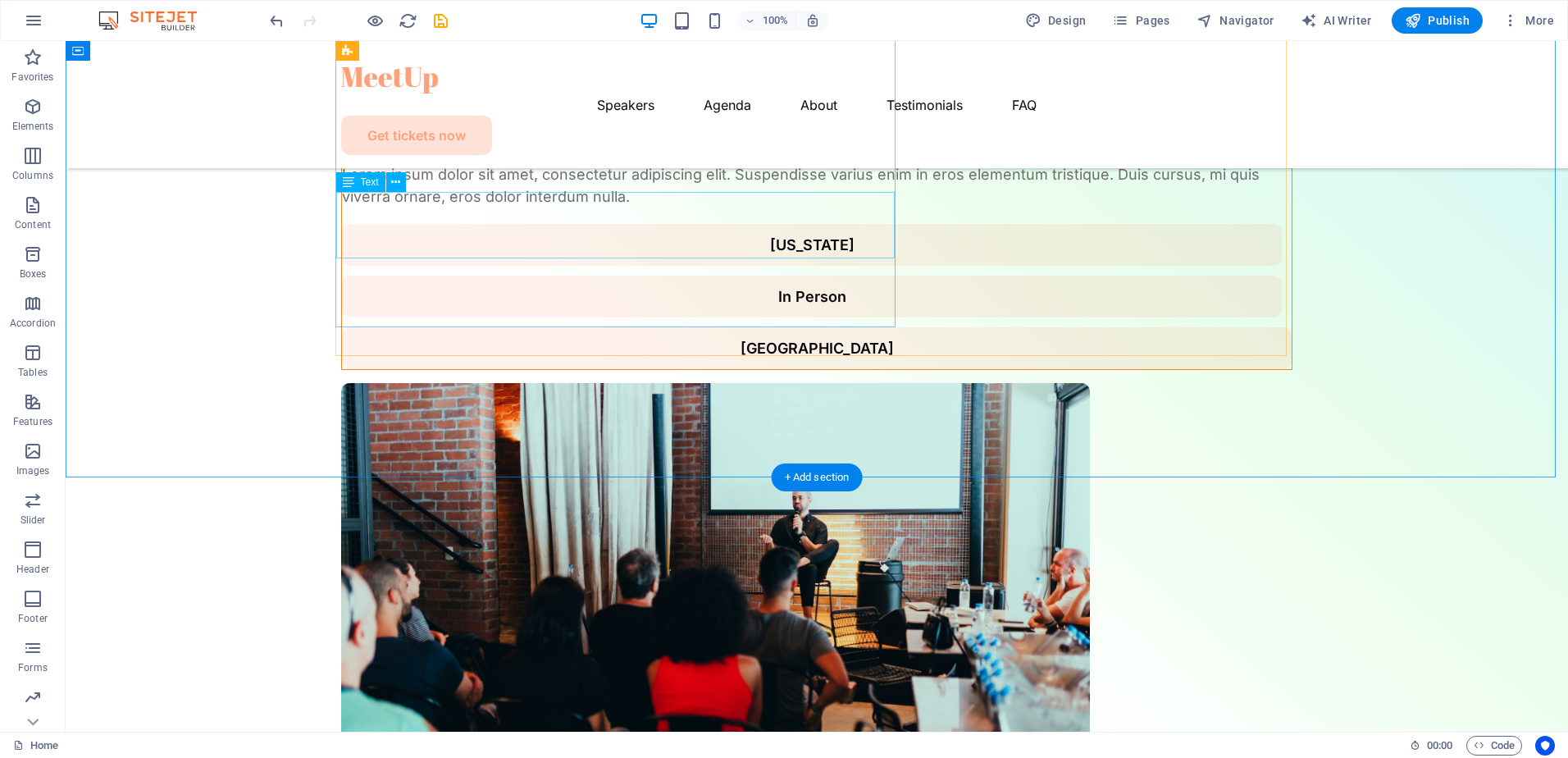
scroll to position [433, 0]
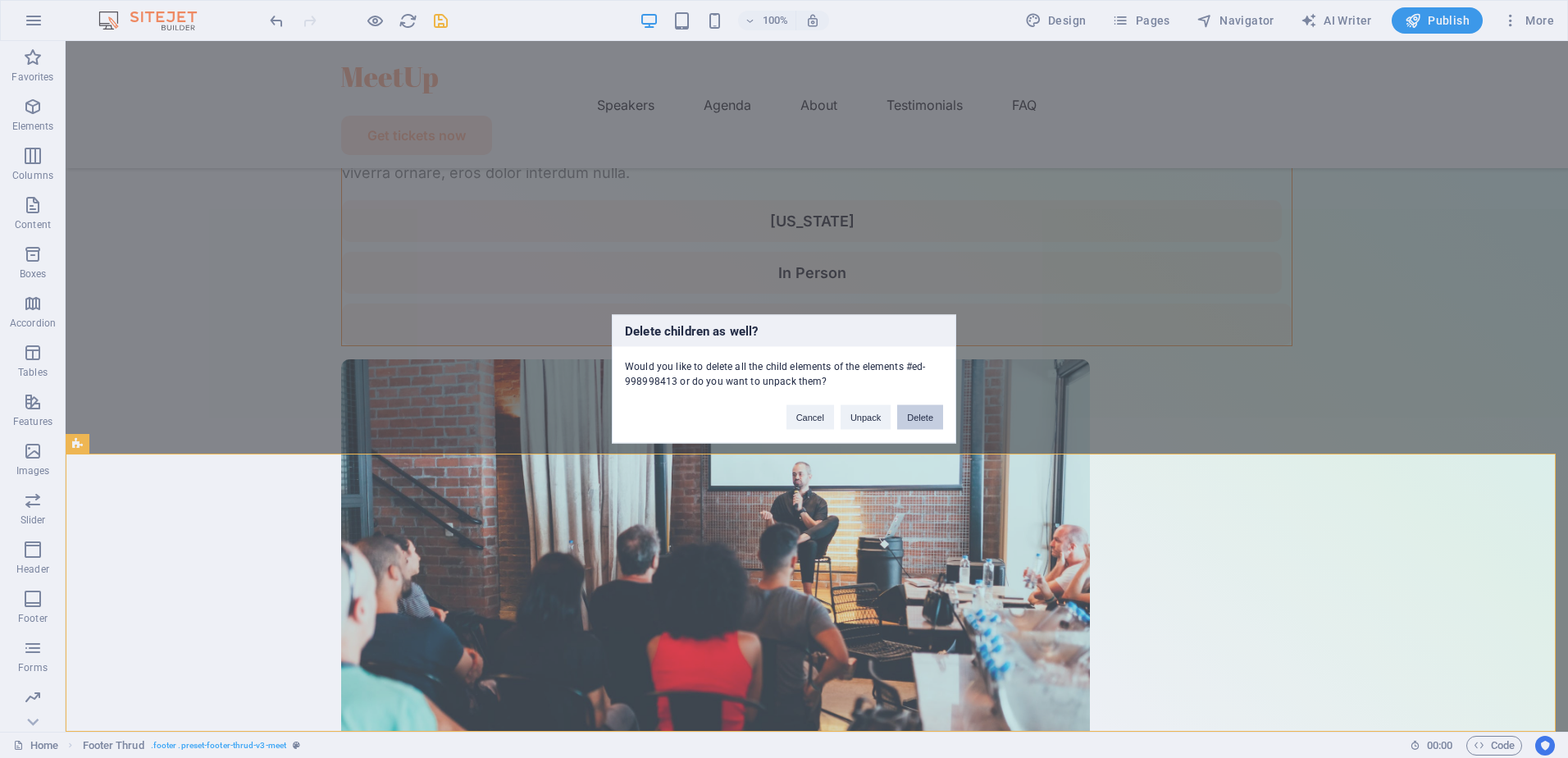
click at [941, 410] on button "Delete" at bounding box center [920, 418] width 46 height 25
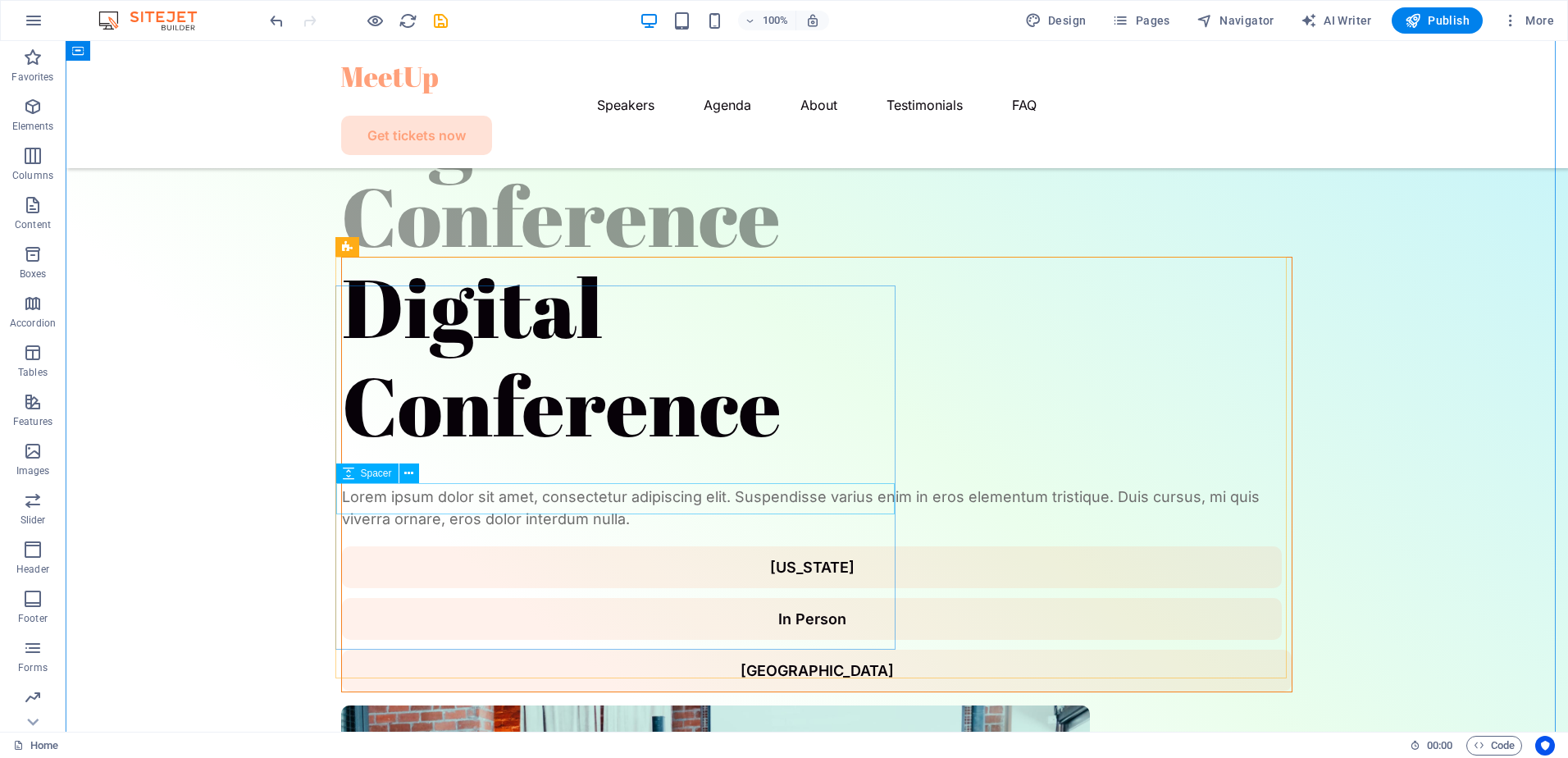
scroll to position [154, 0]
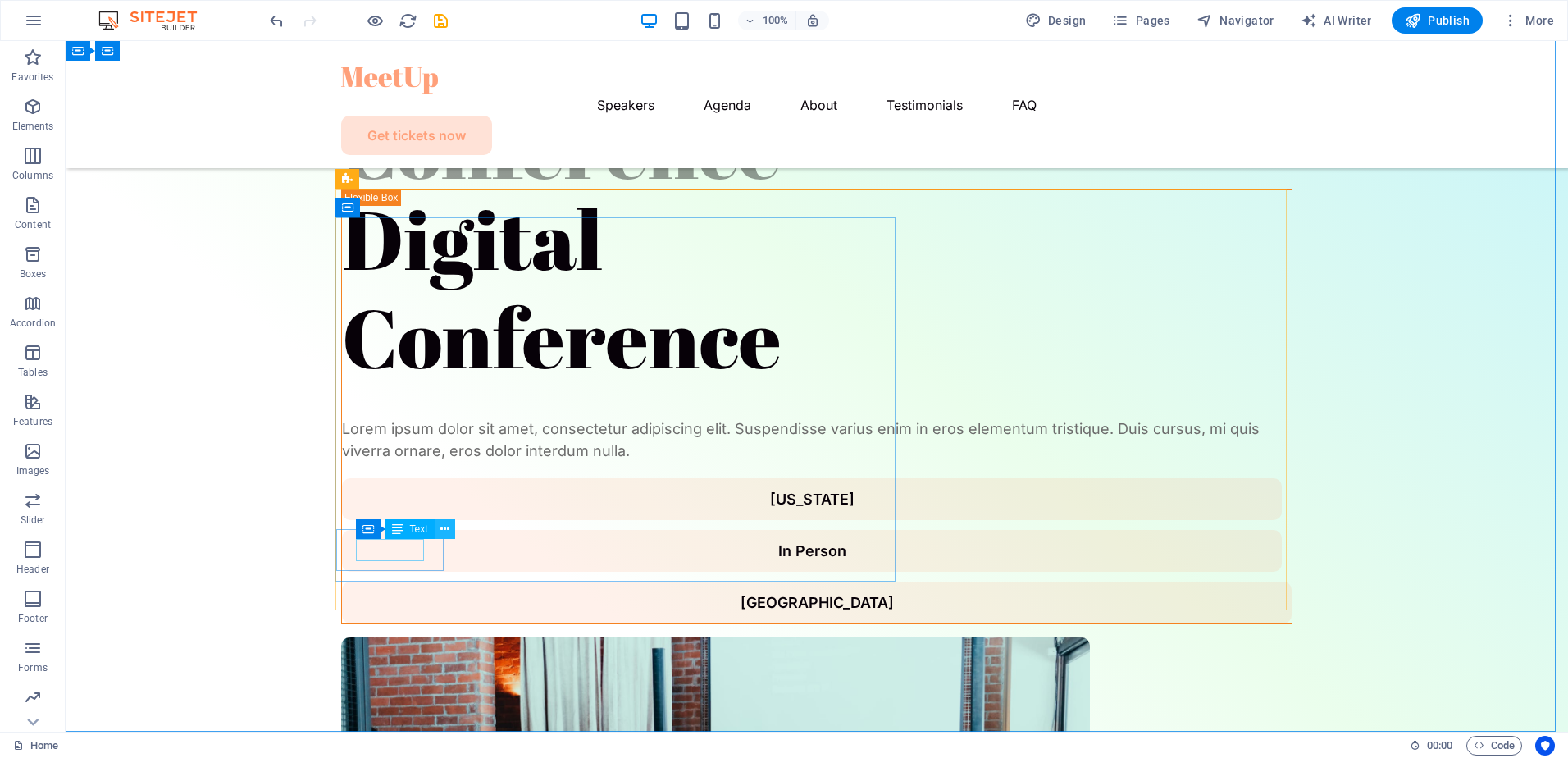
click at [452, 525] on button at bounding box center [446, 530] width 20 height 20
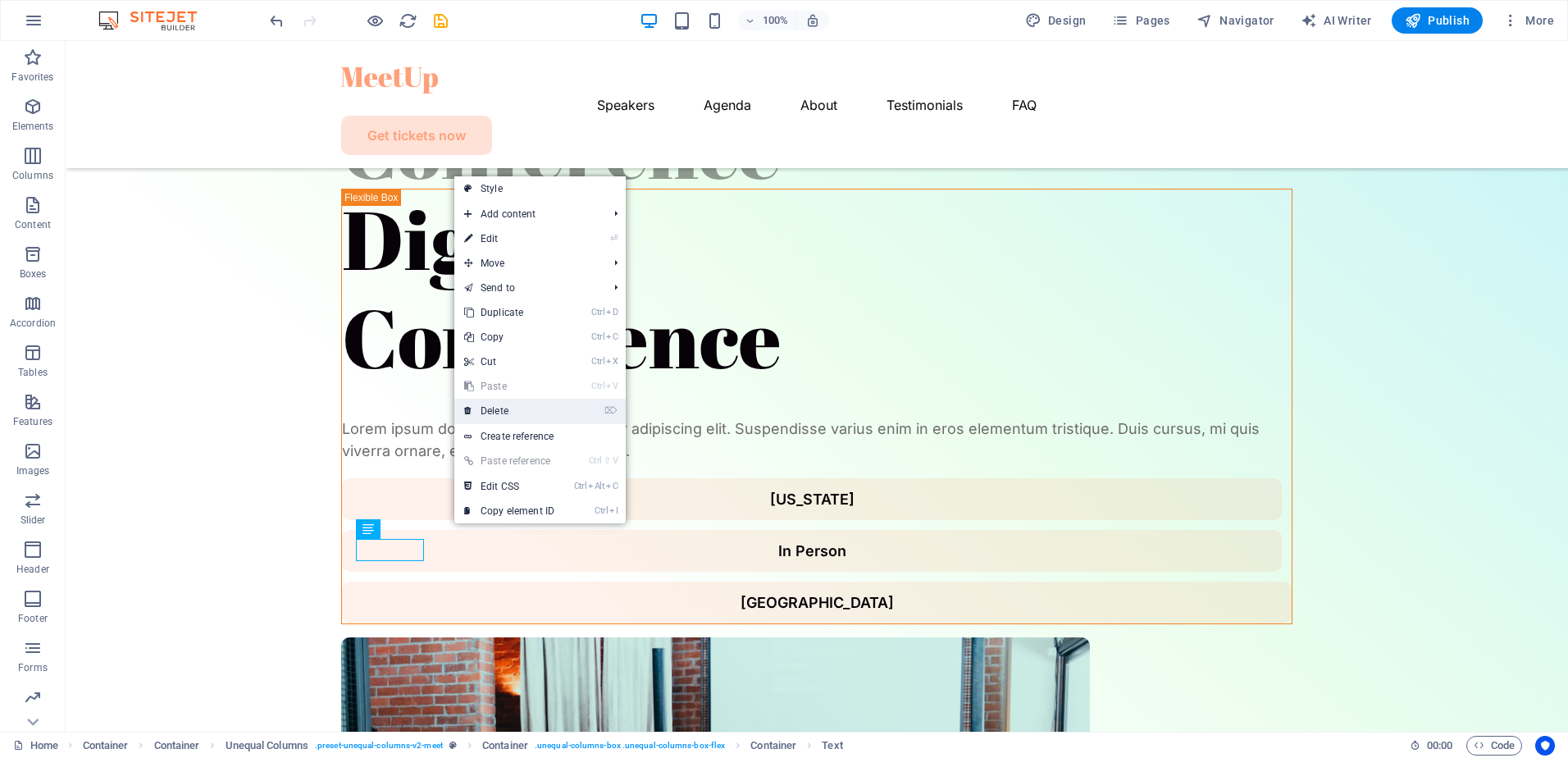
click at [510, 418] on link "⌦ Delete" at bounding box center [509, 411] width 110 height 25
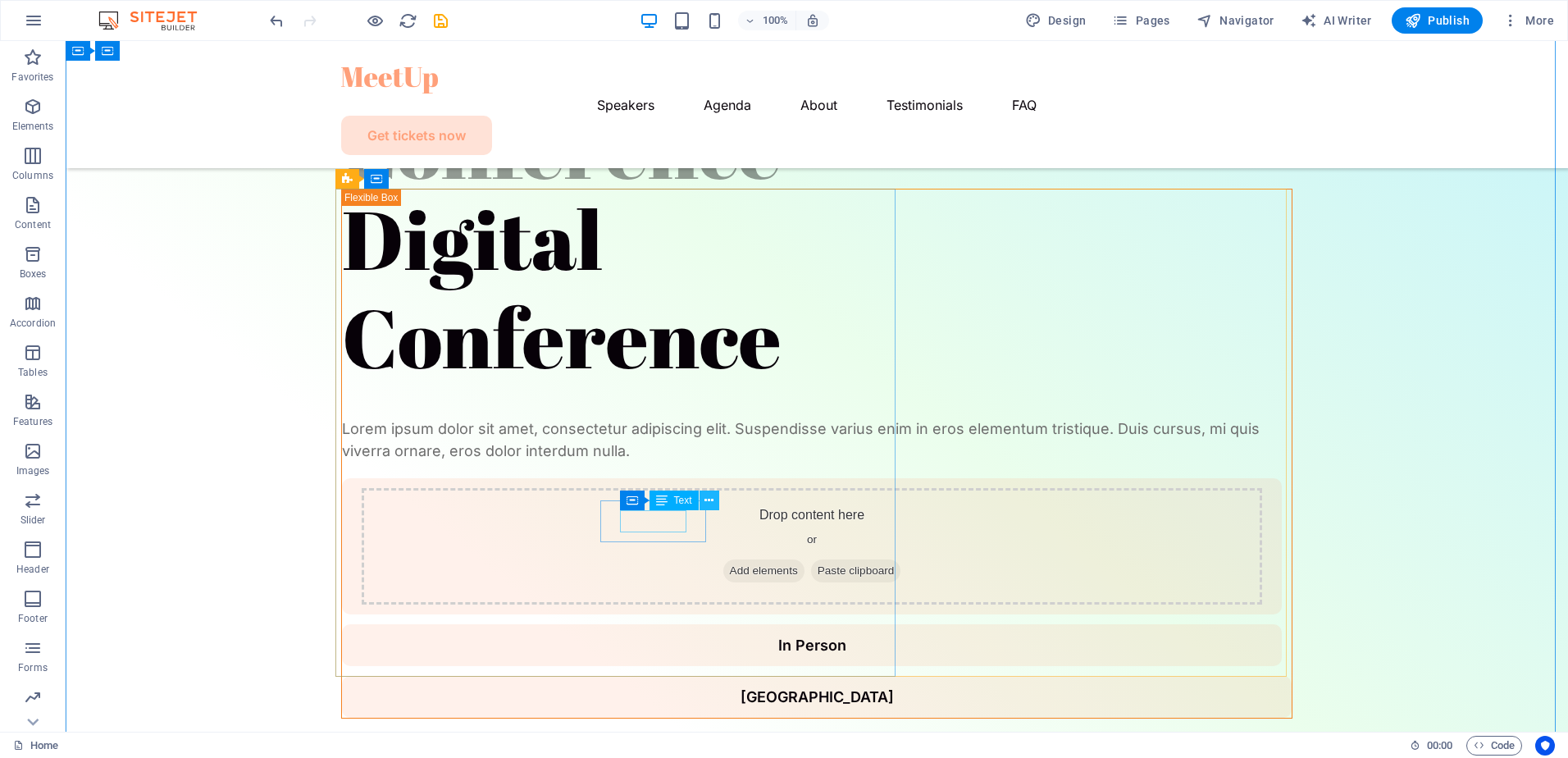
click at [710, 496] on icon at bounding box center [709, 501] width 9 height 17
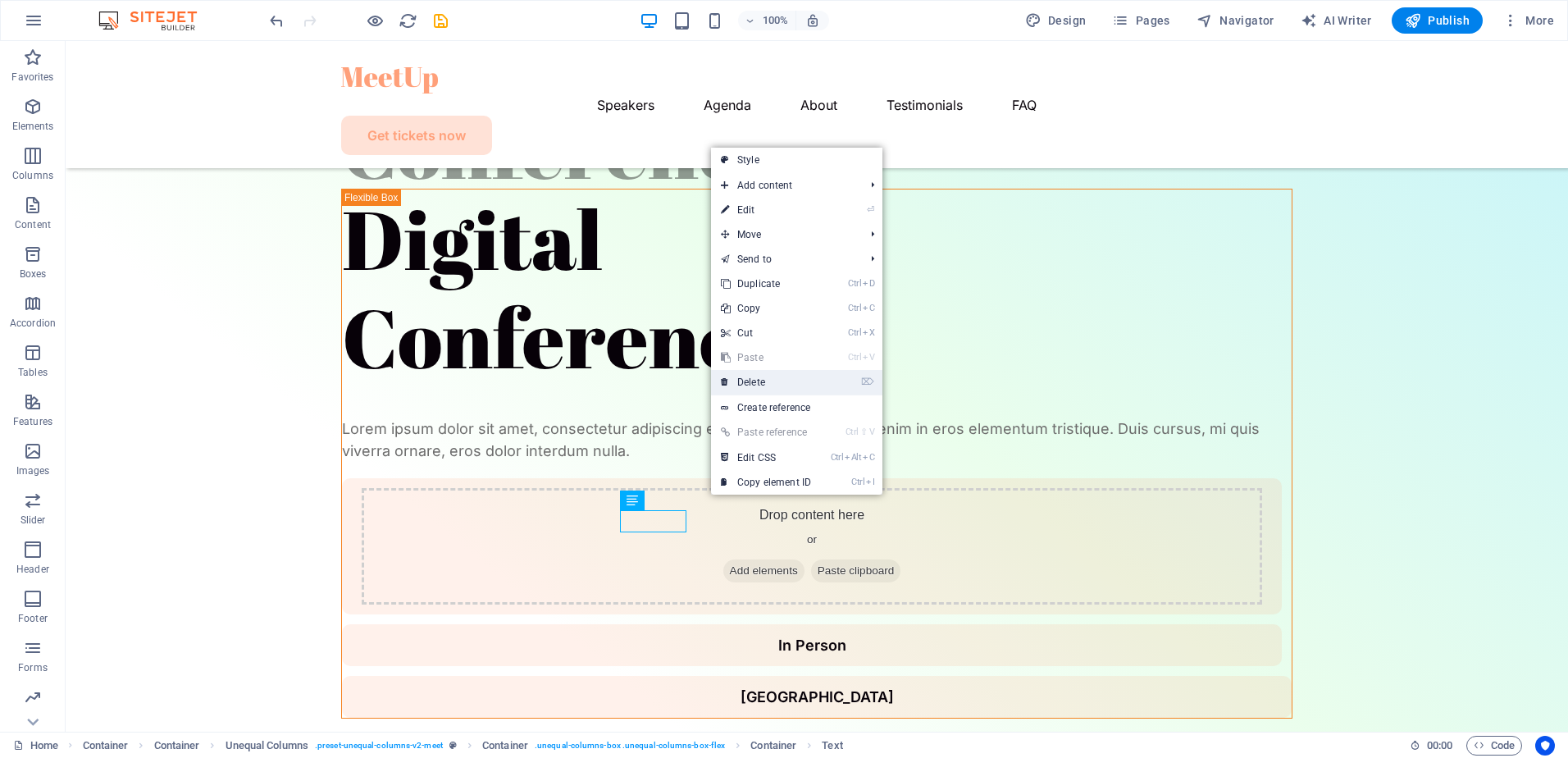
click at [764, 377] on link "⌦ Delete" at bounding box center [766, 383] width 110 height 25
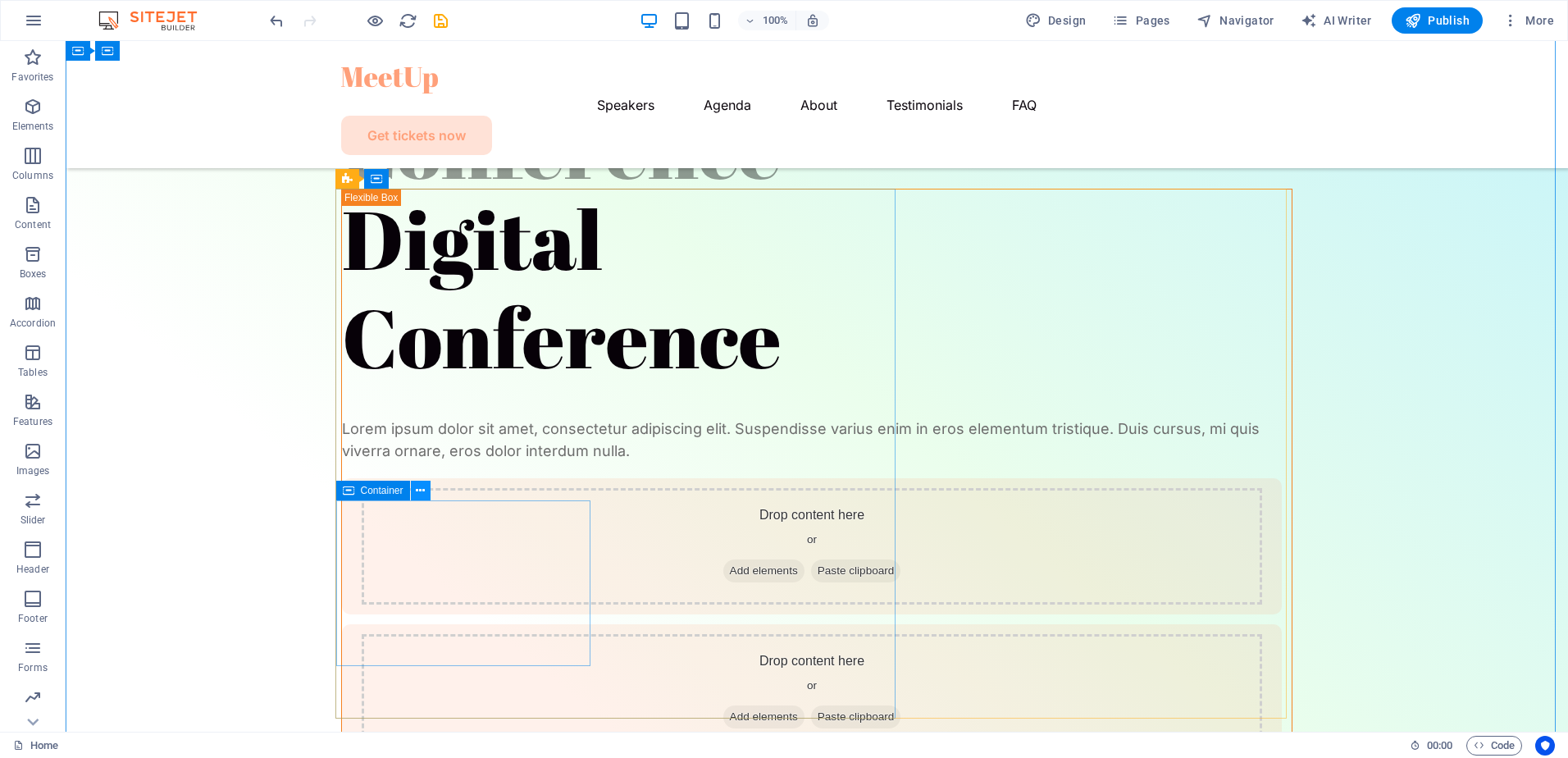
click at [425, 493] on icon at bounding box center [420, 491] width 9 height 17
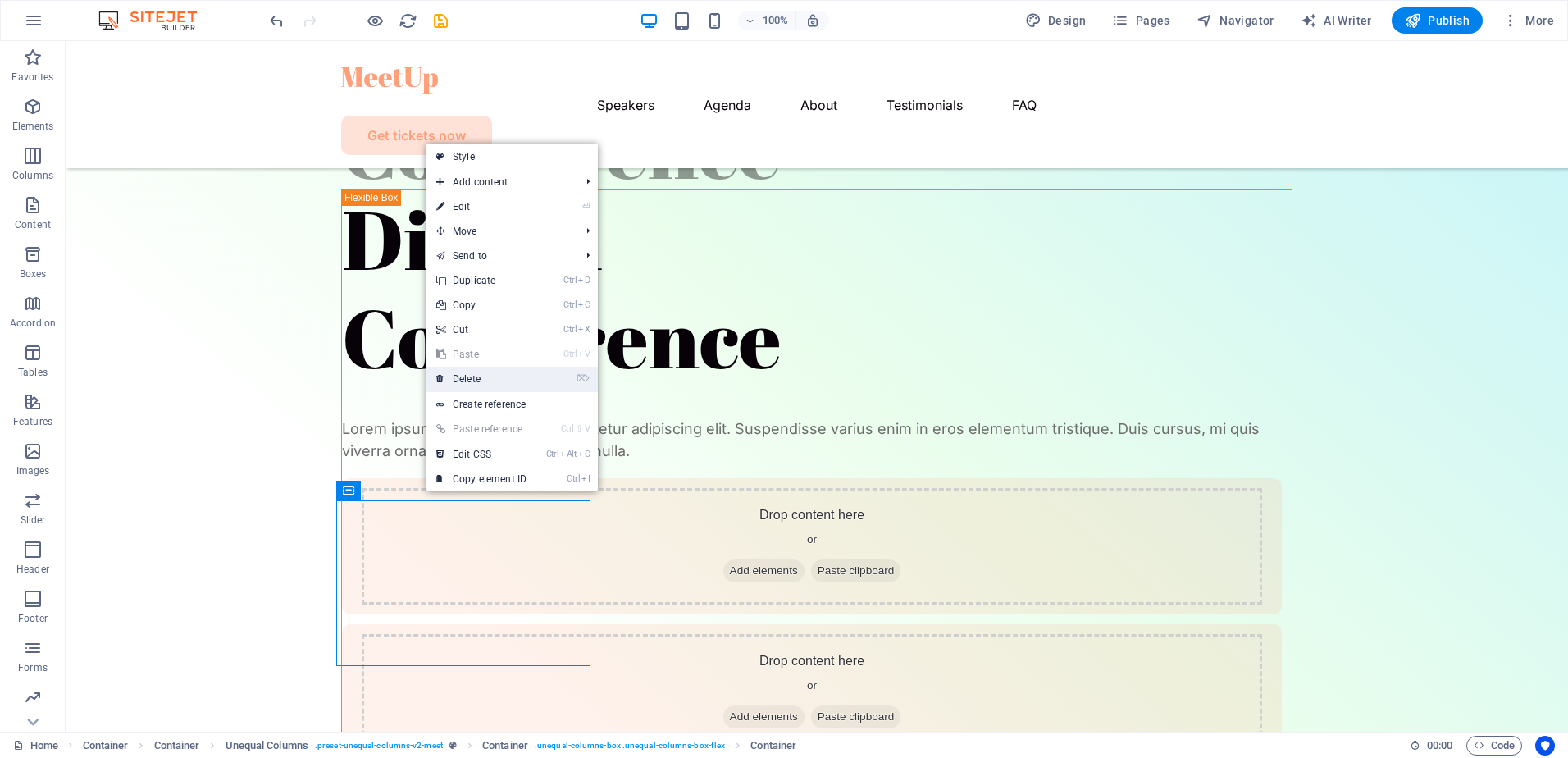
click at [471, 385] on link "⌦ Delete" at bounding box center [481, 379] width 110 height 25
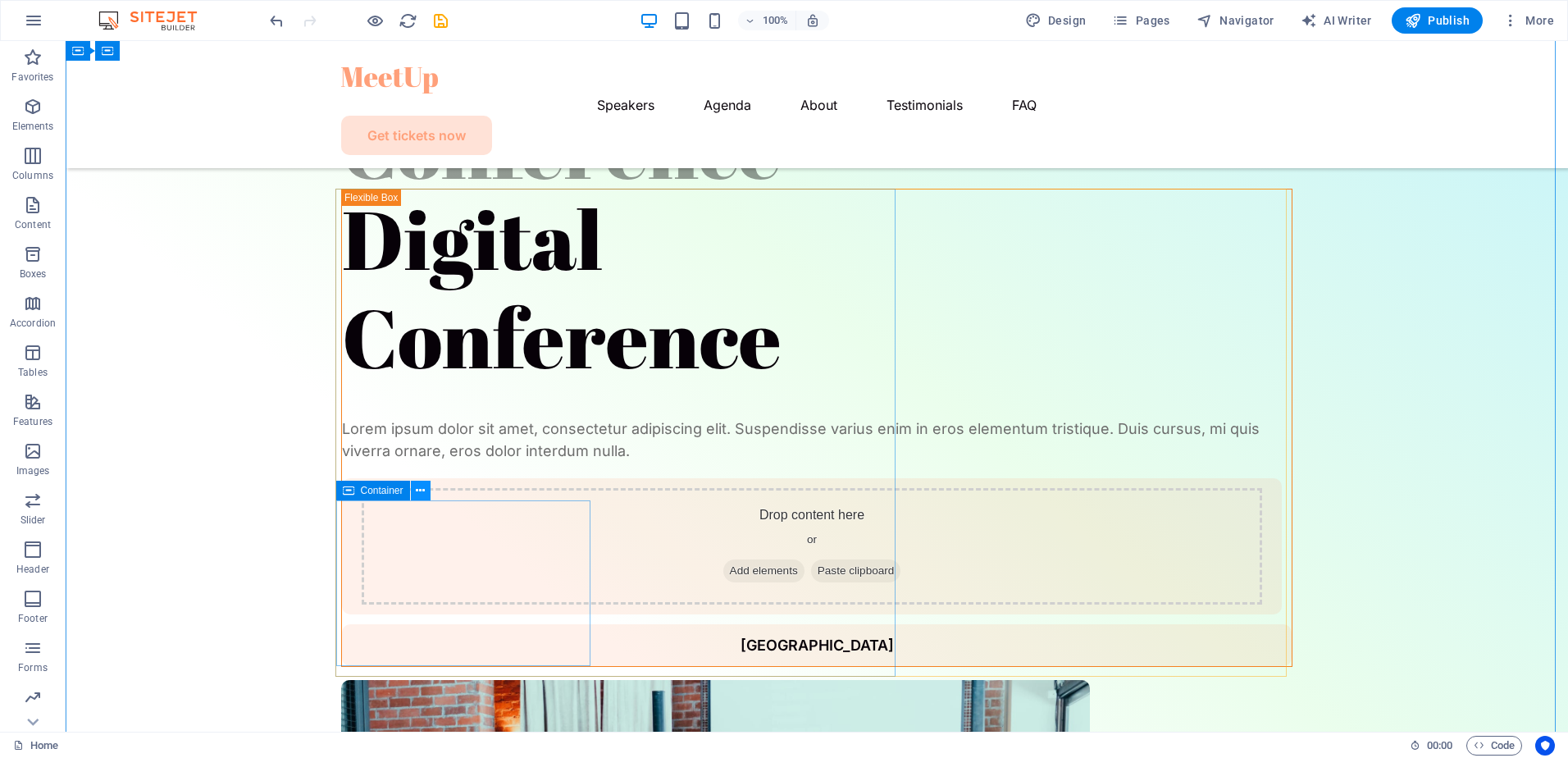
click at [421, 490] on icon at bounding box center [420, 491] width 9 height 17
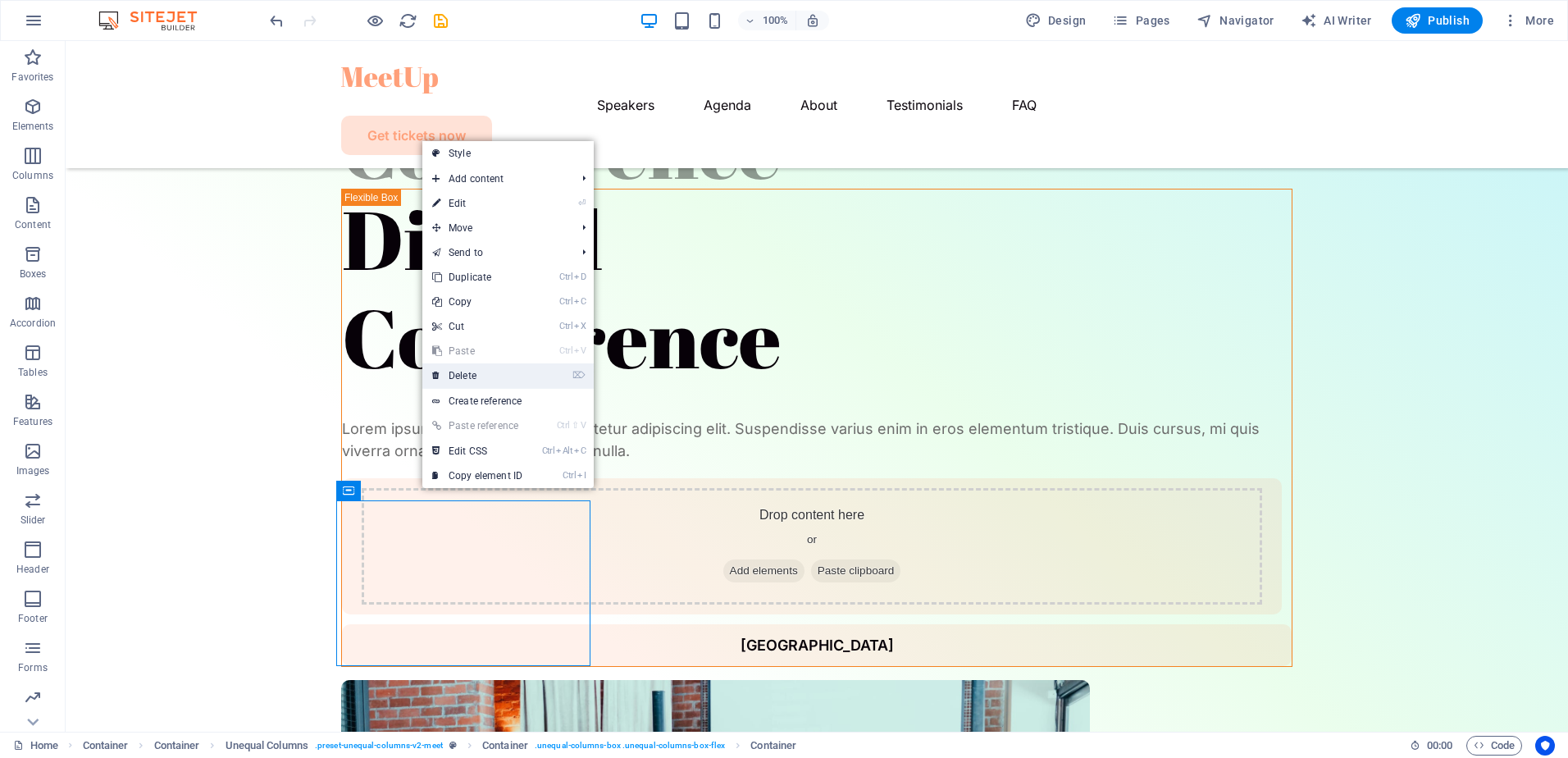
click at [474, 374] on link "⌦ Delete" at bounding box center [477, 376] width 110 height 25
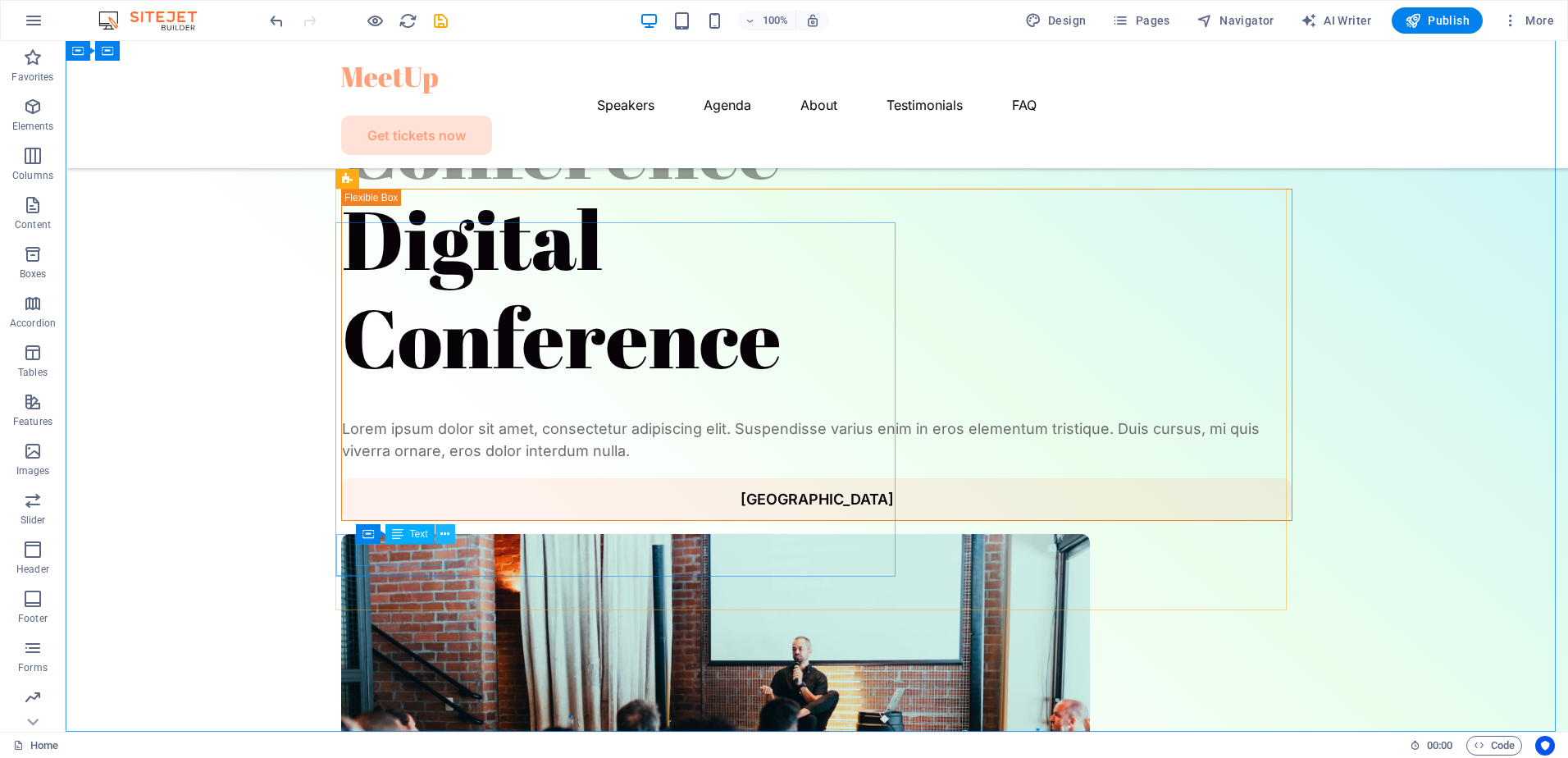
click at [451, 535] on button at bounding box center [446, 534] width 20 height 20
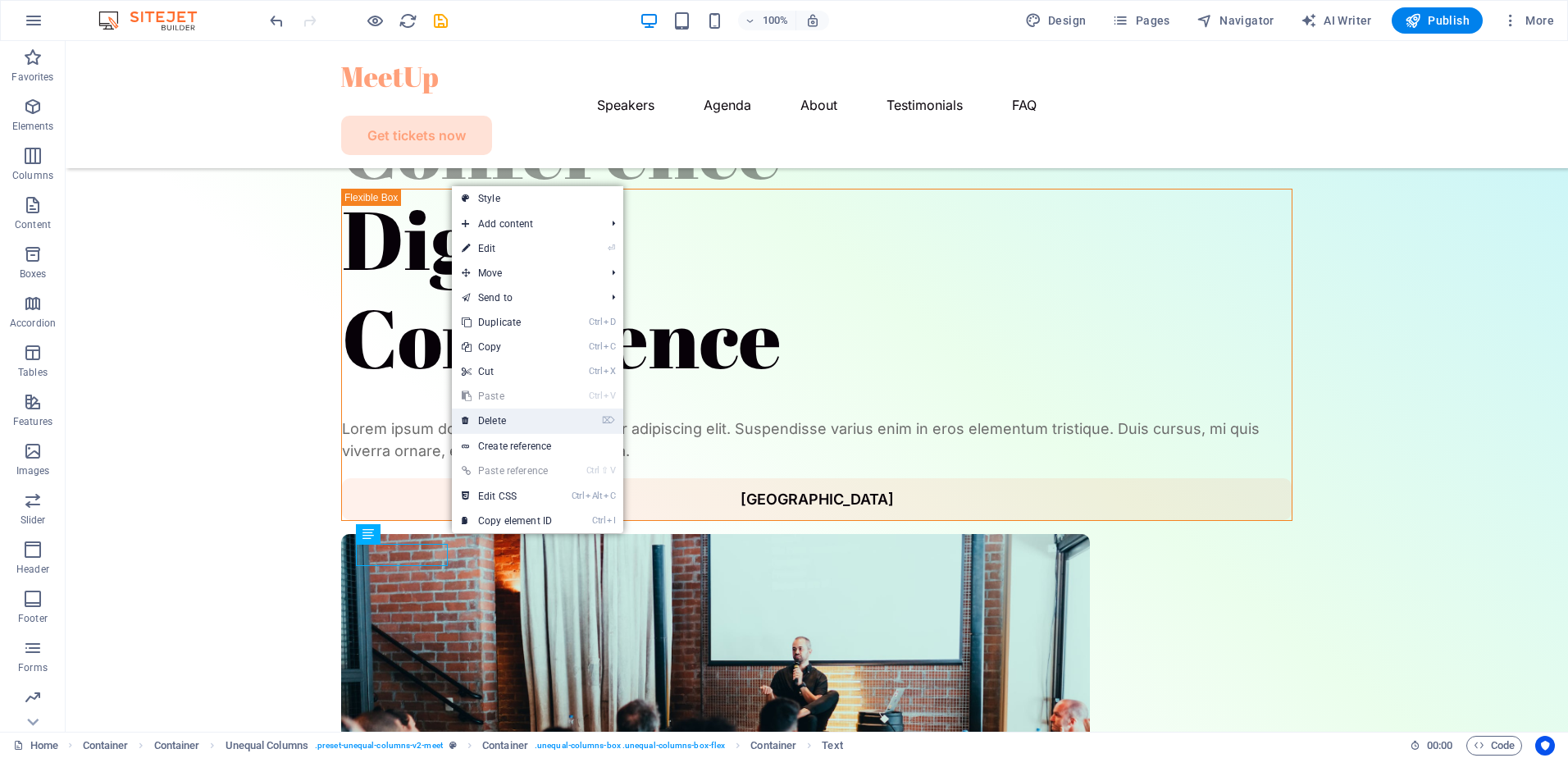
click at [510, 415] on link "⌦ Delete" at bounding box center [506, 421] width 110 height 25
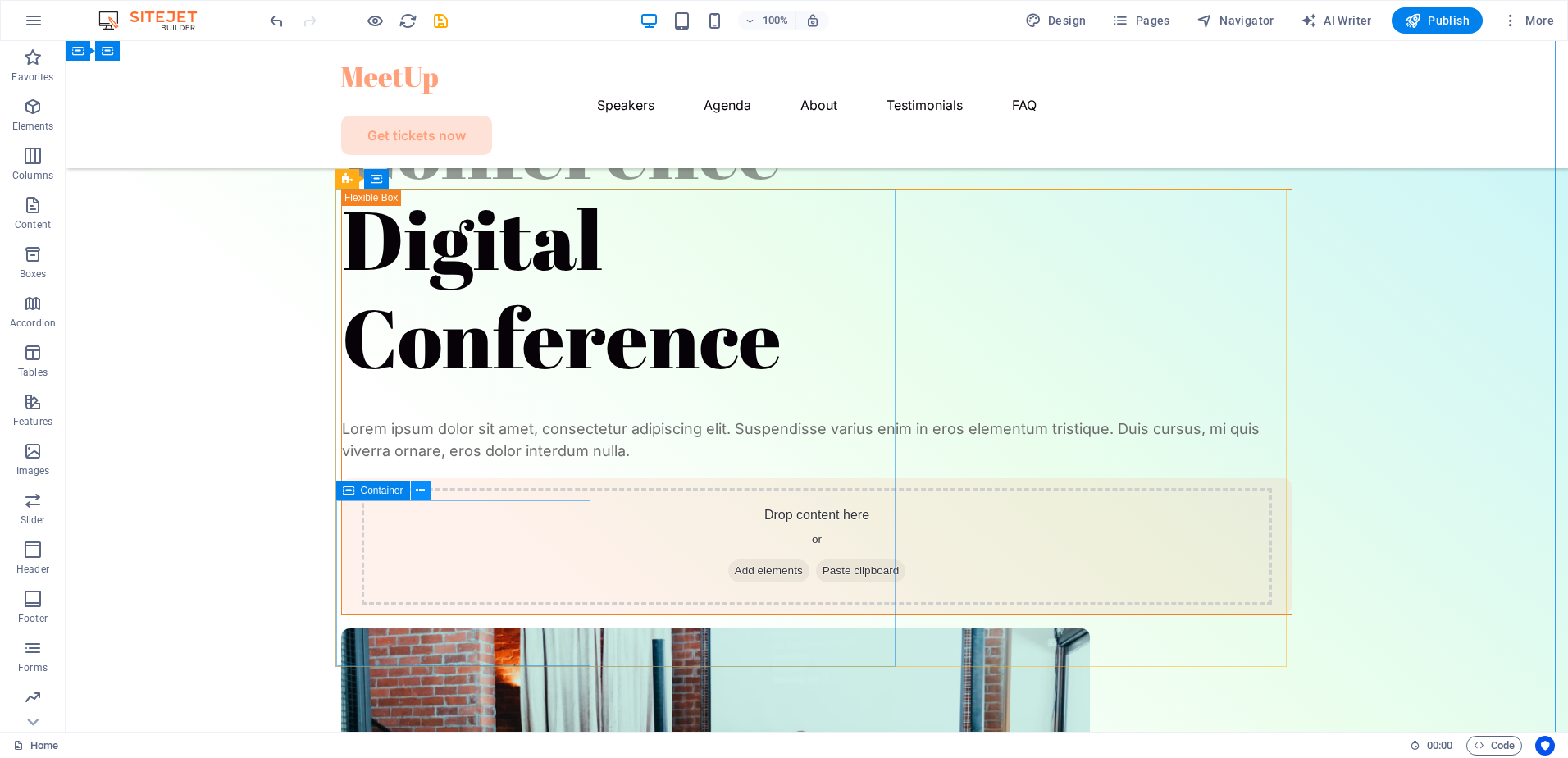
click at [420, 495] on icon at bounding box center [420, 491] width 9 height 17
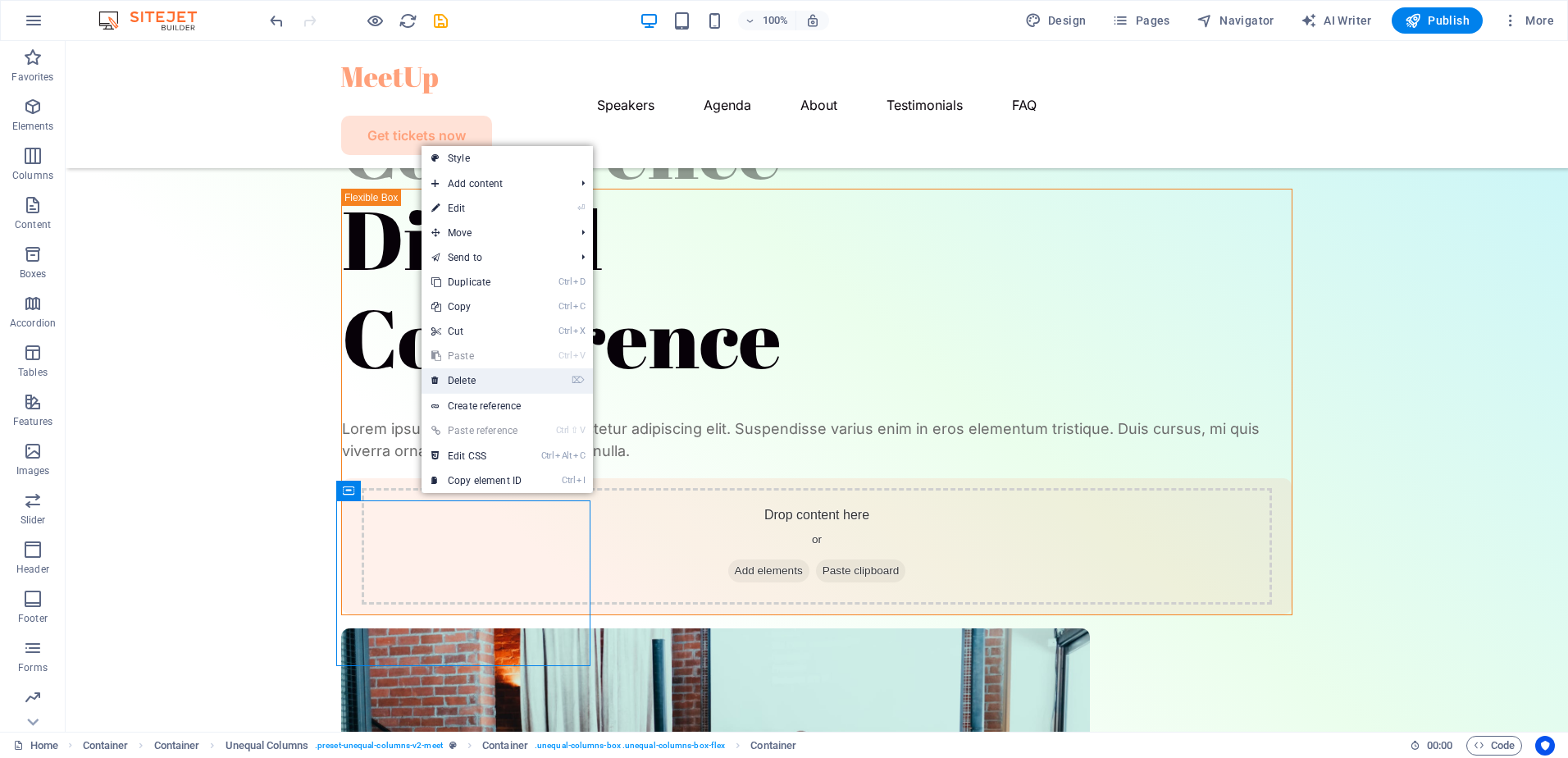
click at [487, 386] on link "⌦ Delete" at bounding box center [476, 381] width 110 height 25
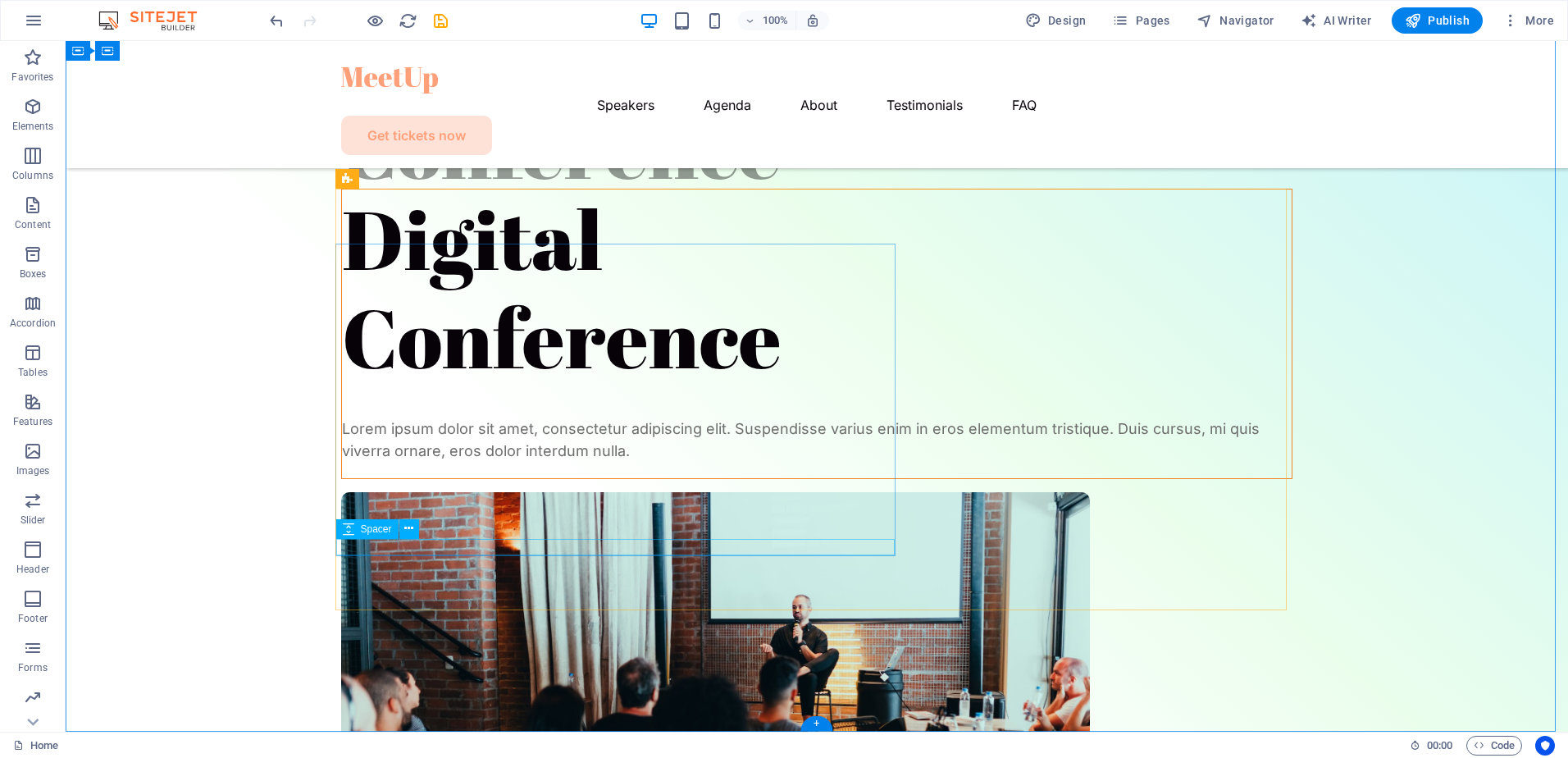
click at [462, 478] on div at bounding box center [817, 470] width 950 height 17
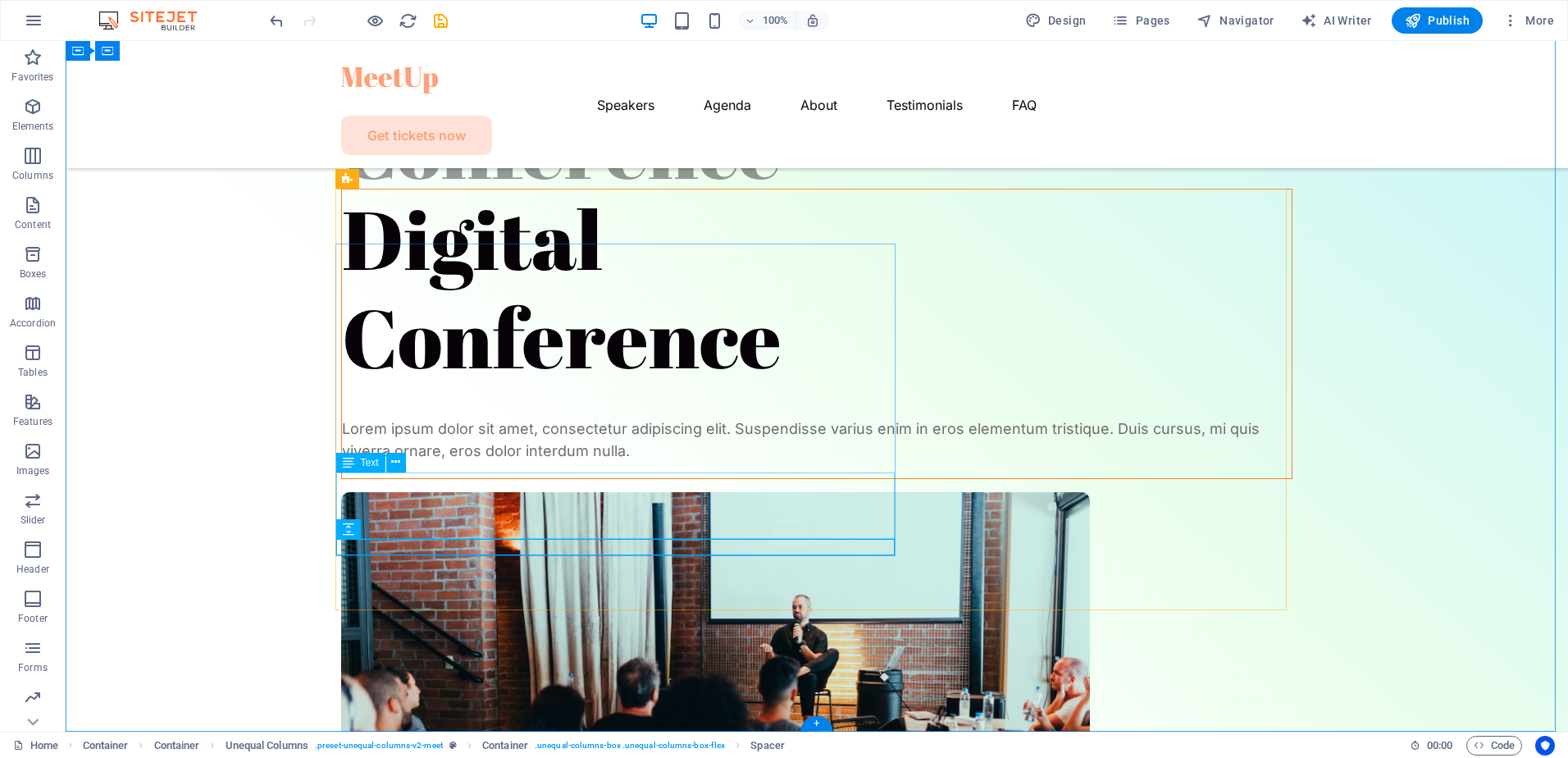
click at [475, 462] on div "Lorem ipsum dolor sit amet, consectetur adipiscing elit. Suspendisse varius eni…" at bounding box center [817, 439] width 950 height 44
click at [186, 526] on div "Digital Conference Digital Conference Lorem ipsum dolor sit amet, consectetur a…" at bounding box center [817, 461] width 1502 height 1148
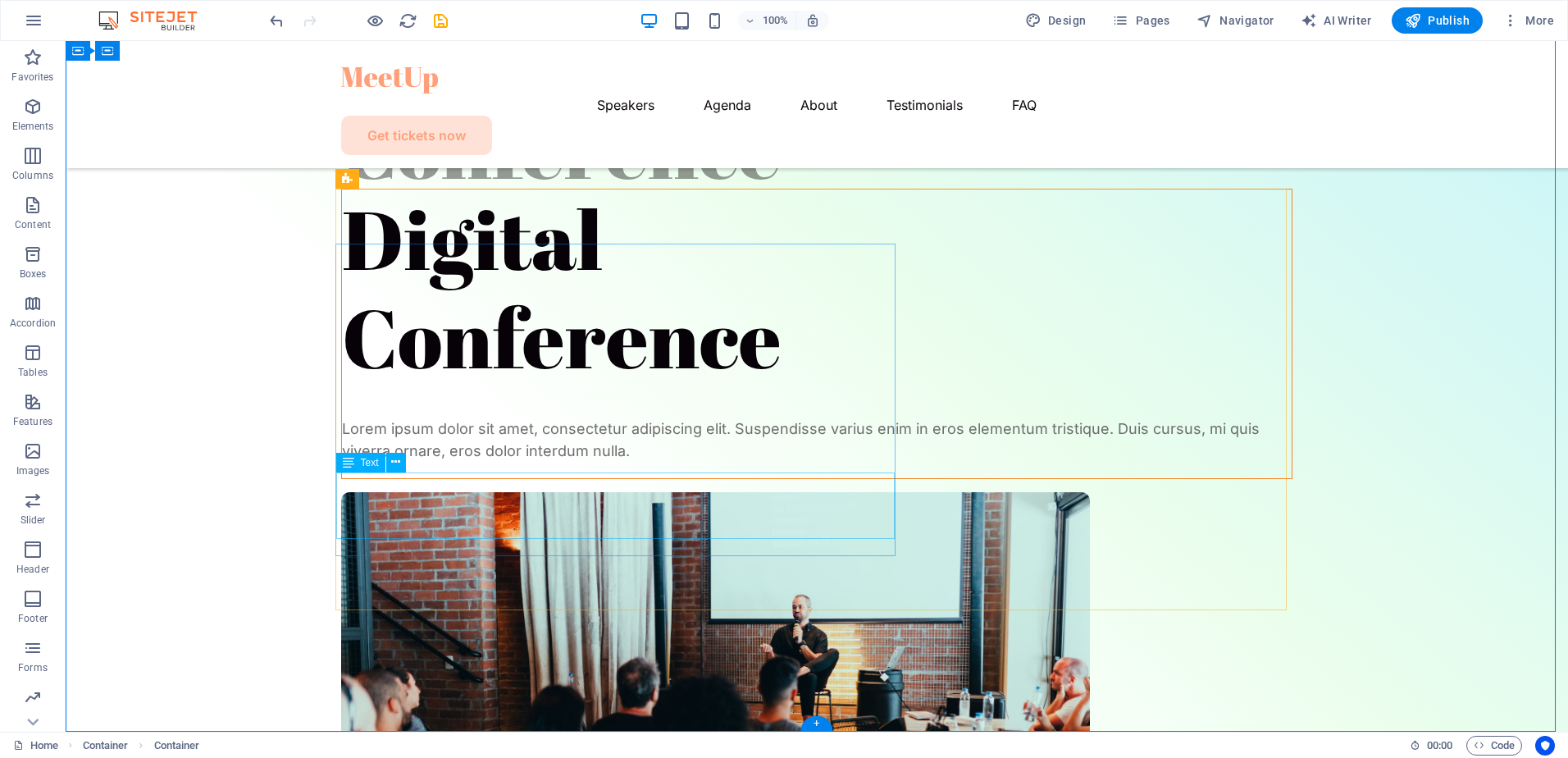
click at [446, 462] on div "Lorem ipsum dolor sit amet, consectetur adipiscing elit. Suspendisse varius eni…" at bounding box center [817, 439] width 950 height 44
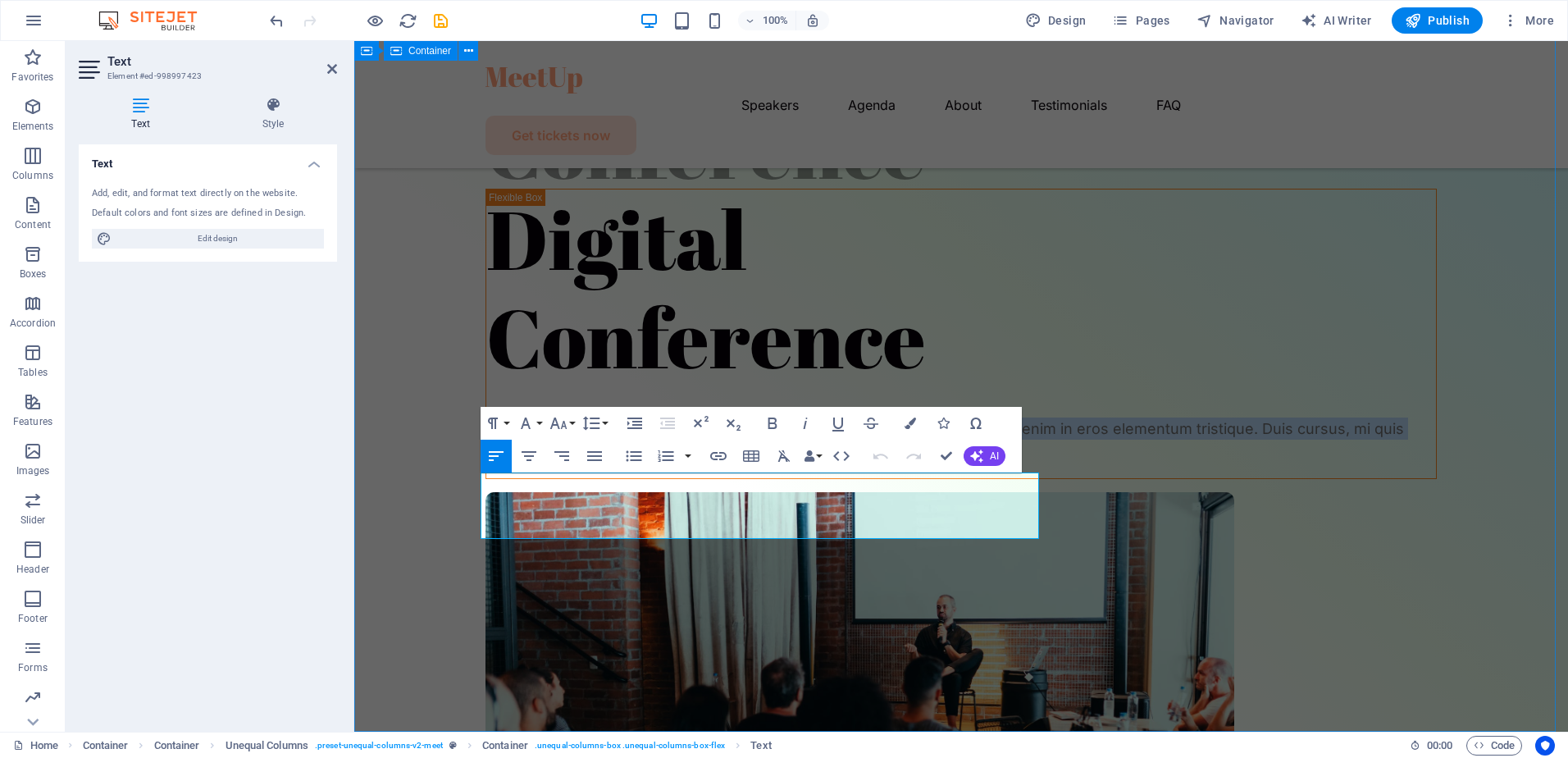
drag, startPoint x: 610, startPoint y: 529, endPoint x: 472, endPoint y: 485, distance: 144.8
click at [472, 485] on div "Digital Conference Digital Conference Lorem ipsum dolor sit amet, consectetur a…" at bounding box center [961, 461] width 1214 height 1148
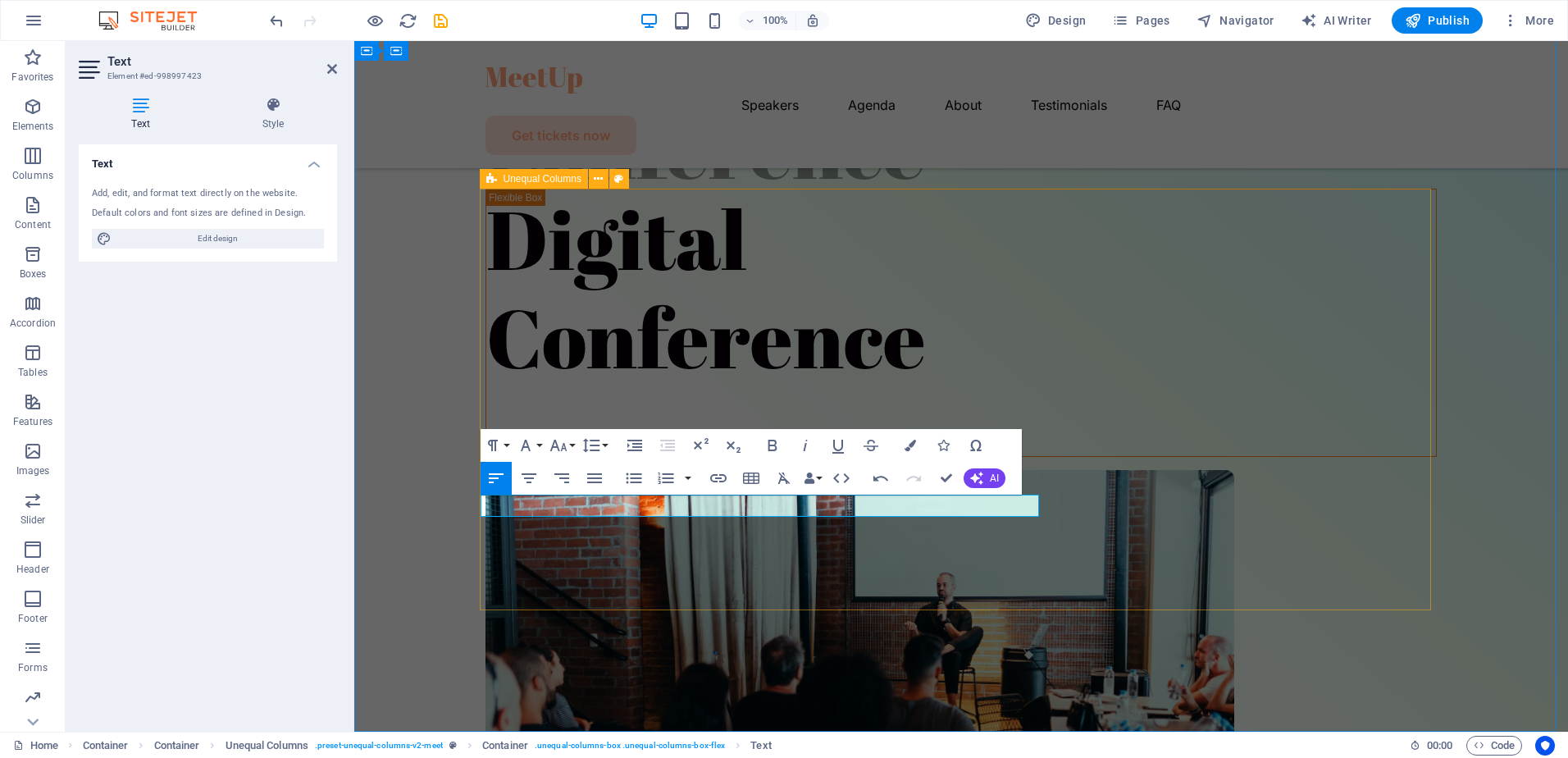
click at [739, 603] on div "Digital Conference" at bounding box center [961, 540] width 951 height 703
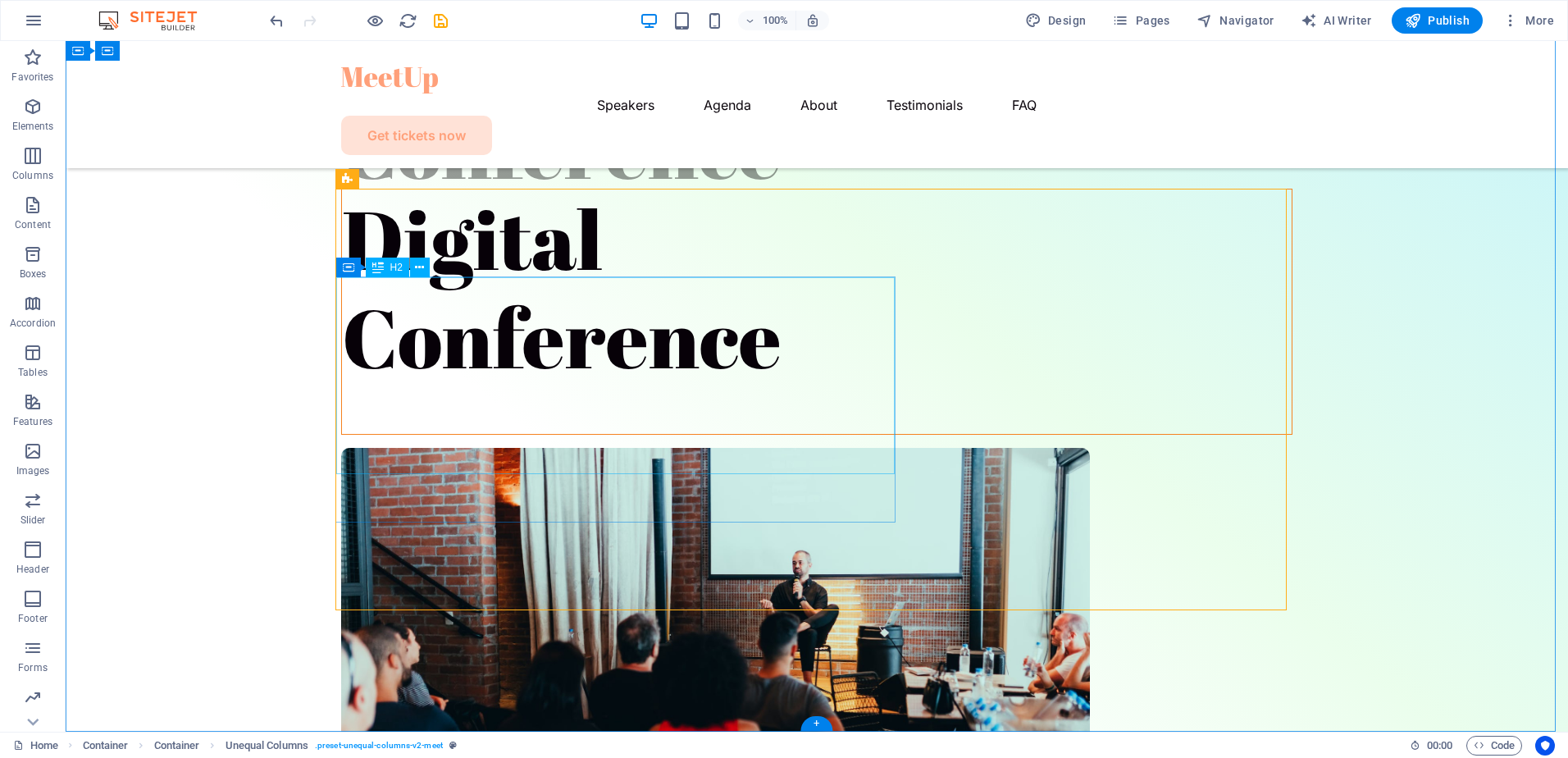
click at [782, 386] on div "Digital Conference" at bounding box center [817, 287] width 950 height 197
click at [804, 386] on div "Digital Conference" at bounding box center [817, 287] width 950 height 197
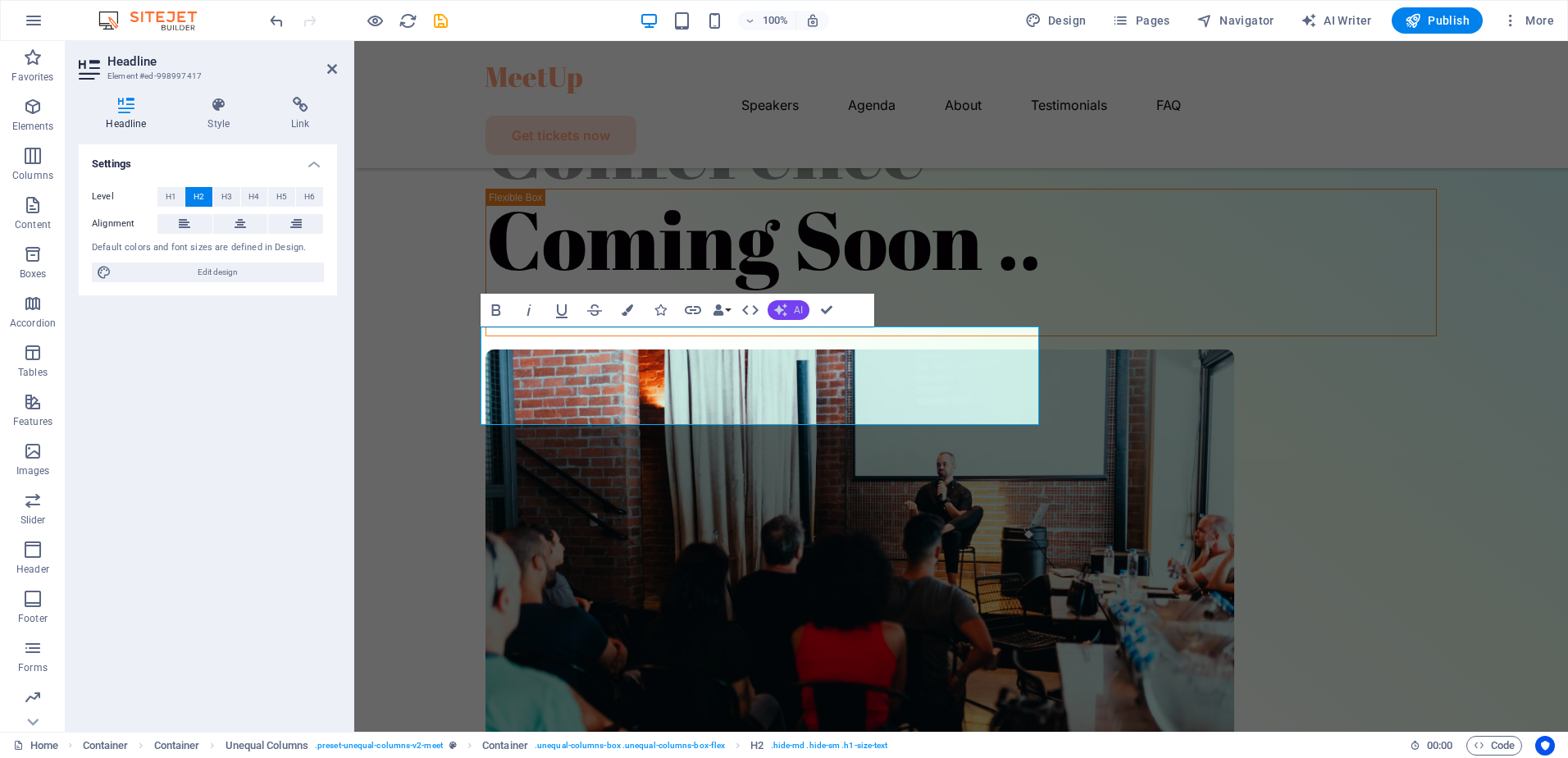
click at [794, 309] on span "AI" at bounding box center [799, 311] width 9 height 10
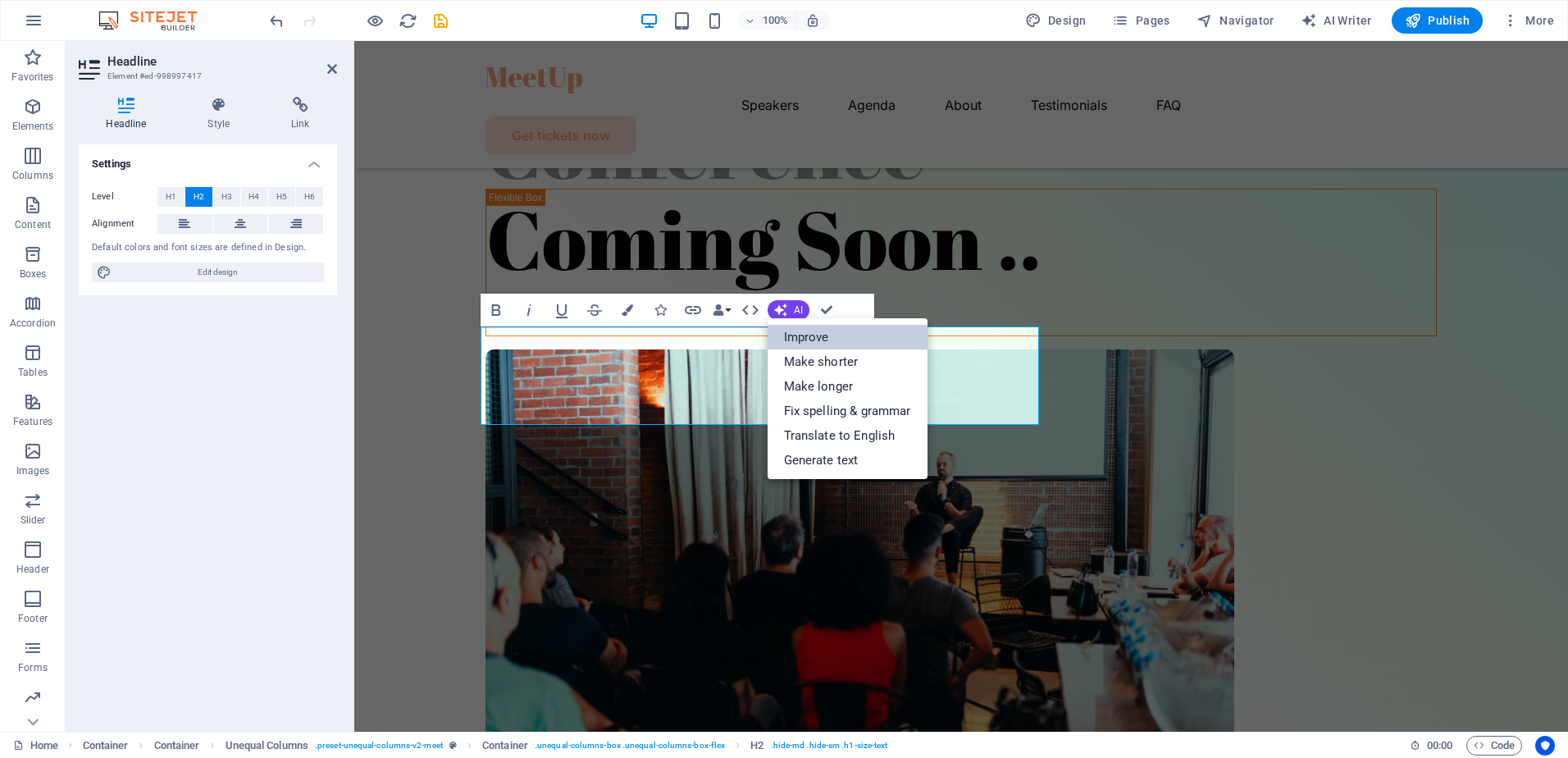
click at [828, 343] on link "Improve" at bounding box center [848, 337] width 160 height 25
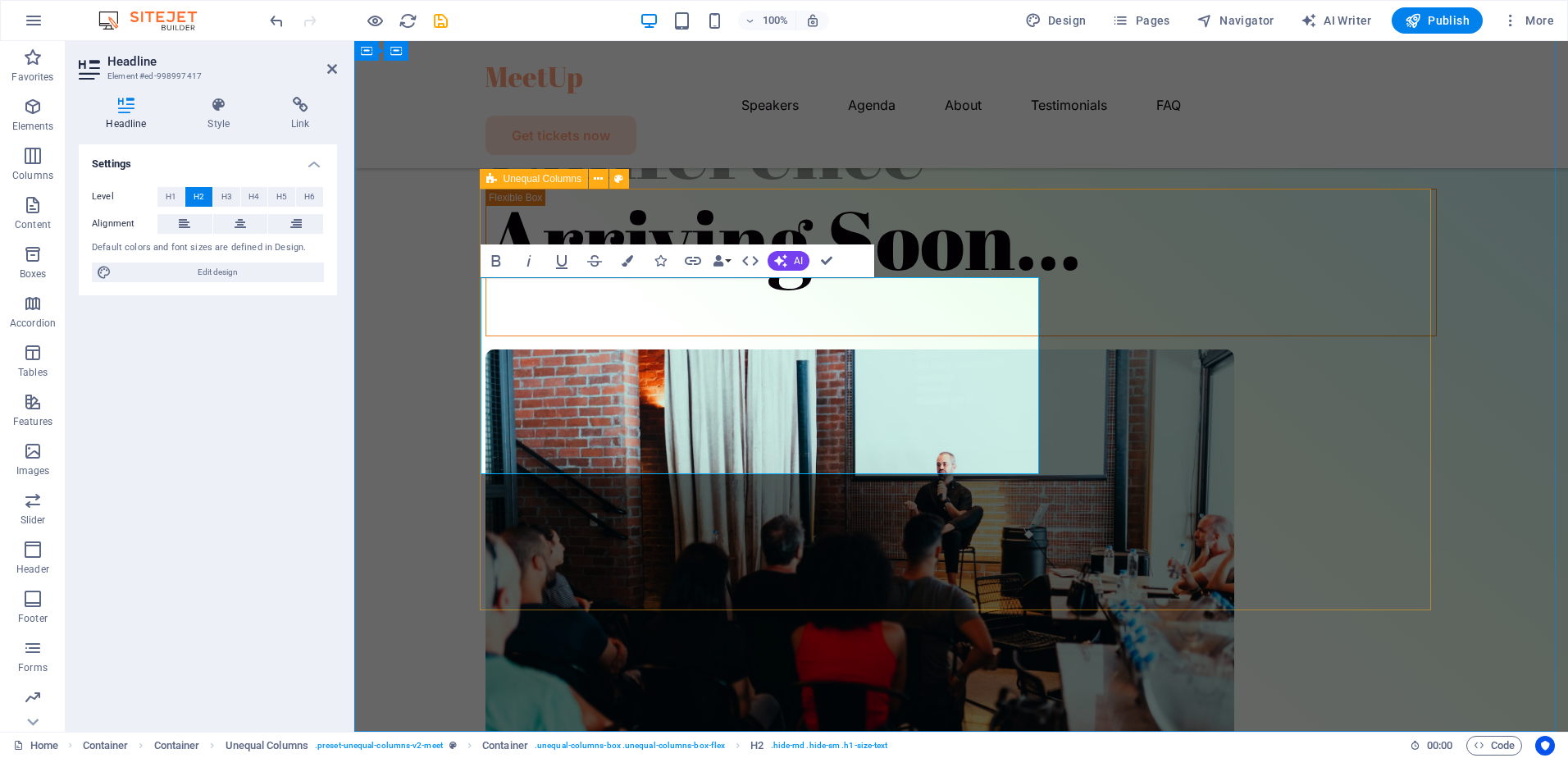
click at [719, 545] on div "Arriving Soon..." at bounding box center [961, 480] width 951 height 583
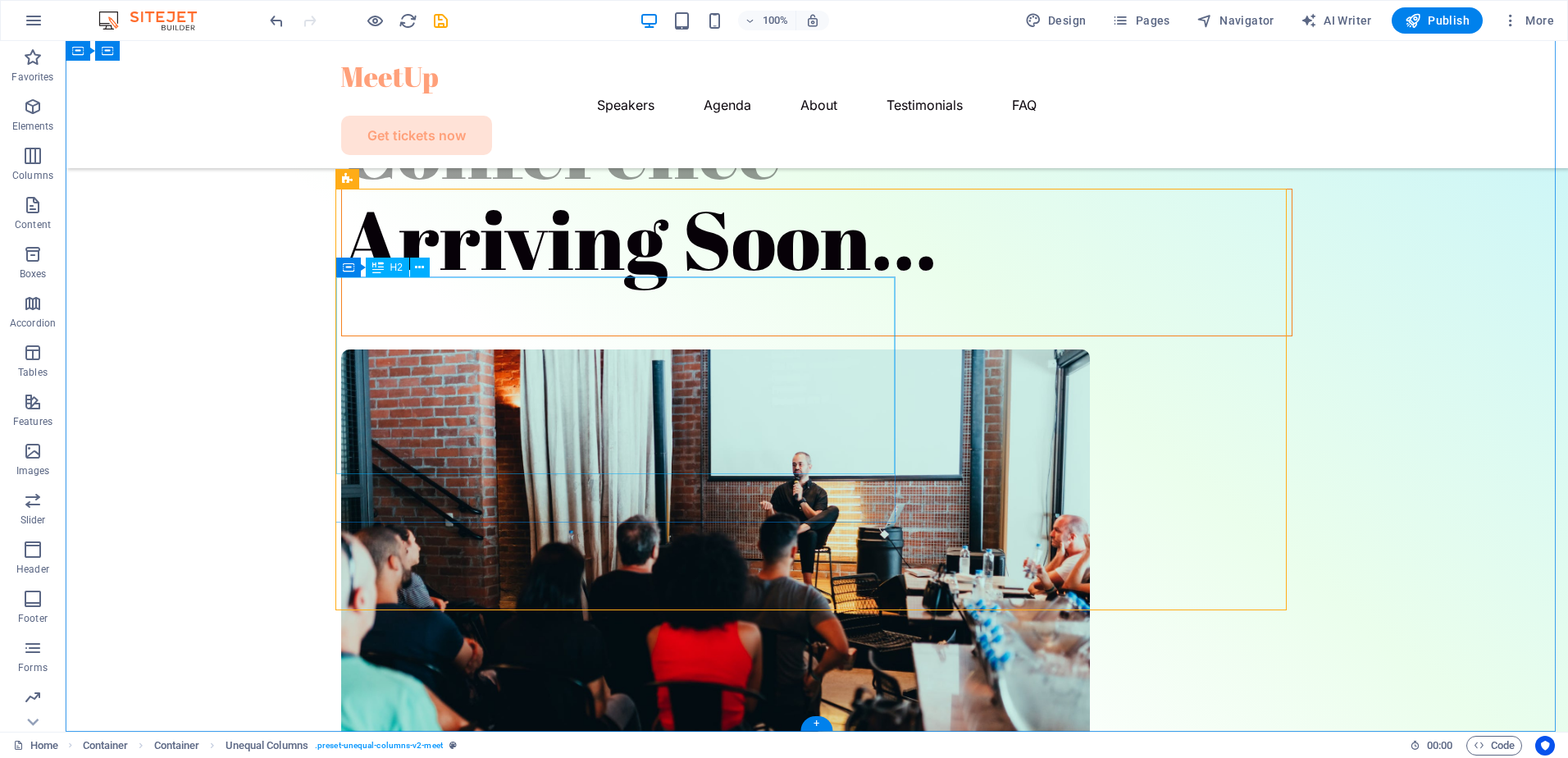
click at [418, 288] on div "Arriving Soon..." at bounding box center [817, 238] width 950 height 99
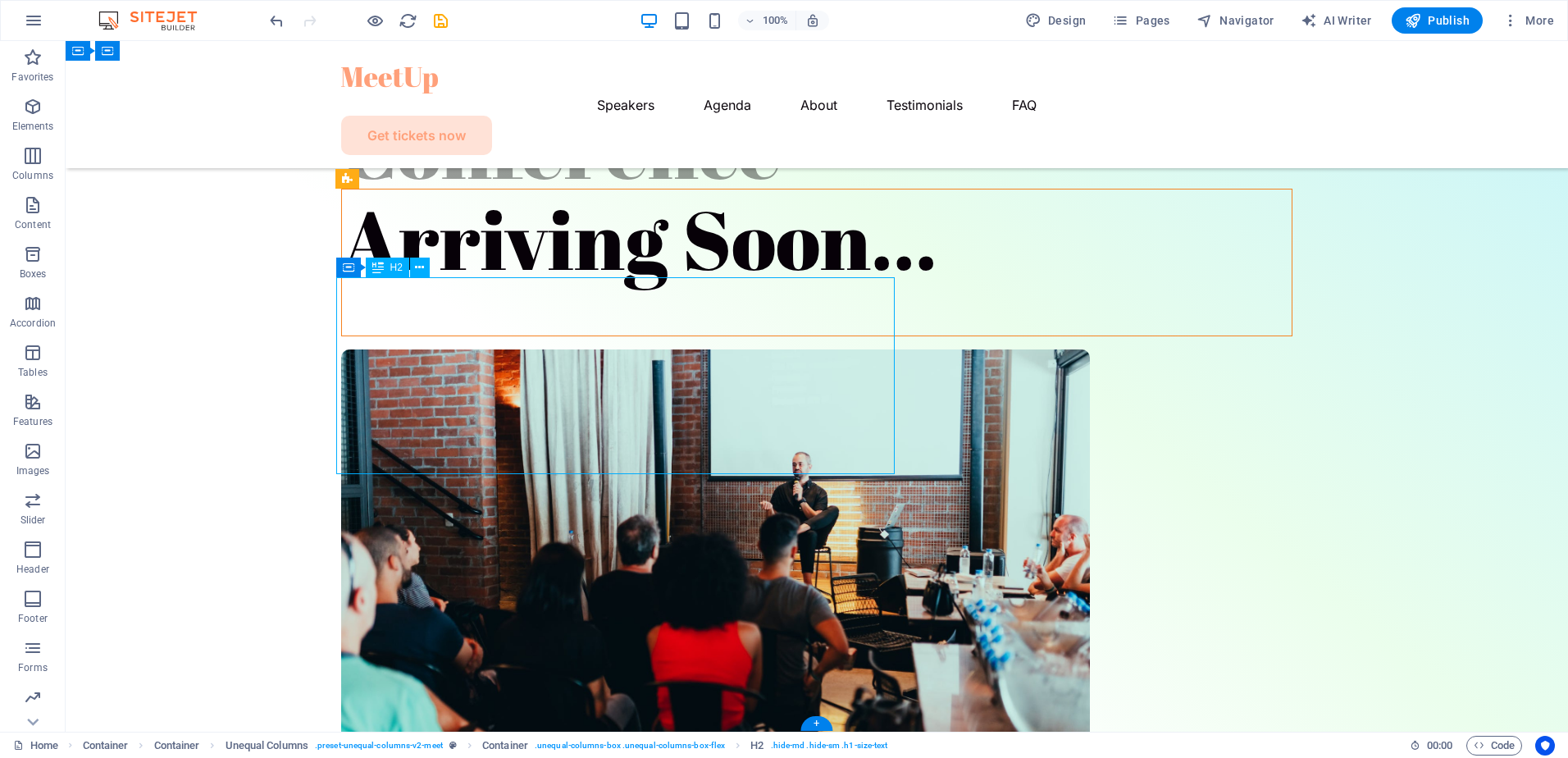
click at [553, 288] on div "Arriving Soon..." at bounding box center [817, 238] width 950 height 99
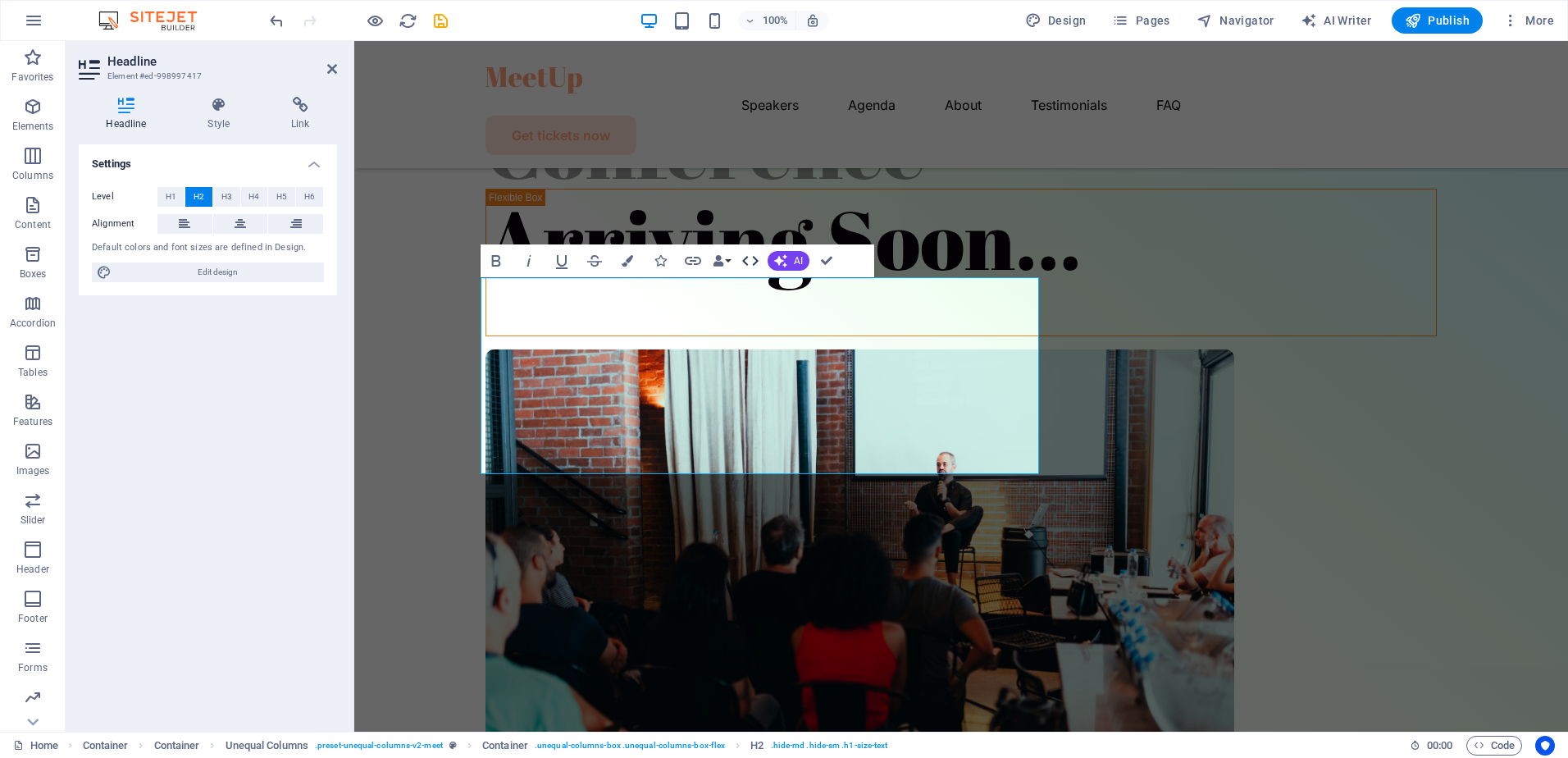
click at [755, 257] on icon "button" at bounding box center [750, 261] width 20 height 20
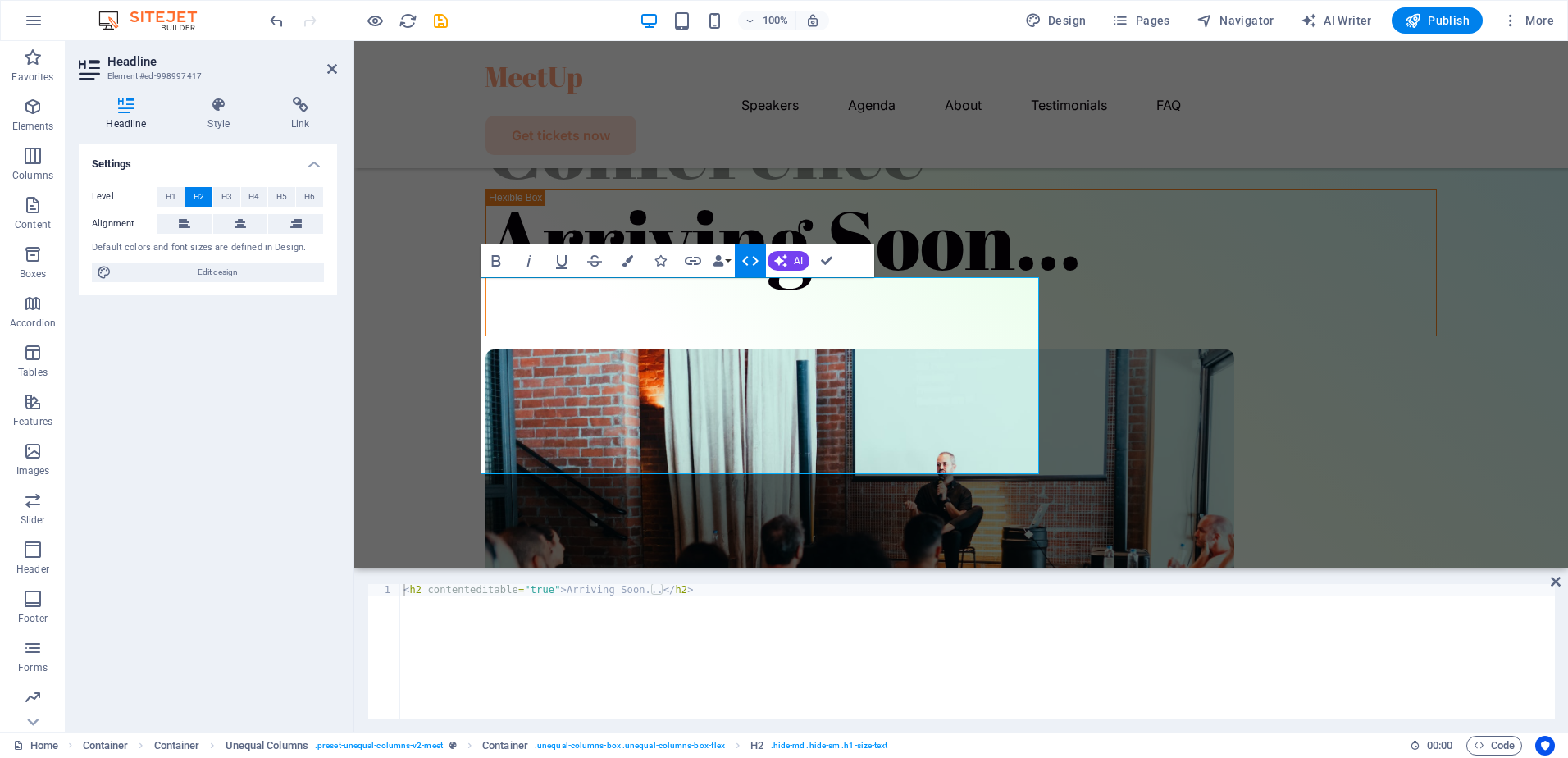
click at [738, 262] on button "HTML" at bounding box center [750, 261] width 32 height 33
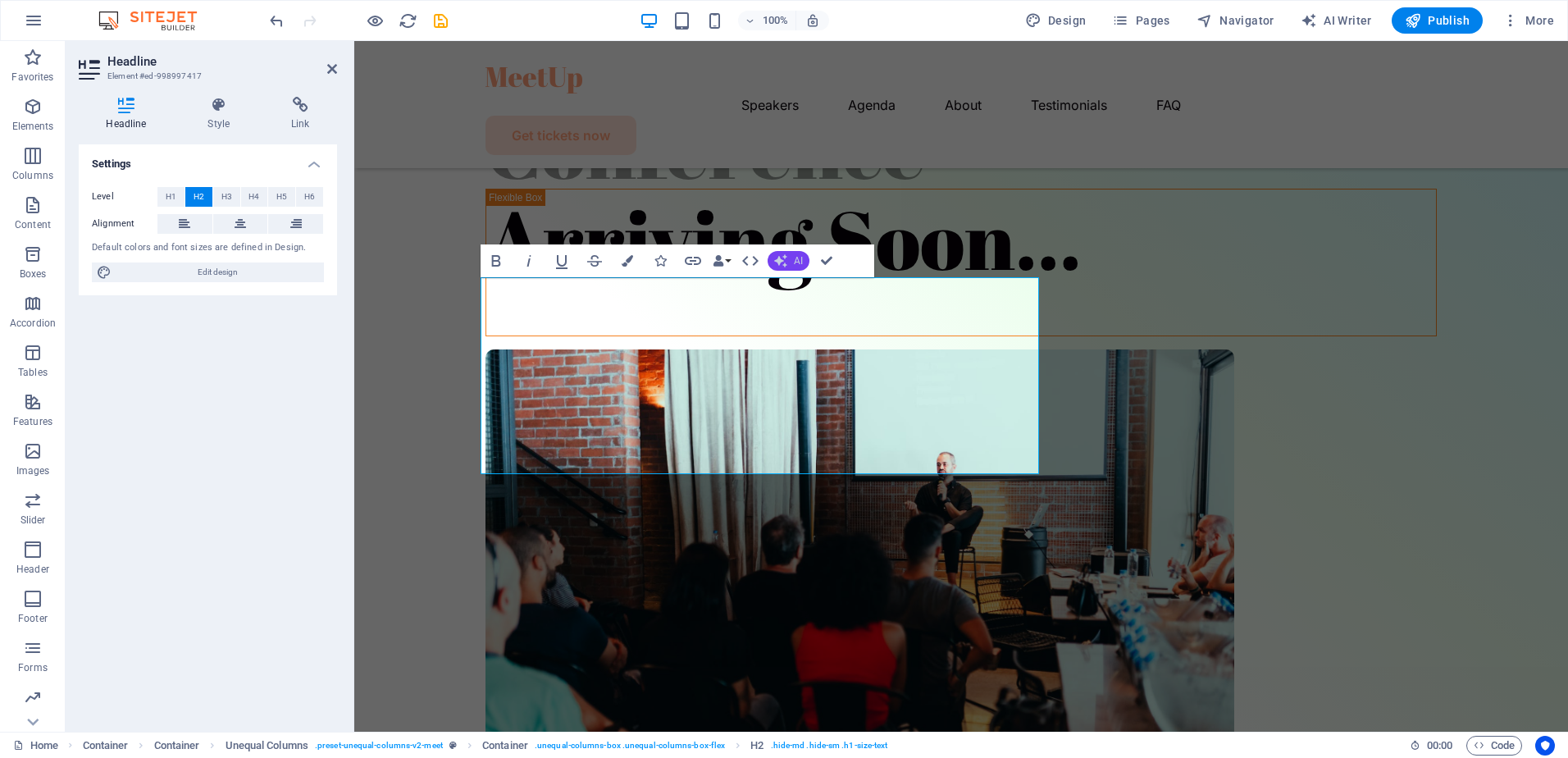
click at [792, 260] on button "AI" at bounding box center [789, 261] width 42 height 20
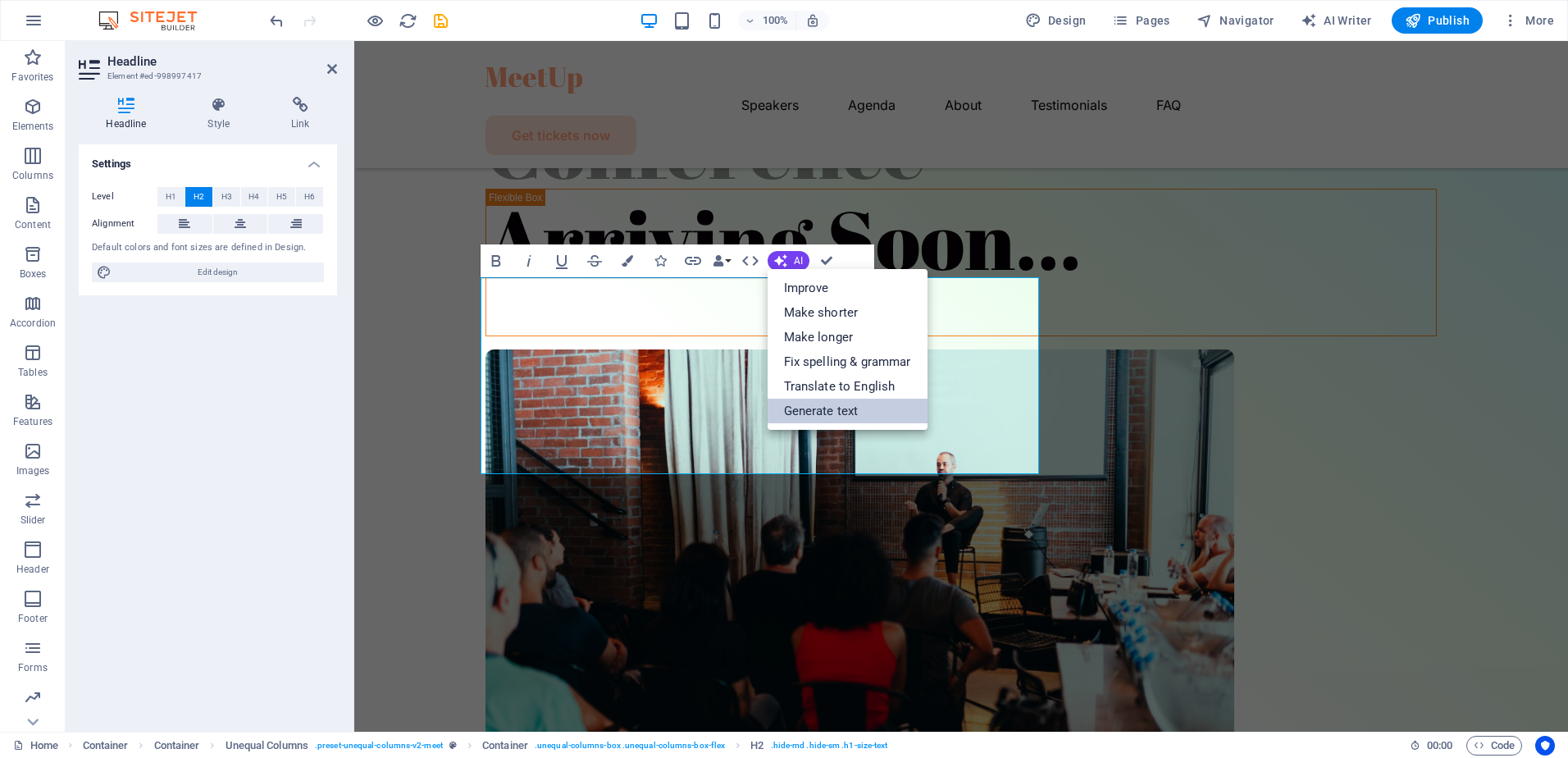
drag, startPoint x: 651, startPoint y: 372, endPoint x: 794, endPoint y: 412, distance: 148.5
click at [794, 412] on link "Generate text" at bounding box center [848, 411] width 160 height 25
select select "English"
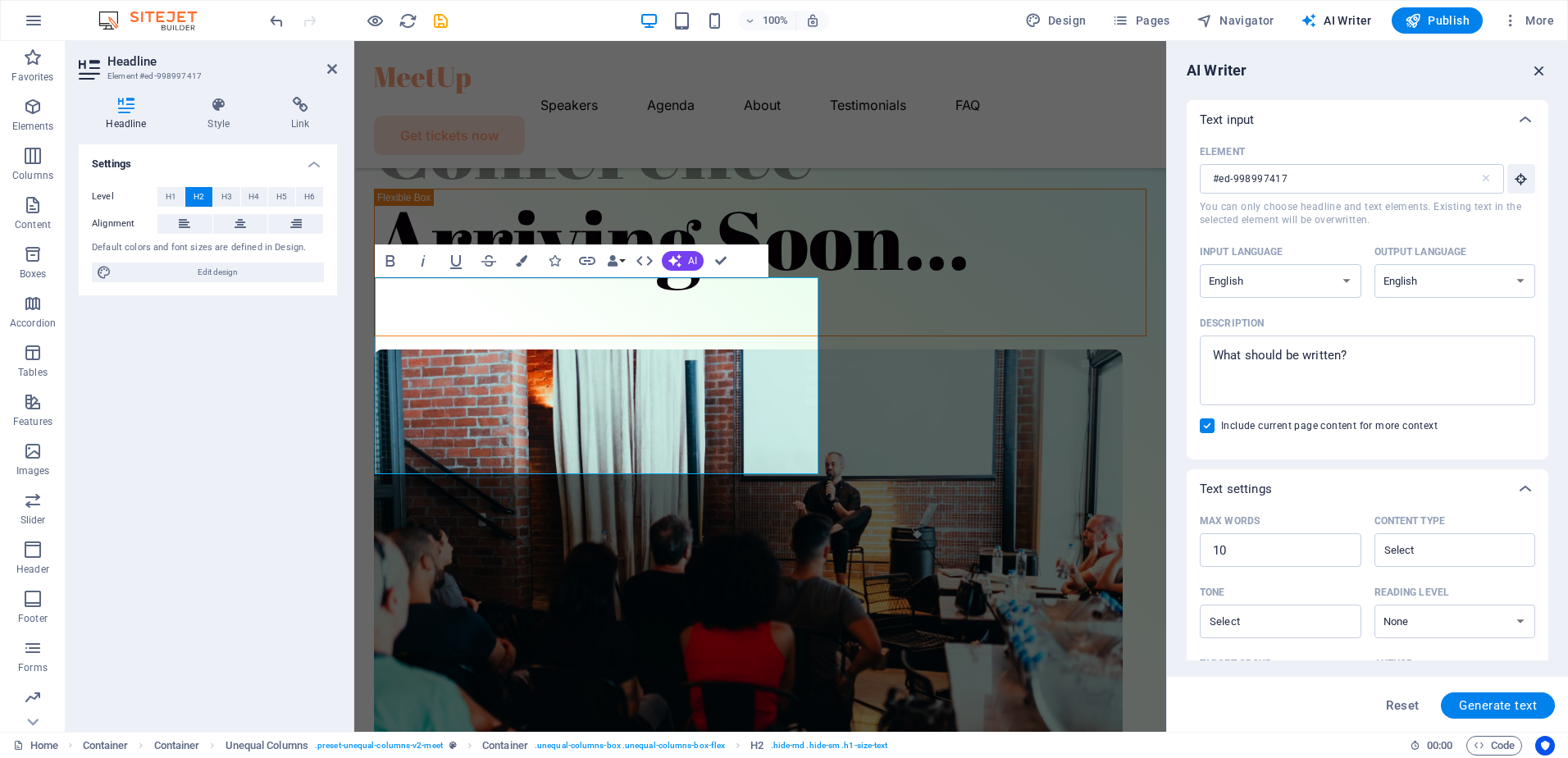
click at [1546, 66] on icon "button" at bounding box center [1540, 71] width 18 height 18
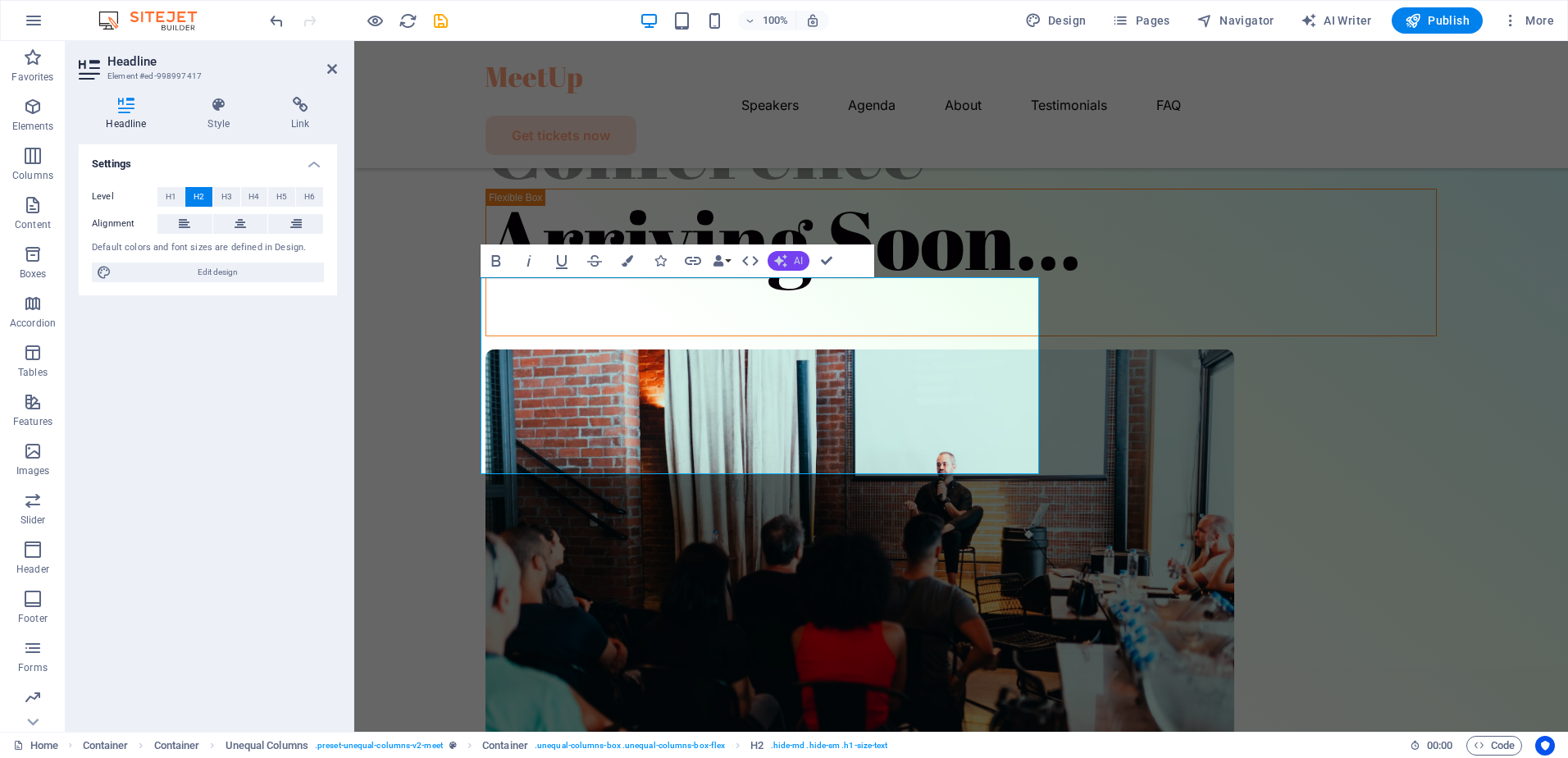
click at [802, 259] on span "AI" at bounding box center [799, 261] width 9 height 10
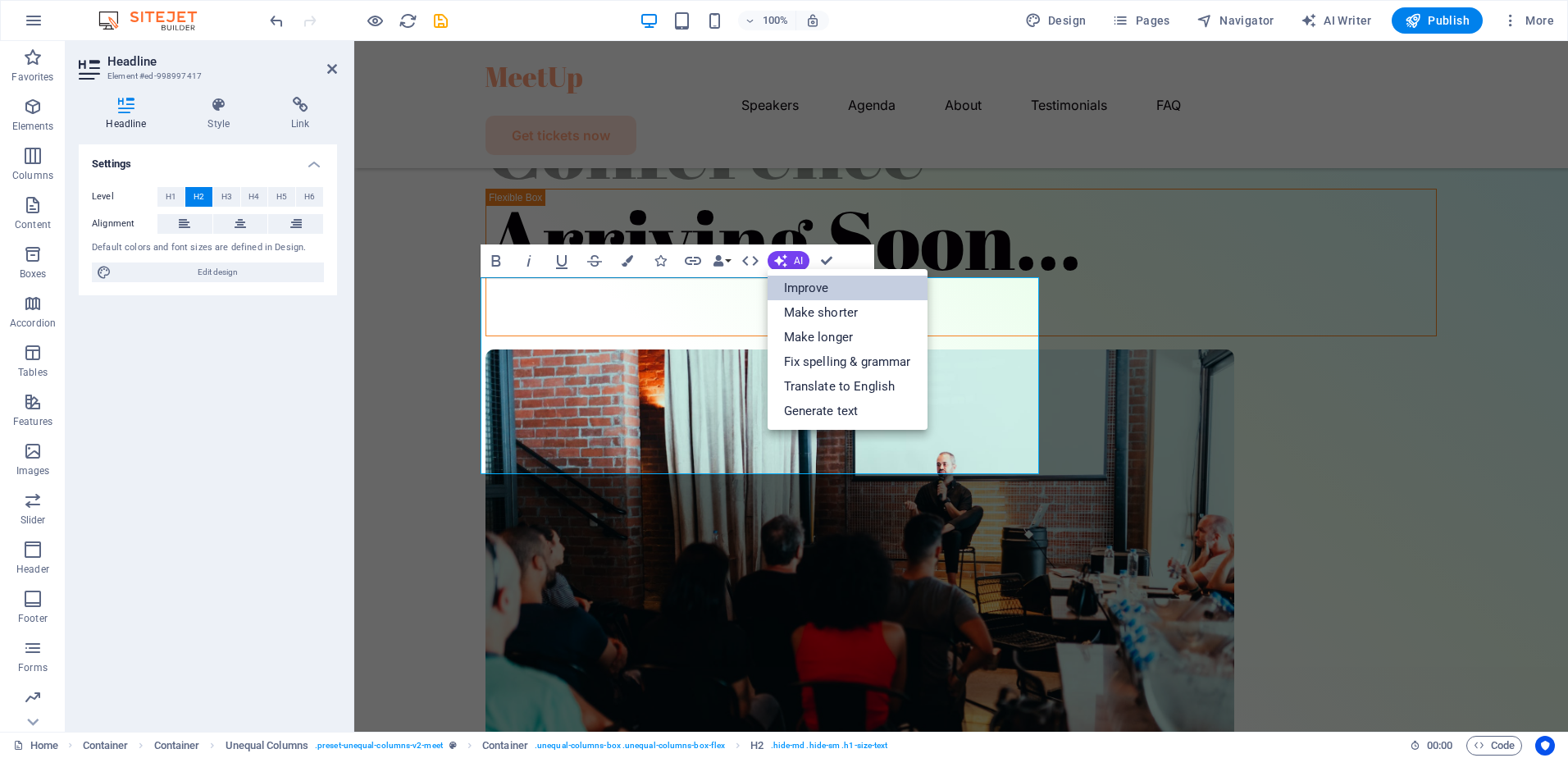
click at [802, 288] on link "Improve" at bounding box center [848, 288] width 160 height 25
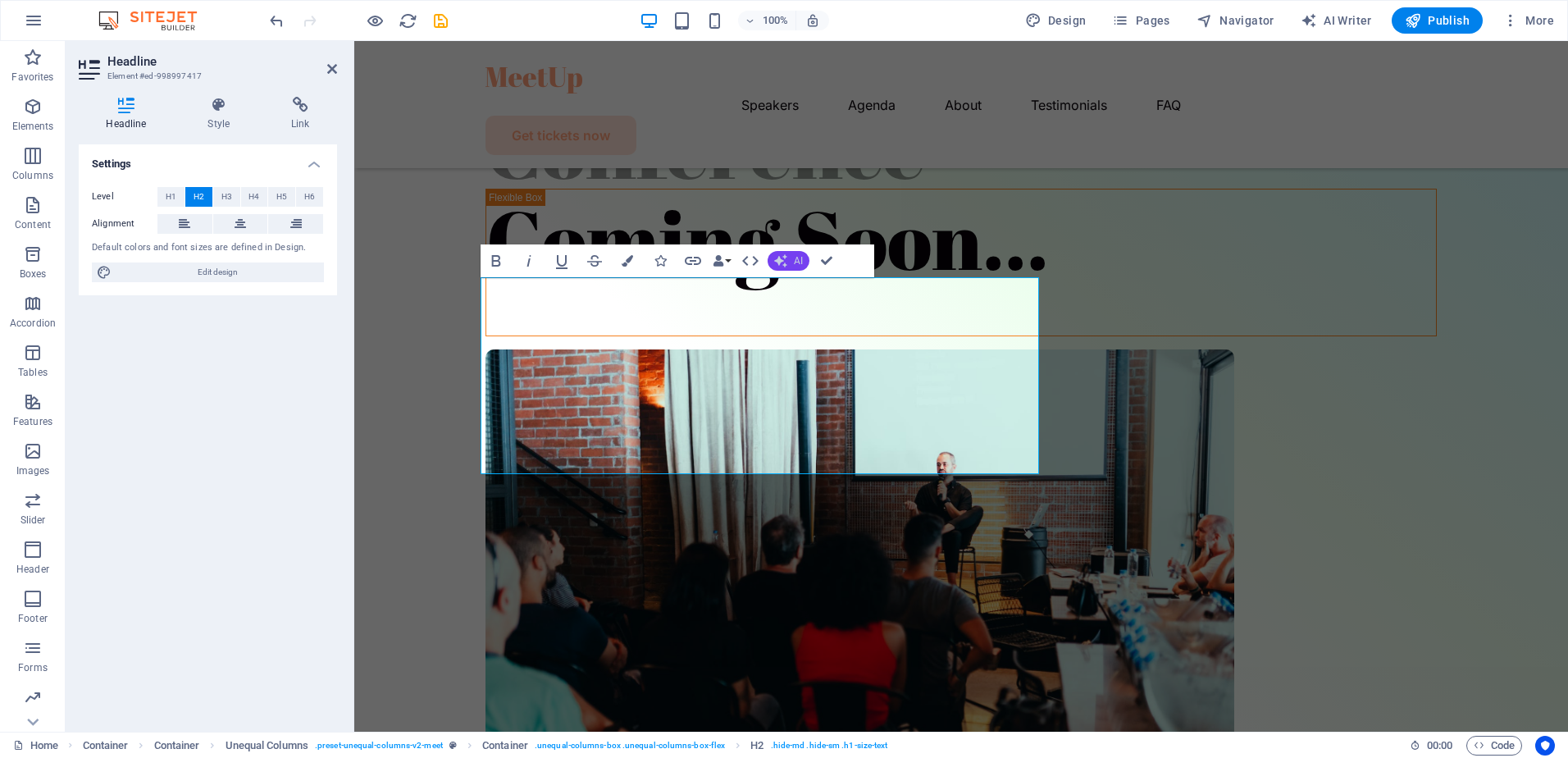
click at [787, 270] on button "AI" at bounding box center [789, 261] width 42 height 20
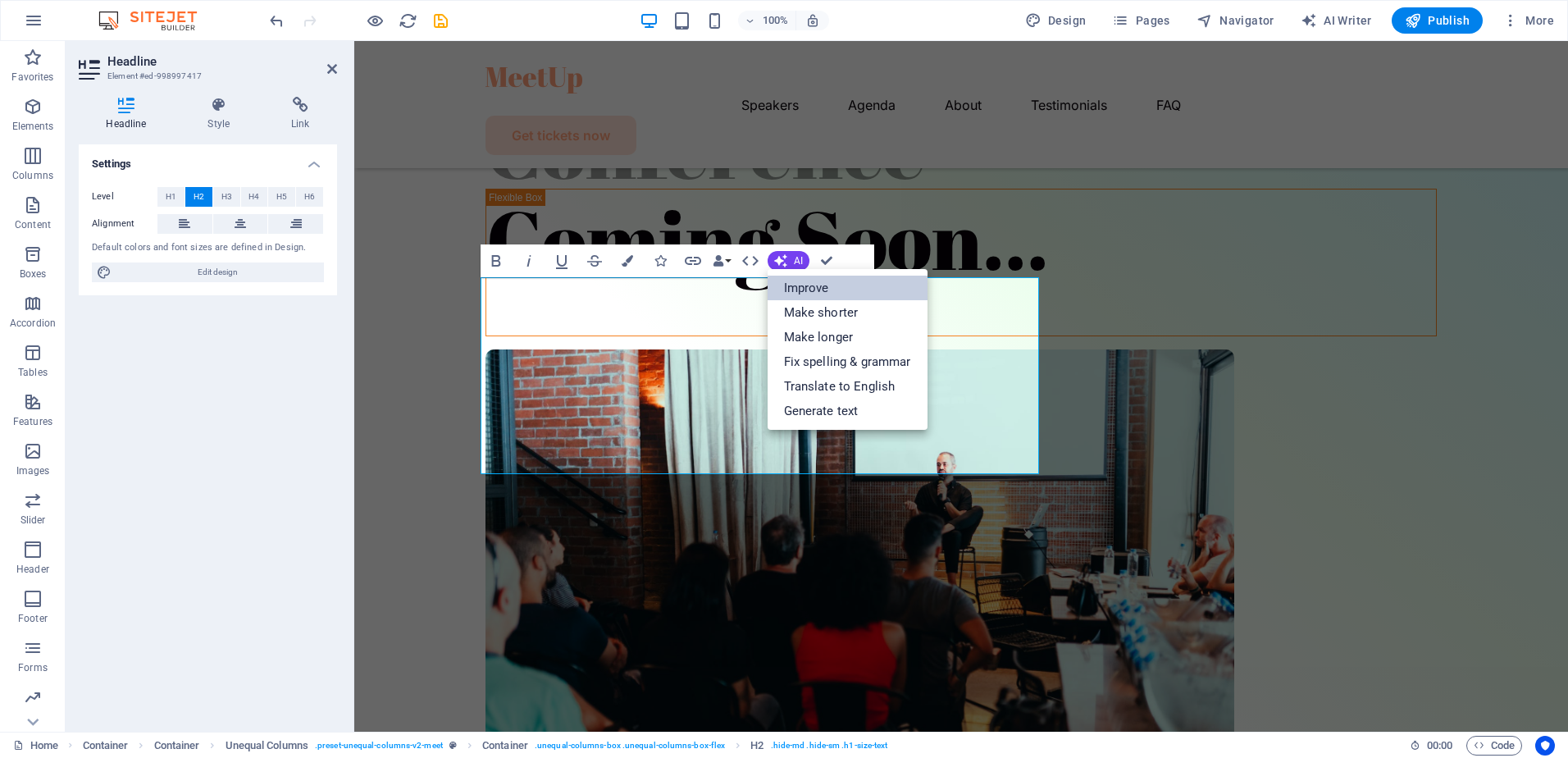
click at [789, 280] on link "Improve" at bounding box center [848, 288] width 160 height 25
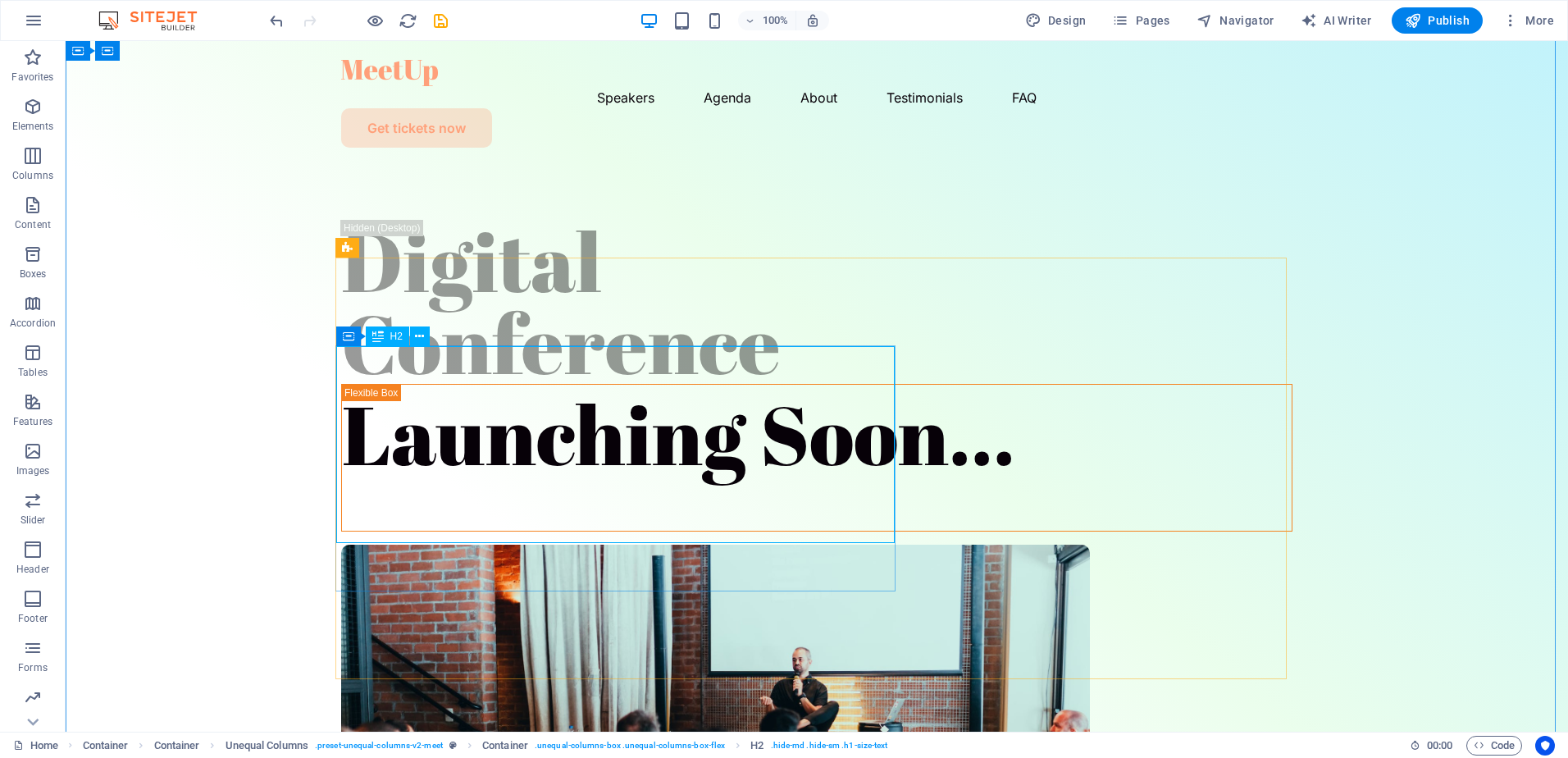
scroll to position [0, 0]
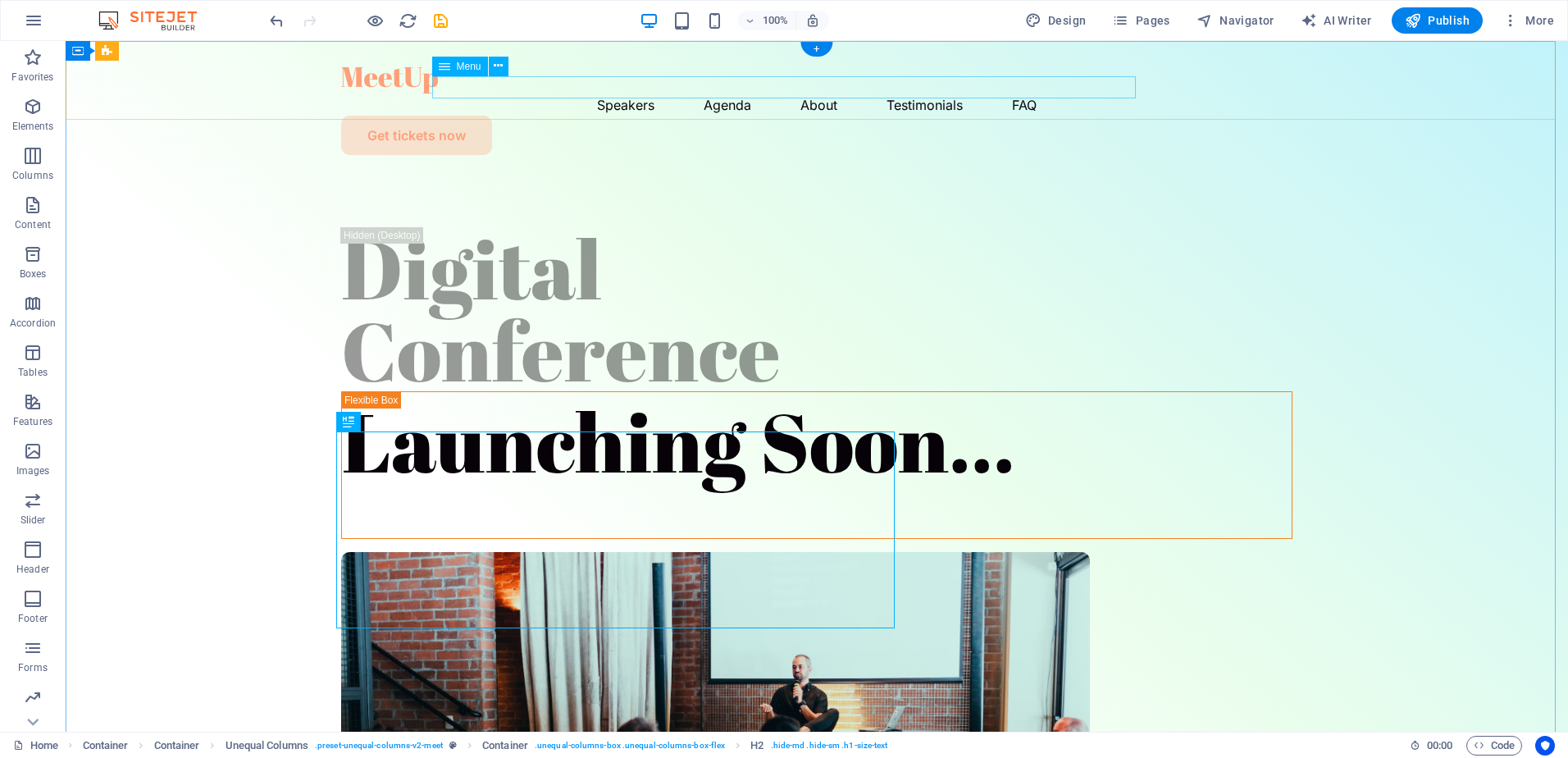
click at [915, 94] on nav "Speakers Agenda About Testimonials FAQ" at bounding box center [817, 105] width 951 height 22
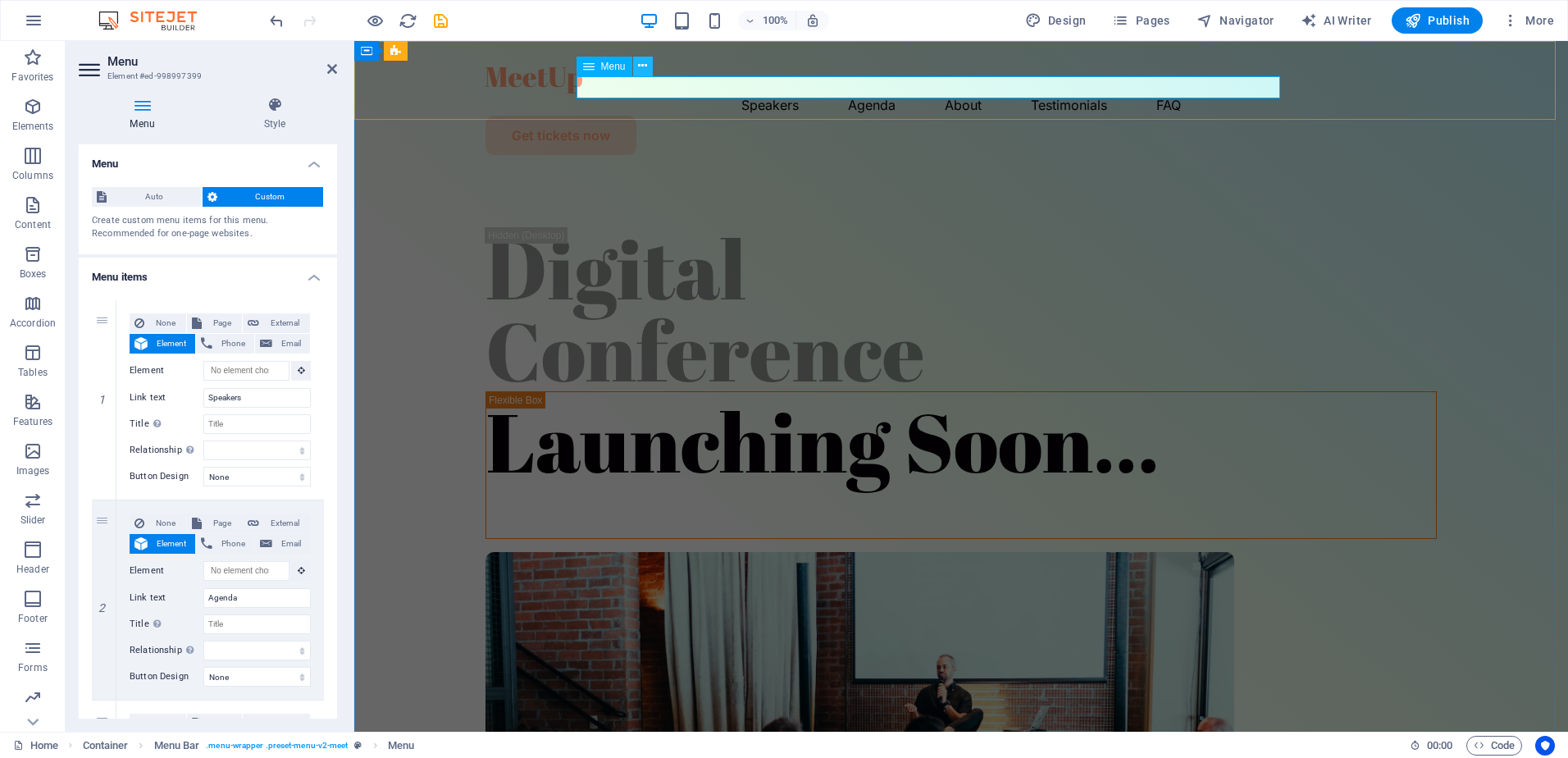
click at [645, 59] on icon at bounding box center [642, 66] width 9 height 17
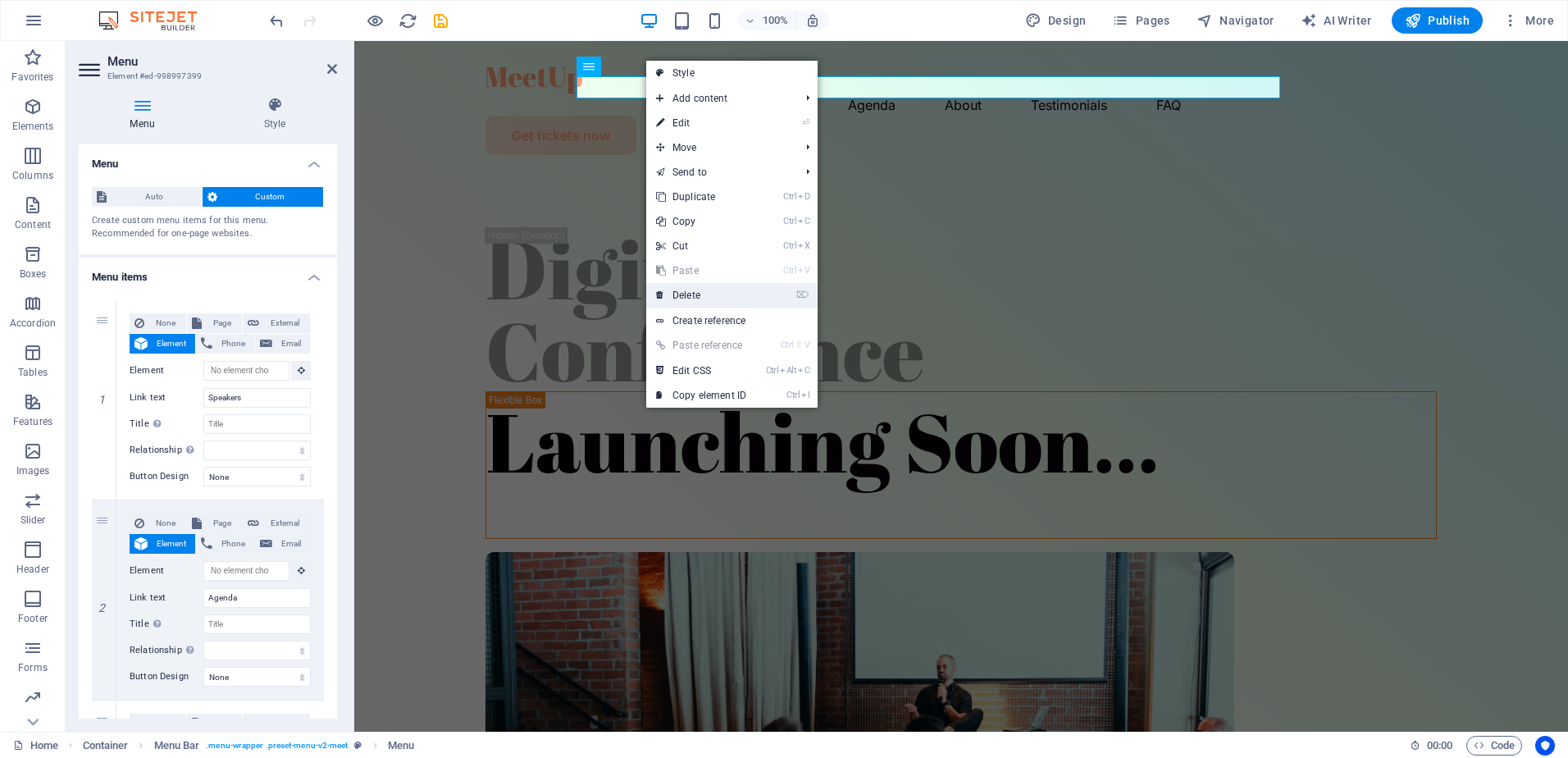
drag, startPoint x: 628, startPoint y: 261, endPoint x: 695, endPoint y: 299, distance: 77.0
click at [695, 299] on link "⌦ Delete" at bounding box center [701, 296] width 110 height 25
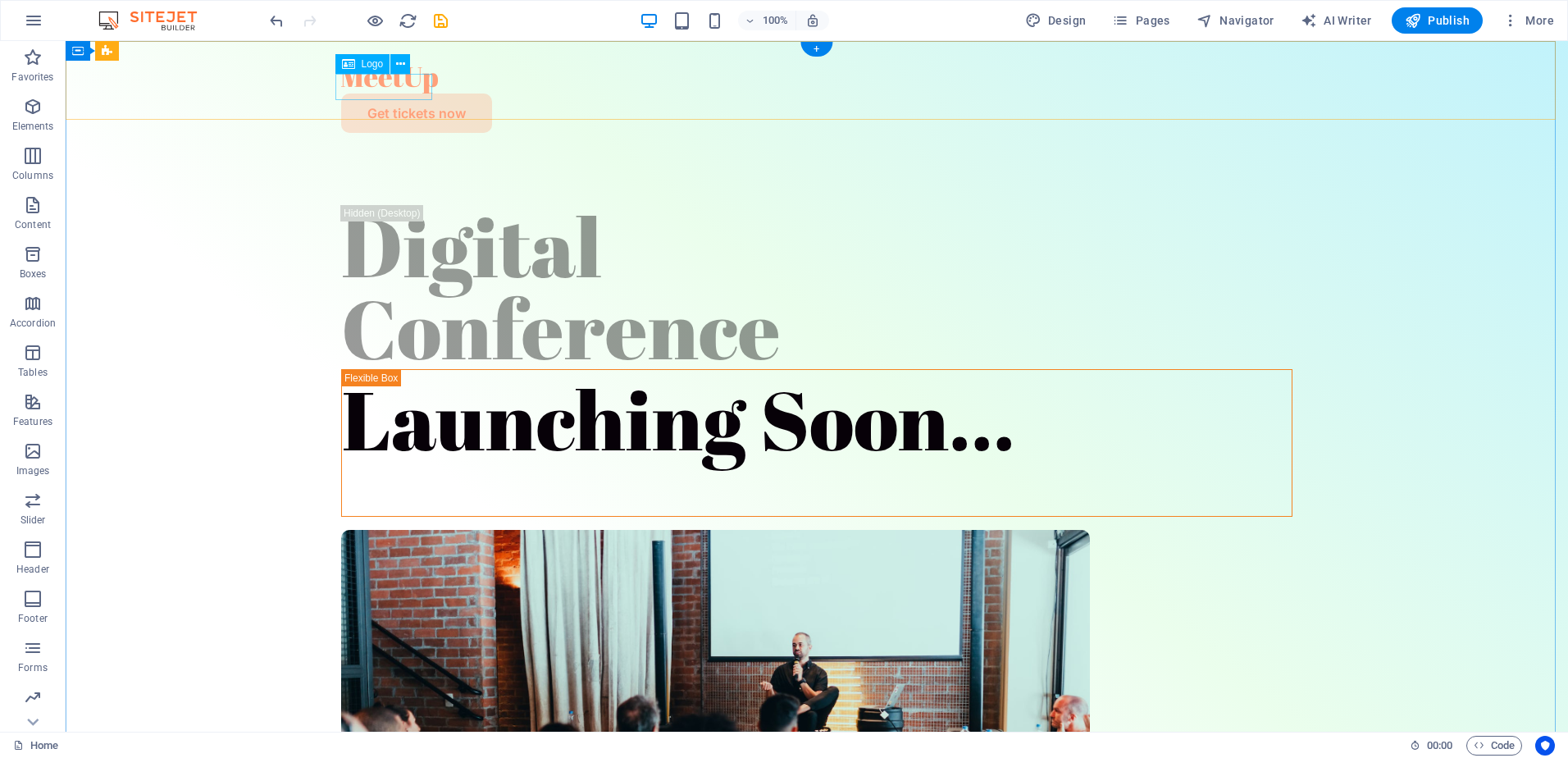
click at [396, 75] on div at bounding box center [817, 81] width 951 height 27
click at [398, 59] on icon at bounding box center [400, 64] width 9 height 17
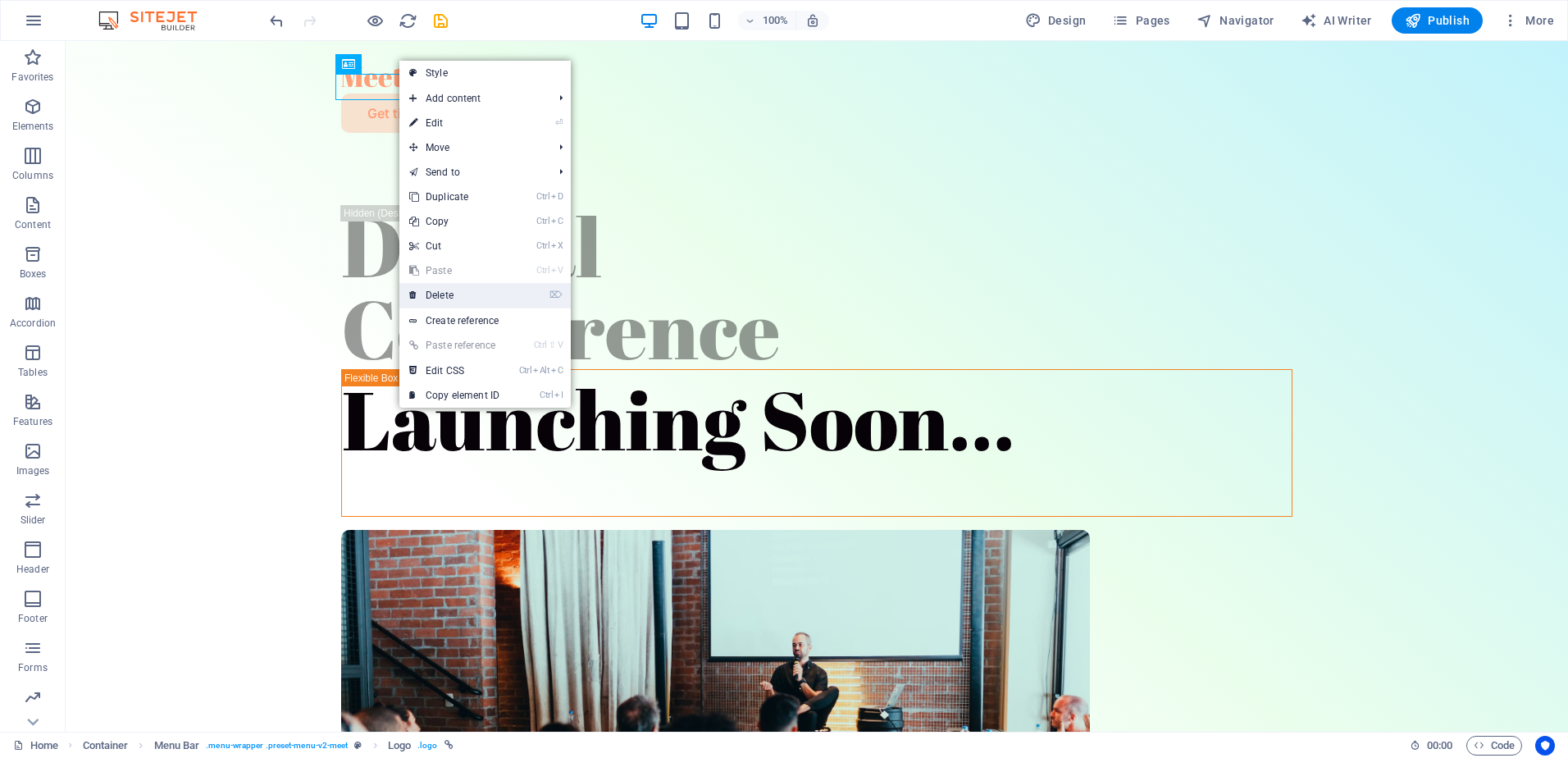
click at [452, 286] on link "⌦ Delete" at bounding box center [454, 296] width 110 height 25
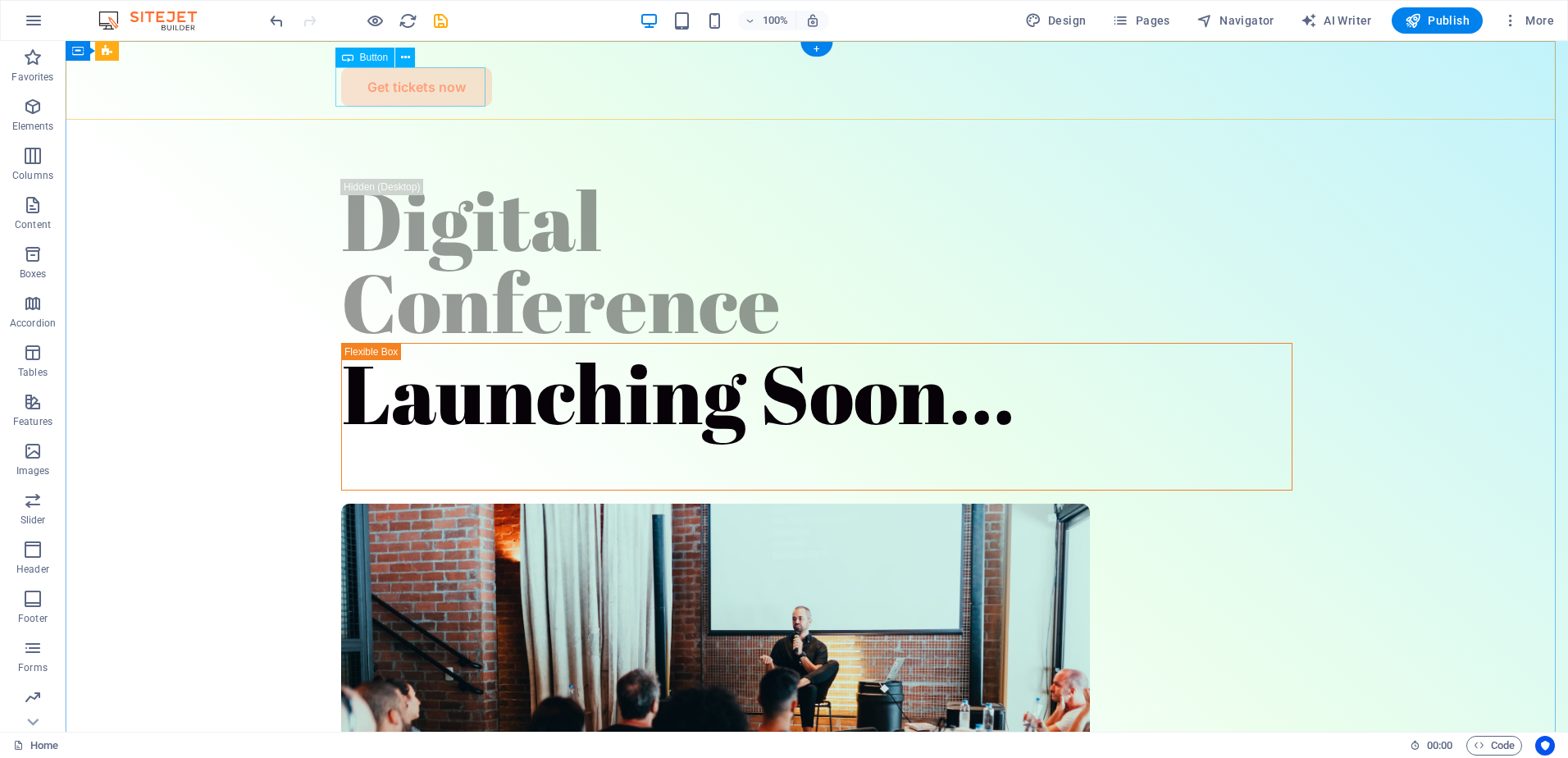
click at [468, 88] on div "Get tickets now" at bounding box center [817, 86] width 951 height 39
click at [404, 59] on icon at bounding box center [405, 57] width 9 height 17
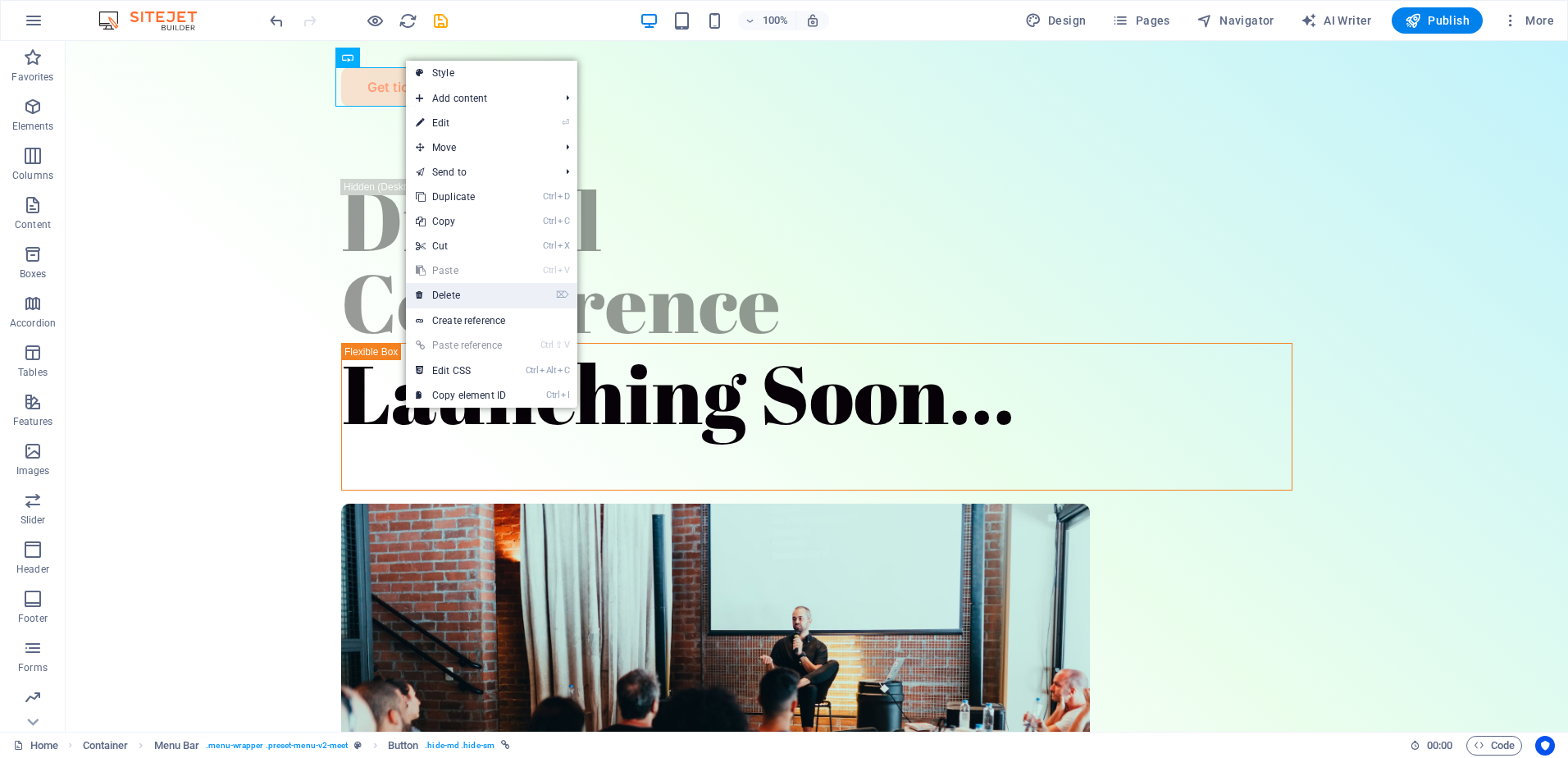
click at [465, 291] on link "⌦ Delete" at bounding box center [461, 296] width 110 height 25
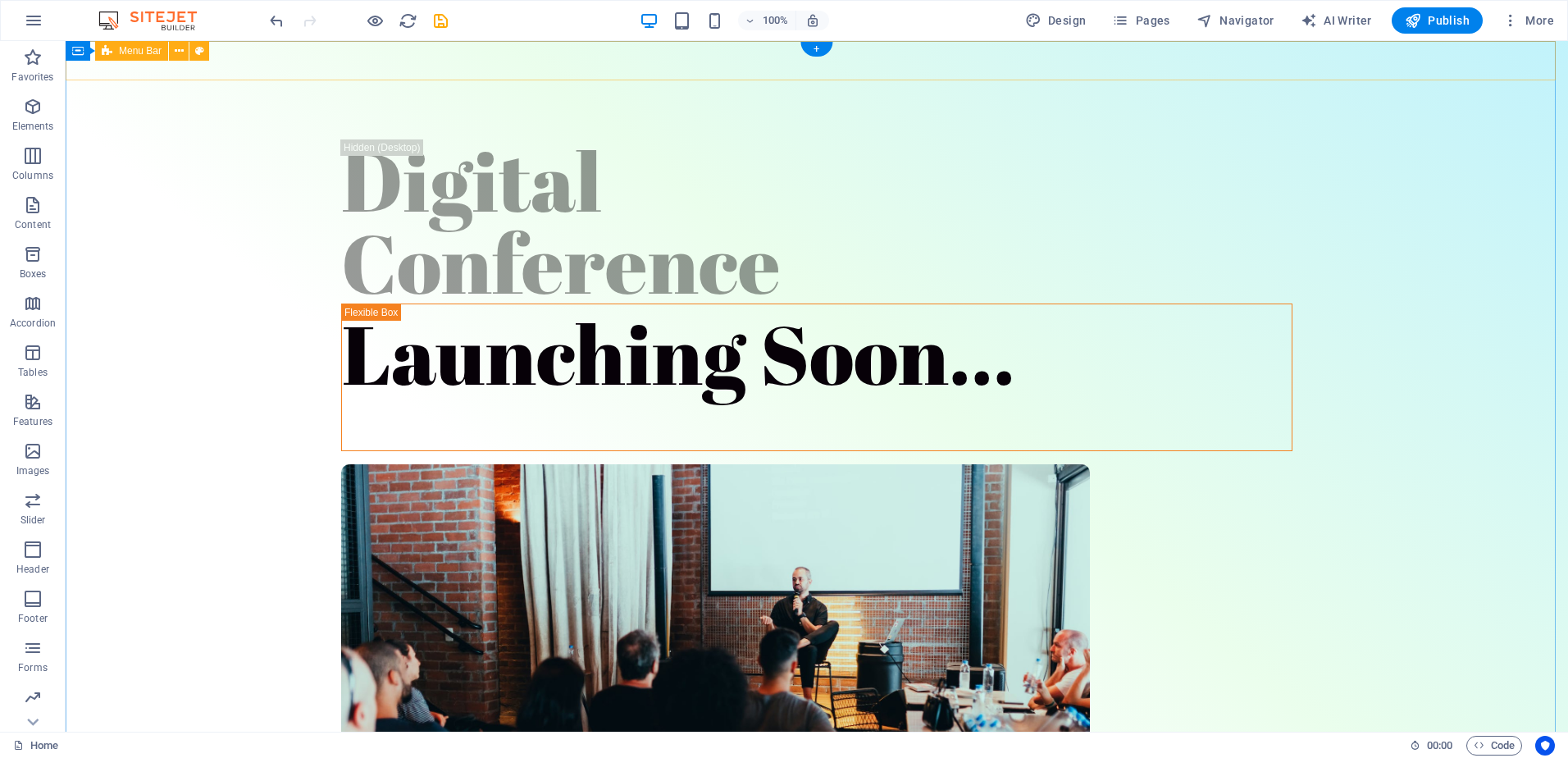
click at [753, 66] on div "Menu" at bounding box center [817, 60] width 1502 height 39
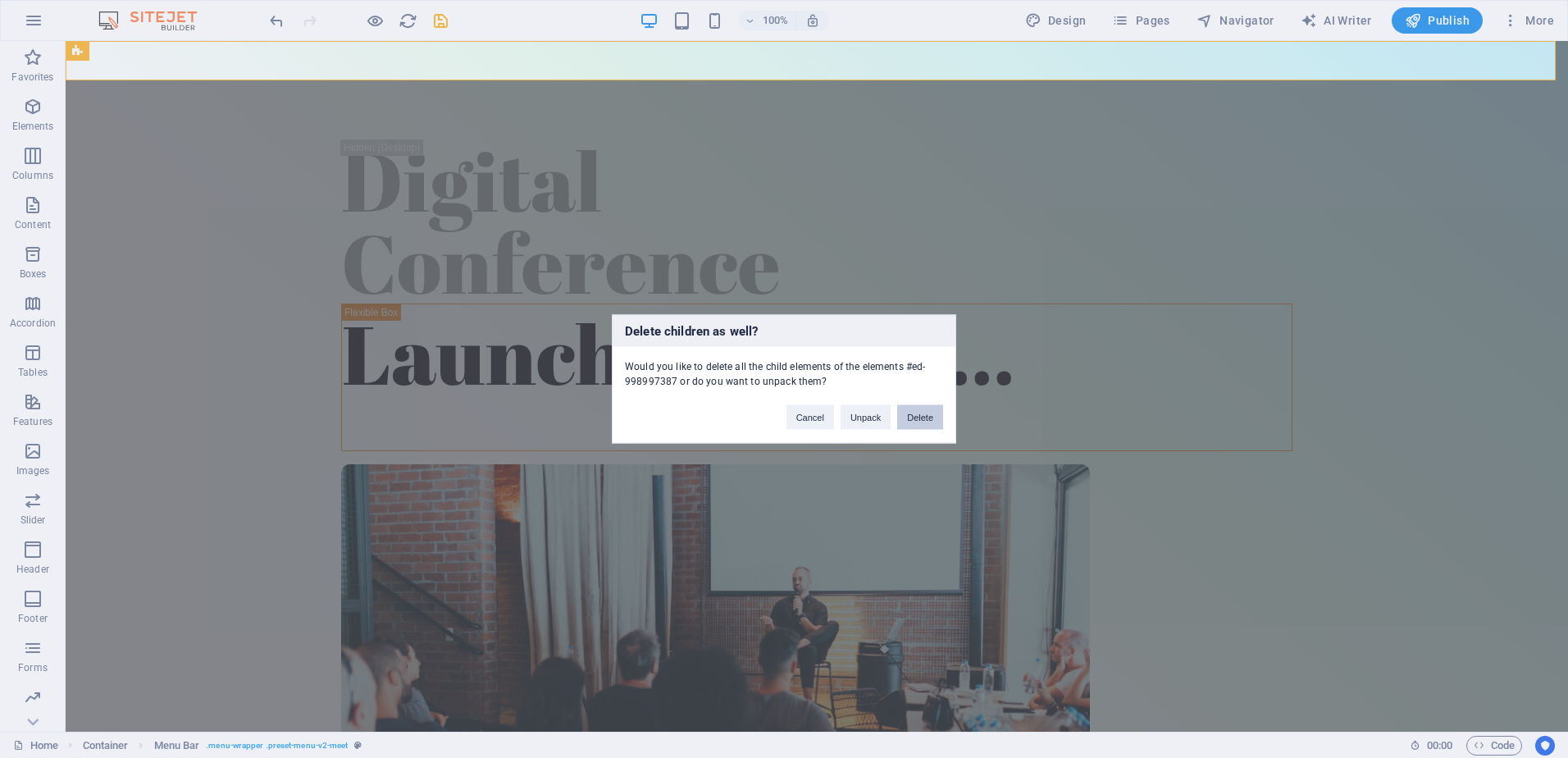
click at [916, 413] on button "Delete" at bounding box center [920, 418] width 46 height 25
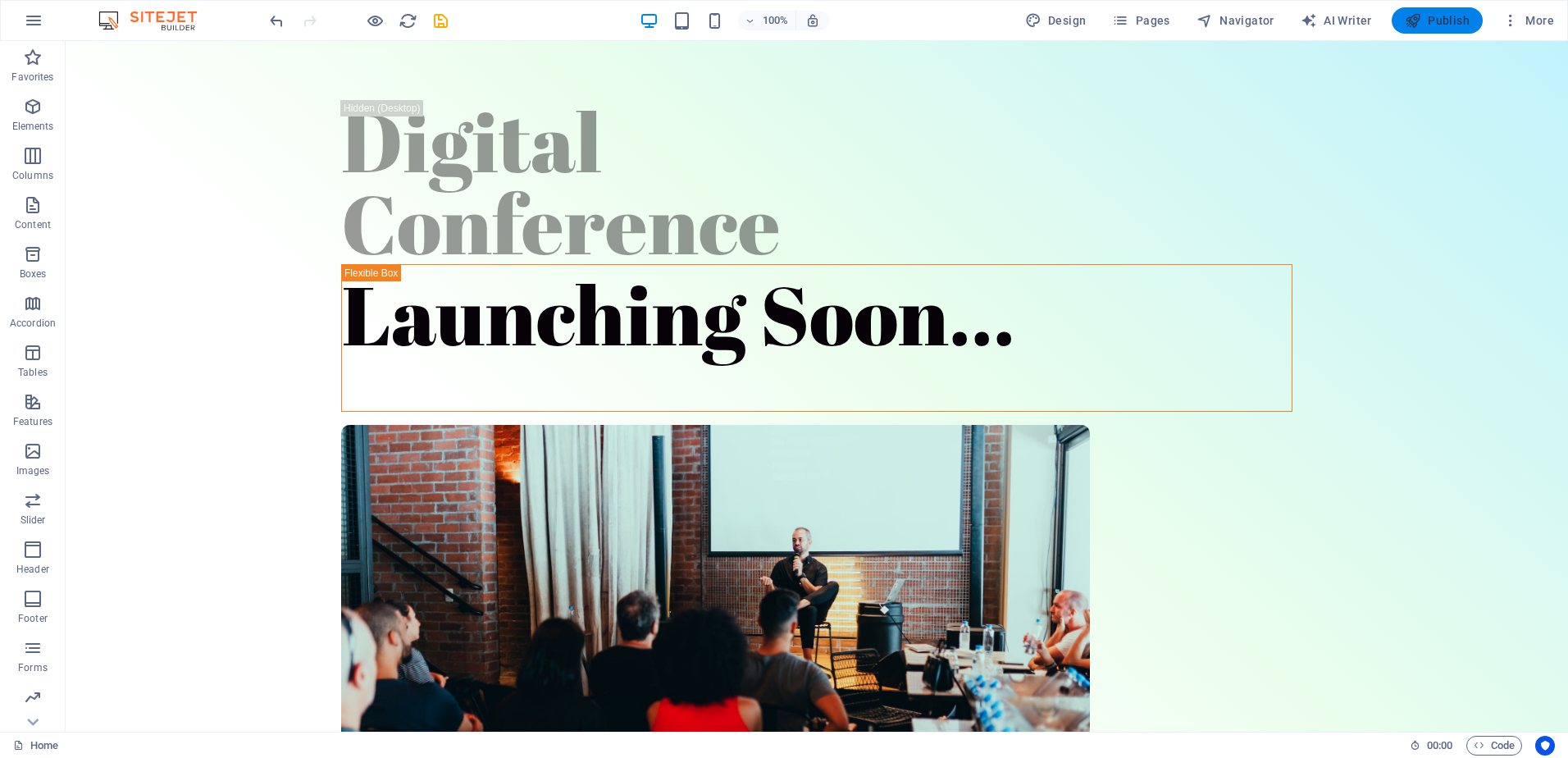
click at [1433, 16] on span "Publish" at bounding box center [1438, 21] width 65 height 17
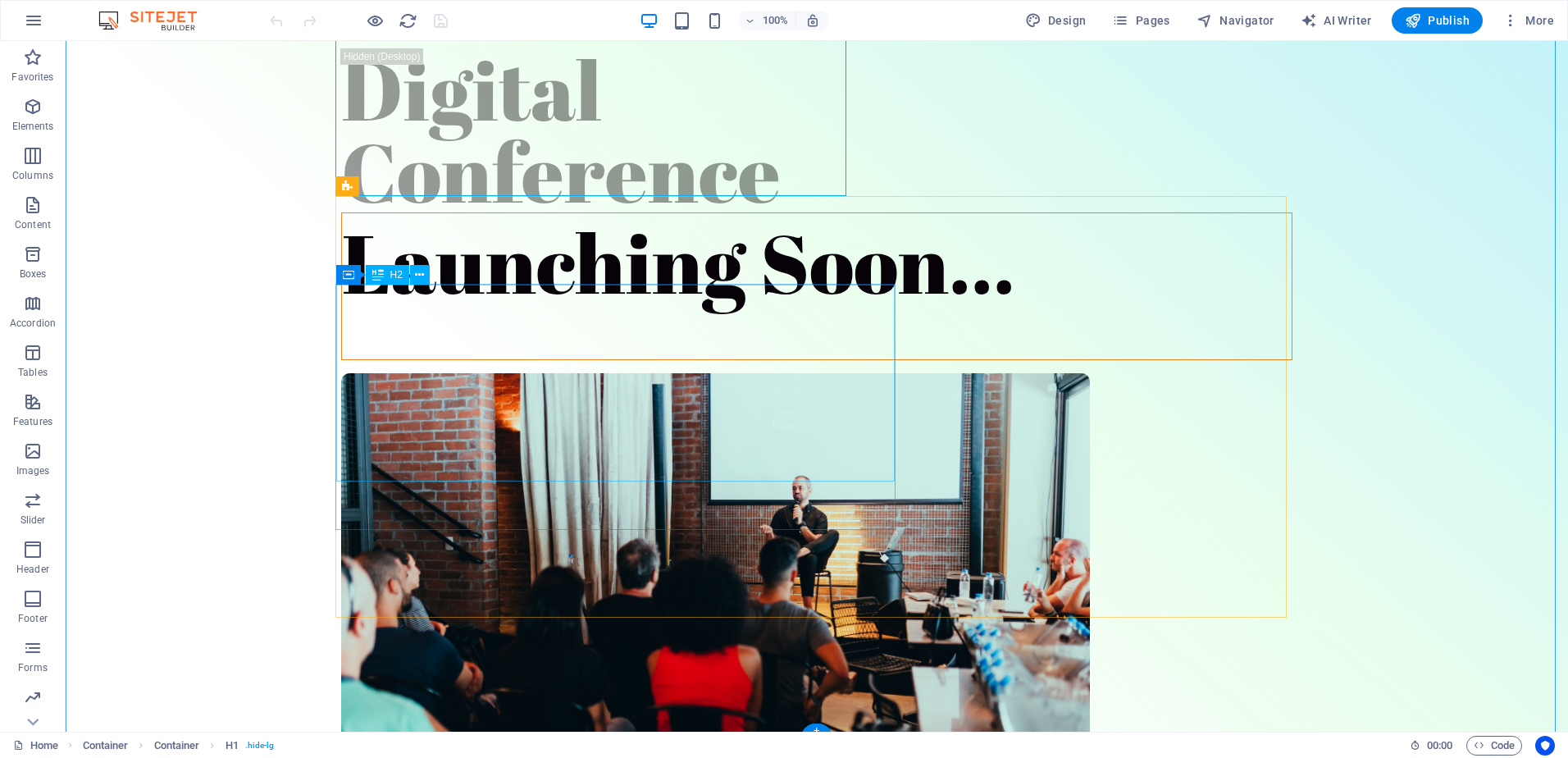
scroll to position [76, 0]
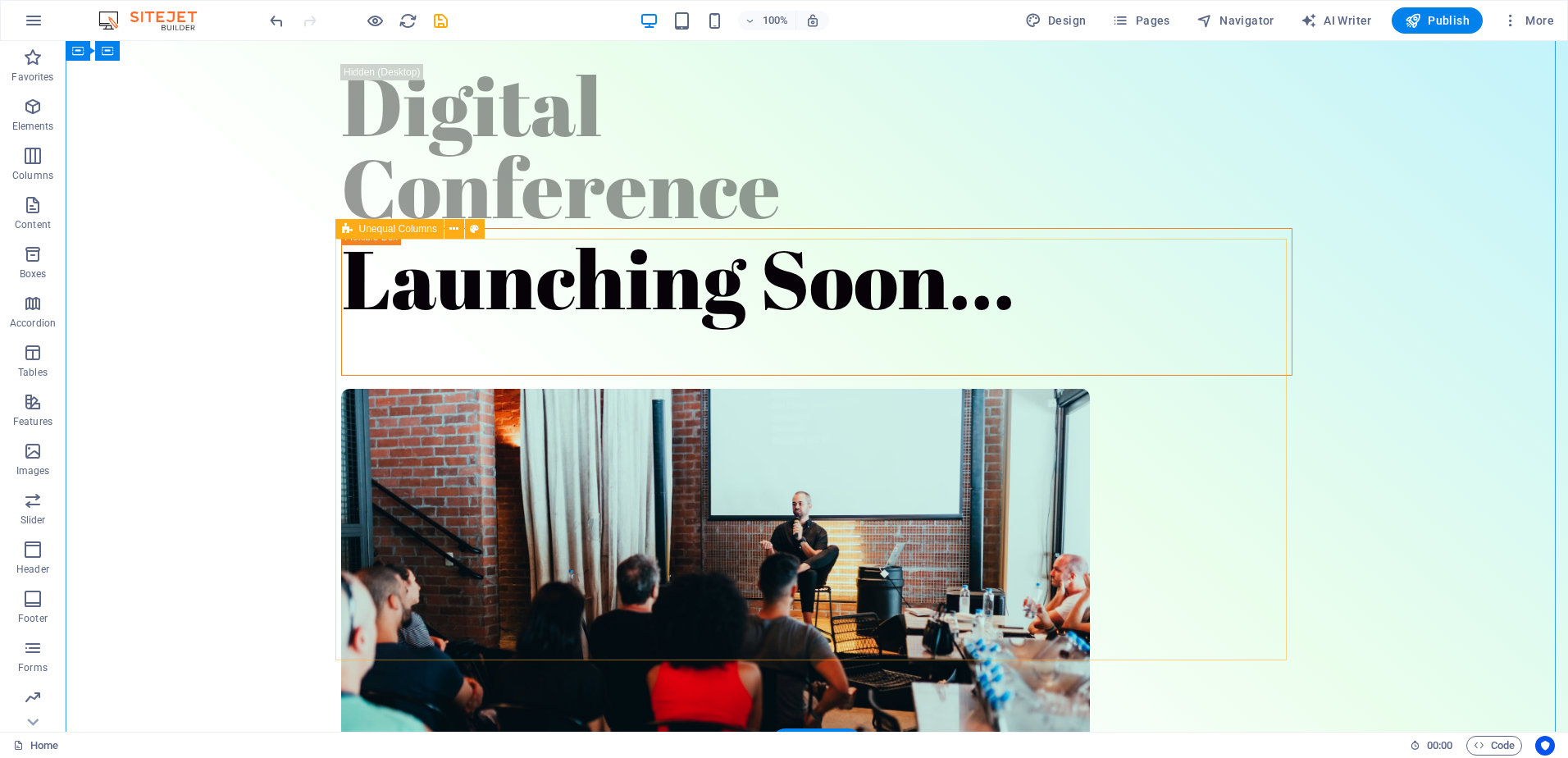
scroll to position [0, 0]
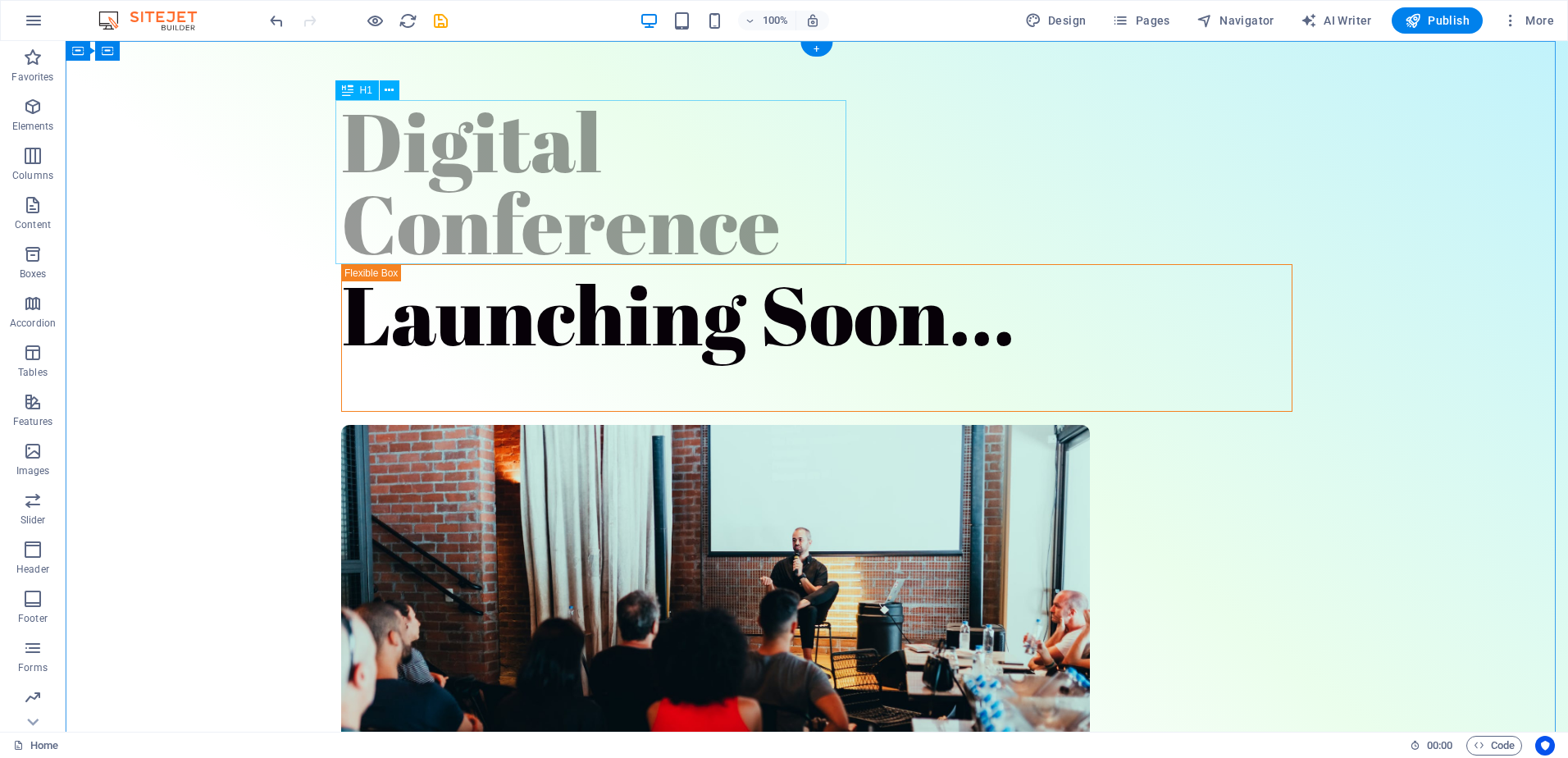
click at [520, 177] on div "Digital Conference" at bounding box center [817, 183] width 951 height 164
click at [489, 168] on div "Digital Conference" at bounding box center [817, 183] width 951 height 164
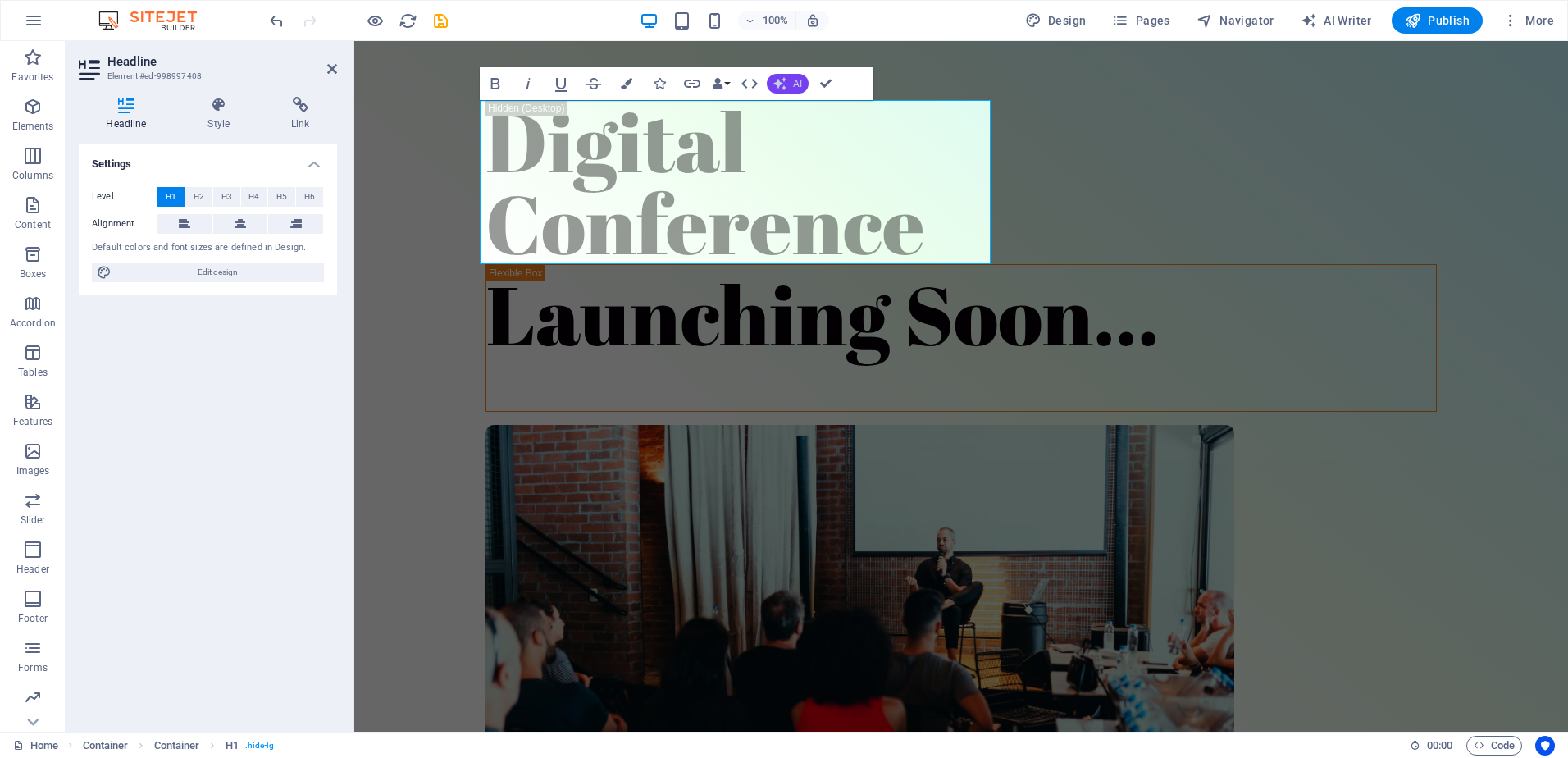
click at [799, 85] on span "AI" at bounding box center [798, 84] width 9 height 10
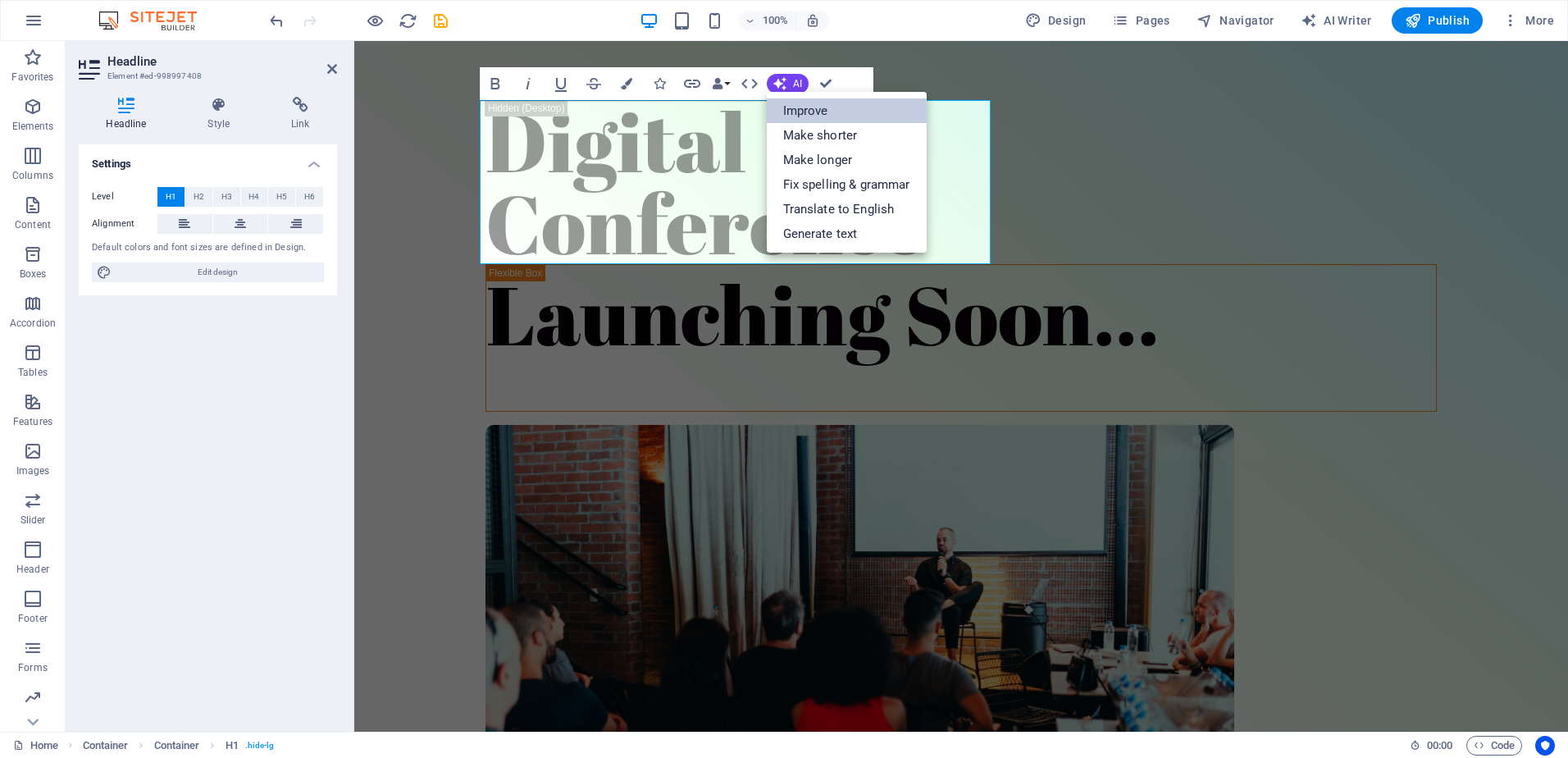
click at [803, 104] on link "Improve" at bounding box center [847, 111] width 160 height 25
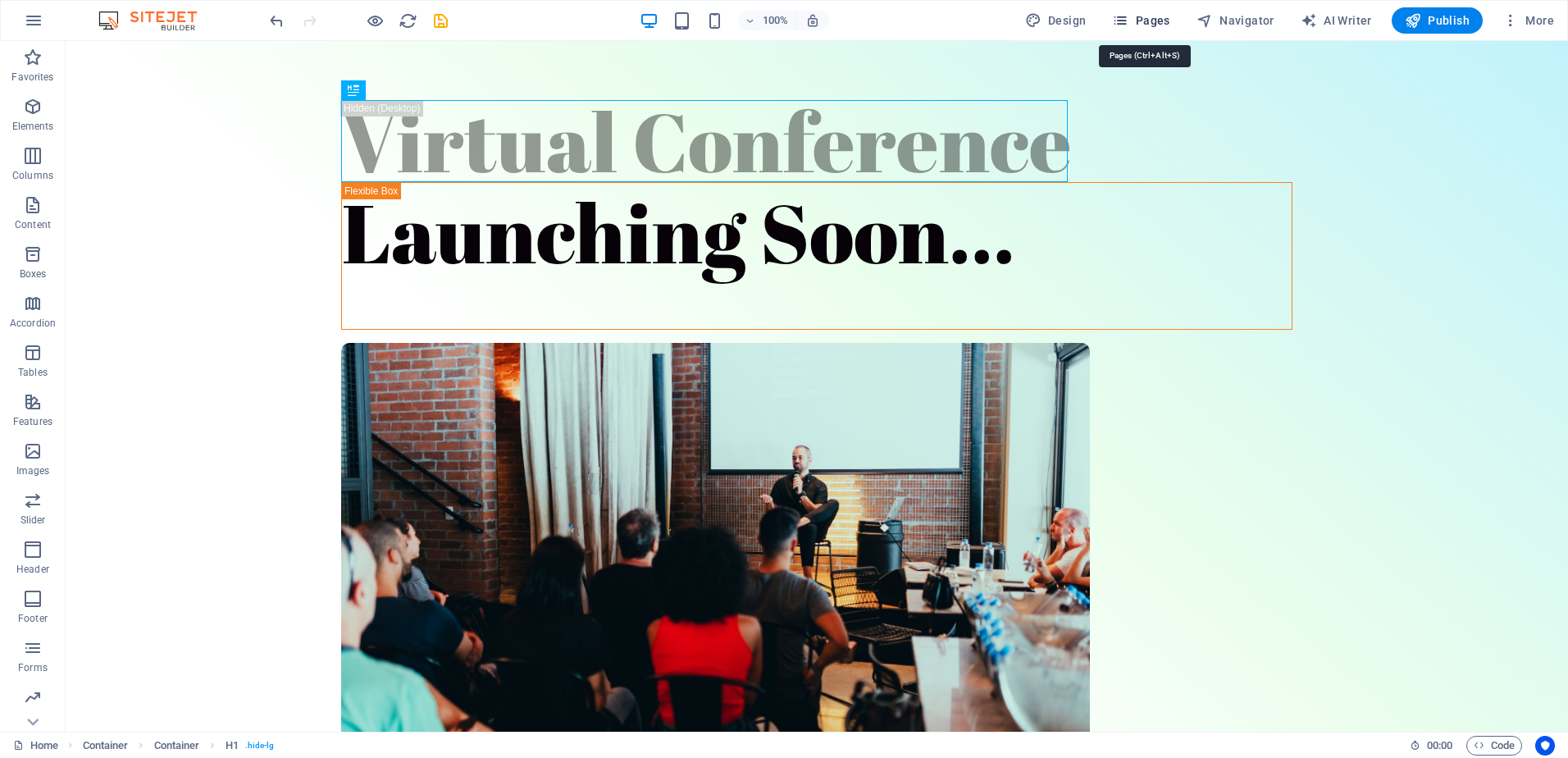
click at [1161, 22] on span "Pages" at bounding box center [1141, 21] width 57 height 17
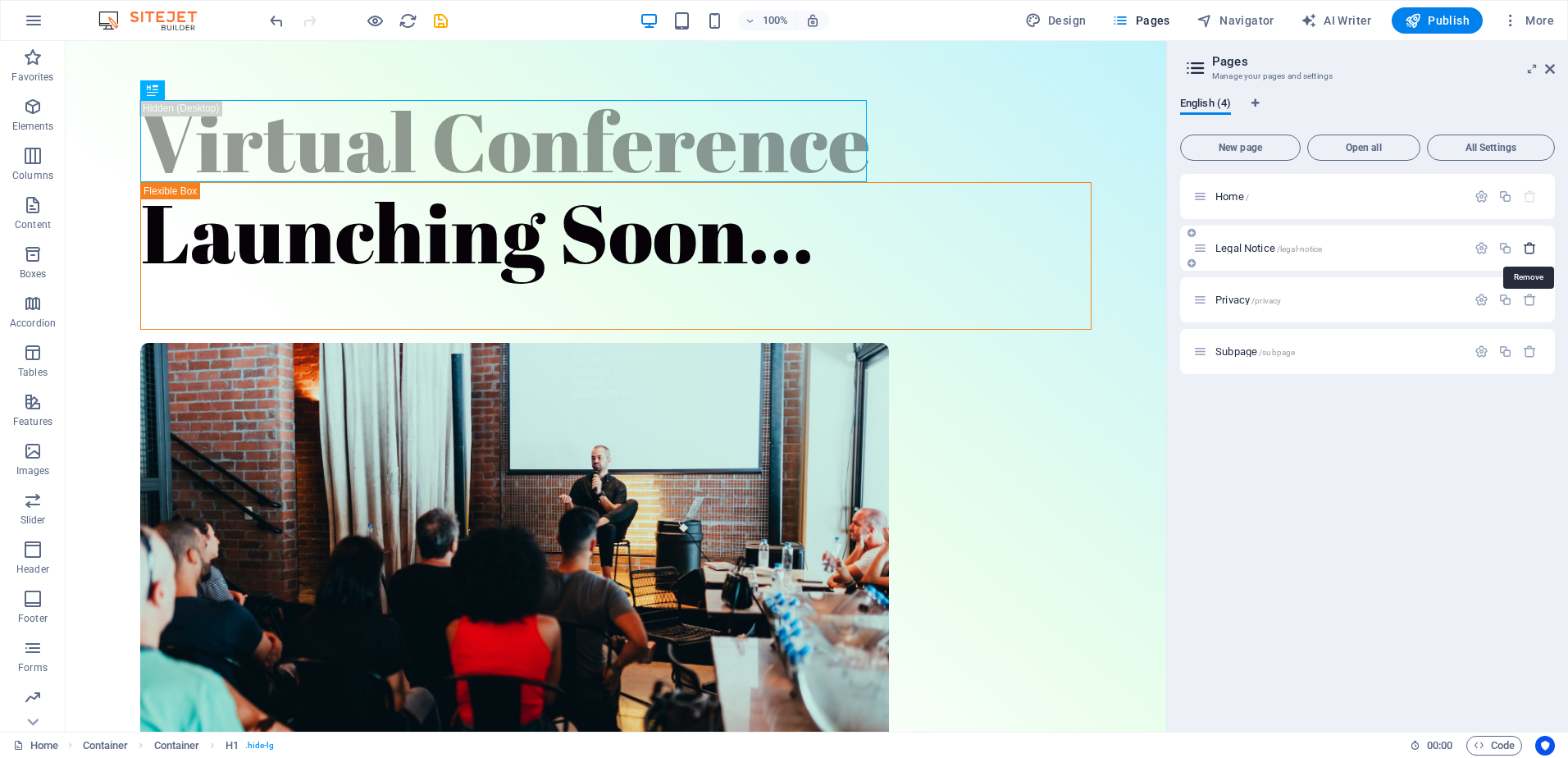
click at [1526, 242] on icon "button" at bounding box center [1530, 248] width 14 height 14
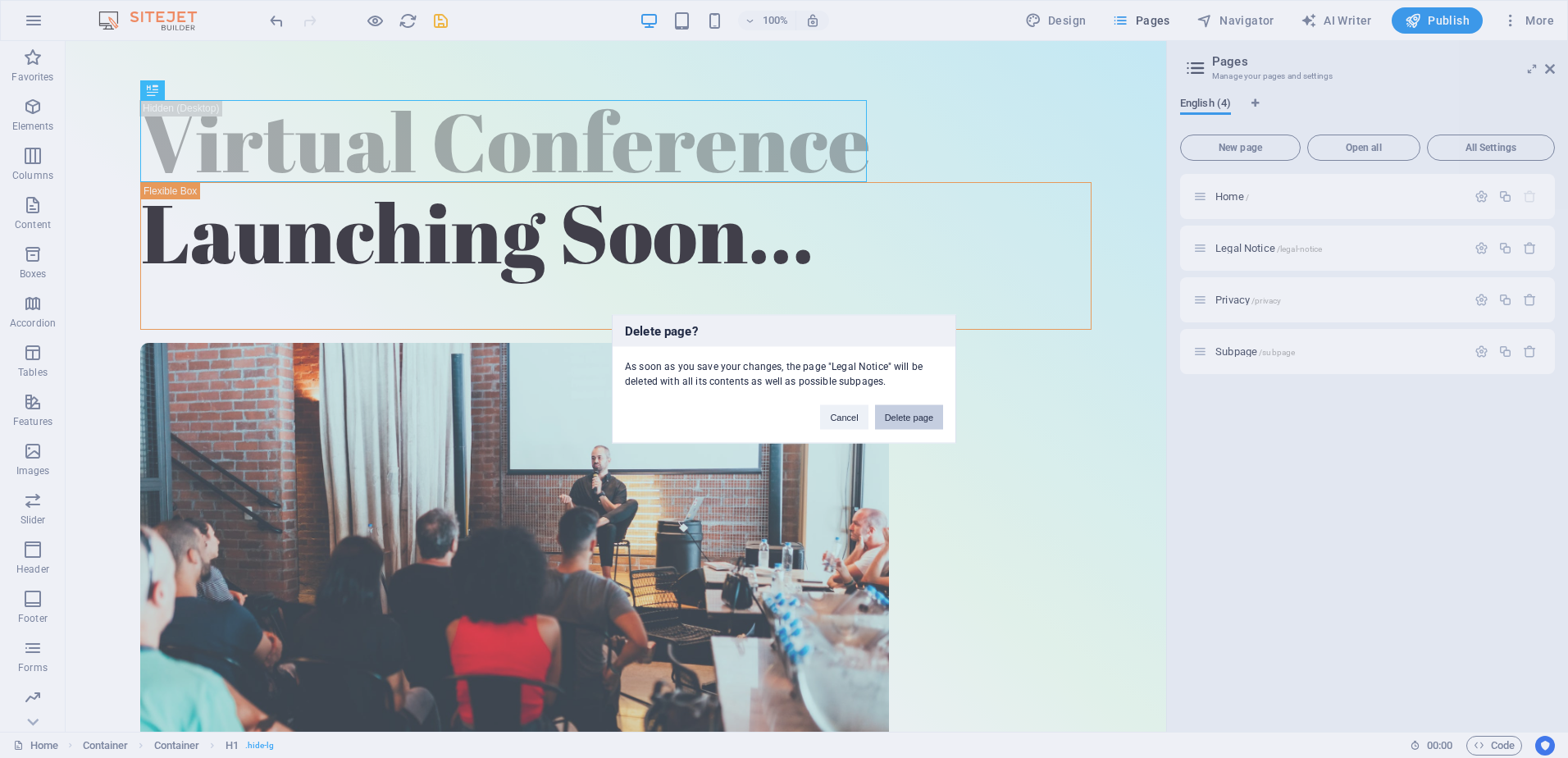
drag, startPoint x: 911, startPoint y: 409, endPoint x: 848, endPoint y: 373, distance: 72.6
click at [911, 409] on button "Delete page" at bounding box center [909, 418] width 68 height 25
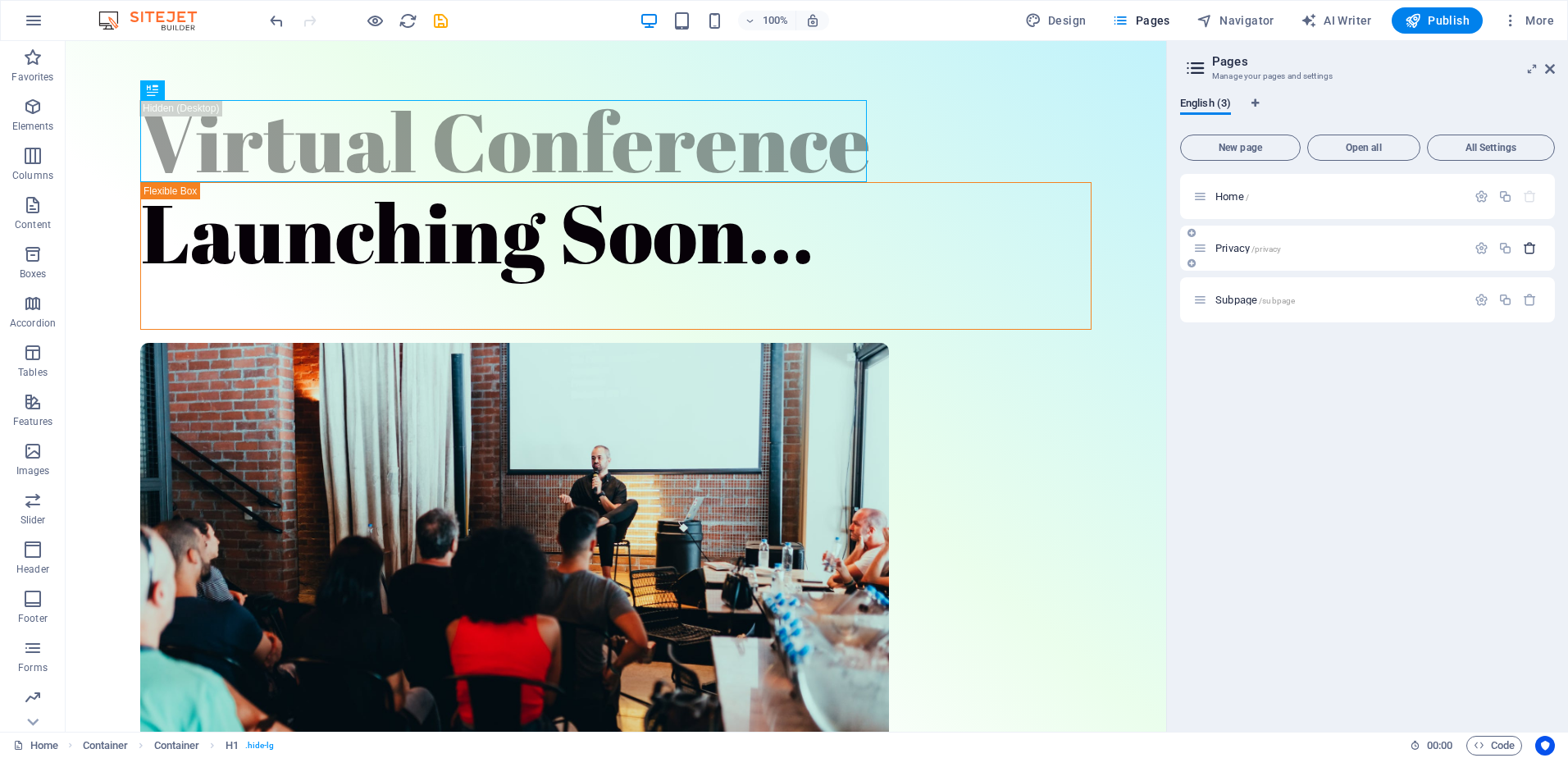
click at [1530, 250] on icon "button" at bounding box center [1530, 248] width 14 height 14
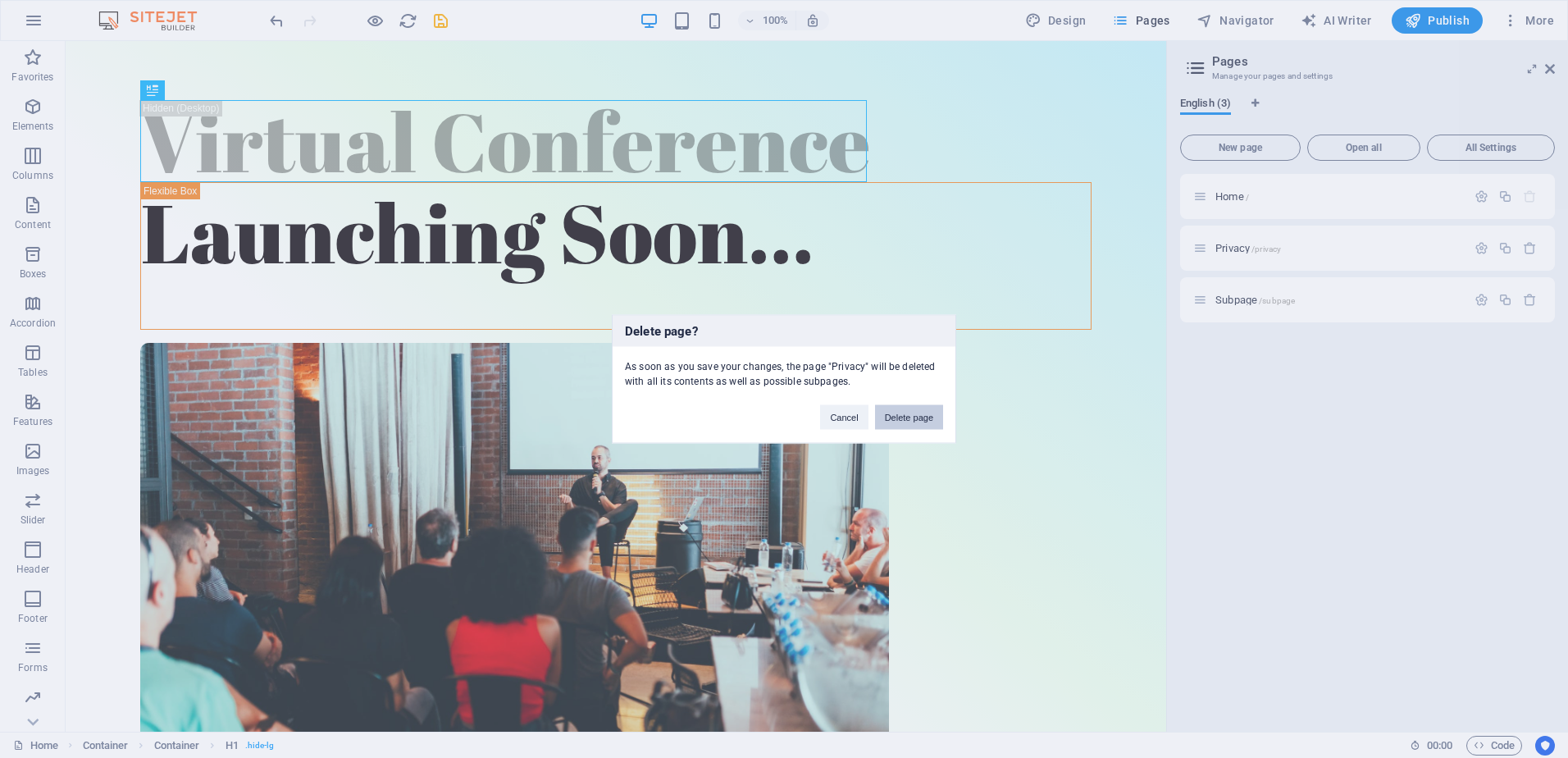
click at [896, 418] on button "Delete page" at bounding box center [909, 418] width 68 height 25
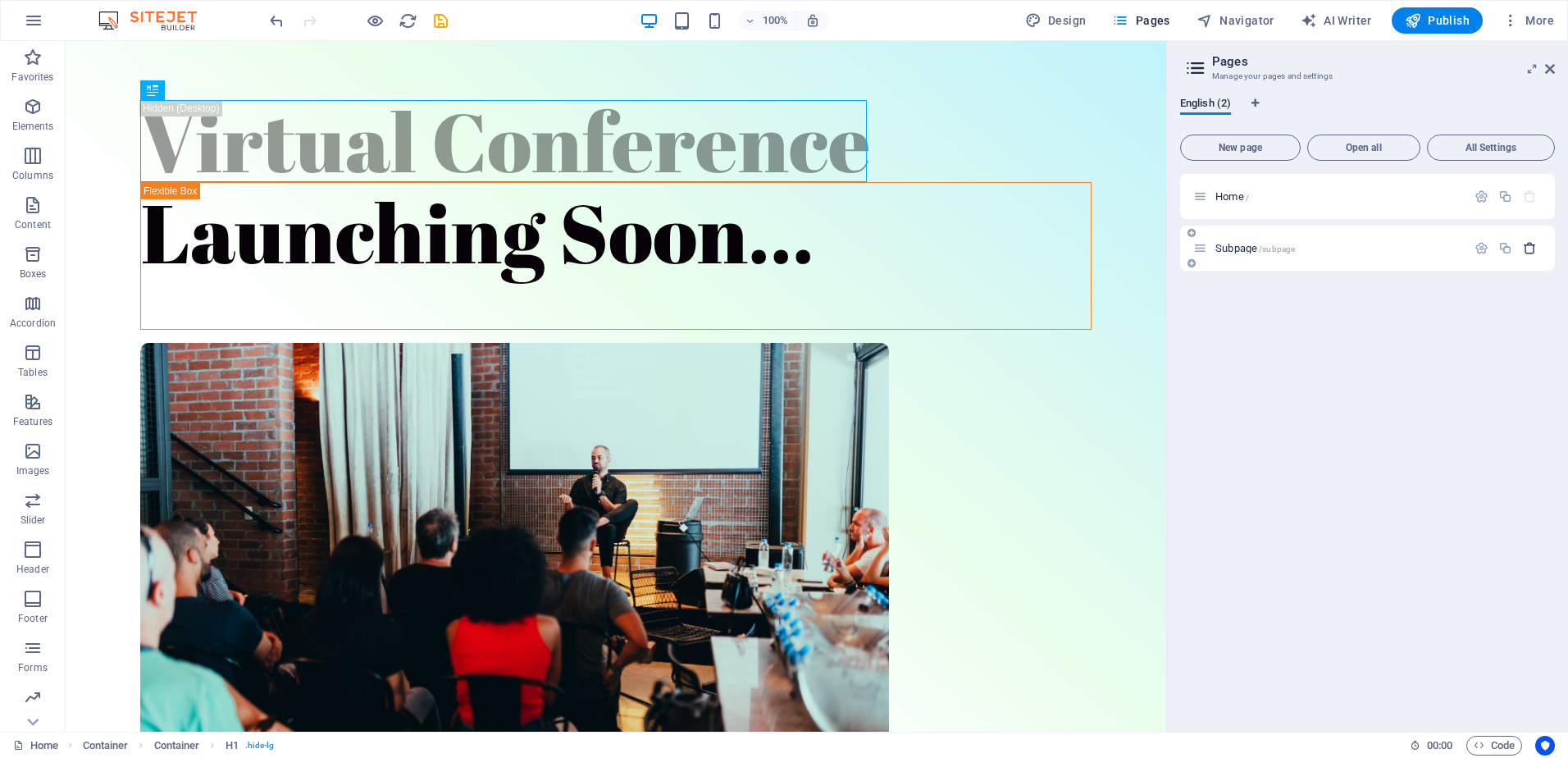
click at [1530, 248] on icon "button" at bounding box center [1530, 248] width 14 height 14
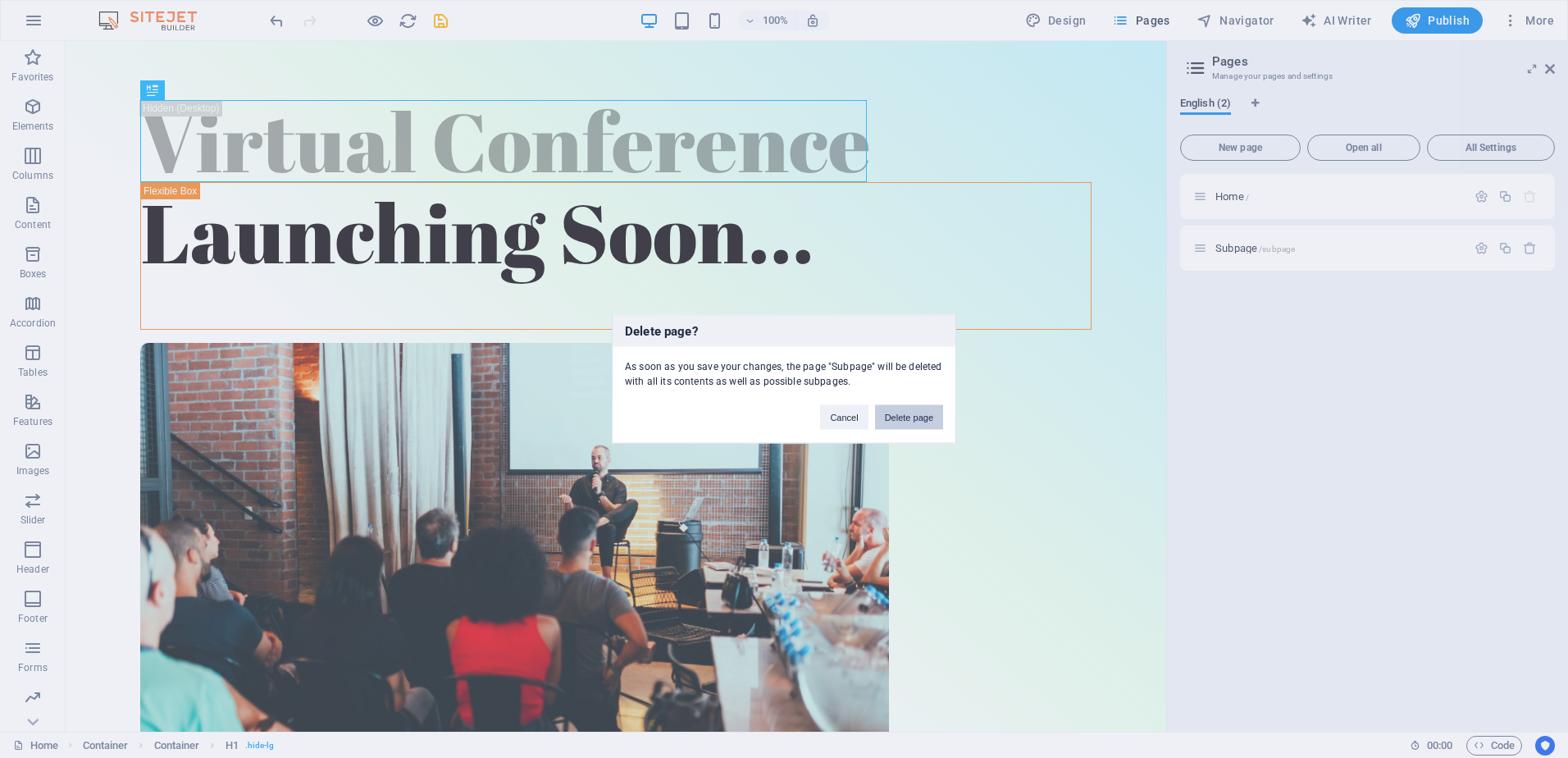
click at [939, 417] on button "Delete page" at bounding box center [909, 418] width 68 height 25
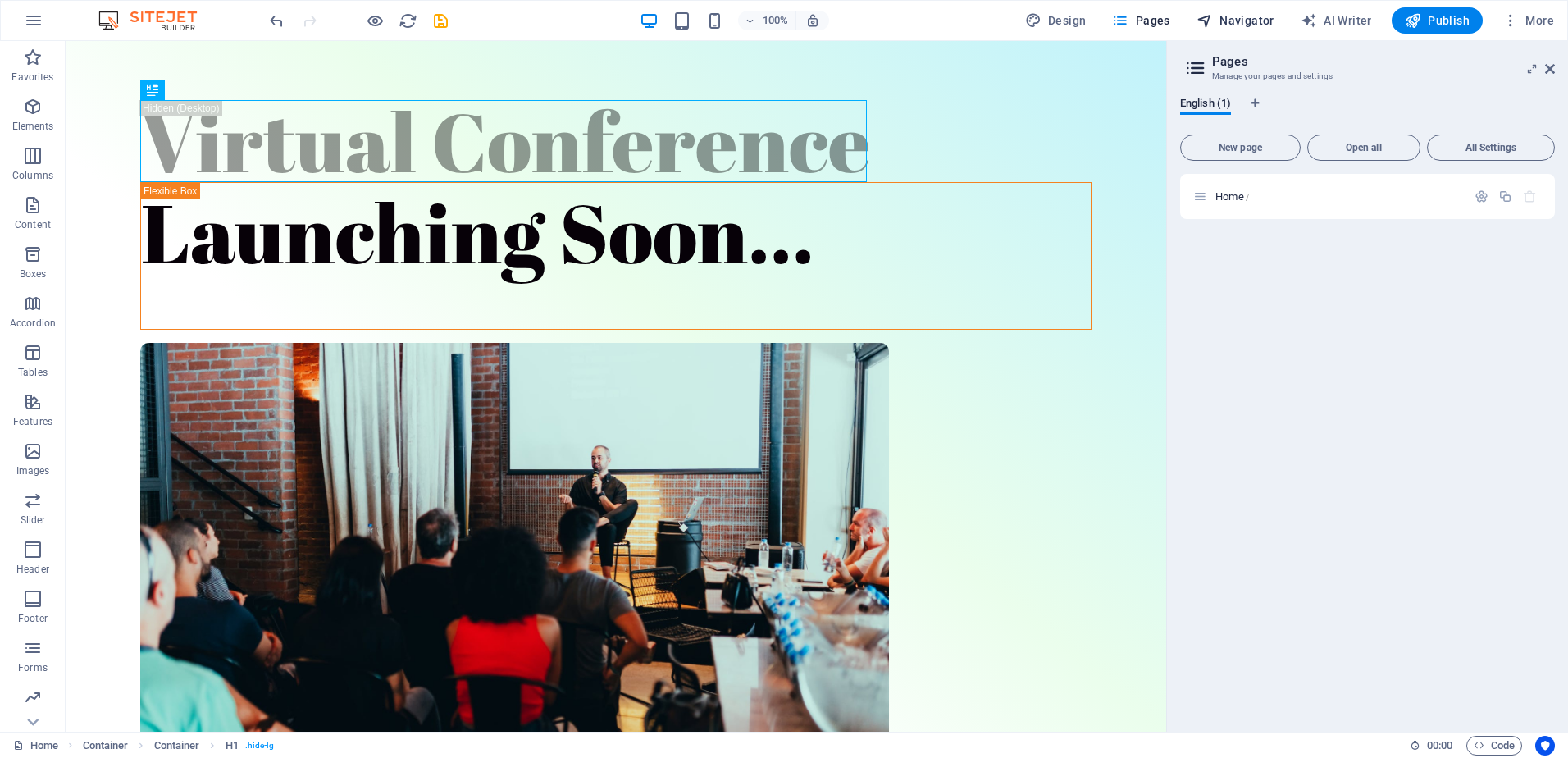
click at [1240, 12] on span "Navigator" at bounding box center [1236, 21] width 78 height 17
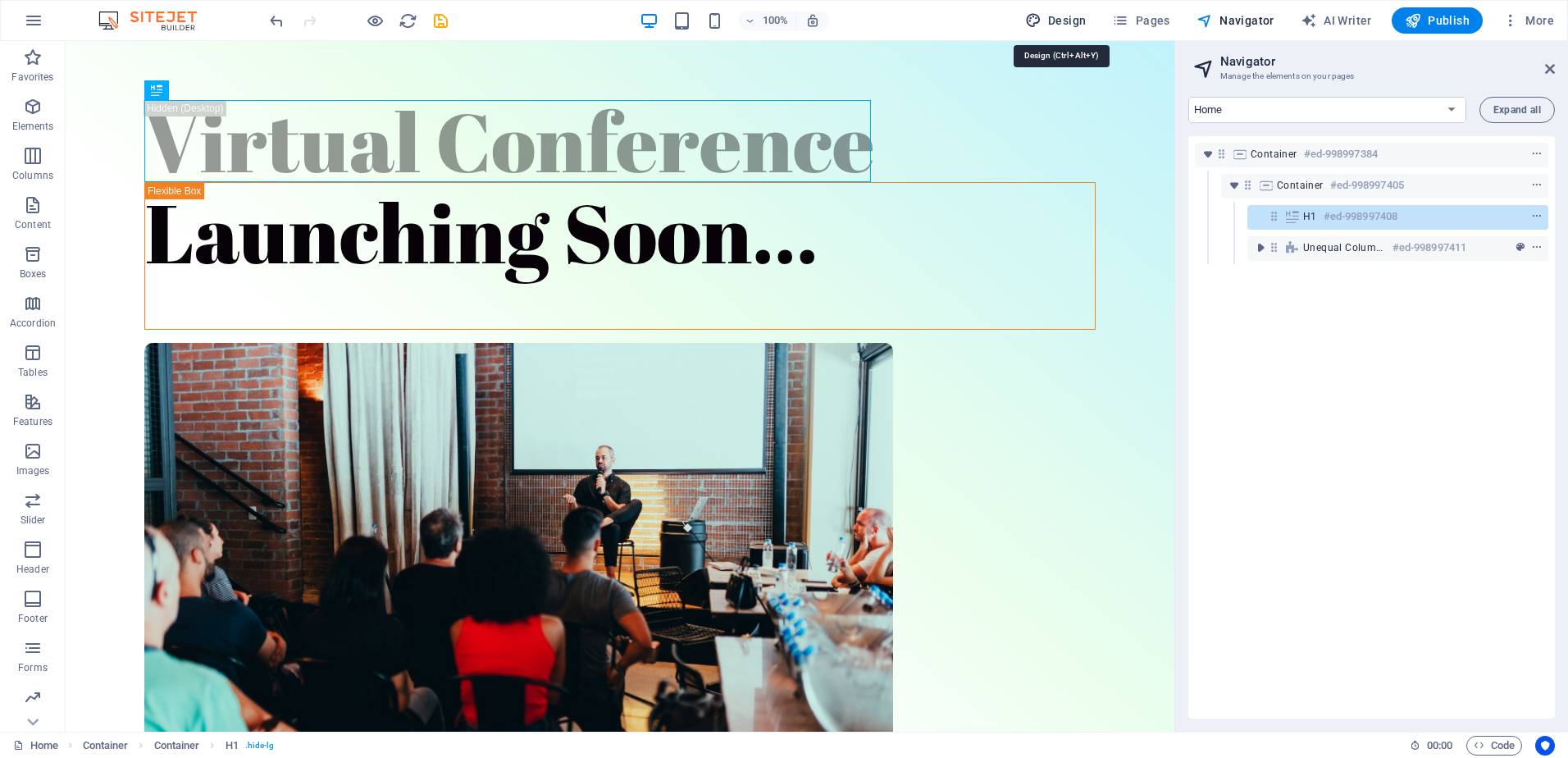
click at [1086, 19] on span "Design" at bounding box center [1056, 21] width 61 height 17
select select "px"
select select "400"
select select "px"
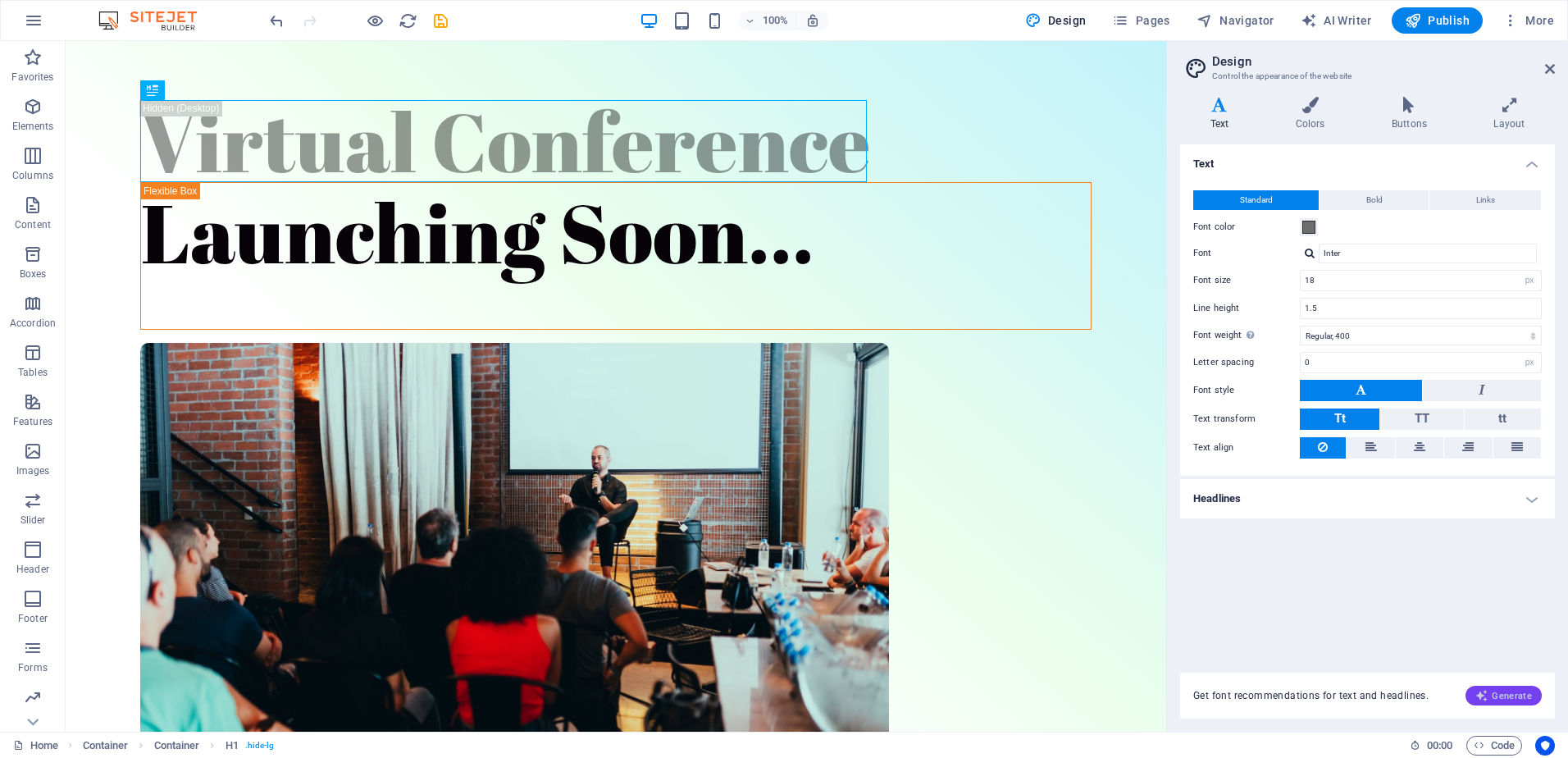
click at [1526, 701] on span "Generate" at bounding box center [1504, 696] width 56 height 13
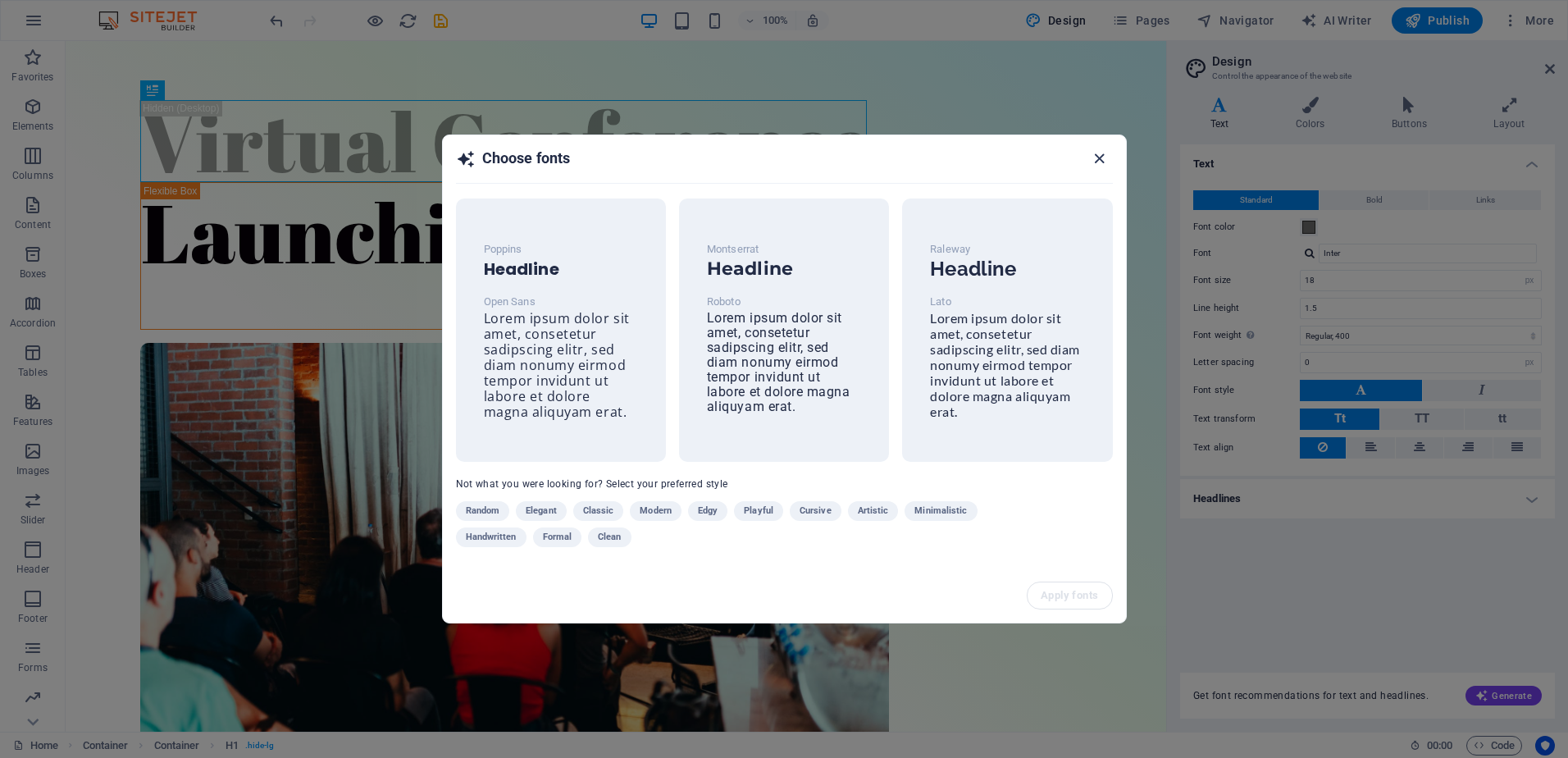
click at [1097, 153] on icon "button" at bounding box center [1099, 159] width 19 height 19
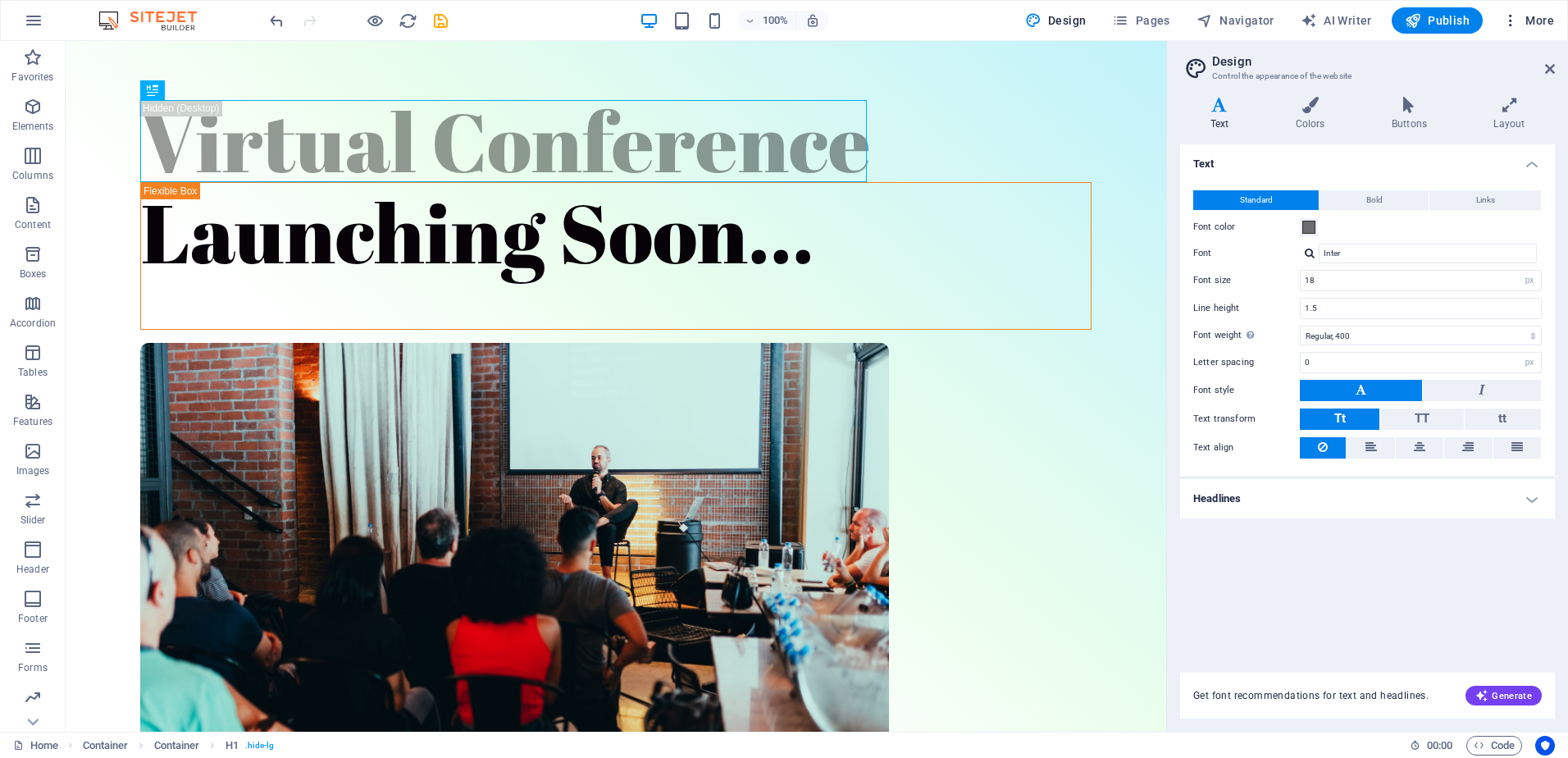
click at [1517, 22] on icon "button" at bounding box center [1511, 21] width 17 height 17
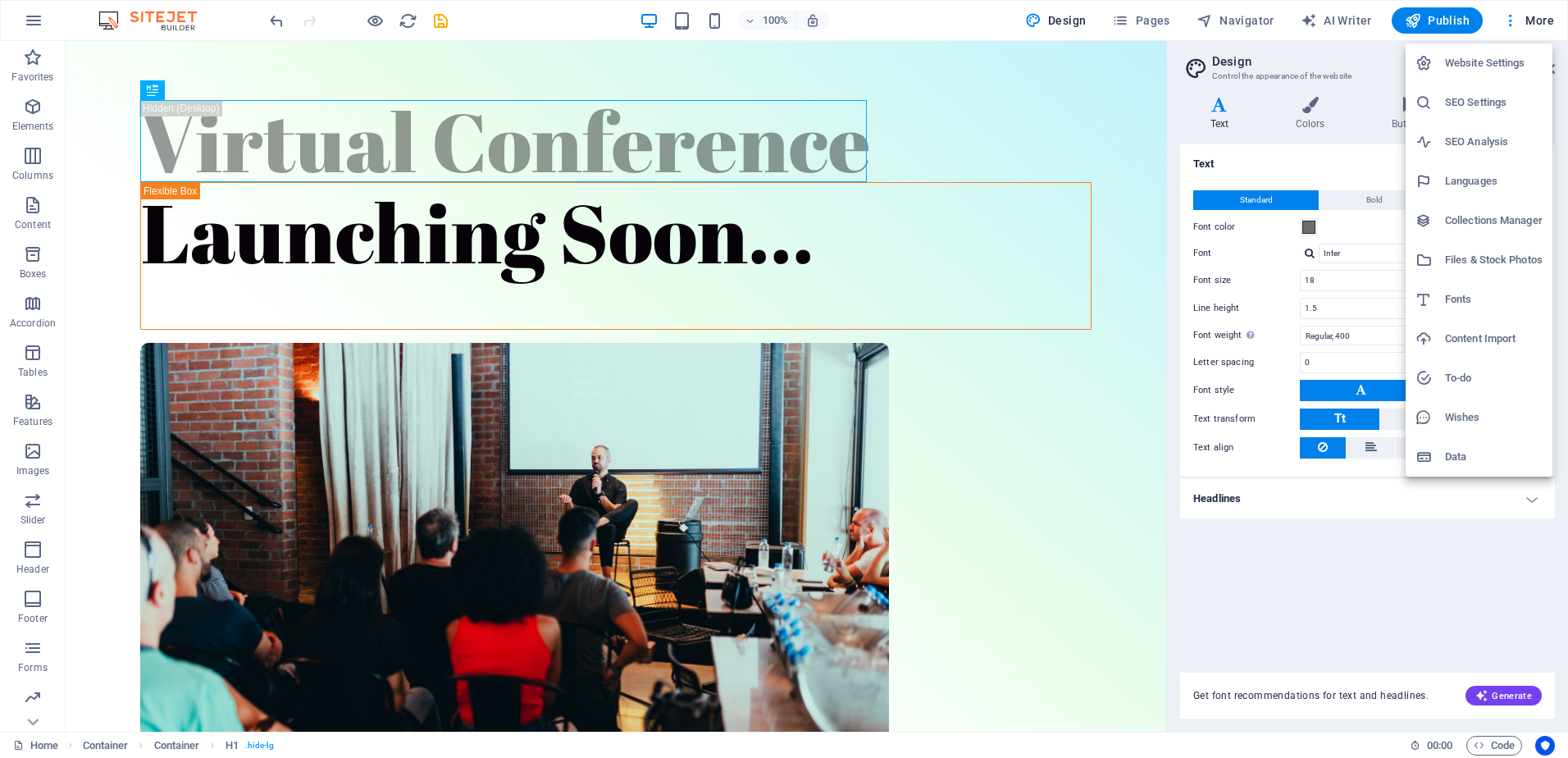
click at [1484, 71] on h6 "Website Settings" at bounding box center [1494, 63] width 98 height 20
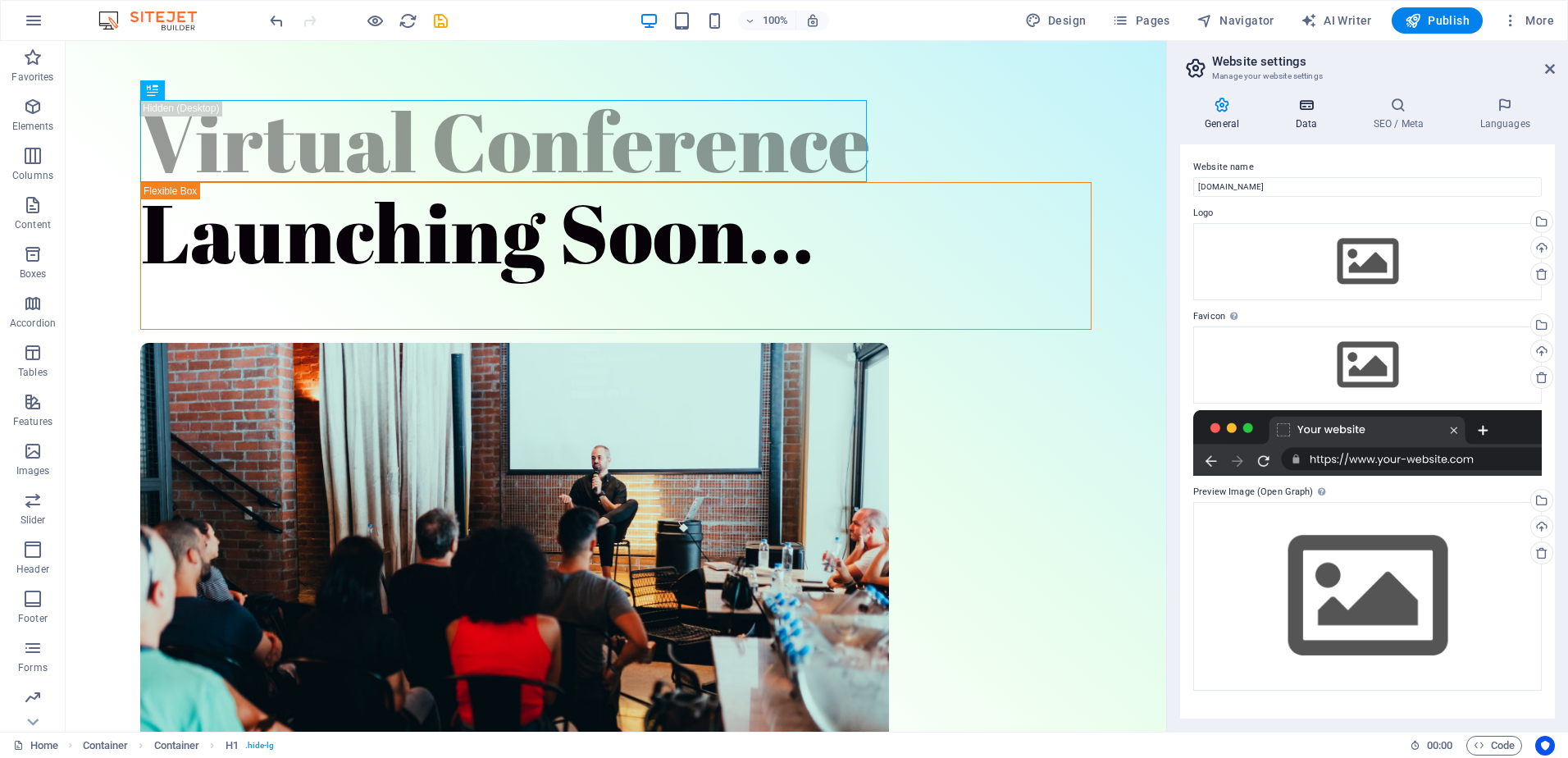
click at [1317, 116] on h4 "Data" at bounding box center [1310, 115] width 78 height 35
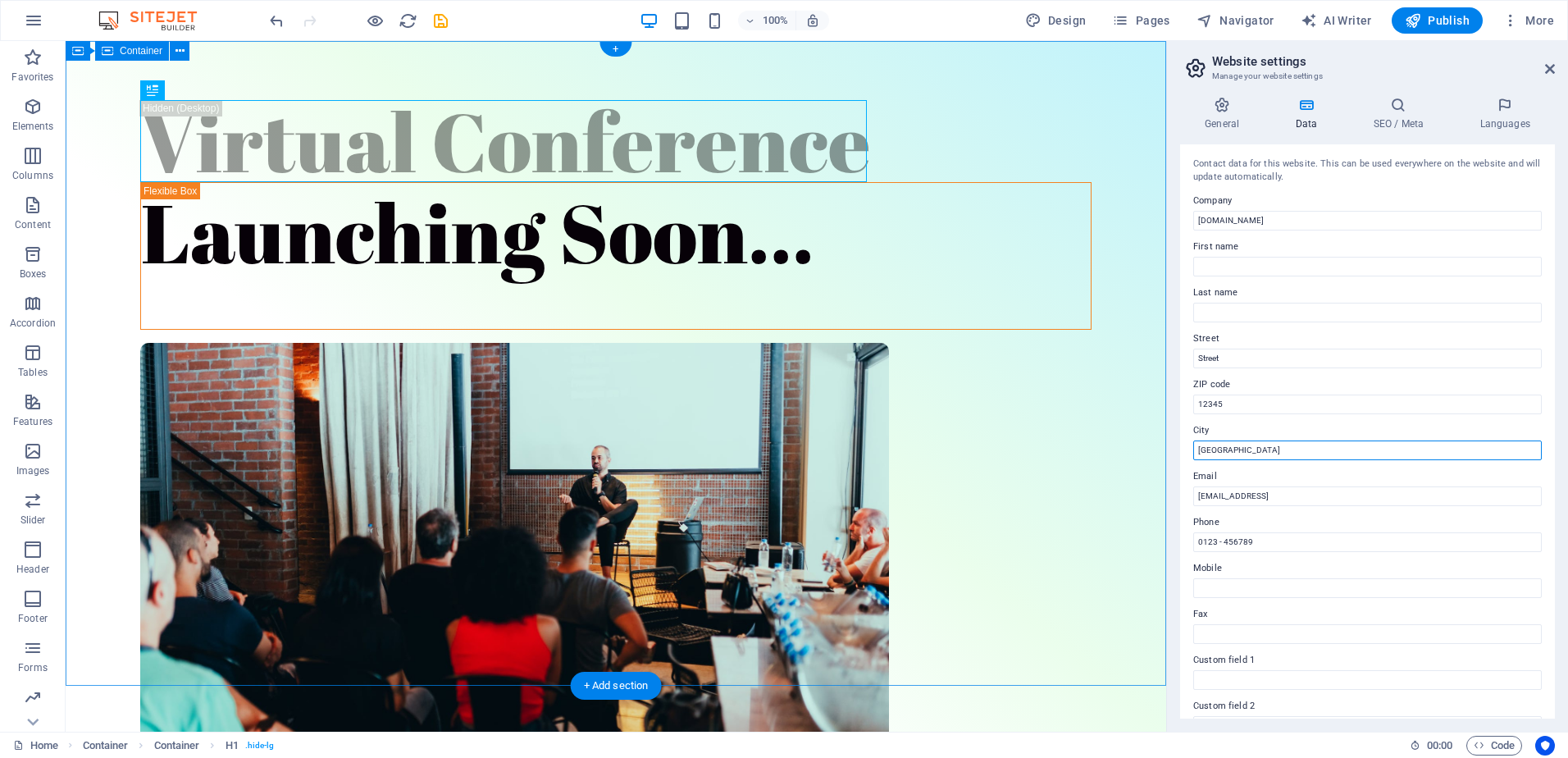
drag, startPoint x: 1360, startPoint y: 489, endPoint x: 1096, endPoint y: 462, distance: 265.4
type input "[GEOGRAPHIC_DATA]"
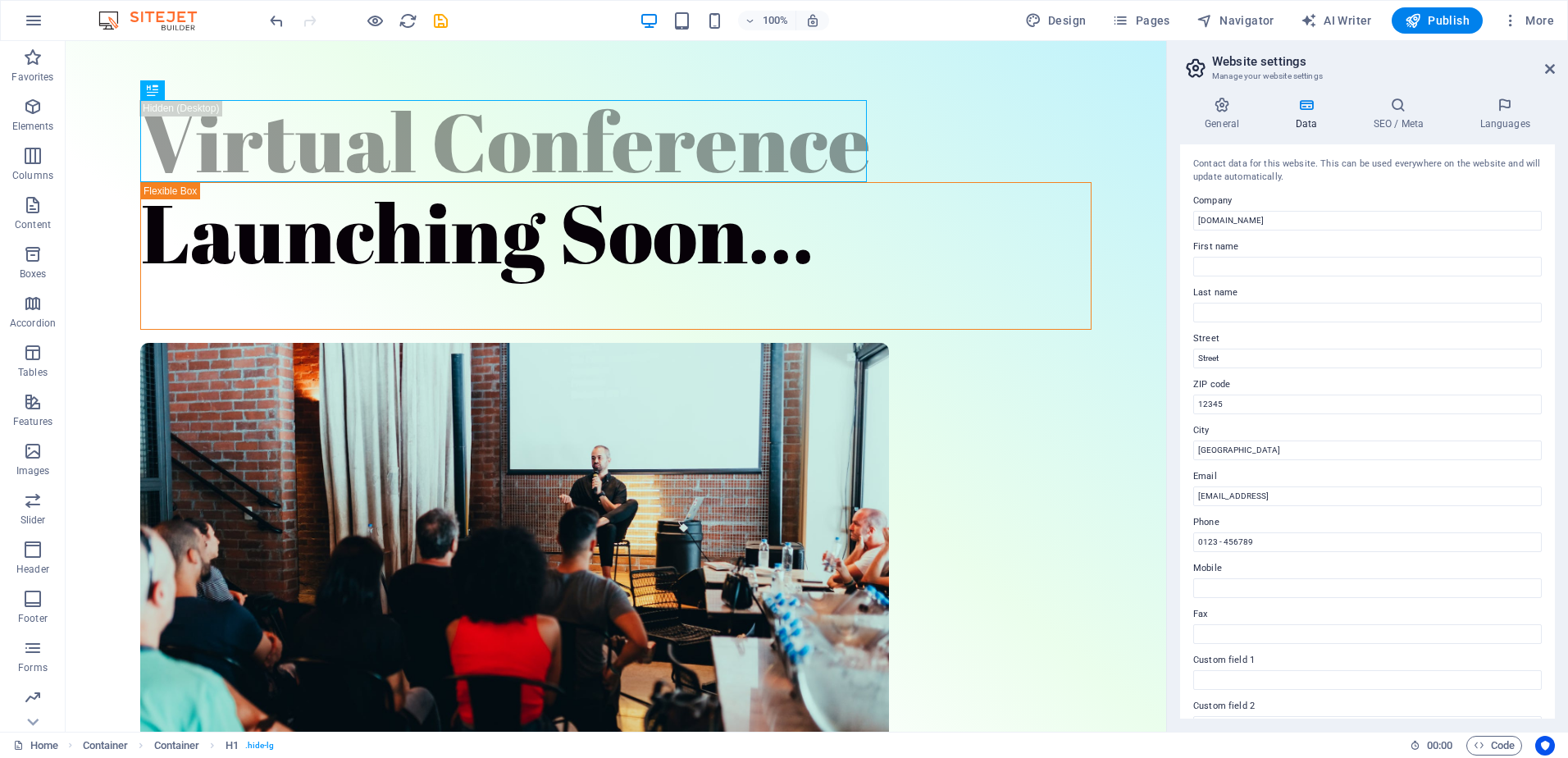
click at [1354, 463] on div "Contact data for this website. This can be used everywhere on the website and w…" at bounding box center [1368, 432] width 375 height 575
click at [1447, 21] on span "Publish" at bounding box center [1438, 21] width 65 height 17
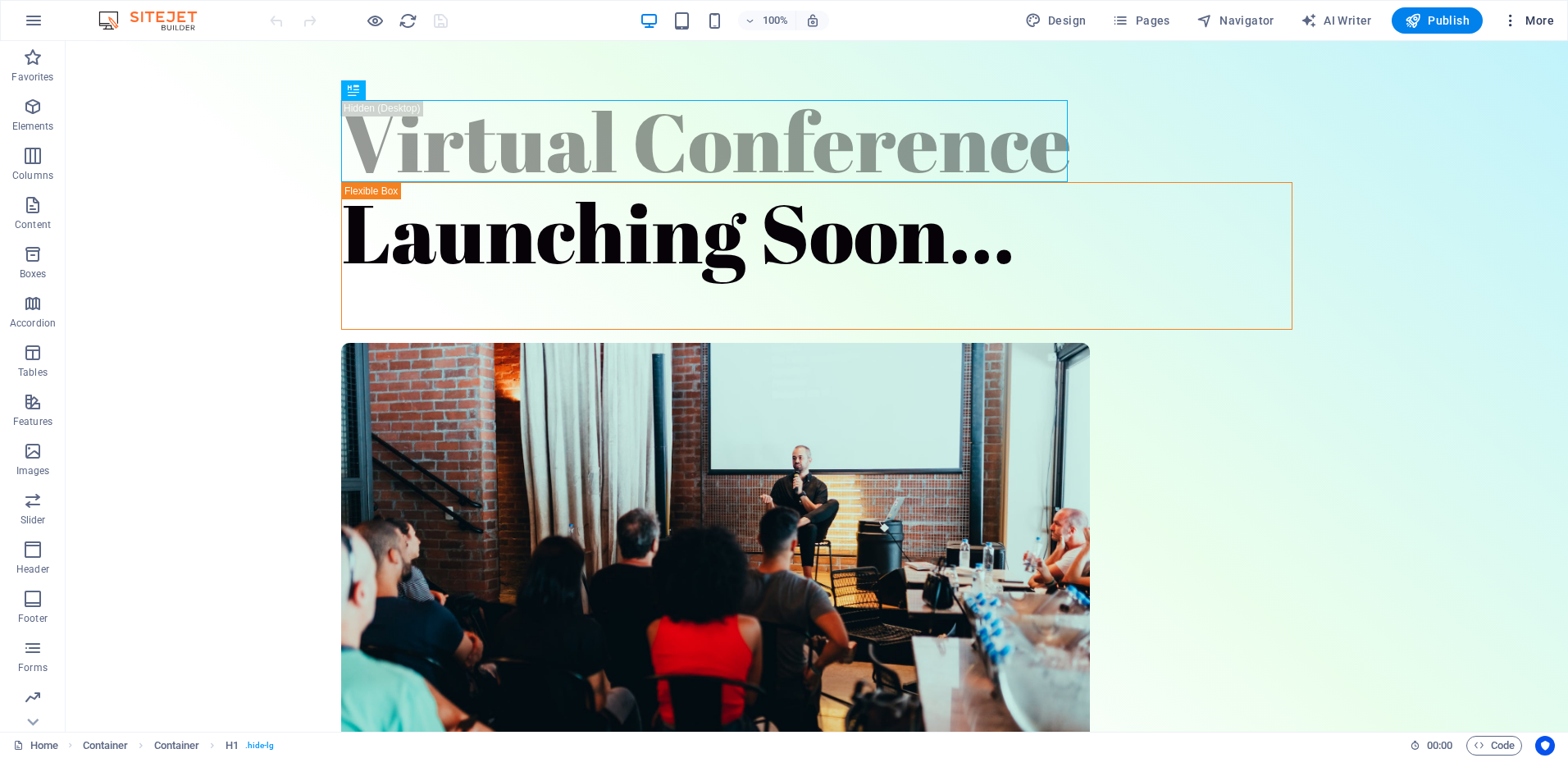
click at [1546, 17] on span "More" at bounding box center [1528, 21] width 51 height 17
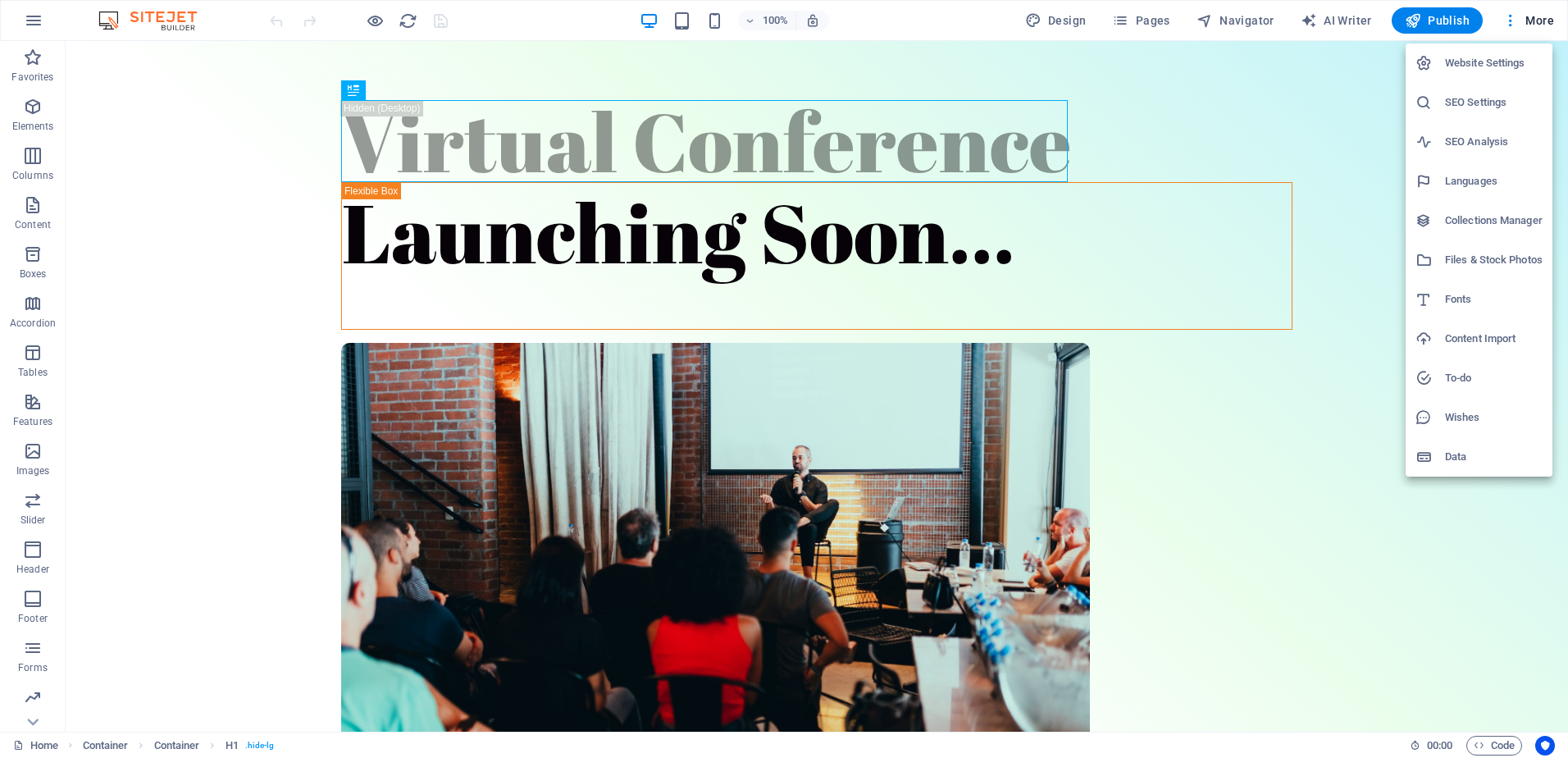
click at [1492, 72] on h6 "Website Settings" at bounding box center [1494, 63] width 98 height 20
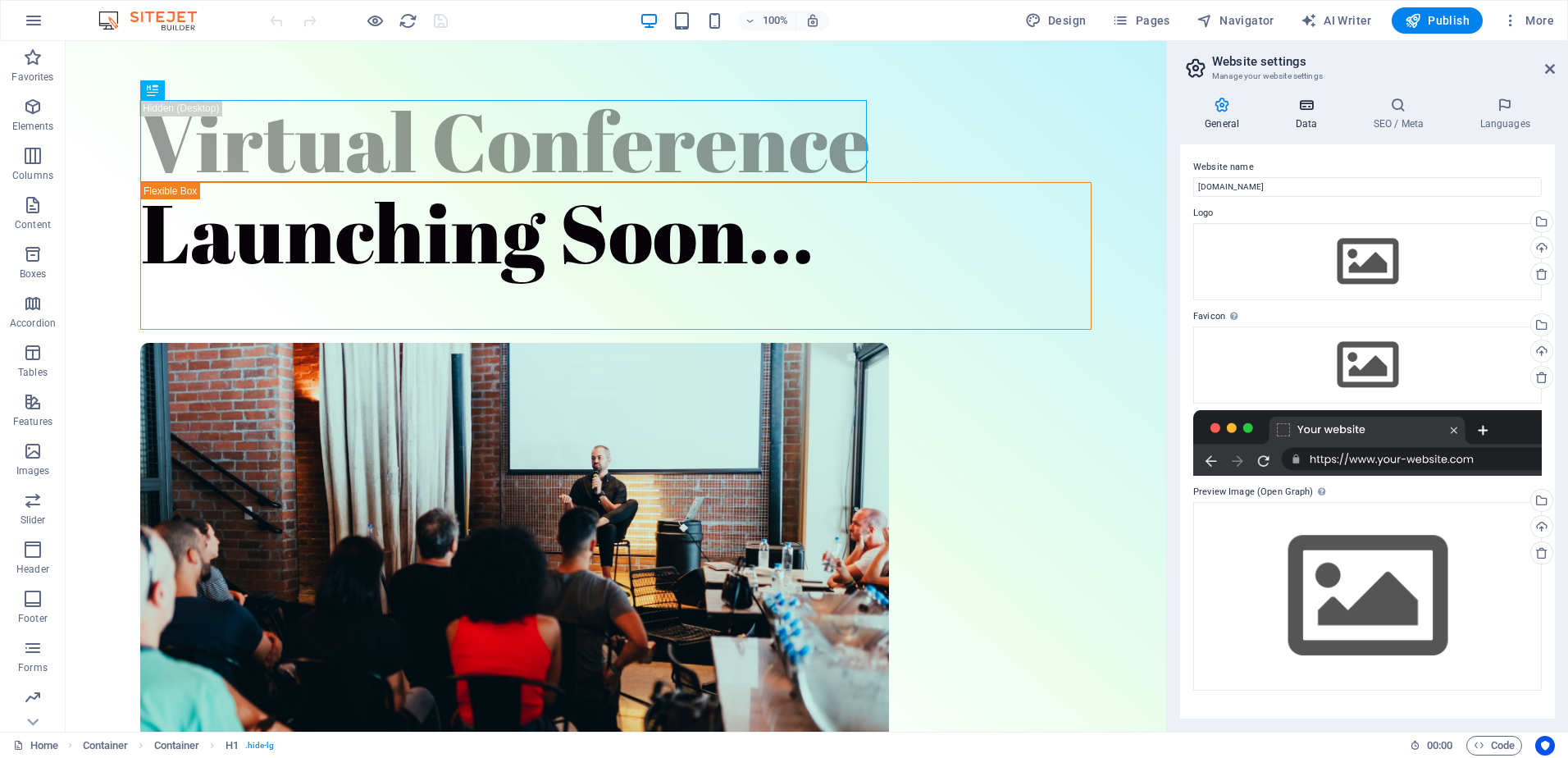
click at [1286, 105] on icon at bounding box center [1307, 105] width 71 height 17
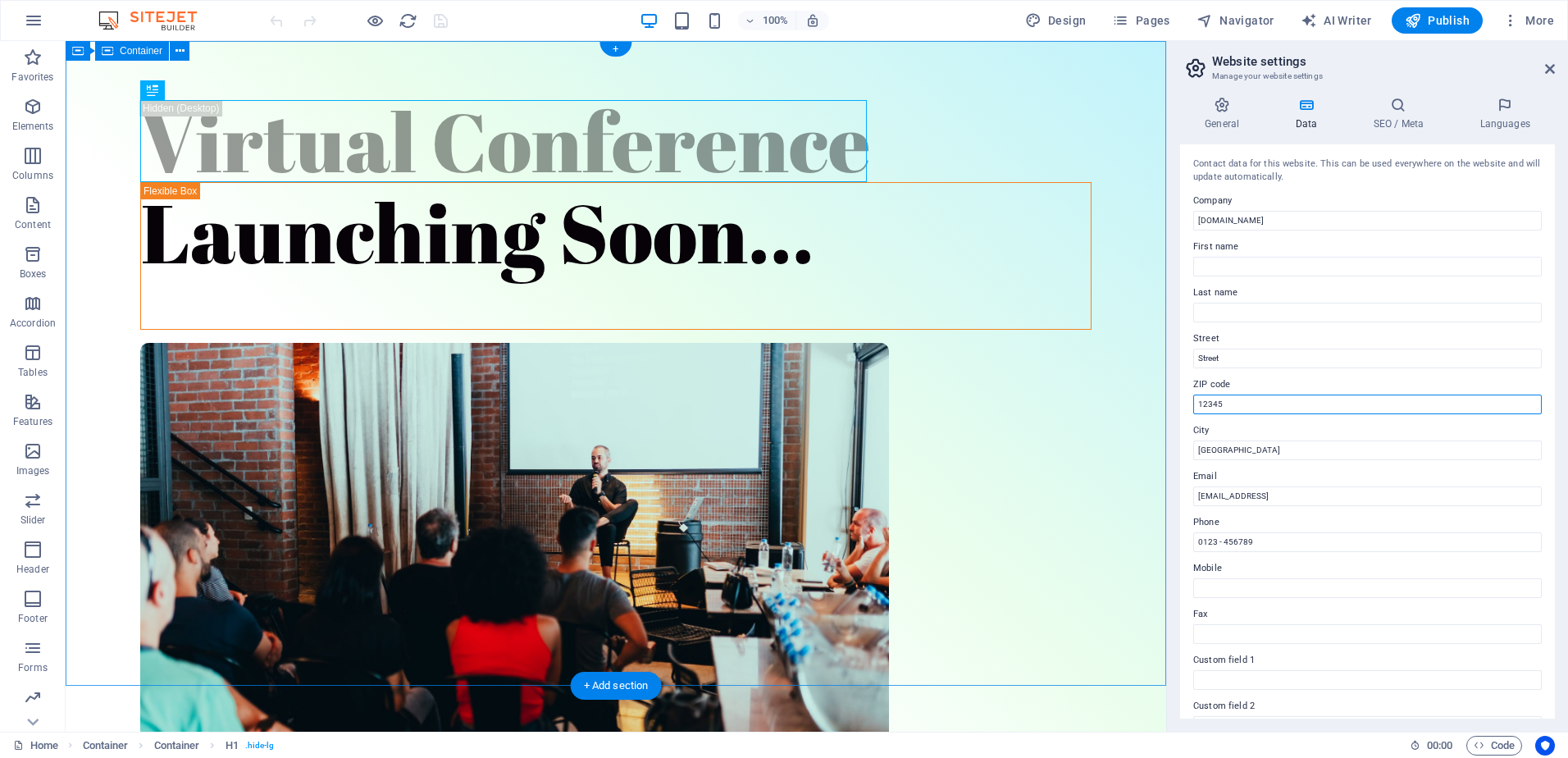
drag, startPoint x: 1354, startPoint y: 442, endPoint x: 1131, endPoint y: 400, distance: 226.9
click at [1271, 401] on input "12345" at bounding box center [1368, 404] width 349 height 20
click at [1264, 406] on input "12345" at bounding box center [1368, 404] width 349 height 20
type input "20006"
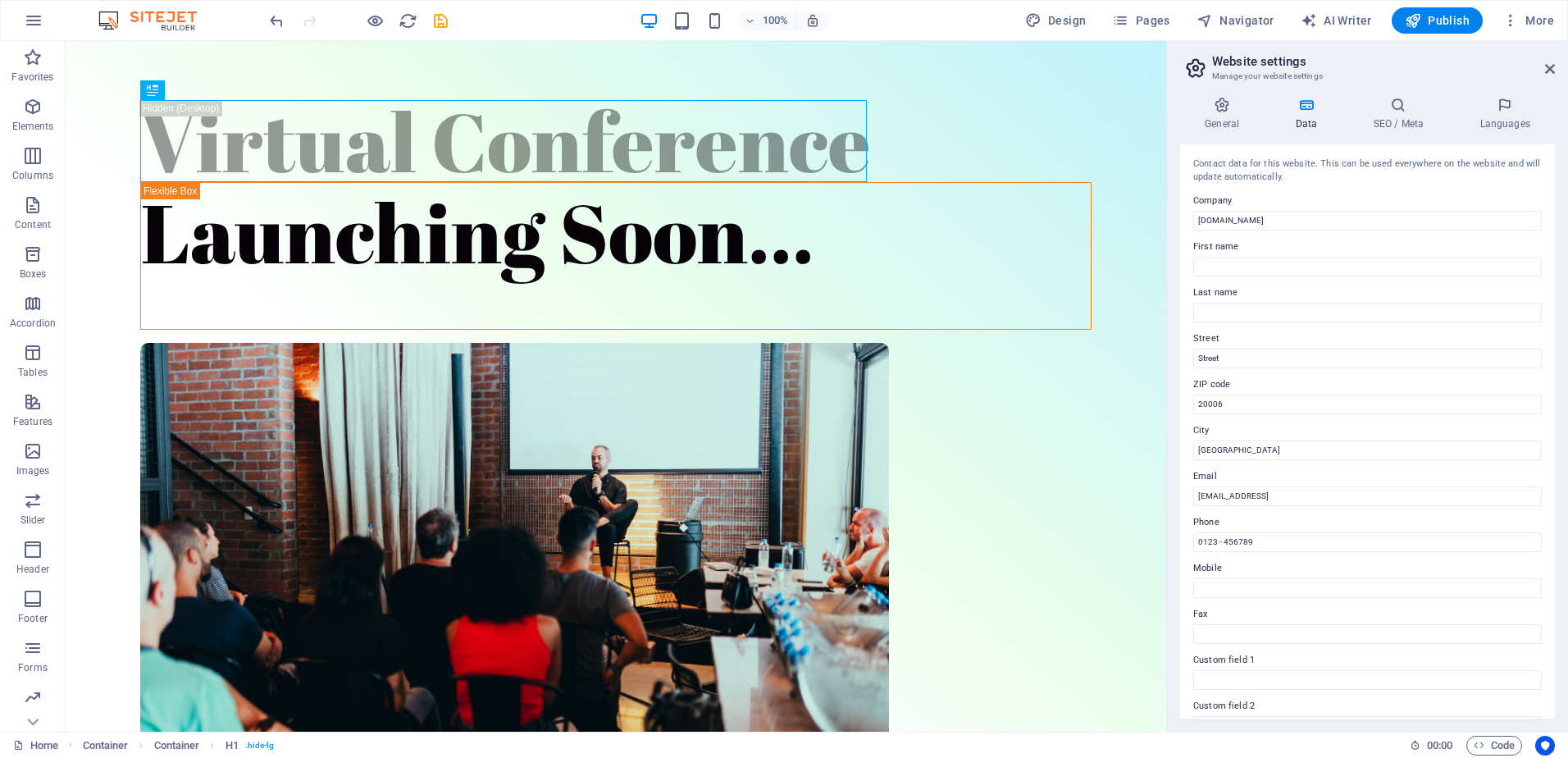
click at [1410, 337] on label "Street" at bounding box center [1368, 339] width 349 height 20
click at [1410, 349] on input "Street" at bounding box center [1368, 359] width 349 height 20
click at [1250, 264] on input "First name" at bounding box center [1368, 267] width 349 height 20
type input "Raniah"
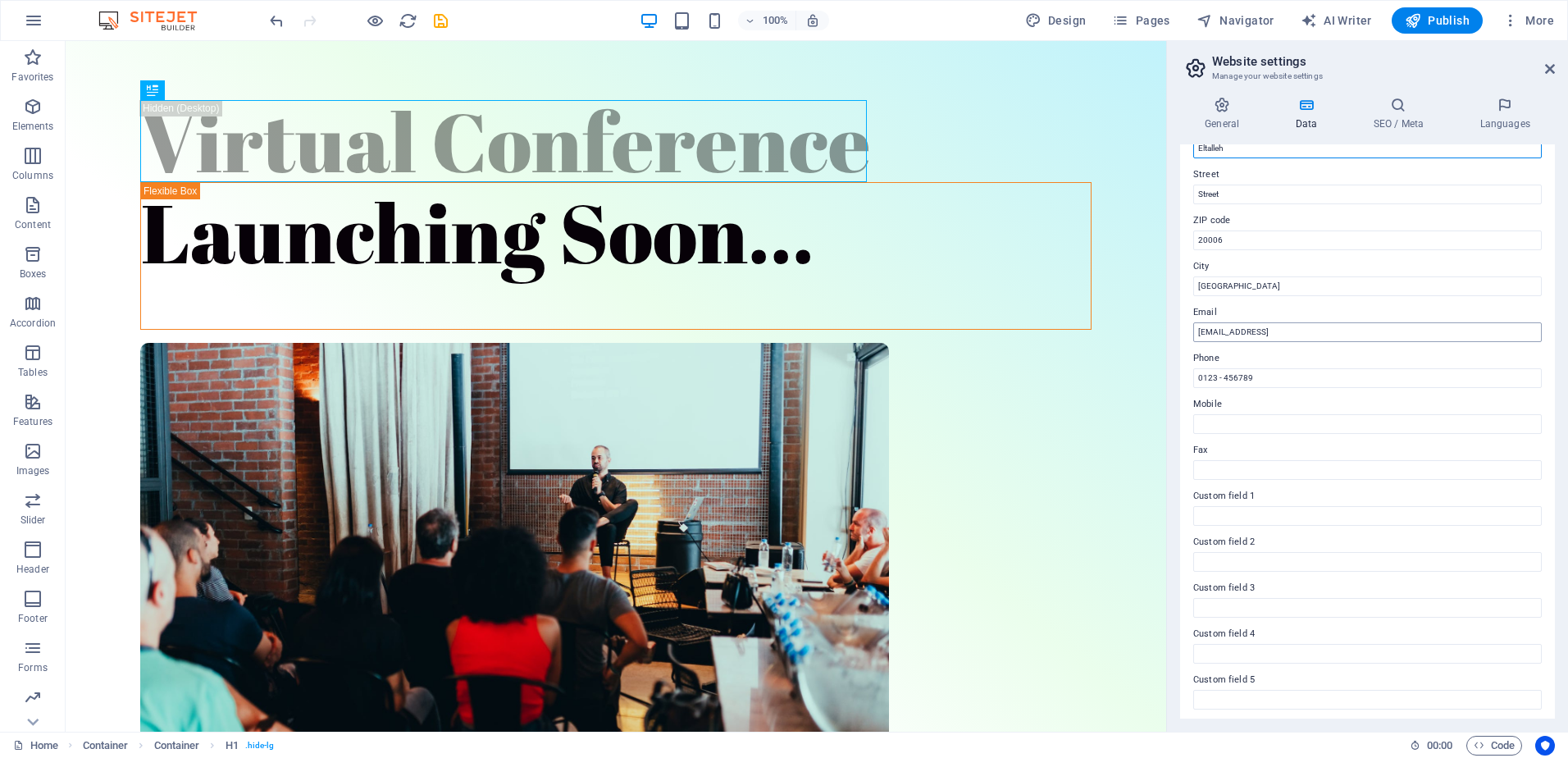
type input "Eltalleh"
drag, startPoint x: 1404, startPoint y: 335, endPoint x: 1191, endPoint y: 342, distance: 213.1
click at [1191, 342] on div "Contact data for this website. This can be used everywhere on the website and w…" at bounding box center [1368, 432] width 375 height 575
type input "[EMAIL_ADDRESS][DOMAIN_NAME]"
drag, startPoint x: 1264, startPoint y: 374, endPoint x: 1190, endPoint y: 382, distance: 74.4
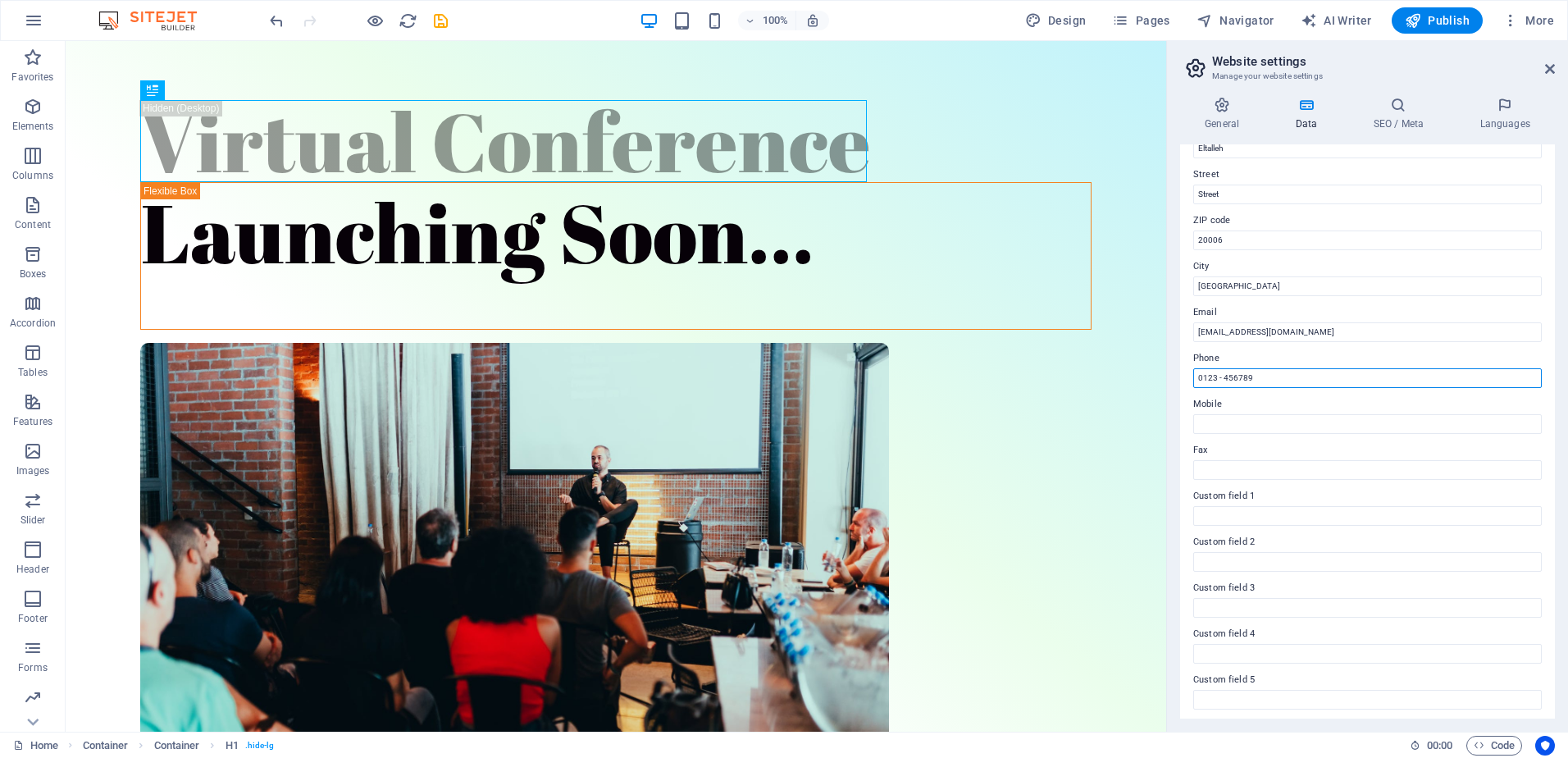
click at [1190, 382] on div "Contact data for this website. This can be used everywhere on the website and w…" at bounding box center [1368, 432] width 375 height 575
click at [1247, 395] on label "Mobile" at bounding box center [1368, 404] width 349 height 20
click at [1247, 414] on input "Mobile" at bounding box center [1368, 424] width 349 height 20
click at [1199, 379] on input "96596664541" at bounding box center [1368, 379] width 349 height 20
type input "[PHONE_NUMBER]"
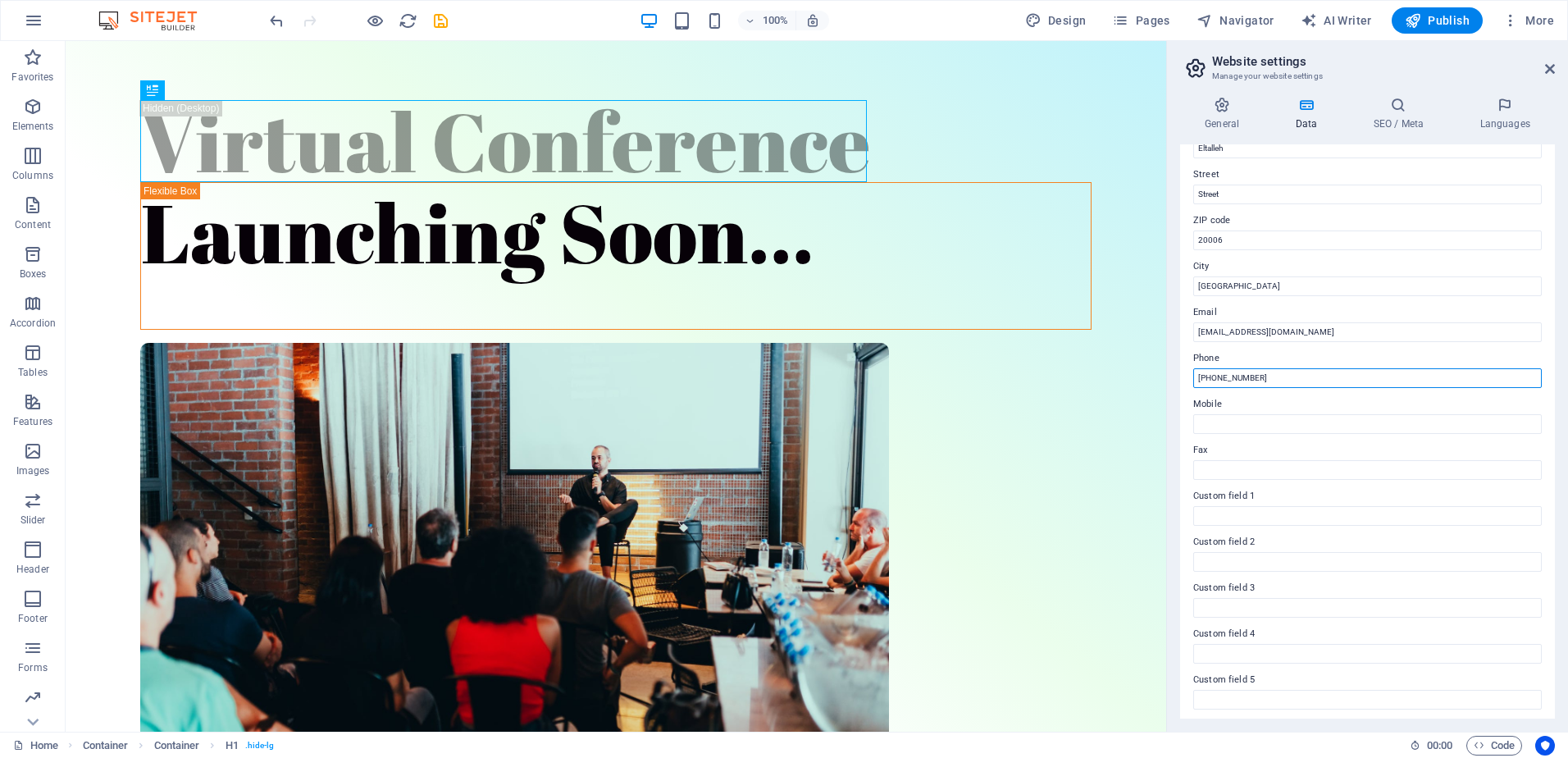
drag, startPoint x: 1277, startPoint y: 375, endPoint x: 1193, endPoint y: 369, distance: 84.2
click at [1193, 369] on div "Contact data for this website. This can be used everywhere on the website and w…" at bounding box center [1368, 432] width 375 height 575
click at [1220, 413] on label "Mobile" at bounding box center [1368, 404] width 349 height 20
click at [1220, 414] on input "Mobile" at bounding box center [1368, 424] width 349 height 20
click at [1220, 418] on input "Mobile" at bounding box center [1368, 424] width 349 height 20
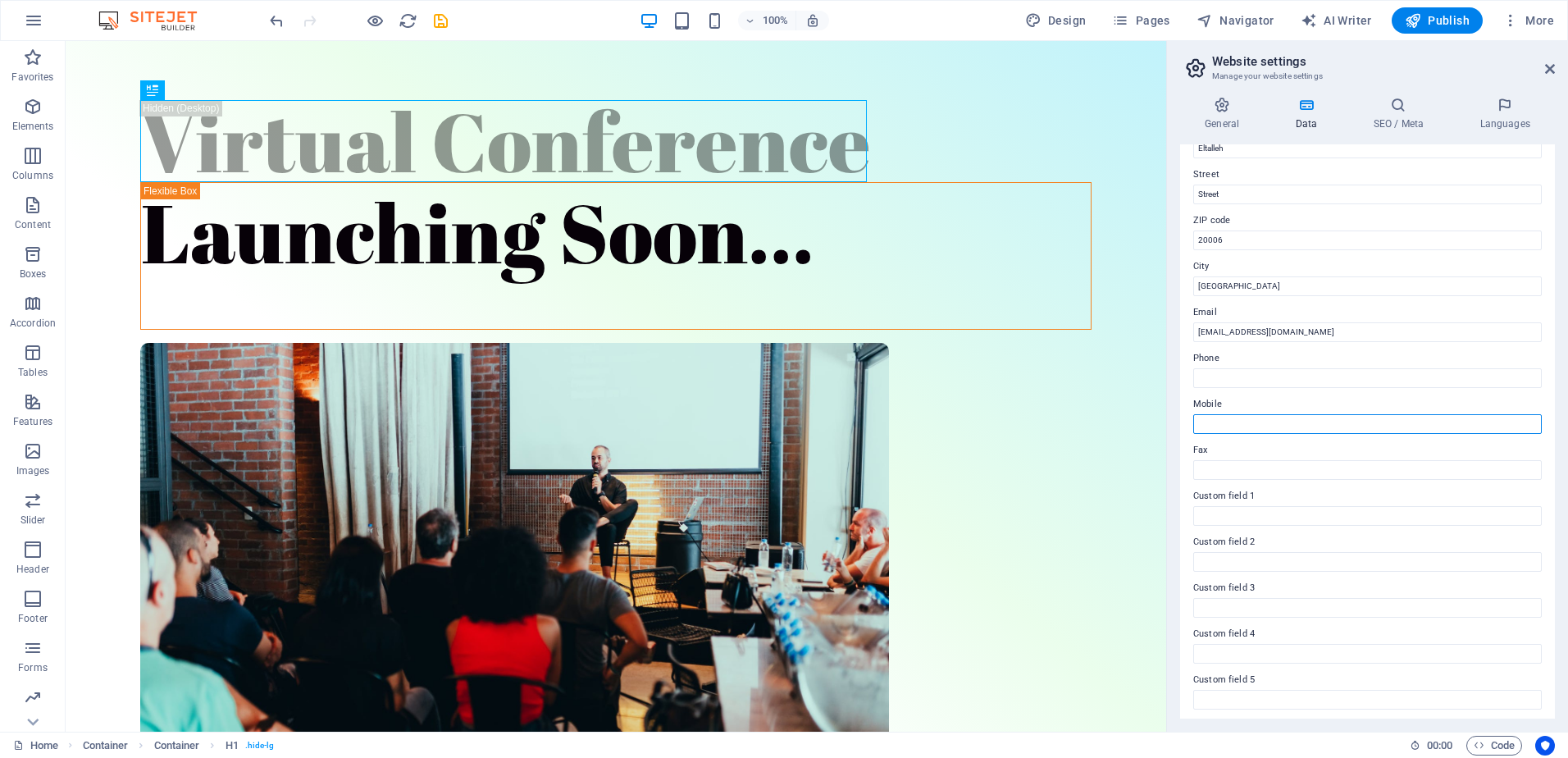
paste input "[PHONE_NUMBER]"
type input "[PHONE_NUMBER]"
click at [1334, 397] on label "Mobile" at bounding box center [1368, 404] width 349 height 20
click at [1334, 414] on input "[PHONE_NUMBER]" at bounding box center [1368, 424] width 349 height 20
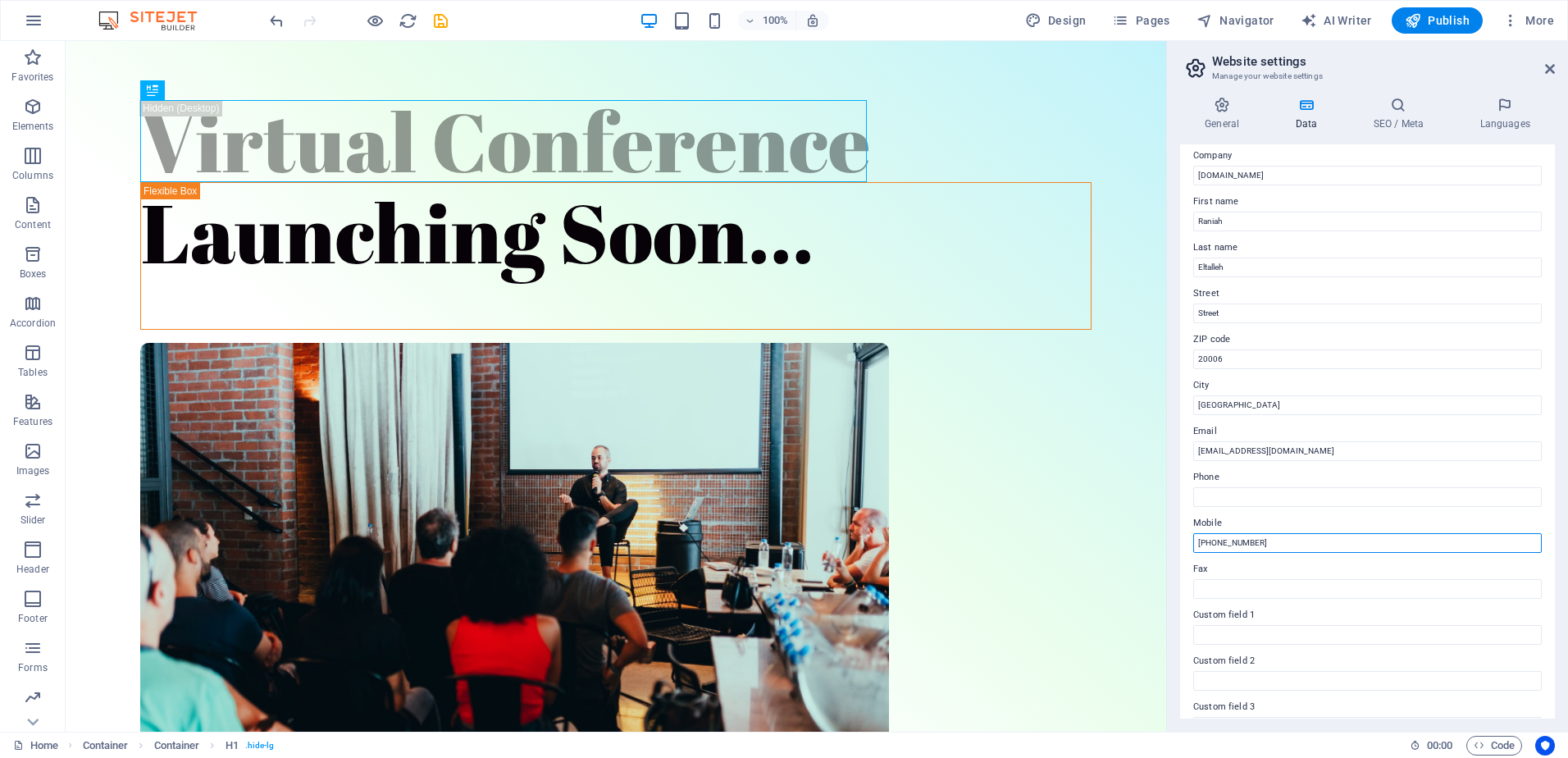
scroll to position [0, 0]
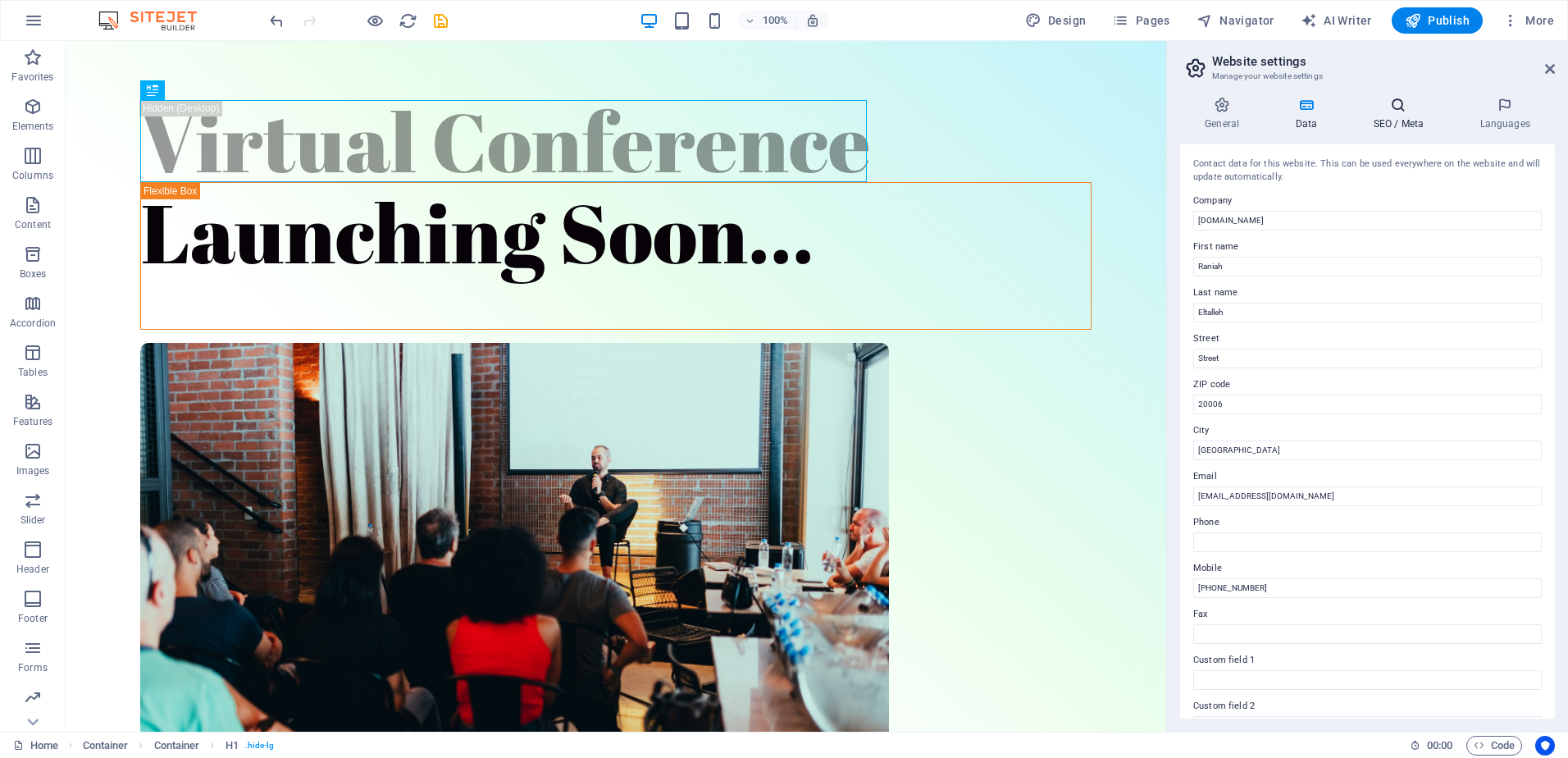
click at [1404, 97] on icon at bounding box center [1399, 105] width 100 height 17
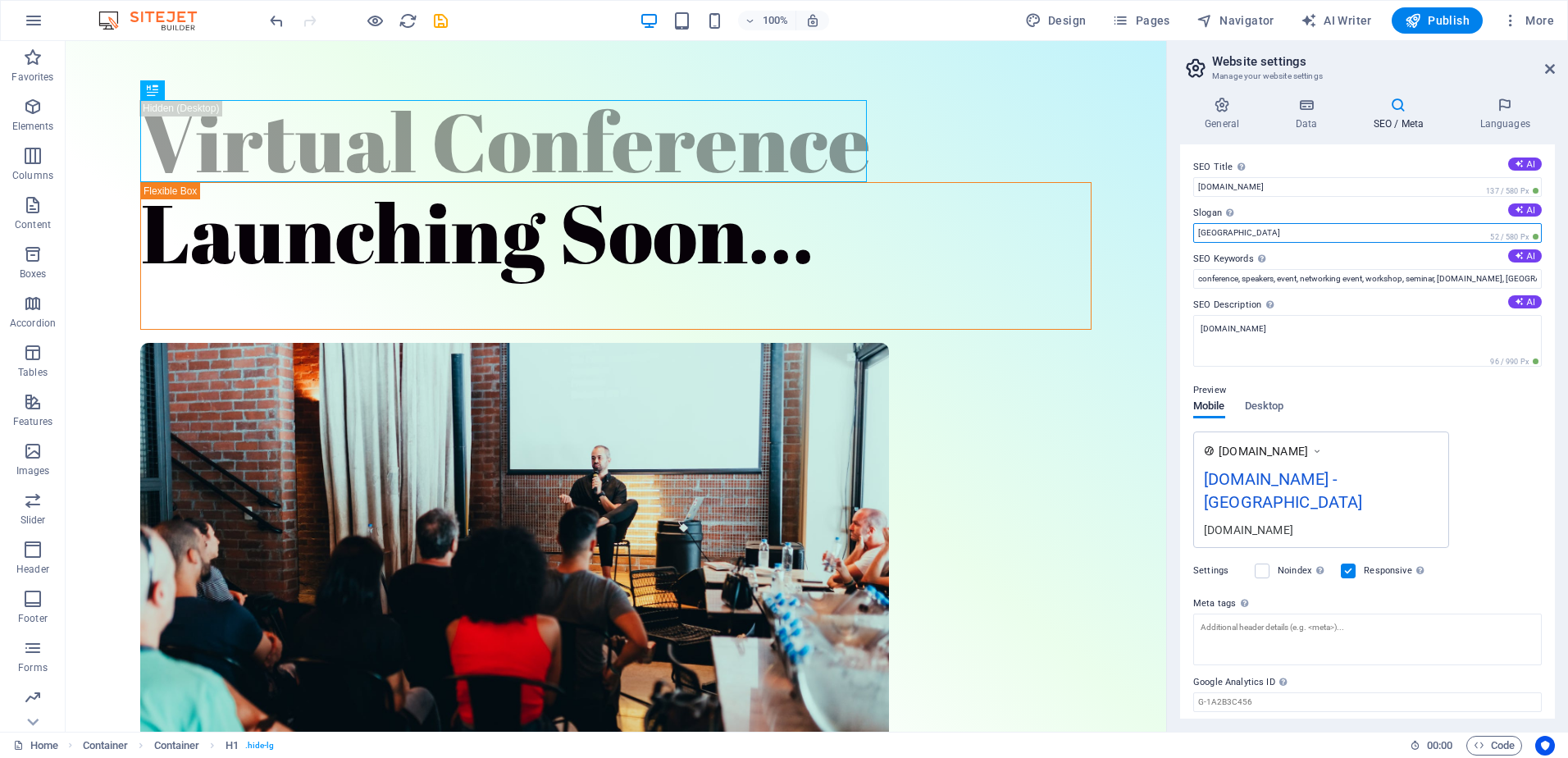
click at [1292, 238] on input "[GEOGRAPHIC_DATA]" at bounding box center [1368, 233] width 349 height 20
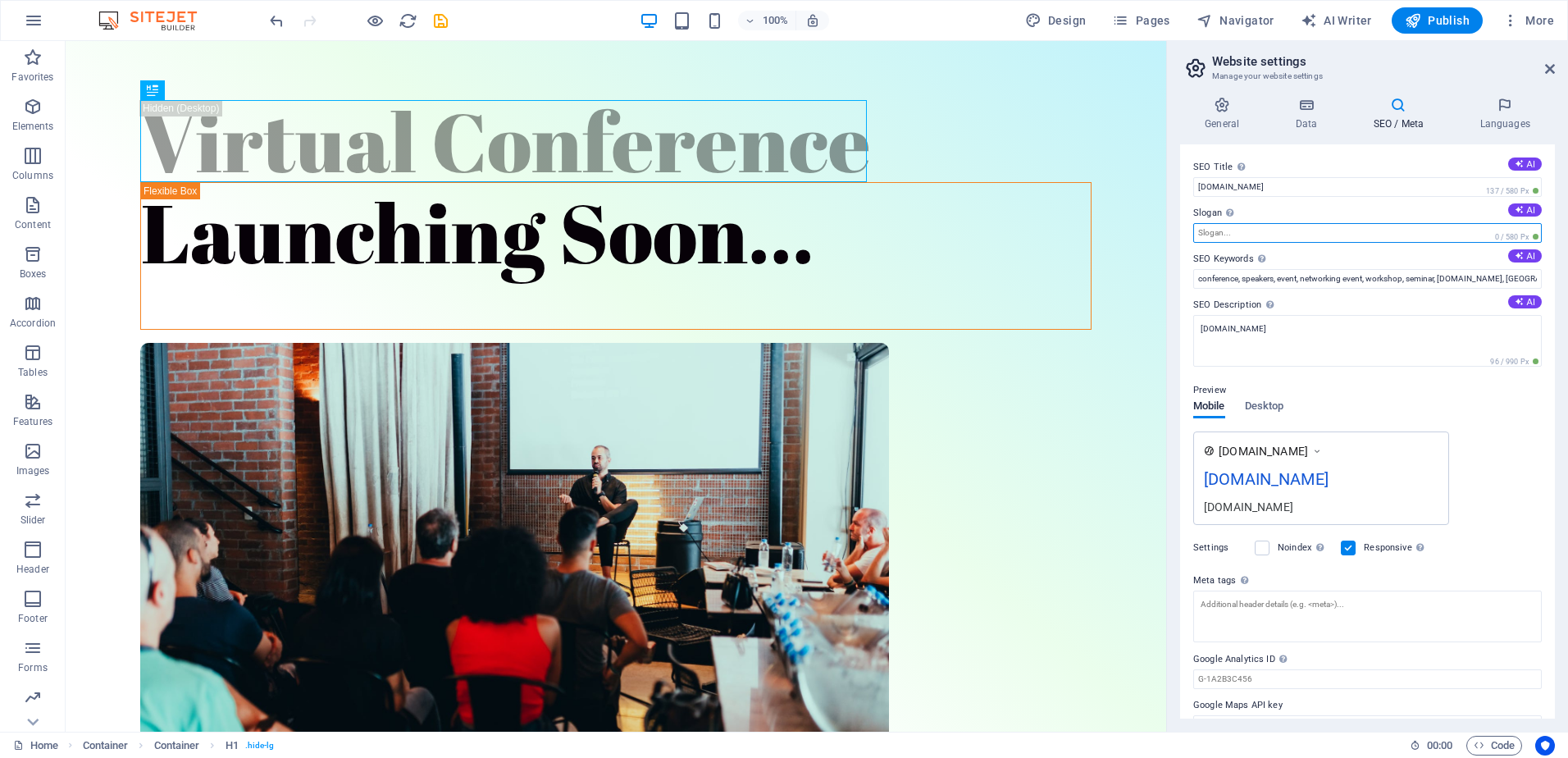
type input "K"
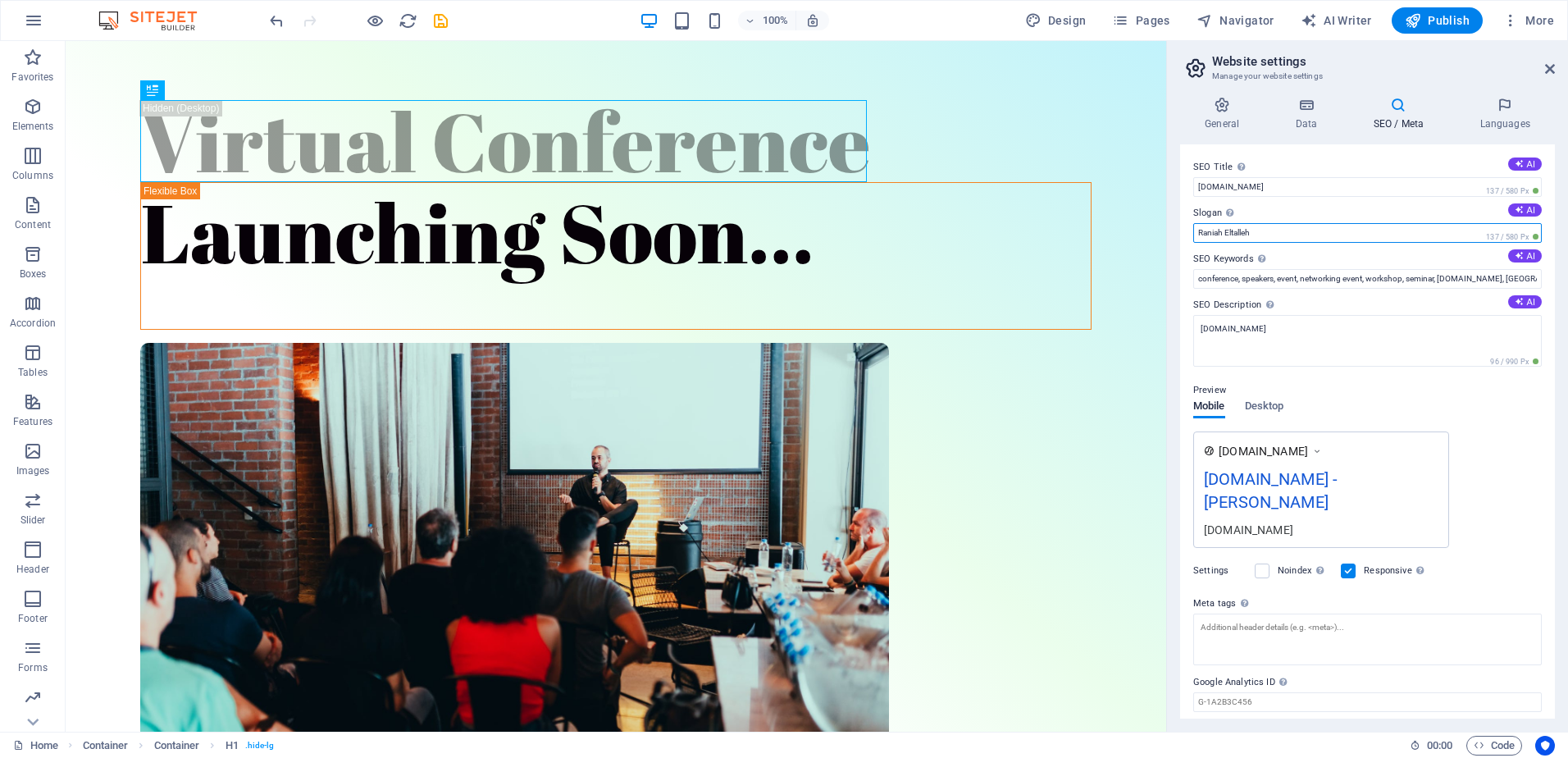
scroll to position [52, 0]
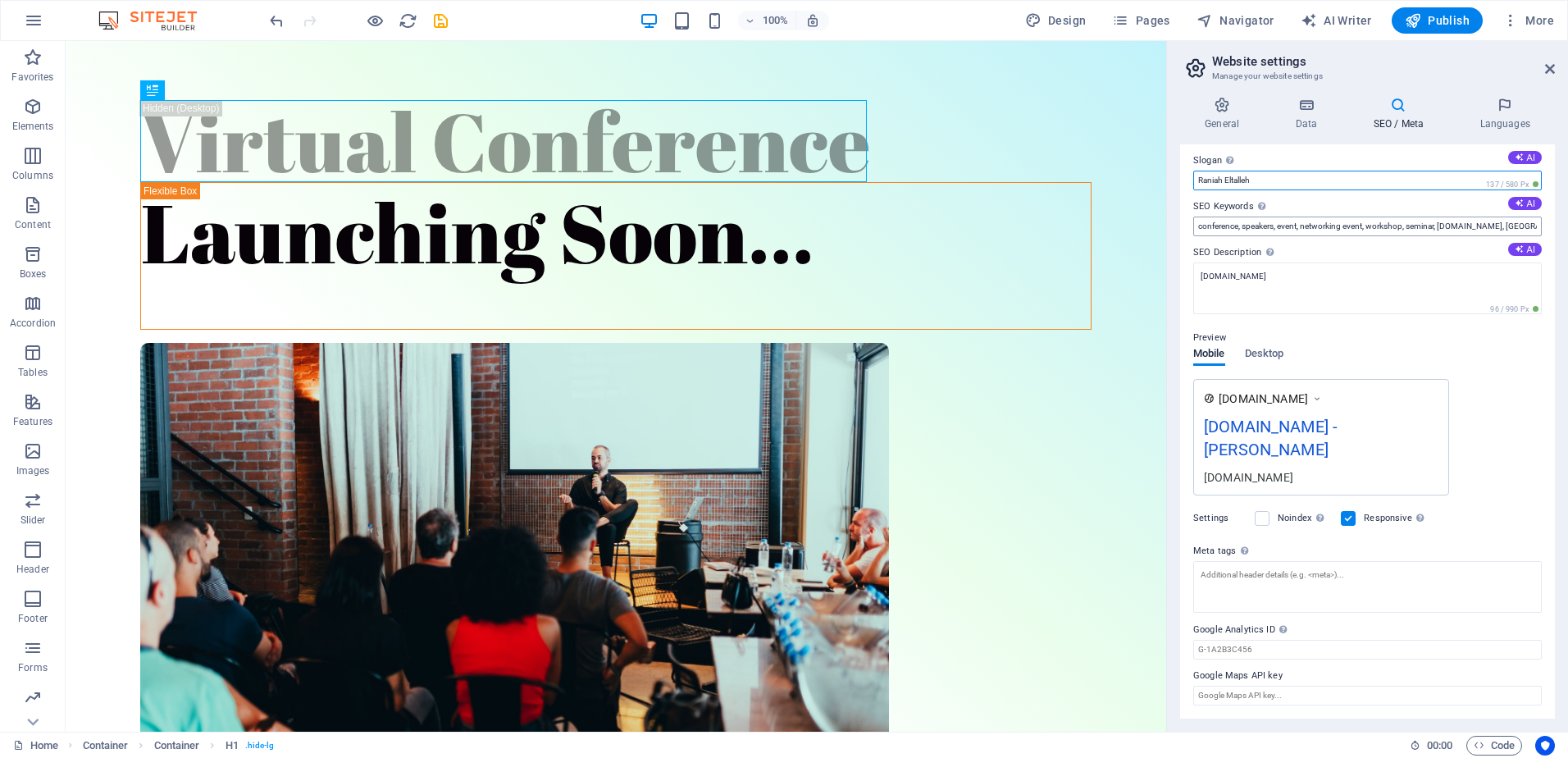
type input "Raniah Eltalleh"
drag, startPoint x: 1498, startPoint y: 231, endPoint x: 1522, endPoint y: 227, distance: 24.3
click at [1522, 227] on input "conference, speakers, event, networking event, workshop, seminar, [DOMAIN_NAME]…" at bounding box center [1368, 227] width 349 height 20
type input "conference, speakers, event, networking event, workshop, seminar, [DOMAIN_NAME]…"
click at [1443, 15] on span "Publish" at bounding box center [1438, 21] width 65 height 17
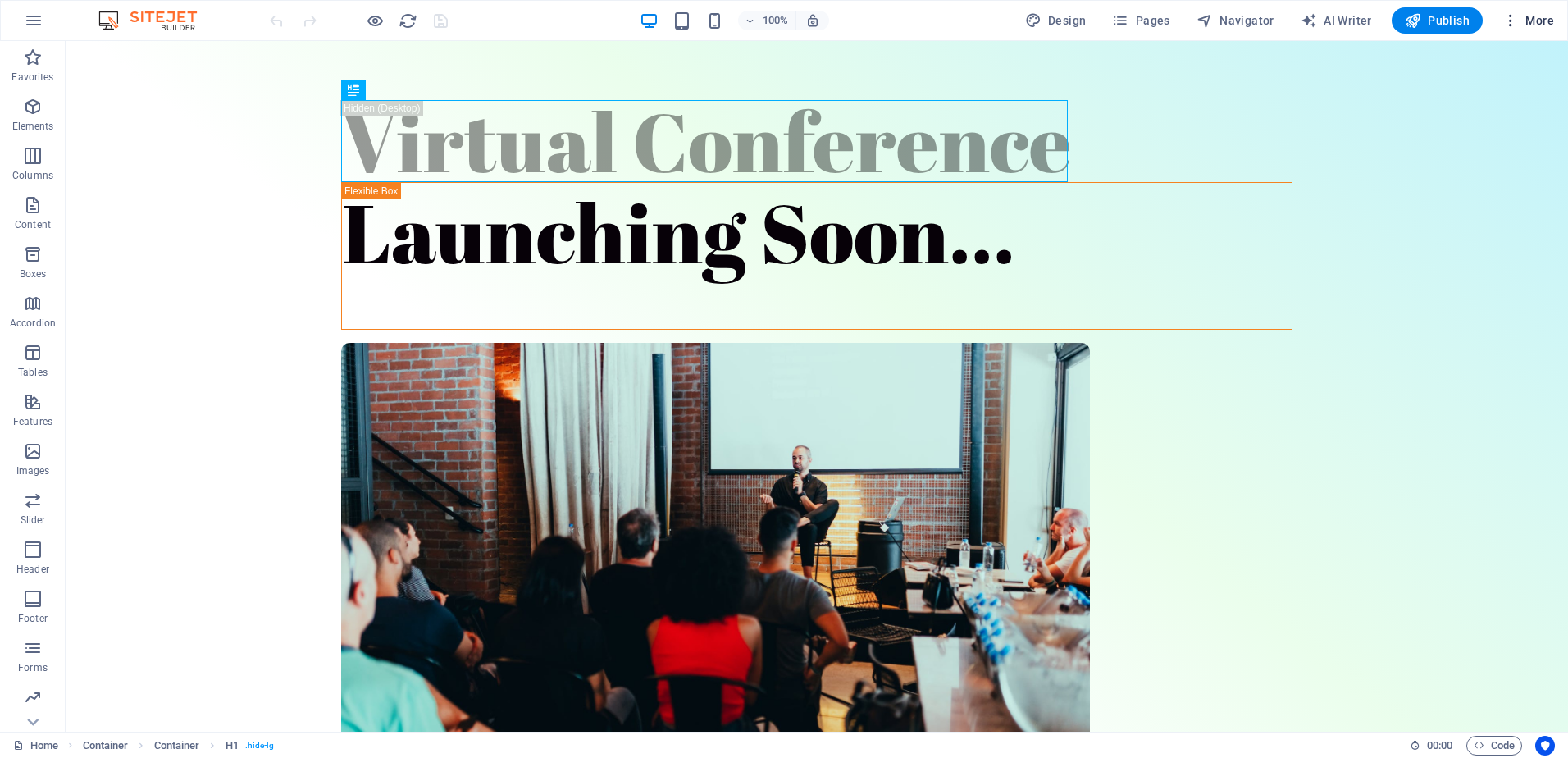
click at [1517, 17] on icon "button" at bounding box center [1511, 21] width 17 height 17
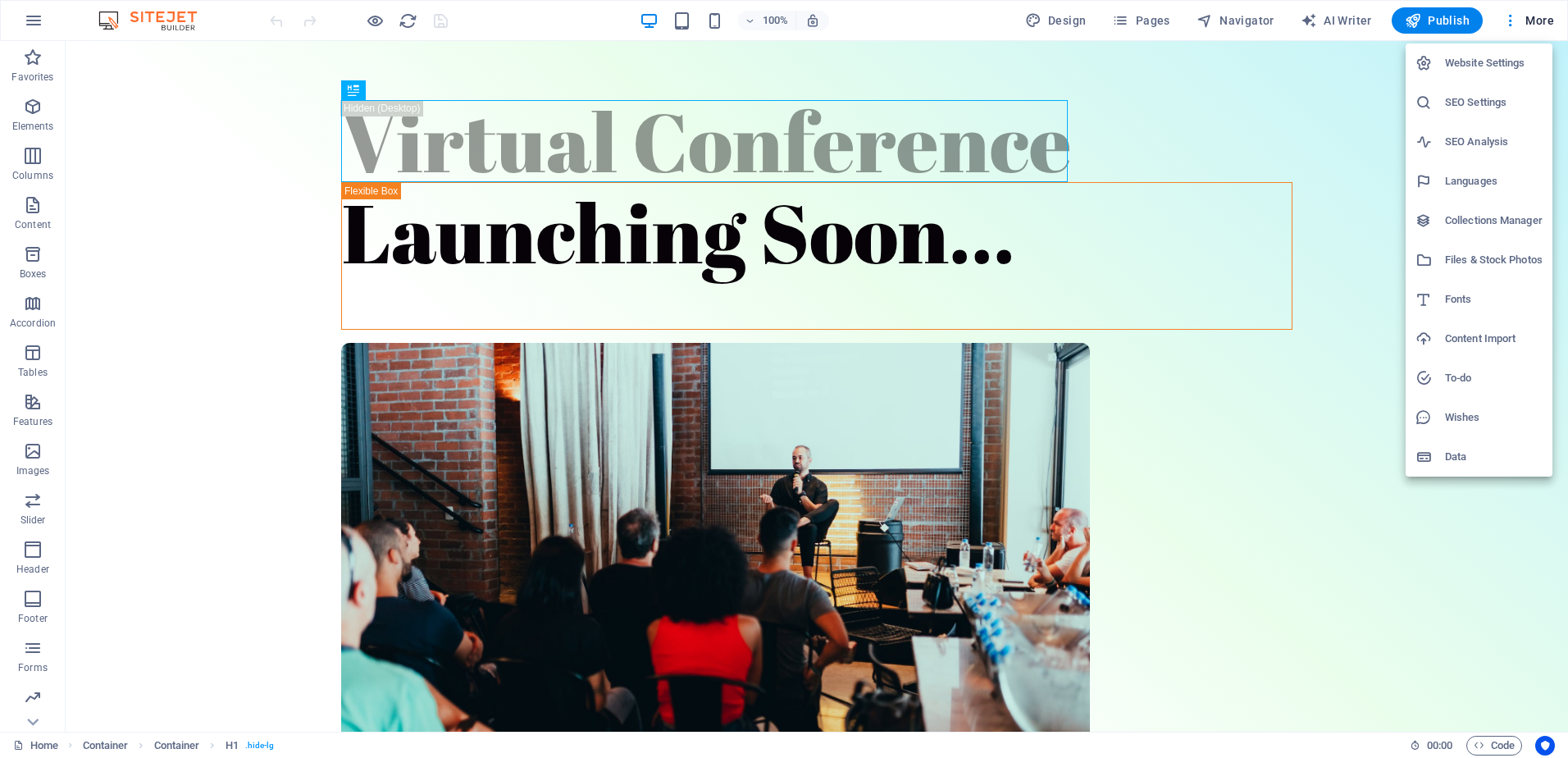
click at [1489, 100] on h6 "SEO Settings" at bounding box center [1494, 103] width 98 height 20
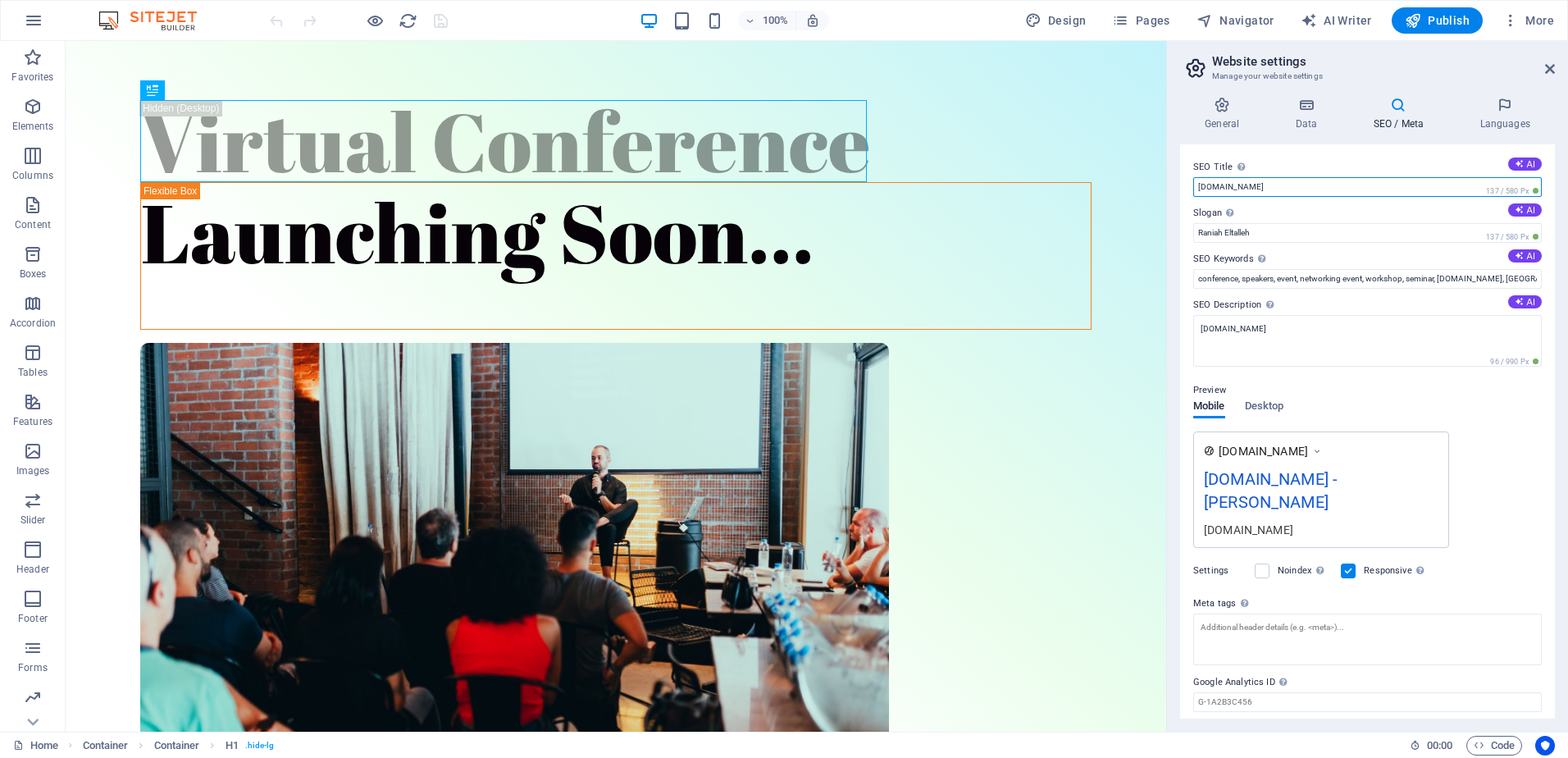
click at [1277, 188] on input "[DOMAIN_NAME]" at bounding box center [1368, 187] width 349 height 20
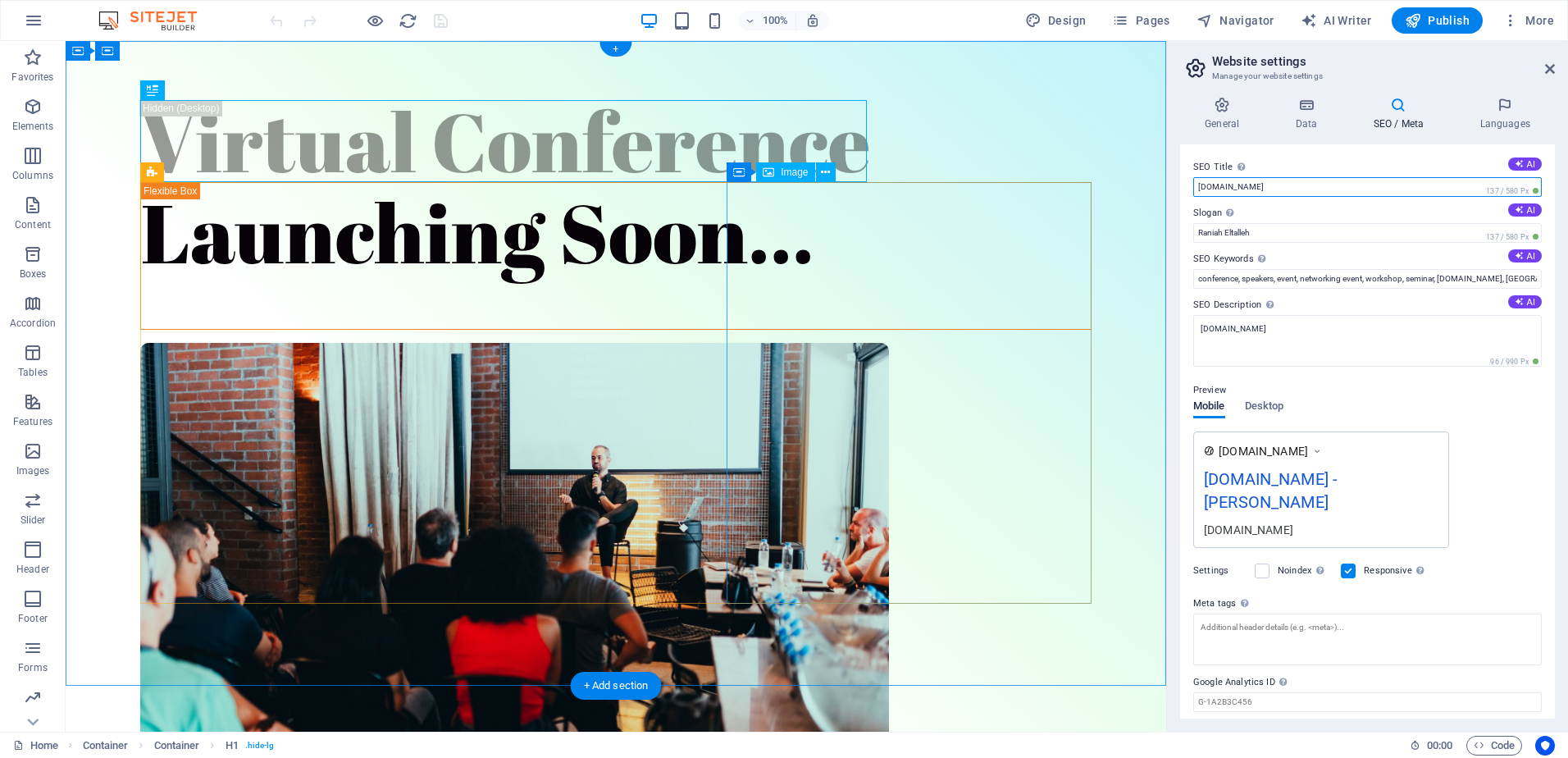
drag, startPoint x: 1343, startPoint y: 230, endPoint x: 1082, endPoint y: 188, distance: 264.4
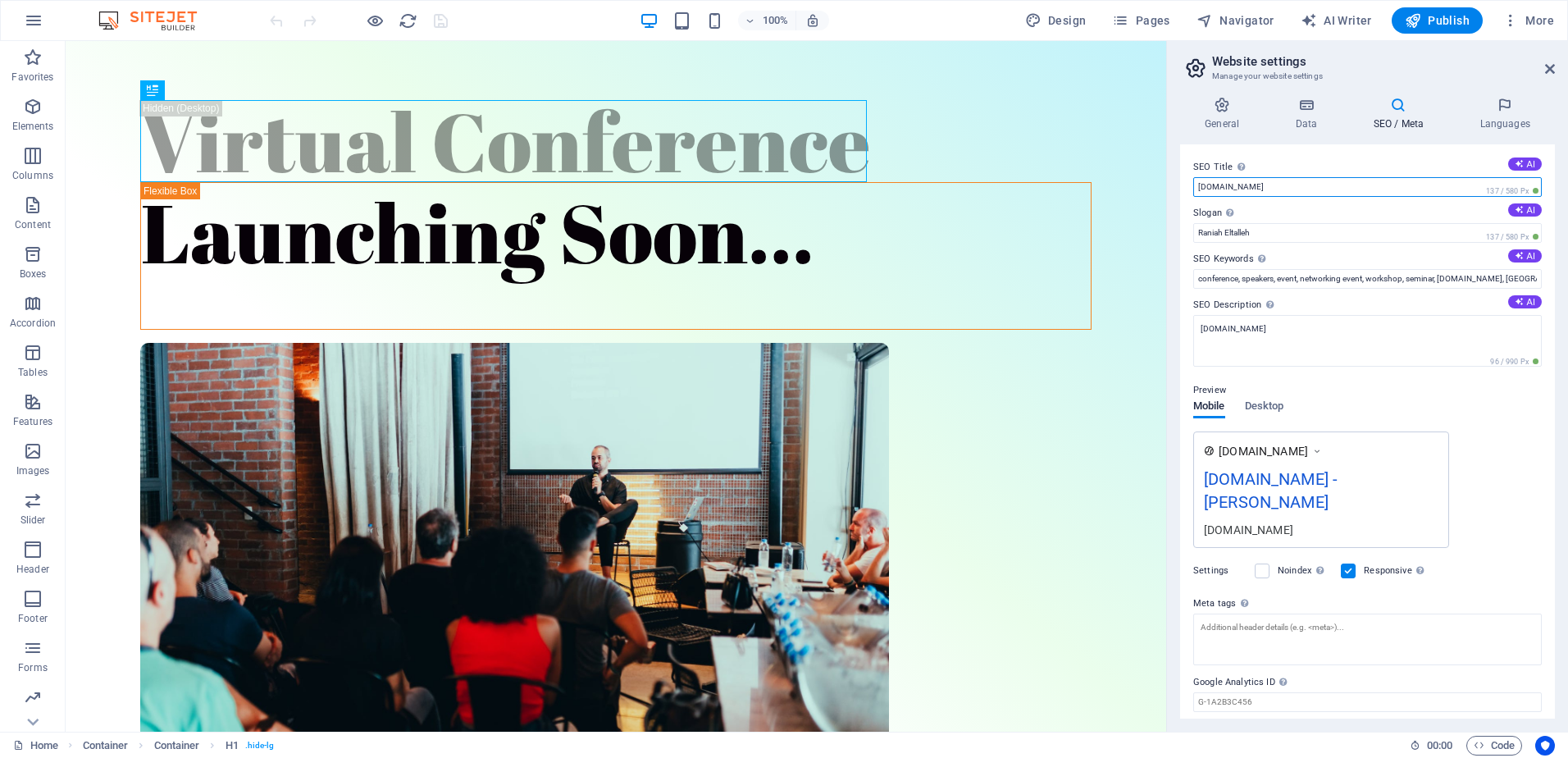
click at [1293, 178] on input "[DOMAIN_NAME]" at bounding box center [1368, 187] width 349 height 20
click at [1289, 181] on input "[DOMAIN_NAME]" at bounding box center [1368, 187] width 349 height 20
click at [1287, 181] on input "[DOMAIN_NAME]" at bounding box center [1368, 187] width 349 height 20
click at [1286, 182] on input "[DOMAIN_NAME]" at bounding box center [1368, 187] width 349 height 20
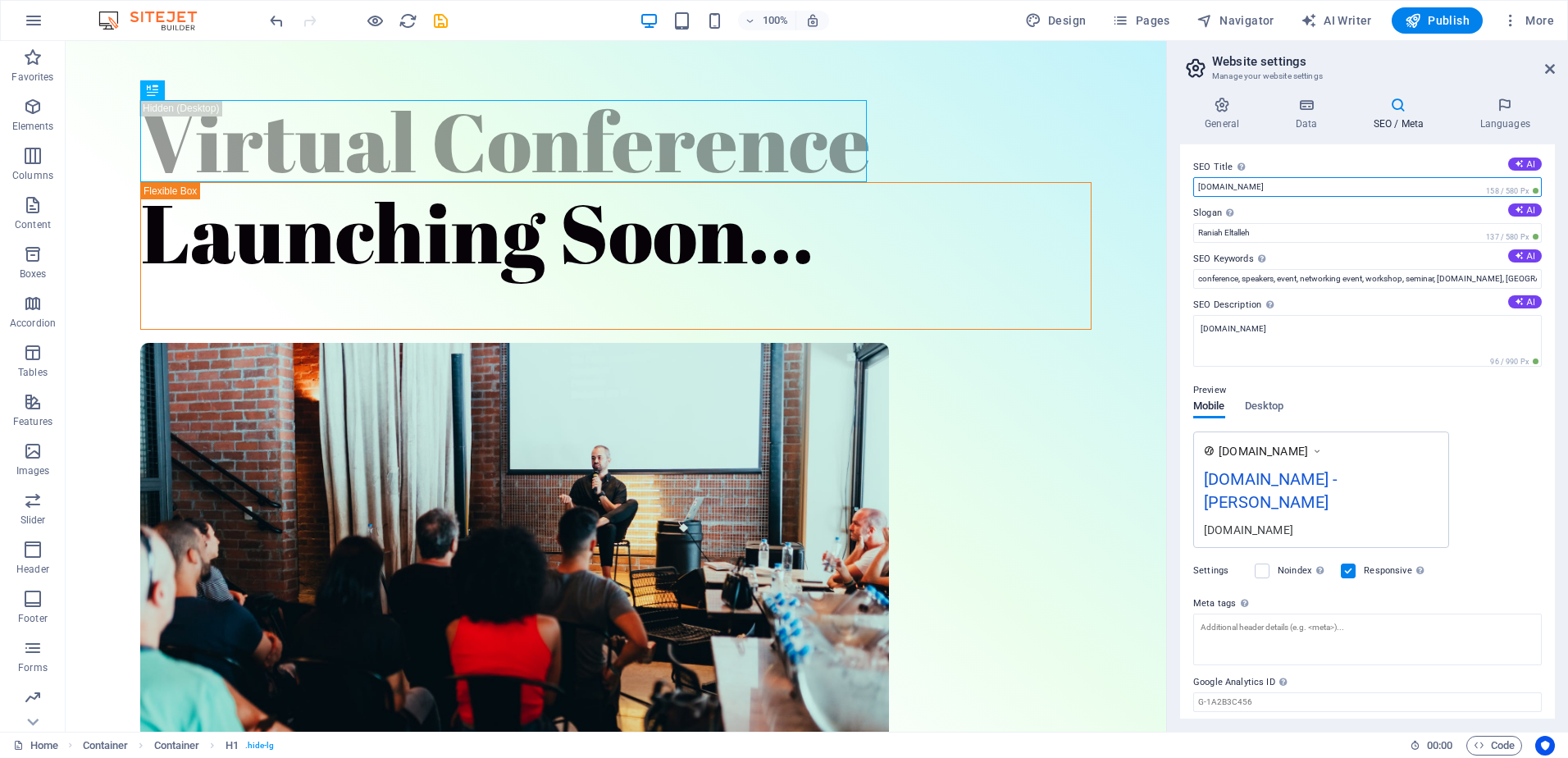
type input "[DOMAIN_NAME]"
click at [1319, 168] on label "SEO Title The title of your website - make it something that stands out in sear…" at bounding box center [1368, 168] width 349 height 20
click at [1319, 177] on input "[DOMAIN_NAME]" at bounding box center [1368, 187] width 349 height 20
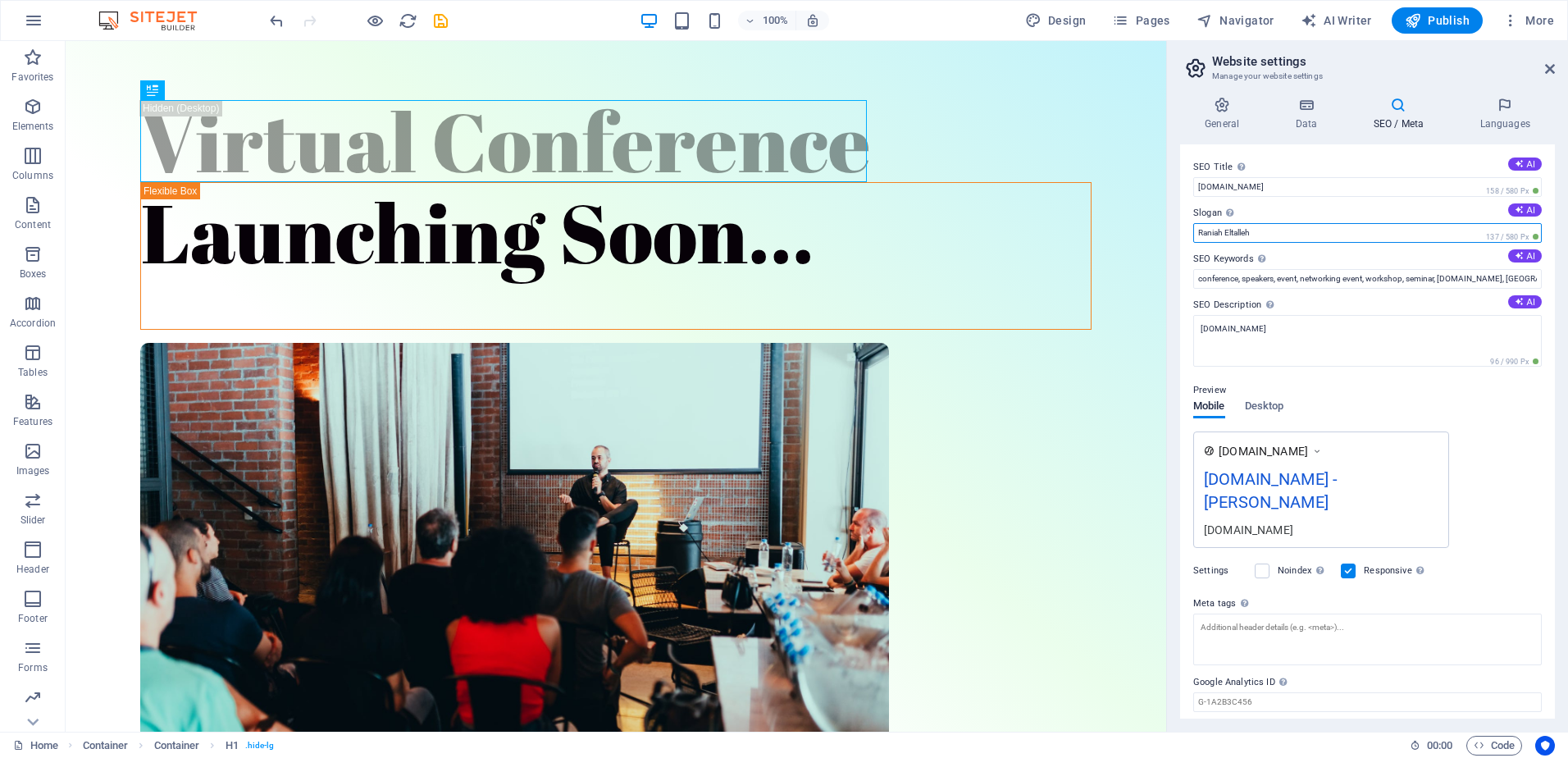
click at [1262, 235] on input "Raniah Eltalleh" at bounding box center [1368, 233] width 349 height 20
type input "Raniah Eltallah"
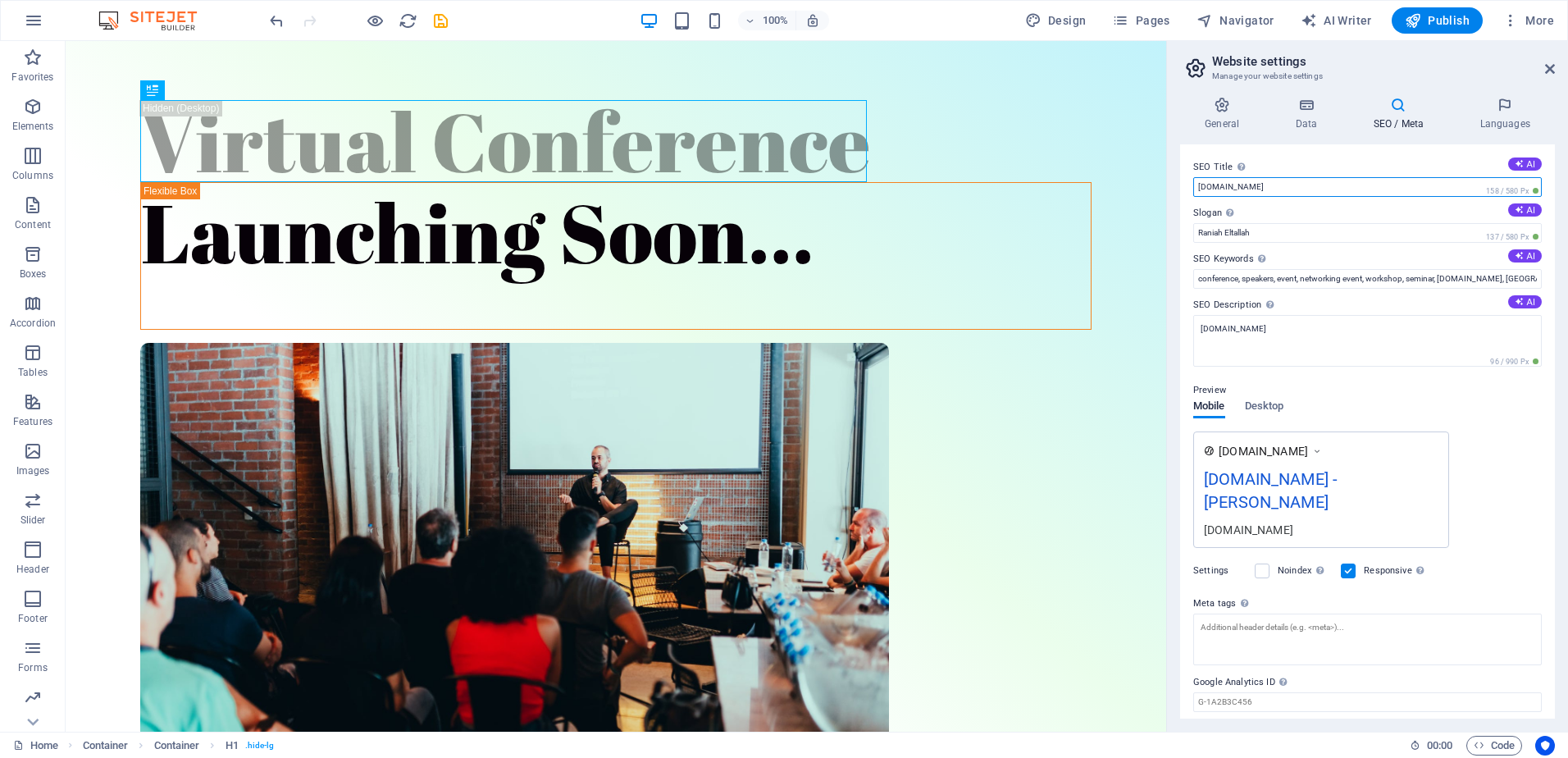
click at [1270, 185] on input "[DOMAIN_NAME]" at bounding box center [1368, 187] width 349 height 20
drag, startPoint x: 1273, startPoint y: 185, endPoint x: 1185, endPoint y: 185, distance: 88.0
click at [1185, 185] on div "SEO Title The title of your website - make it something that stands out in sear…" at bounding box center [1368, 432] width 375 height 575
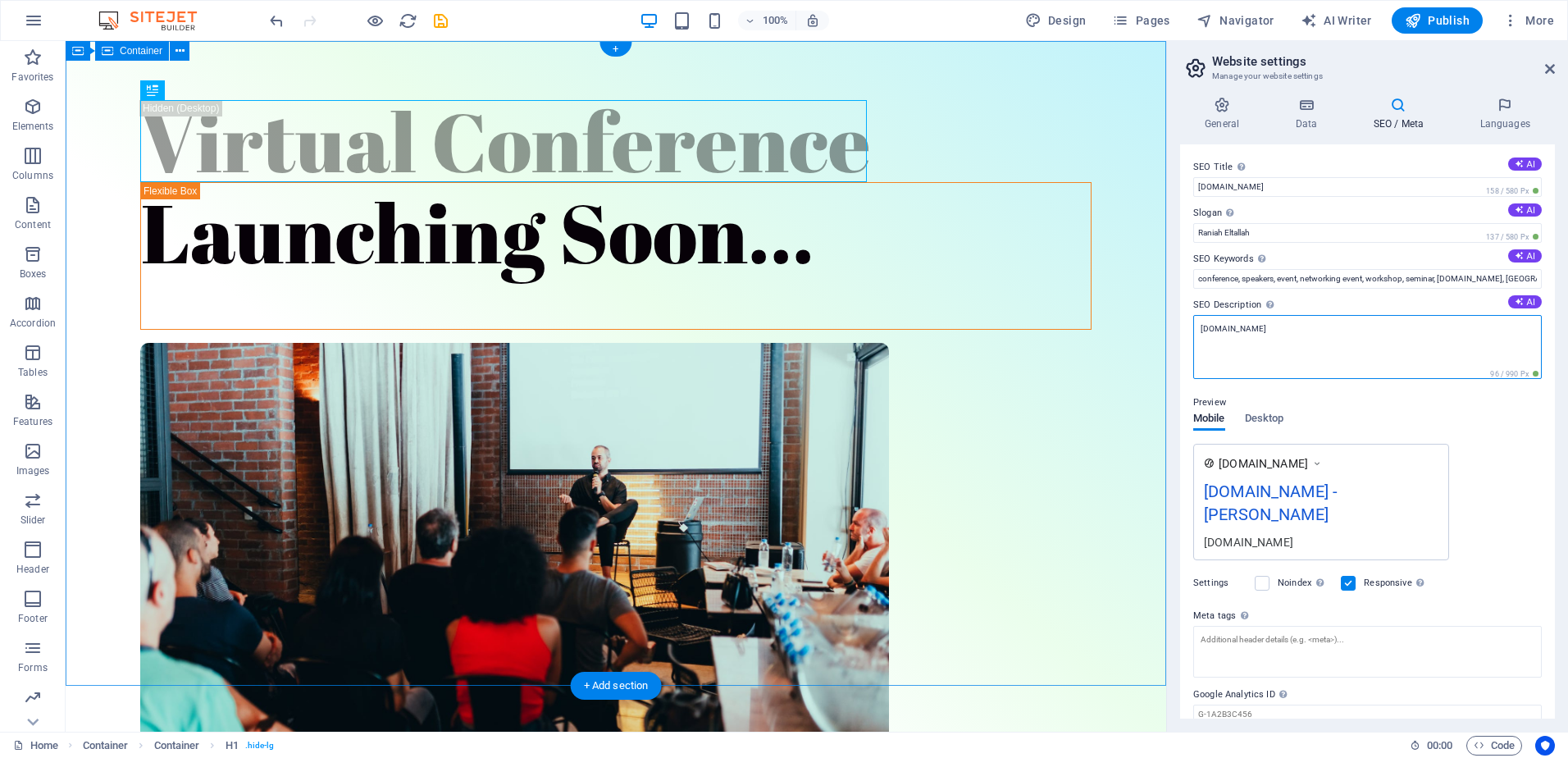
drag, startPoint x: 1358, startPoint y: 367, endPoint x: 1145, endPoint y: 322, distance: 217.7
paste textarea "HR-LifeS"
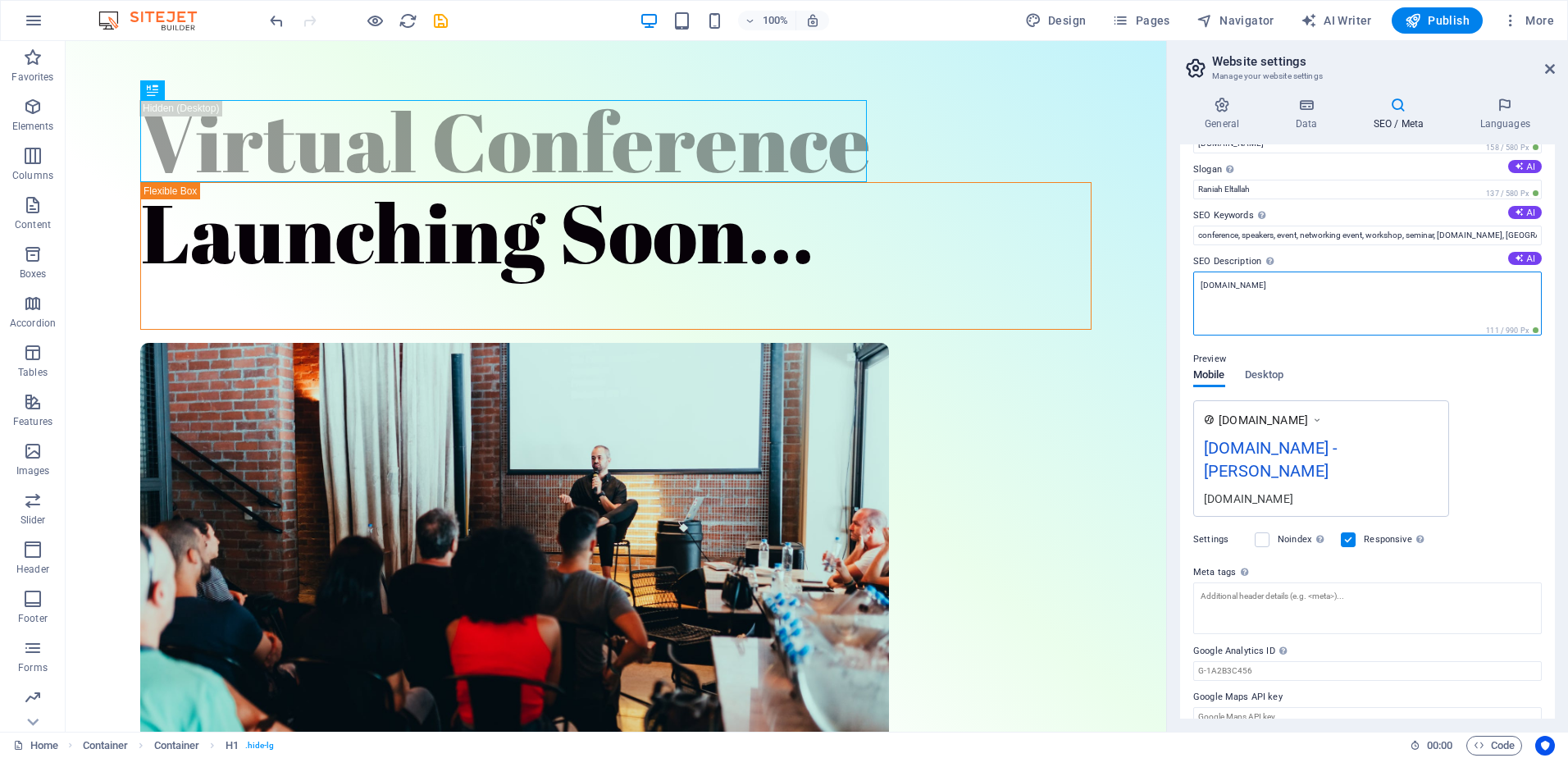
scroll to position [65, 0]
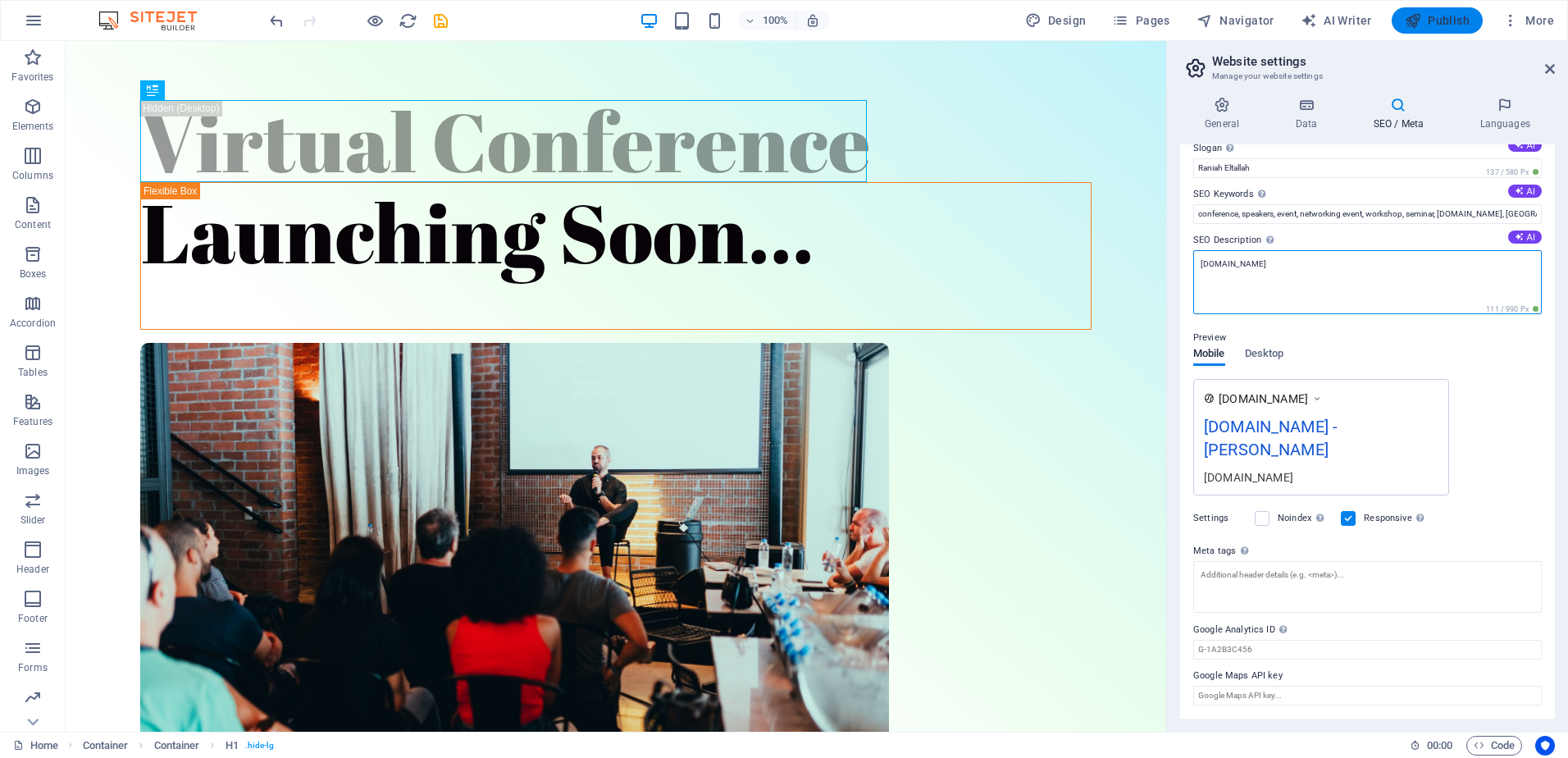
type textarea "[DOMAIN_NAME]"
click at [1454, 29] on button "Publish" at bounding box center [1438, 21] width 91 height 27
